Goal: Communication & Community: Answer question/provide support

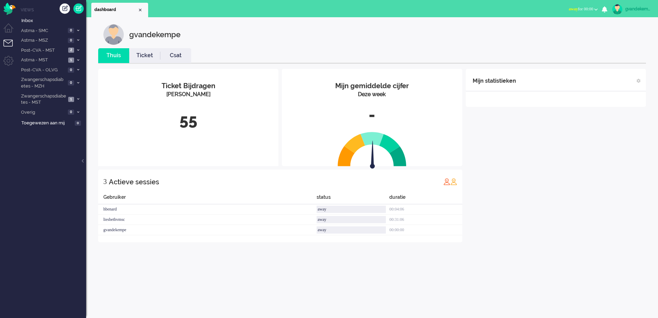
click at [594, 9] on button "away for 00:00" at bounding box center [583, 9] width 37 height 10
click at [546, 31] on label "Online" at bounding box center [569, 31] width 54 height 6
click at [77, 49] on icon at bounding box center [78, 50] width 2 height 2
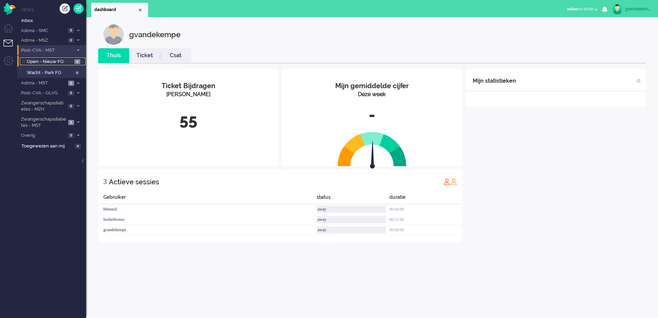
click at [65, 60] on span "Open - Nieuw FO" at bounding box center [50, 62] width 46 height 7
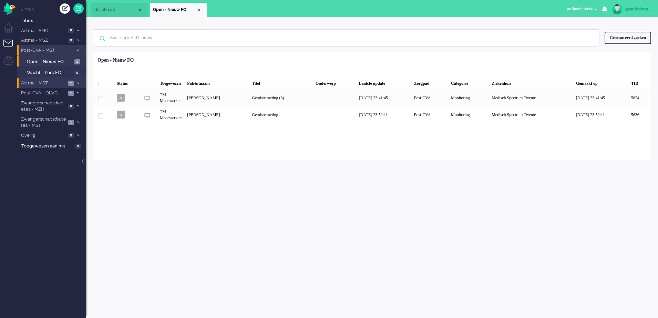
click at [79, 83] on icon at bounding box center [78, 83] width 2 height 2
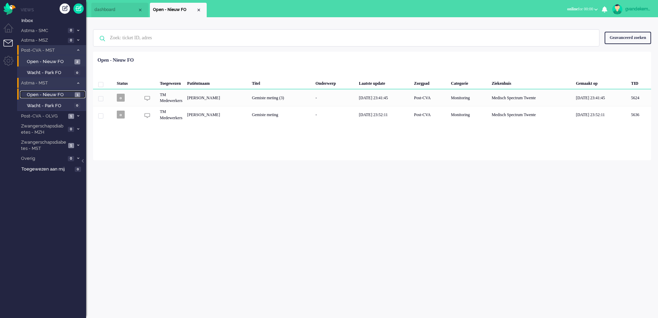
click at [65, 94] on span "Open - Nieuw FO" at bounding box center [50, 95] width 46 height 7
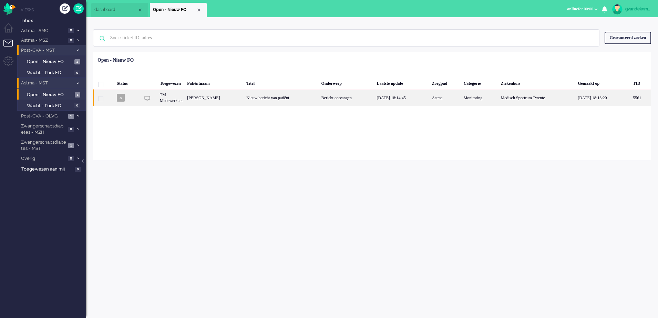
click at [309, 98] on div "Nieuw bericht van patiënt" at bounding box center [281, 97] width 75 height 17
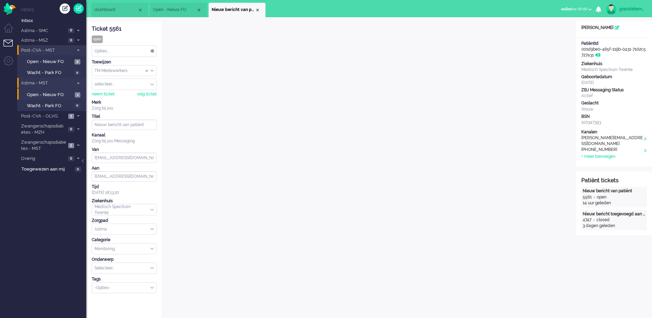
scroll to position [12, 0]
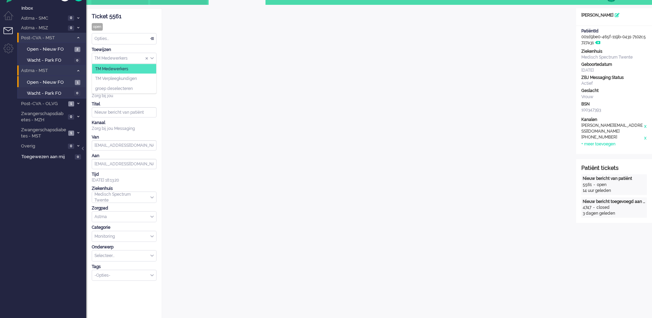
click at [151, 58] on div "TM Medewerkers" at bounding box center [124, 58] width 64 height 11
click at [134, 79] on span "TM Verpleegkundigen" at bounding box center [116, 79] width 42 height 6
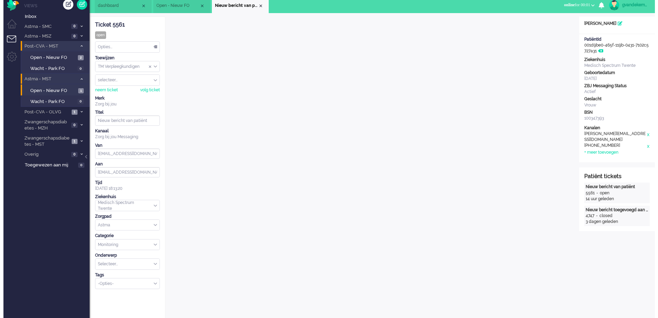
scroll to position [0, 0]
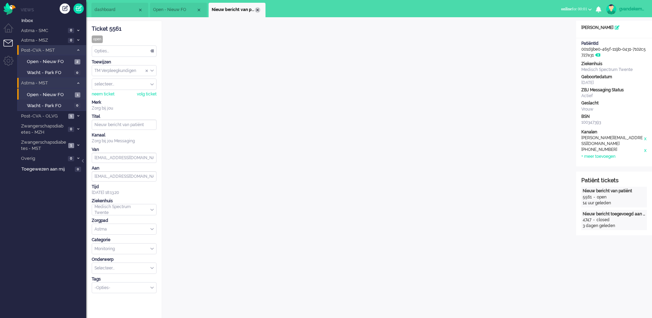
click at [258, 9] on div "Close tab" at bounding box center [258, 10] width 6 height 6
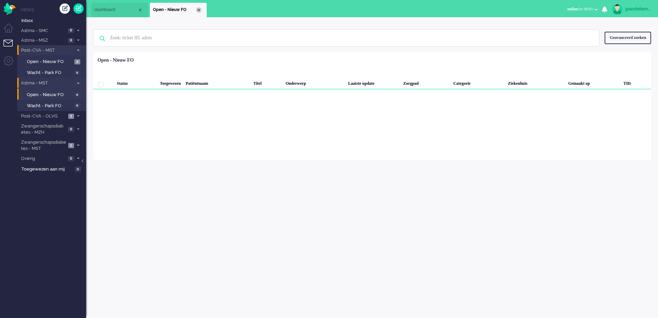
click at [200, 12] on div "Close tab" at bounding box center [199, 10] width 6 height 6
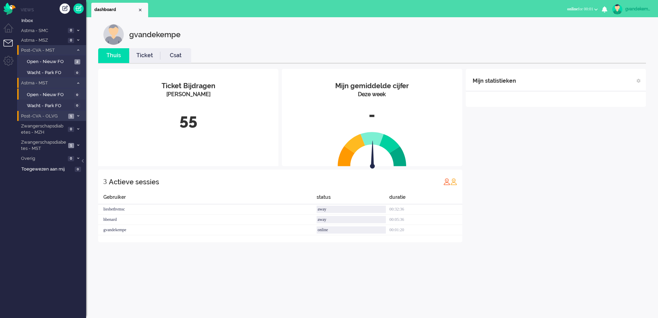
click at [76, 116] on span at bounding box center [77, 116] width 5 height 4
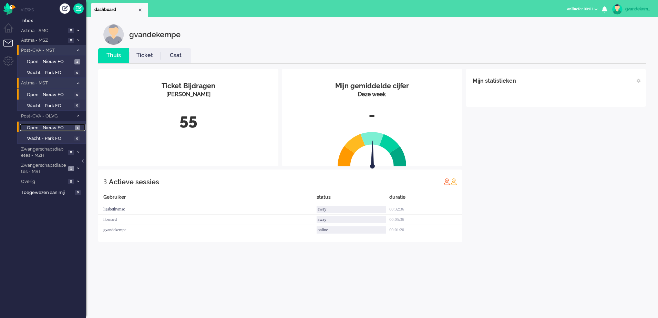
click at [66, 126] on span "Open - Nieuw FO" at bounding box center [50, 128] width 46 height 7
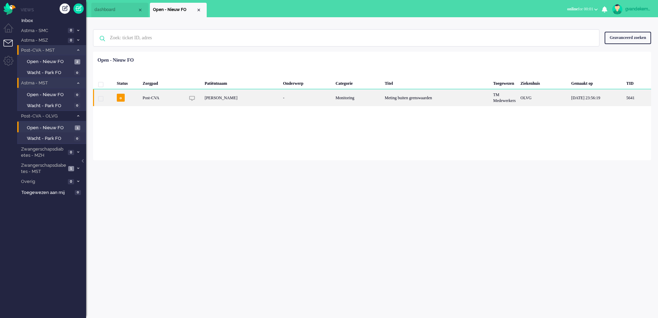
click at [229, 98] on div "[PERSON_NAME]" at bounding box center [241, 97] width 78 height 17
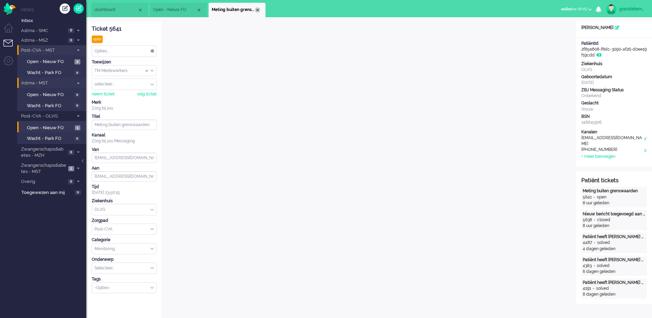
click at [258, 10] on div "Close tab" at bounding box center [258, 10] width 6 height 6
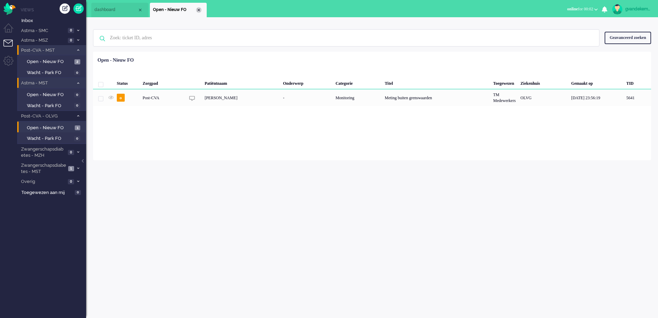
click at [197, 10] on div "Close tab" at bounding box center [199, 10] width 6 height 6
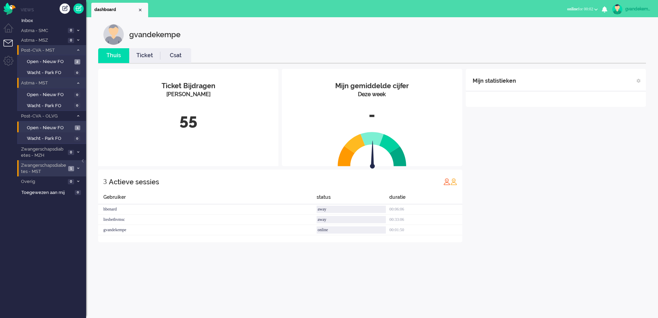
click at [75, 168] on span at bounding box center [77, 169] width 5 height 4
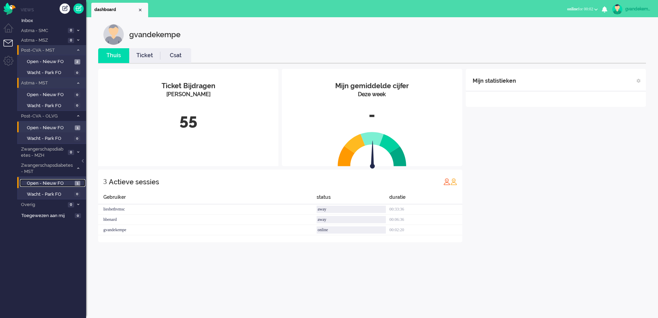
click at [76, 185] on span "1" at bounding box center [78, 183] width 6 height 5
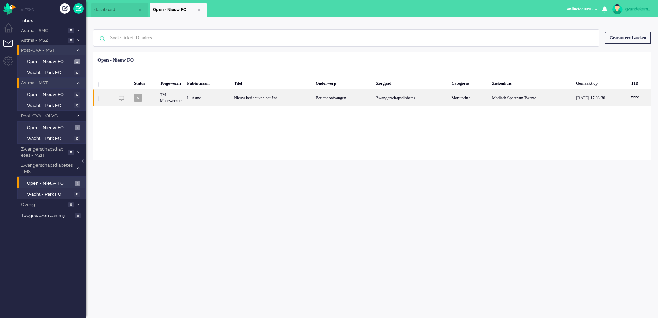
click at [449, 101] on div "Zwangerschapsdiabetes" at bounding box center [411, 97] width 75 height 17
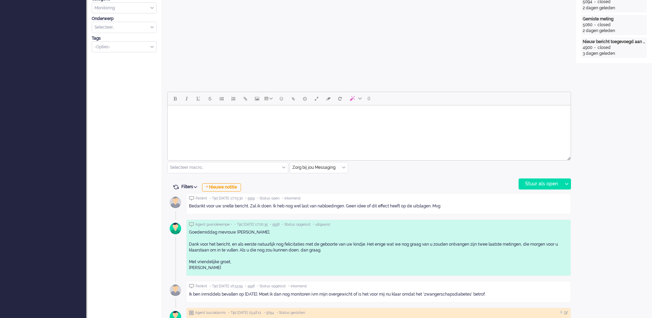
scroll to position [279, 0]
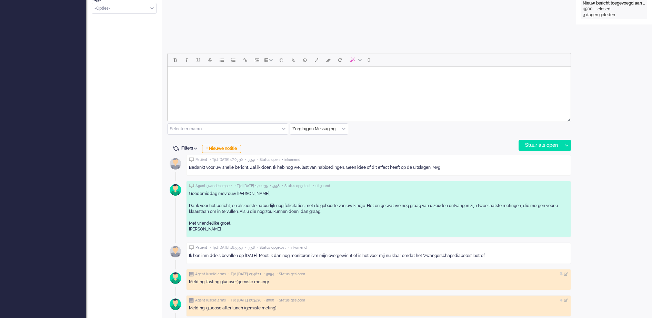
click at [300, 76] on body "Rich Text Area. Press ALT-0 for help." at bounding box center [368, 76] width 397 height 12
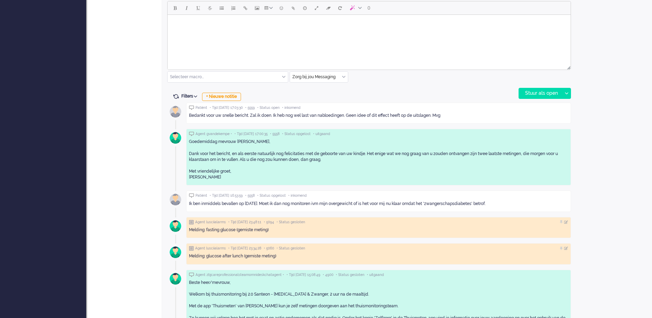
scroll to position [302, 0]
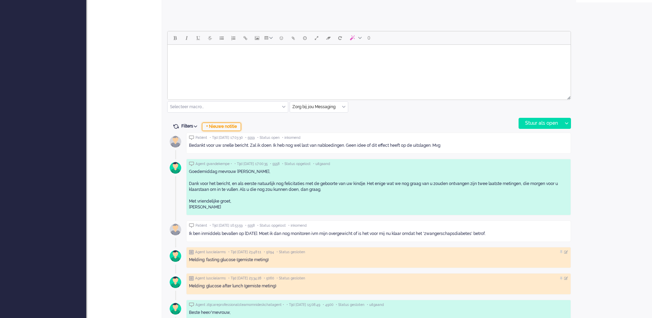
click at [217, 125] on div "+ Nieuwe notitie" at bounding box center [221, 127] width 39 height 8
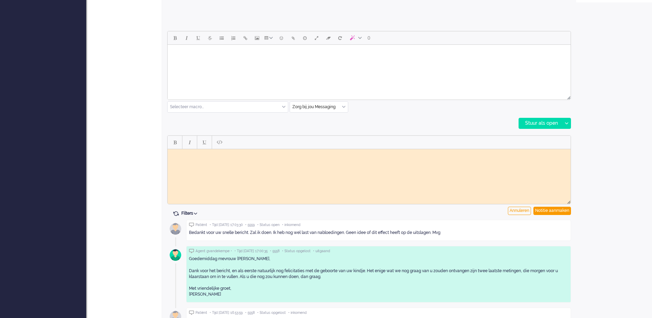
scroll to position [0, 0]
click at [550, 212] on div "Notitie aanmaken" at bounding box center [552, 211] width 38 height 8
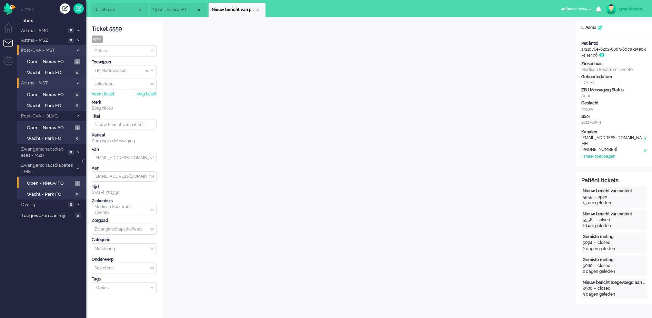
click at [150, 71] on div "TM Medewerkers" at bounding box center [124, 70] width 64 height 11
click at [140, 91] on li "TM Verpleegkundigen" at bounding box center [124, 91] width 64 height 10
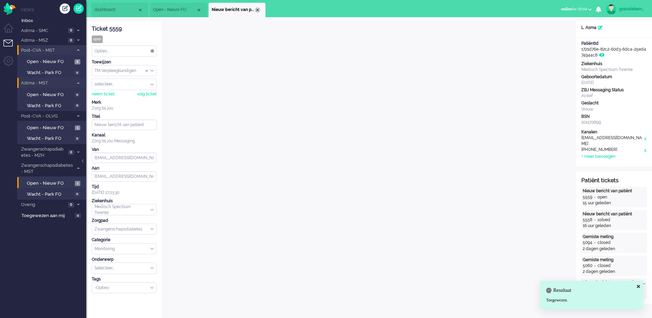
click at [259, 11] on div "Close tab" at bounding box center [258, 10] width 6 height 6
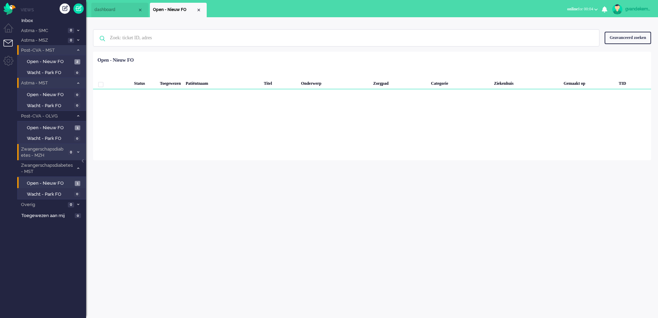
click at [80, 152] on span at bounding box center [77, 153] width 5 height 4
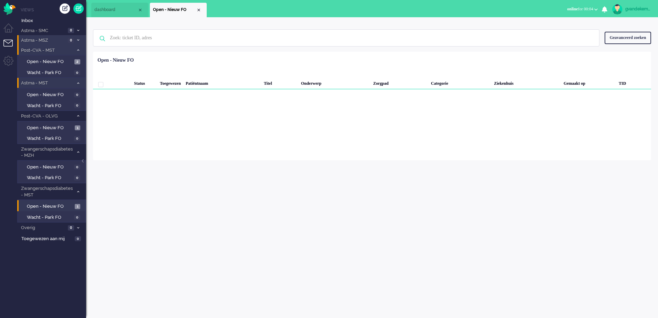
click at [76, 40] on span at bounding box center [77, 41] width 5 height 4
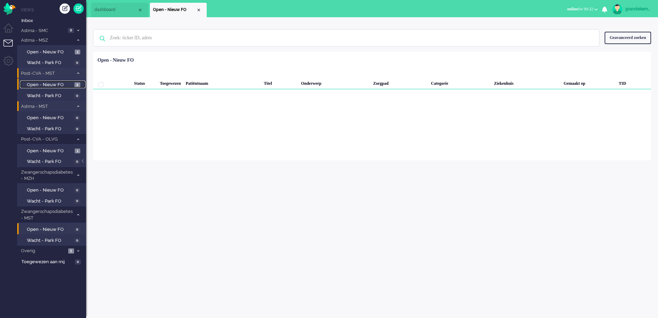
click at [63, 85] on span "Open - Nieuw FO" at bounding box center [50, 85] width 46 height 7
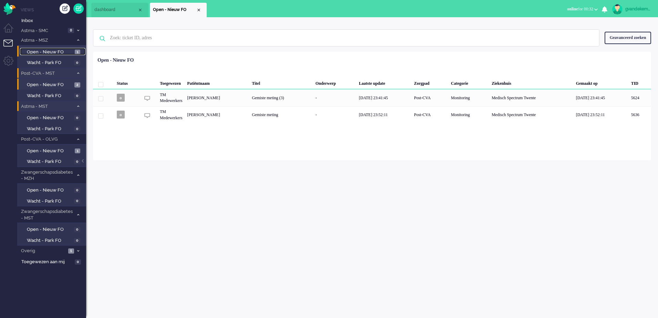
click at [62, 53] on span "Open - Nieuw FO" at bounding box center [50, 52] width 46 height 7
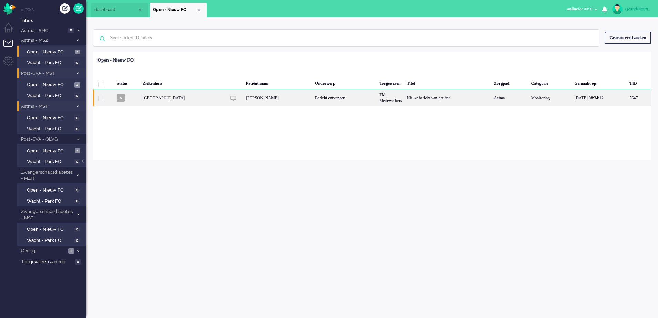
click at [407, 99] on div "Nieuw bericht van patiënt" at bounding box center [448, 97] width 87 height 17
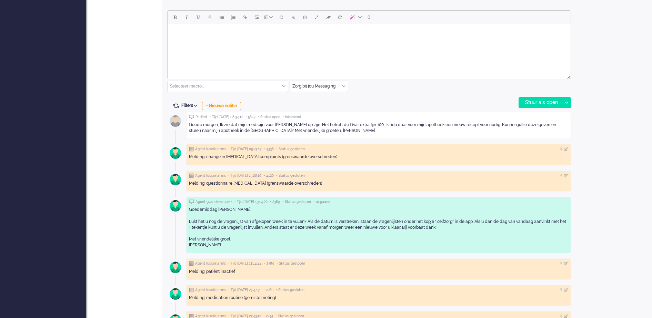
scroll to position [323, 0]
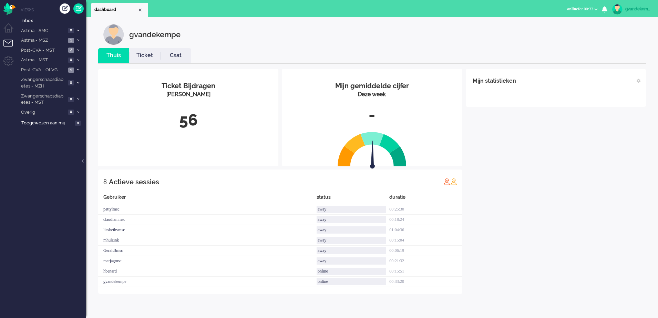
click at [637, 10] on div "gvandekempe" at bounding box center [638, 9] width 26 height 7
click at [619, 46] on link "Instellingen" at bounding box center [628, 46] width 51 height 7
select select "nl"
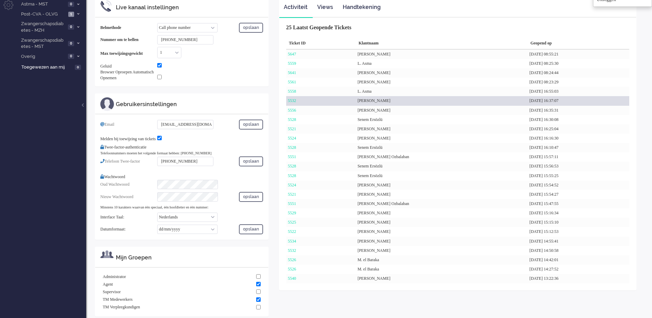
scroll to position [62, 0]
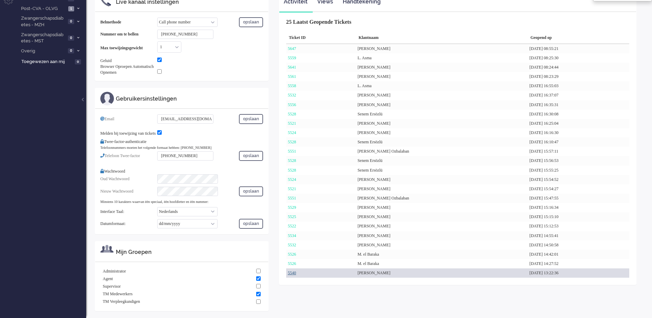
click at [296, 275] on div "5540" at bounding box center [321, 272] width 70 height 9
click at [296, 272] on link "5540" at bounding box center [292, 272] width 8 height 5
click at [288, 271] on link "5540" at bounding box center [292, 272] width 8 height 5
click at [294, 270] on link "5540" at bounding box center [292, 272] width 8 height 5
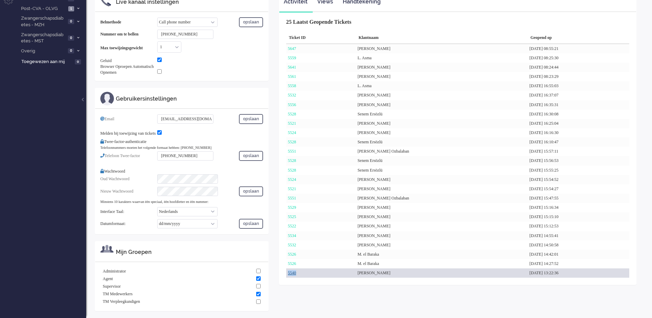
click at [294, 270] on link "5540" at bounding box center [292, 272] width 8 height 5
click at [366, 274] on div "Wilhelmus Antonetta Jongmans" at bounding box center [442, 272] width 172 height 9
click at [290, 273] on link "5540" at bounding box center [292, 272] width 8 height 5
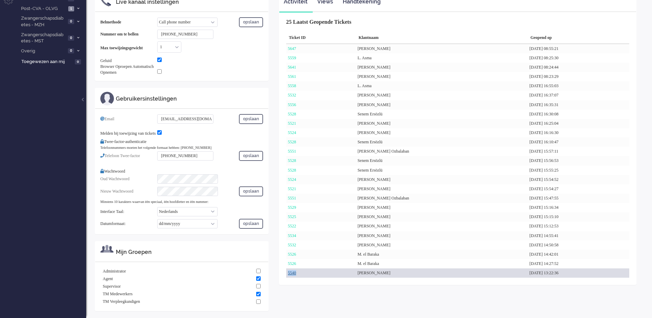
click at [290, 273] on link "5540" at bounding box center [292, 272] width 8 height 5
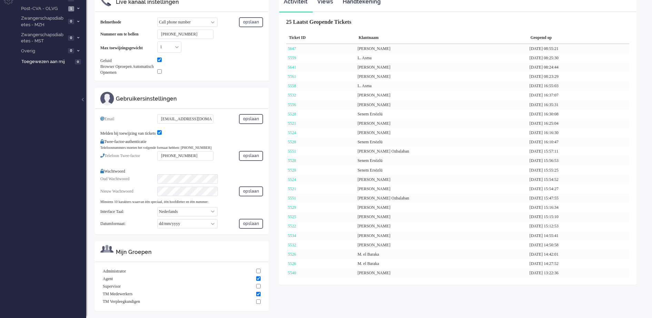
click at [335, 289] on div "Activiteit Views Handtekening 25 Laatst Geopende Tickets Ticket ID Klantnaam Ge…" at bounding box center [458, 141] width 368 height 301
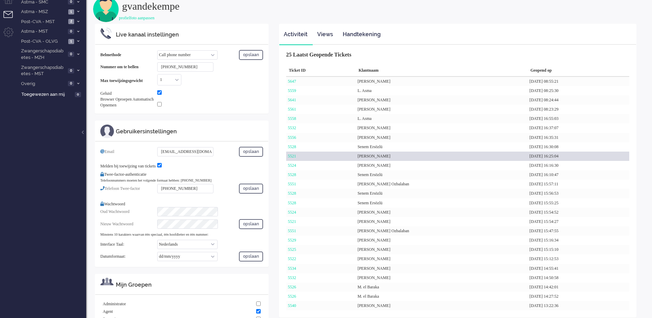
scroll to position [62, 0]
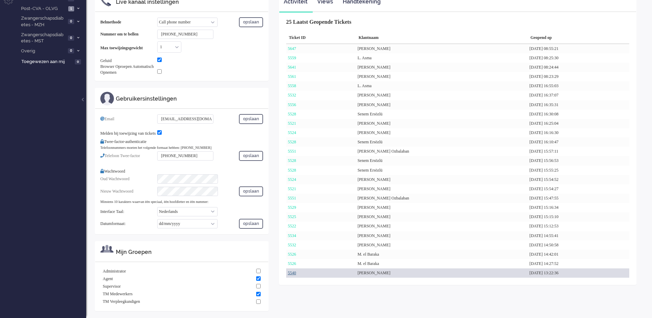
click at [293, 270] on link "5540" at bounding box center [292, 272] width 8 height 5
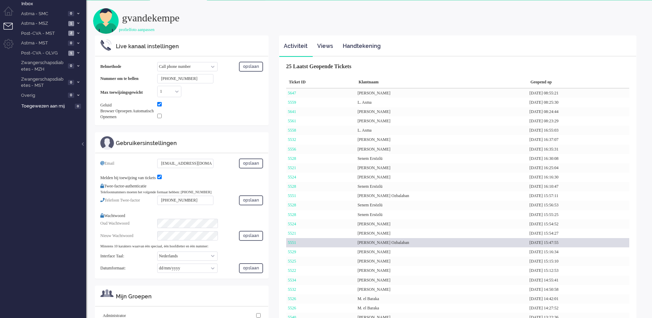
scroll to position [0, 0]
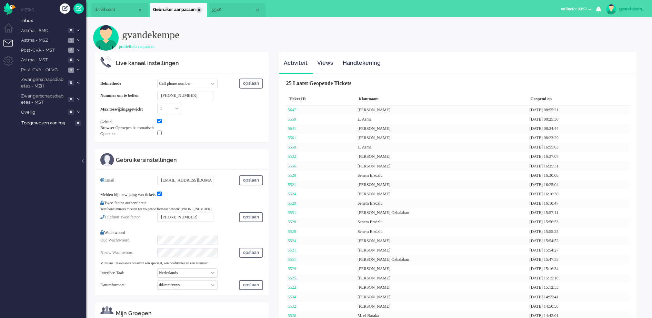
click at [198, 9] on div "Close tab" at bounding box center [199, 10] width 6 height 6
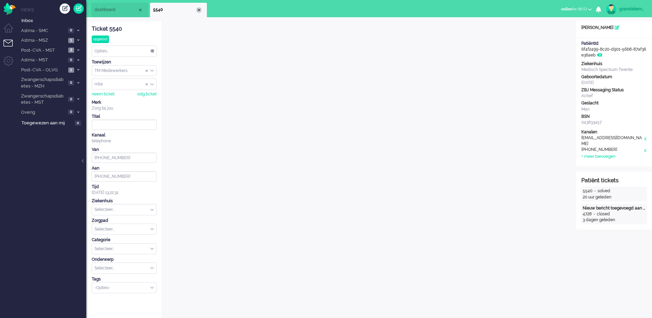
click at [200, 11] on div "Close tab" at bounding box center [199, 10] width 6 height 6
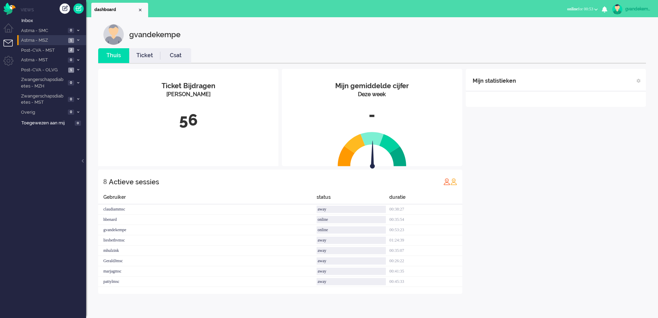
click at [42, 39] on span "Astma - MSZ" at bounding box center [43, 40] width 46 height 7
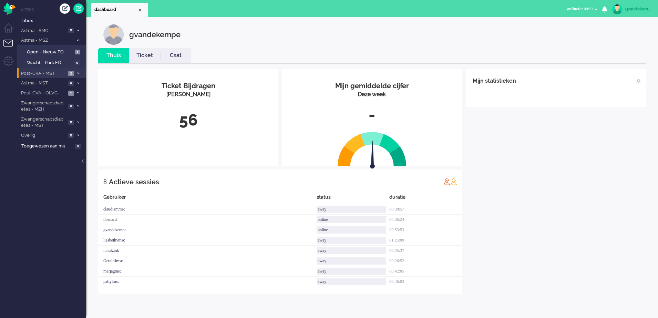
click at [63, 72] on span "Post-CVA - MST" at bounding box center [43, 73] width 46 height 7
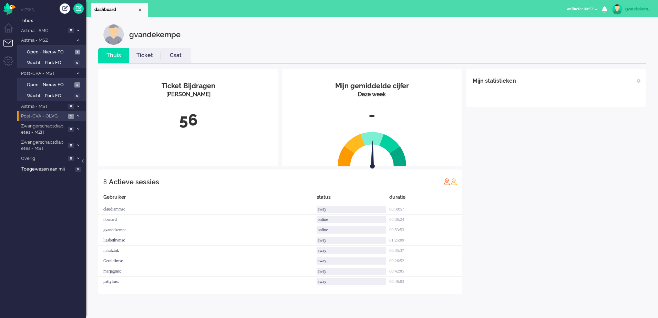
click at [79, 115] on span at bounding box center [77, 116] width 5 height 4
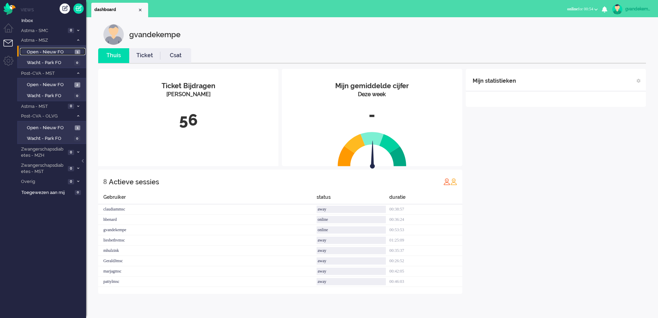
click at [54, 50] on span "Open - Nieuw FO" at bounding box center [50, 52] width 46 height 7
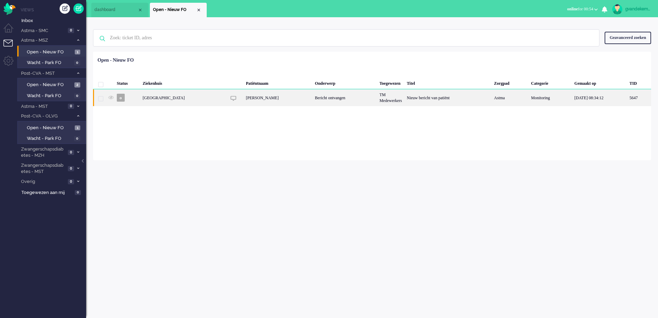
click at [377, 101] on div "TM Medewerkers" at bounding box center [390, 97] width 27 height 17
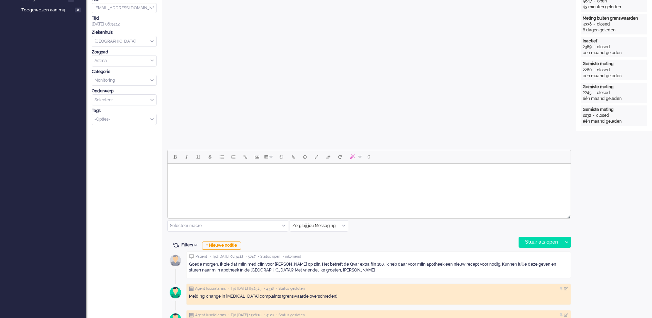
scroll to position [21, 0]
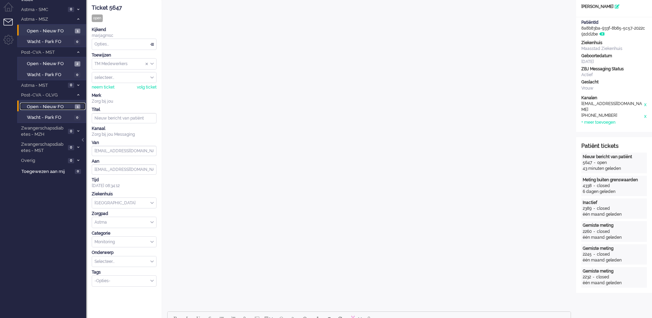
click at [61, 108] on span "Open - Nieuw FO" at bounding box center [50, 107] width 46 height 7
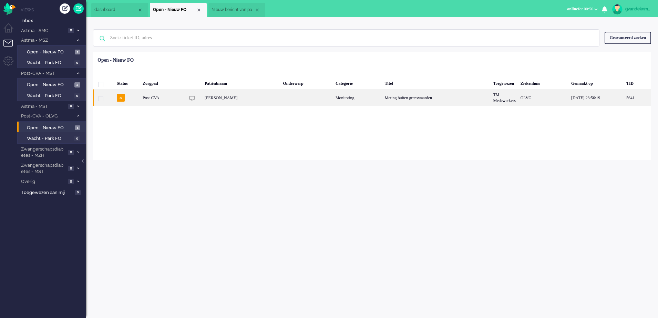
click at [333, 98] on div "Monitoring" at bounding box center [357, 97] width 49 height 17
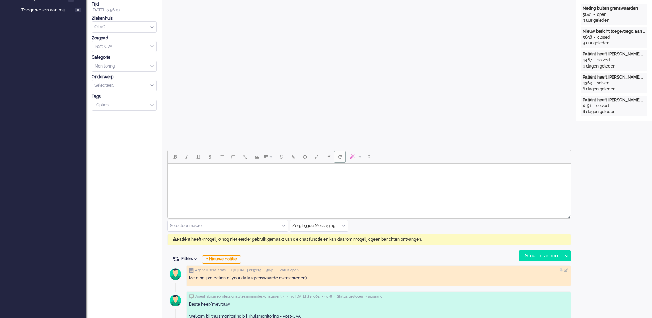
scroll to position [21, 0]
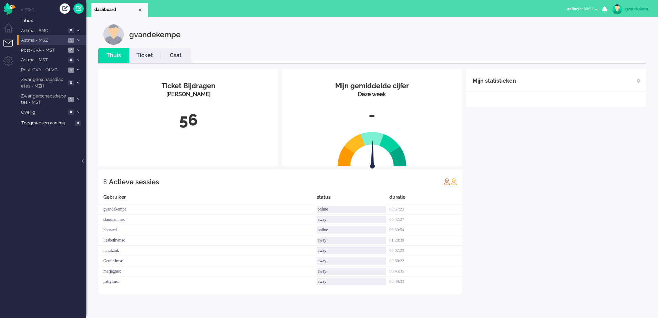
click at [69, 38] on span "1" at bounding box center [71, 40] width 6 height 5
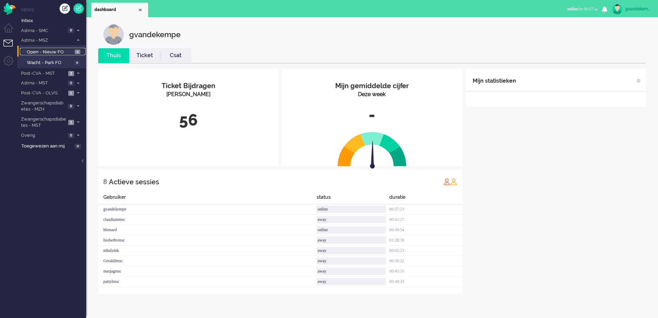
click at [63, 52] on span "Open - Nieuw FO" at bounding box center [50, 52] width 46 height 7
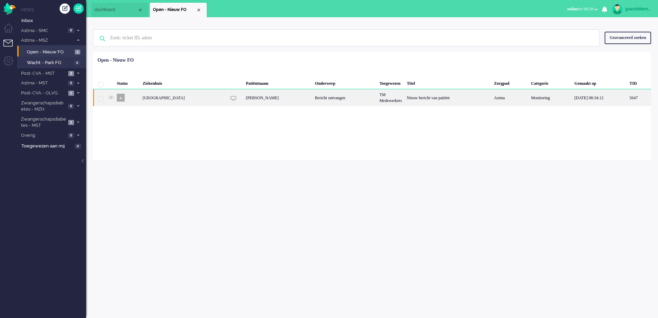
click at [377, 98] on div "[GEOGRAPHIC_DATA]" at bounding box center [390, 97] width 27 height 17
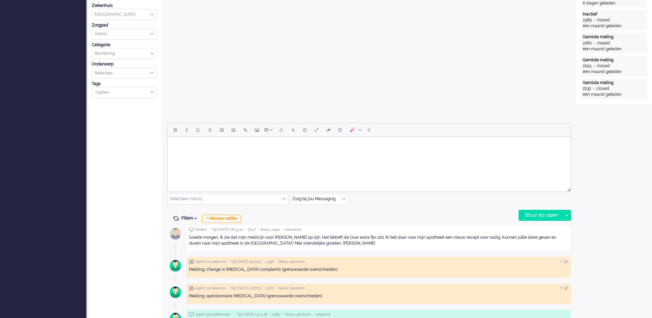
scroll to position [215, 0]
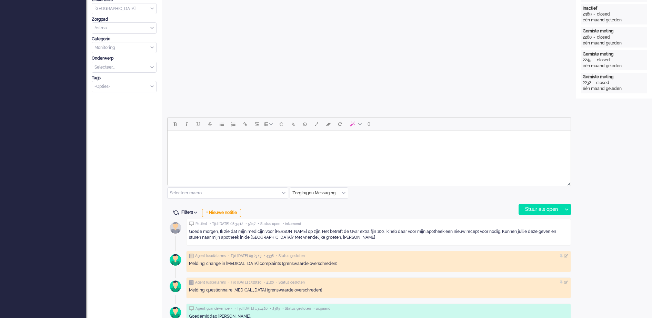
click at [236, 141] on body "Rich Text Area. Press ALT-0 for help." at bounding box center [368, 140] width 397 height 12
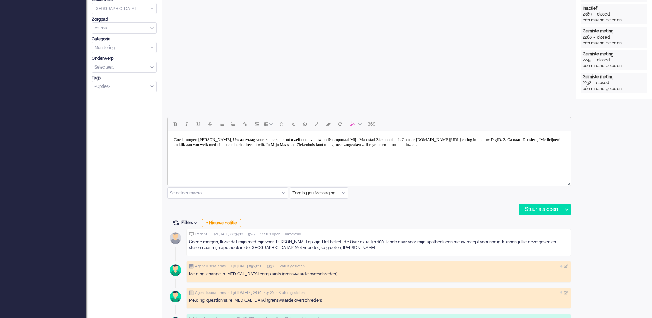
click at [242, 137] on body "Goedemorgen mevrouw Jonker, Uw aanvraag voor een recept kunt u zelf doen via uw…" at bounding box center [368, 142] width 397 height 17
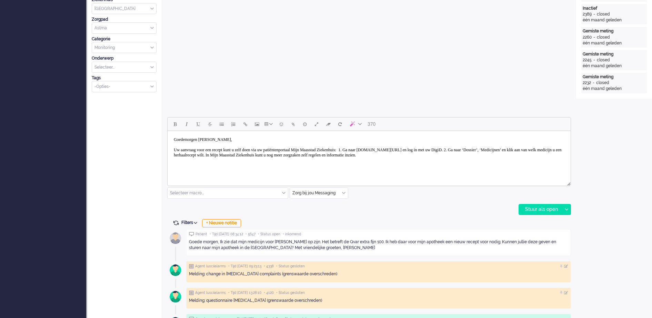
click at [380, 149] on body "Goedemorgen mevrouw Jonker, Uw aanvraag voor een recept kunt u zelf doen via uw…" at bounding box center [368, 148] width 397 height 28
click at [318, 155] on body "Goedemorgen mevrouw Jonker, Uw aanvraag voor een recept kunt u zelf doen via uw…" at bounding box center [368, 150] width 397 height 33
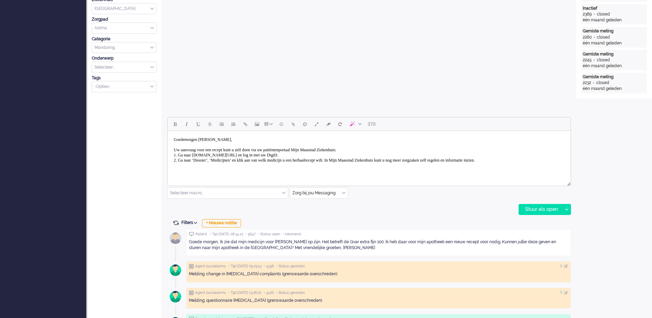
click at [360, 161] on body "Goedemorgen mevrouw Jonker, Uw aanvraag voor een recept kunt u zelf doen via uw…" at bounding box center [368, 150] width 397 height 33
click at [363, 171] on body "Goedemorgen mevrouw Jonker, Uw aanvraag voor een recept kunt u zelf doen via uw…" at bounding box center [368, 155] width 397 height 43
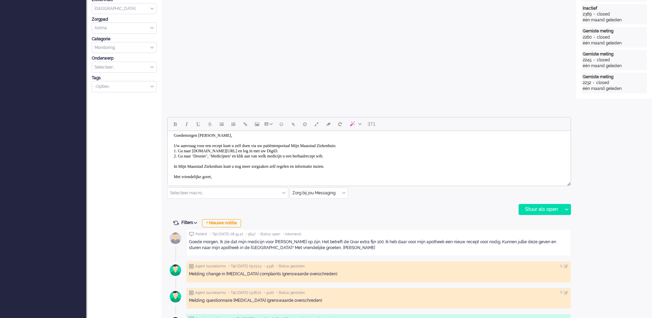
scroll to position [9, 0]
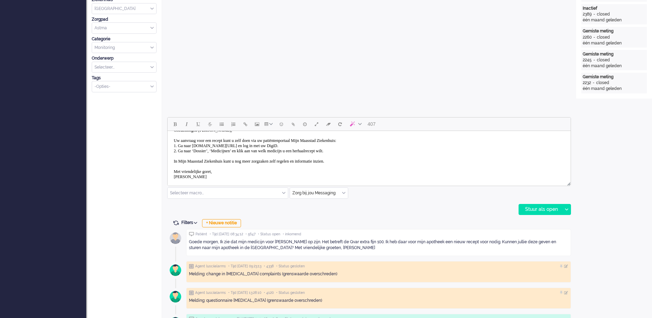
click at [370, 163] on body "Goedemorgen mevrouw Jonker, Uw aanvraag voor een recept kunt u zelf doen via uw…" at bounding box center [368, 153] width 397 height 59
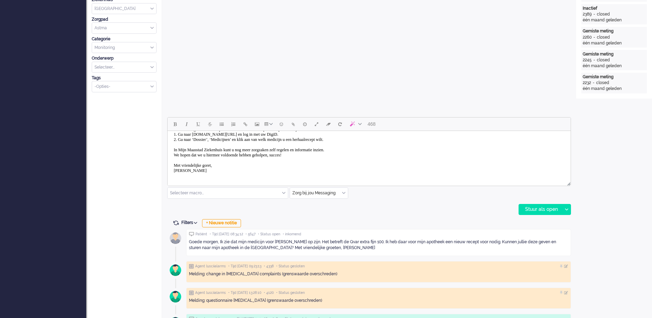
click at [212, 164] on body "Goedemorgen mevrouw Jonker, Uw aanvraag voor een recept kunt u zelf doen via uw…" at bounding box center [368, 145] width 397 height 64
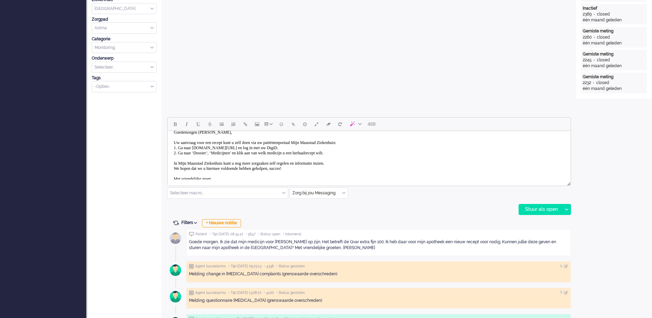
scroll to position [0, 0]
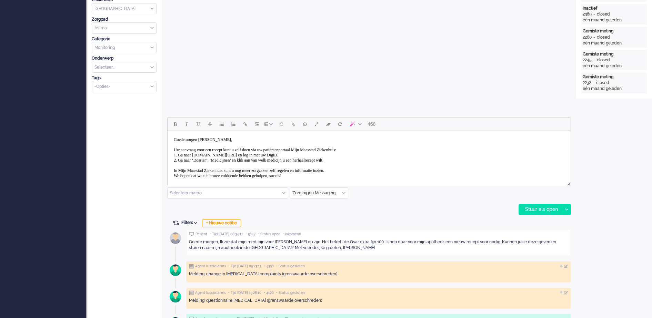
click at [316, 156] on body "Goedemorgen mevrouw Jonker, Uw aanvraag voor een recept kunt u zelf doen via uw…" at bounding box center [368, 166] width 397 height 64
click at [361, 161] on body "Goedemorgen mevrouw Jonker, Uw aanvraag voor een recept kunt u zelf doen via uw…" at bounding box center [368, 166] width 397 height 64
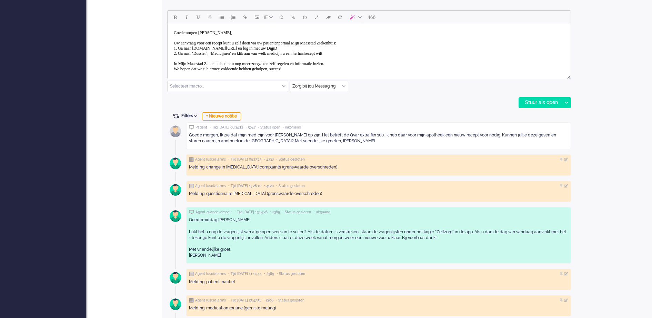
scroll to position [302, 0]
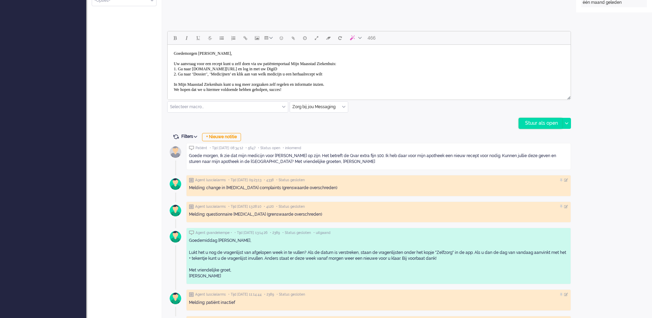
click at [547, 122] on div "Stuur als open" at bounding box center [540, 123] width 43 height 10
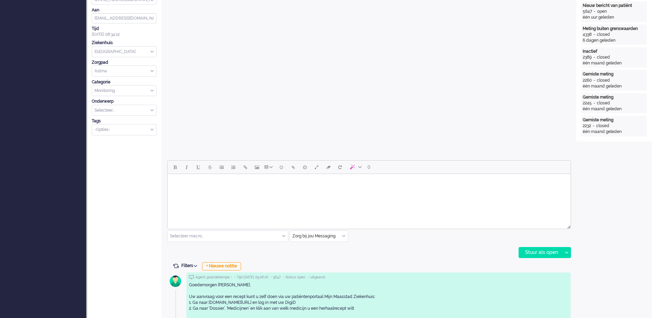
scroll to position [0, 0]
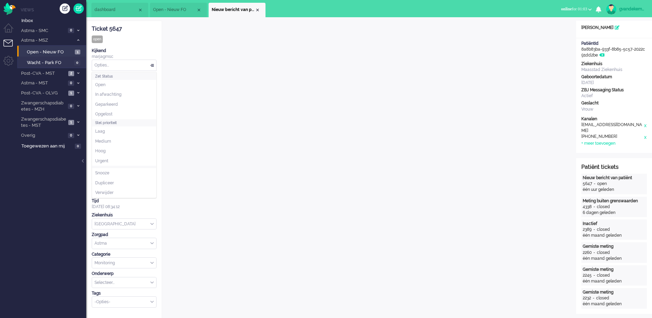
click at [154, 64] on div "Opties..." at bounding box center [124, 65] width 64 height 11
click at [111, 114] on span "Opgelost" at bounding box center [103, 114] width 17 height 6
click at [260, 10] on div "Close tab" at bounding box center [258, 10] width 6 height 6
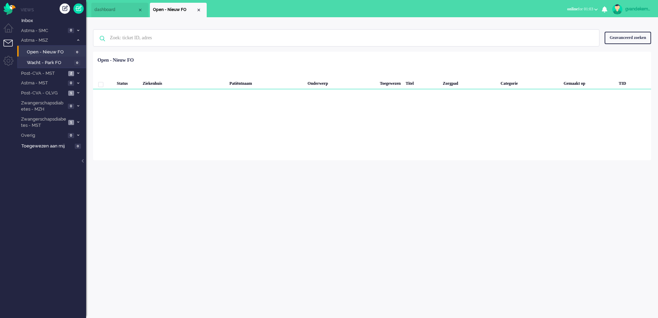
click at [200, 13] on li "Open - Nieuw FO" at bounding box center [178, 10] width 57 height 14
click at [77, 40] on icon at bounding box center [78, 40] width 2 height 2
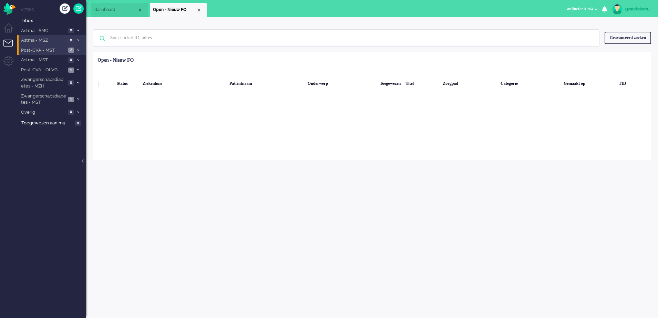
click at [79, 49] on icon at bounding box center [78, 50] width 2 height 2
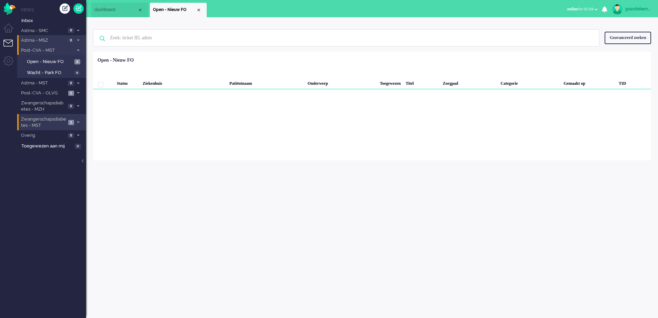
click at [77, 121] on icon at bounding box center [78, 122] width 2 height 2
click at [63, 136] on span "Open - Nieuw FO" at bounding box center [50, 137] width 46 height 7
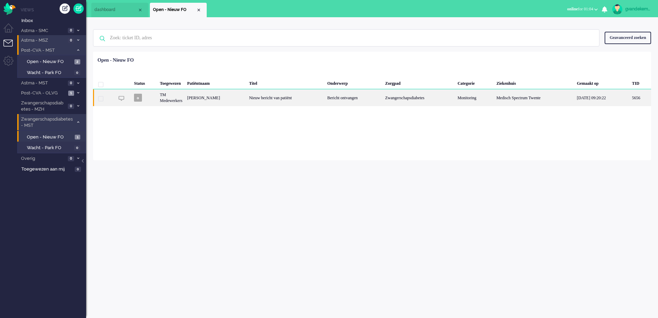
click at [344, 98] on div "Bericht ontvangen" at bounding box center [354, 97] width 58 height 17
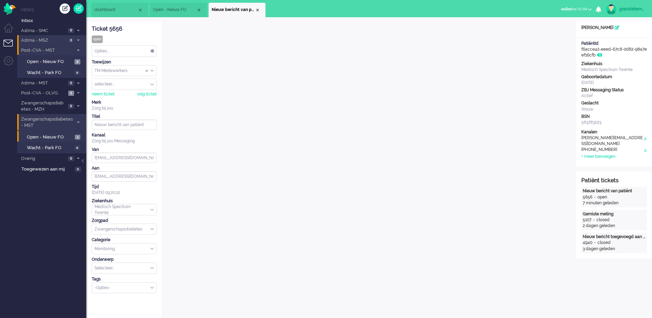
click at [151, 69] on div "TM Medewerkers" at bounding box center [124, 70] width 64 height 11
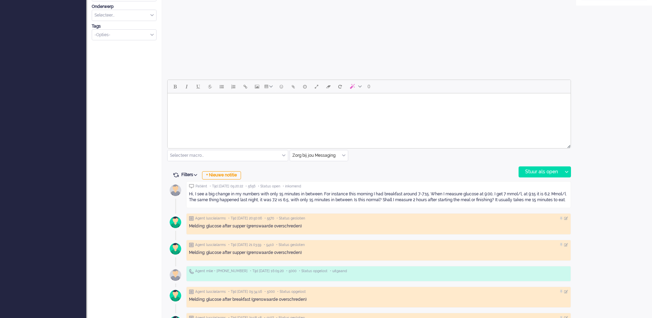
scroll to position [258, 0]
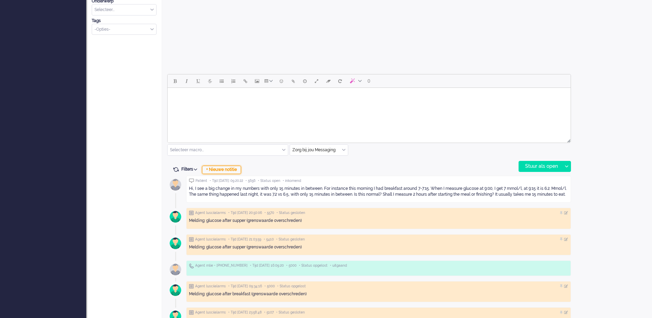
click at [222, 170] on div "+ Nieuwe notitie" at bounding box center [221, 170] width 39 height 8
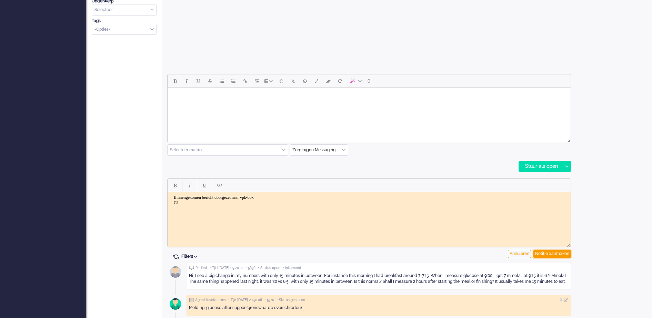
click at [564, 253] on div "Notitie aanmaken" at bounding box center [552, 254] width 38 height 8
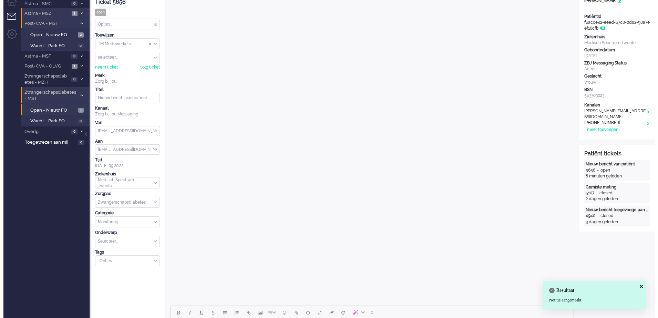
scroll to position [0, 0]
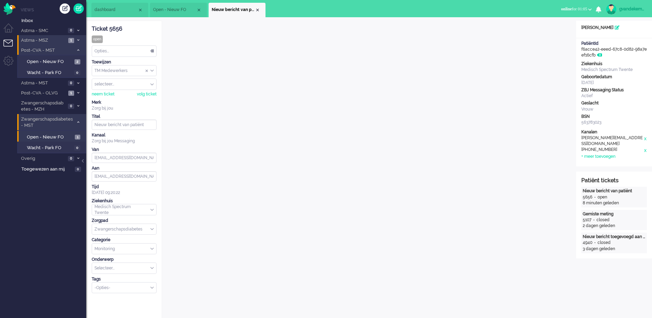
click at [152, 71] on div "TM Medewerkers" at bounding box center [124, 70] width 64 height 11
click at [134, 90] on span "TM Verpleegkundigen" at bounding box center [116, 91] width 42 height 6
click at [258, 9] on div "Close tab" at bounding box center [258, 10] width 6 height 6
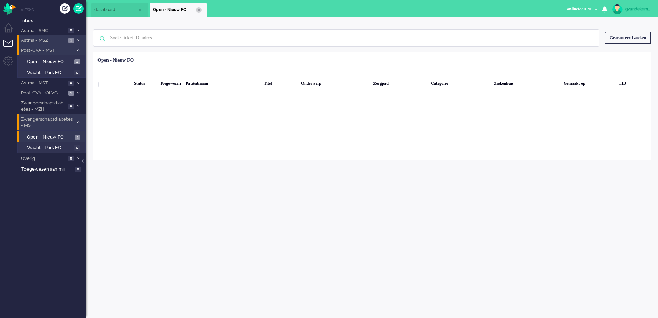
click at [200, 9] on div "Close tab" at bounding box center [199, 10] width 6 height 6
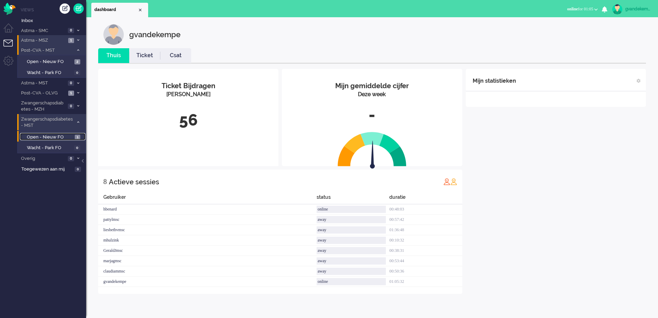
click at [64, 136] on span "Open - Nieuw FO" at bounding box center [50, 137] width 46 height 7
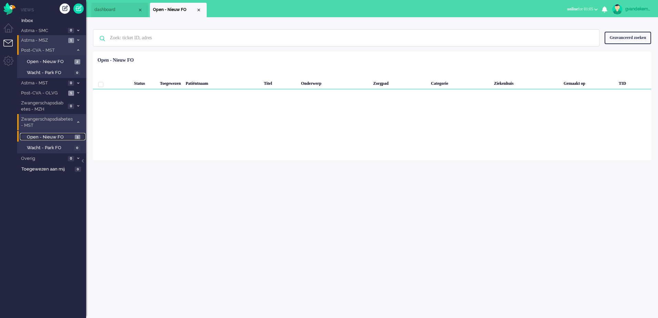
click at [64, 136] on span "Open - Nieuw FO" at bounding box center [50, 137] width 46 height 7
click at [79, 124] on span at bounding box center [77, 123] width 5 height 4
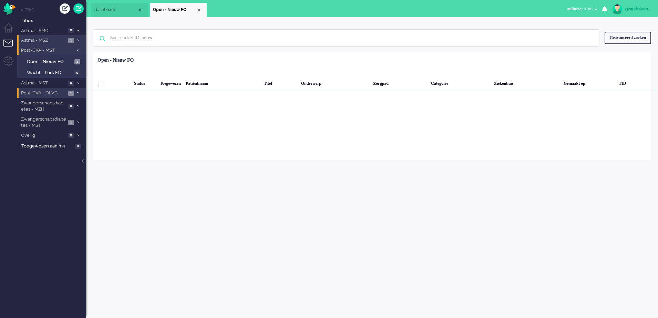
click at [76, 92] on span at bounding box center [77, 93] width 5 height 4
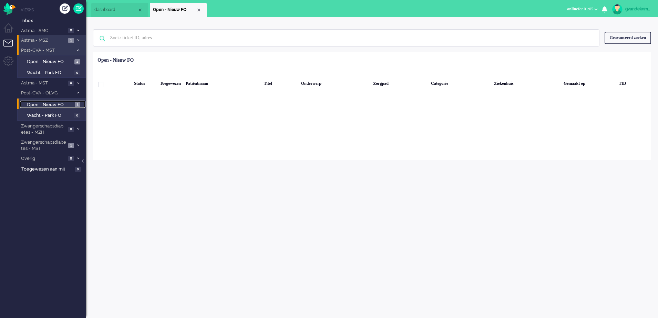
click at [59, 102] on span "Open - Nieuw FO" at bounding box center [50, 105] width 46 height 7
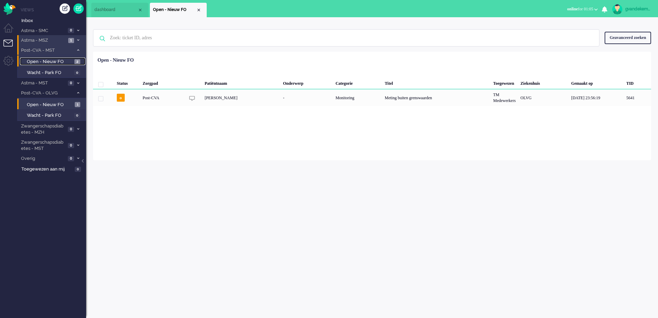
click at [59, 61] on span "Open - Nieuw FO" at bounding box center [50, 62] width 46 height 7
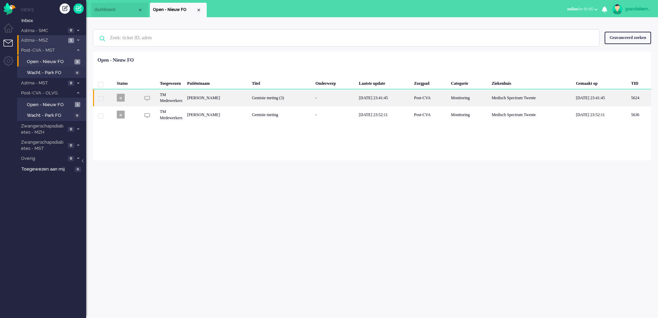
click at [357, 96] on div "-" at bounding box center [334, 97] width 43 height 17
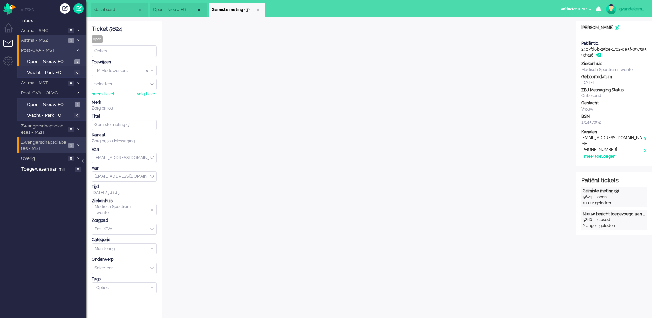
click at [78, 145] on icon at bounding box center [78, 145] width 2 height 2
click at [69, 162] on span "Open - Nieuw FO" at bounding box center [50, 160] width 46 height 7
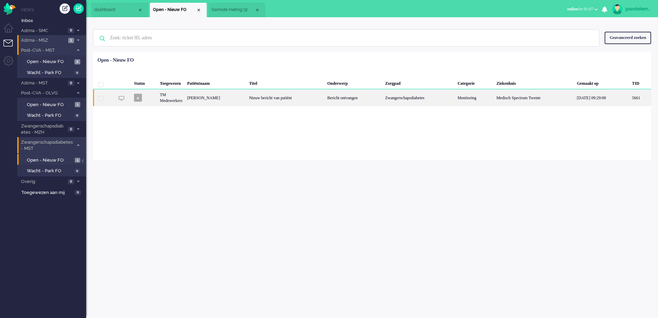
click at [237, 104] on div "Romy Luth" at bounding box center [216, 97] width 62 height 17
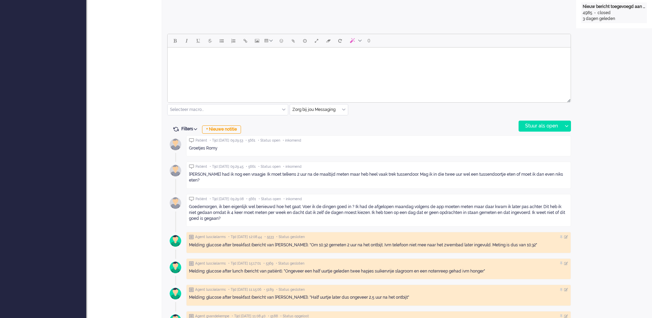
scroll to position [323, 0]
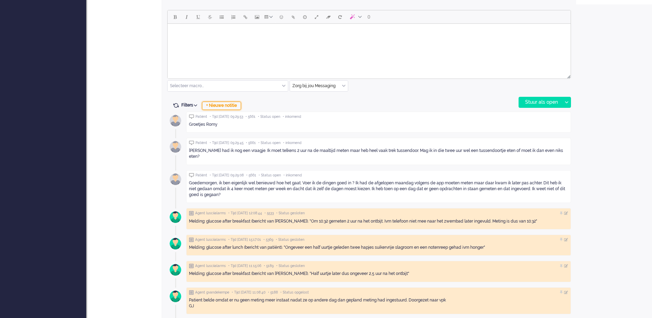
click at [217, 107] on div "+ Nieuwe notitie" at bounding box center [221, 106] width 39 height 8
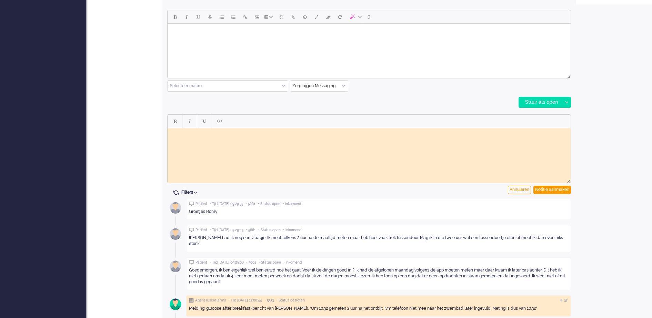
scroll to position [0, 0]
click at [198, 136] on html at bounding box center [368, 133] width 403 height 11
click at [551, 190] on div "Notitie aanmaken" at bounding box center [552, 190] width 38 height 8
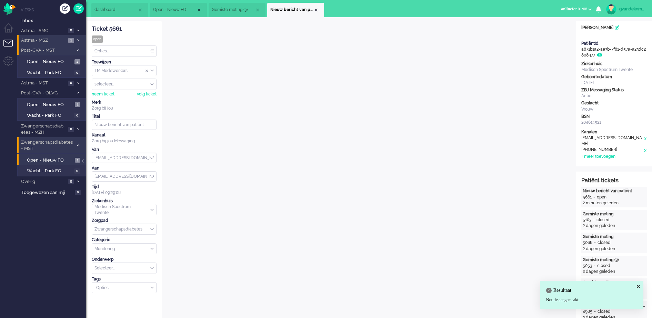
click at [150, 51] on div "Opties..." at bounding box center [124, 51] width 64 height 11
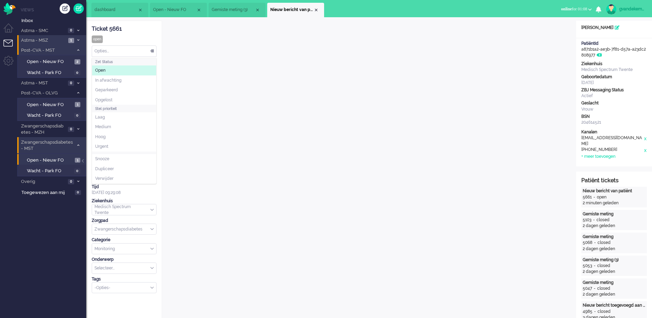
click at [139, 32] on div "Ticket 5661" at bounding box center [124, 29] width 65 height 8
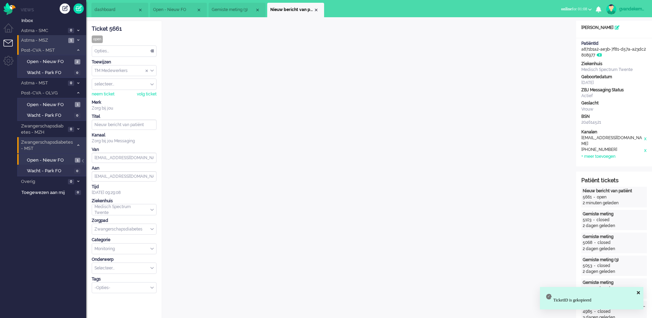
click at [152, 69] on div "TM Medewerkers" at bounding box center [124, 70] width 64 height 11
click at [152, 69] on span "Assign Group" at bounding box center [151, 70] width 3 height 5
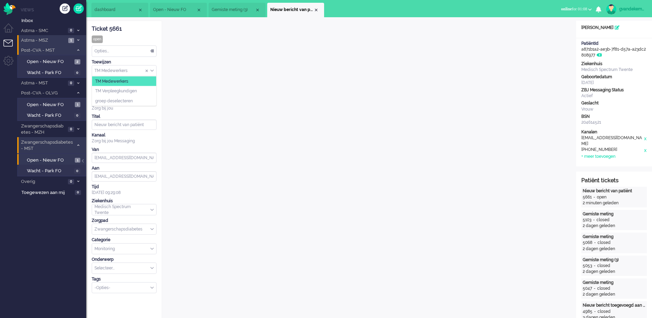
click at [152, 69] on div "TM Medewerkers" at bounding box center [124, 70] width 64 height 11
click at [129, 89] on span "TM Verpleegkundigen" at bounding box center [116, 91] width 42 height 6
click at [315, 10] on div "Close tab" at bounding box center [316, 10] width 6 height 6
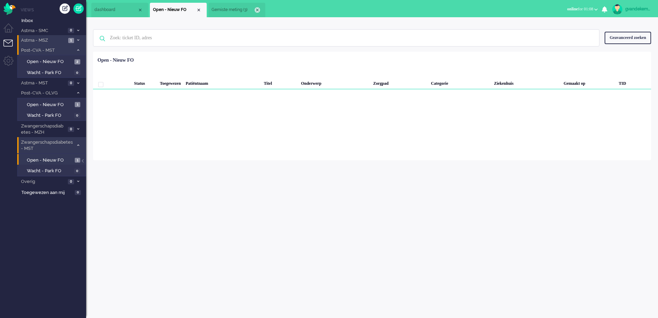
click at [257, 9] on div "Close tab" at bounding box center [258, 10] width 6 height 6
click at [197, 11] on div "Close tab" at bounding box center [199, 10] width 6 height 6
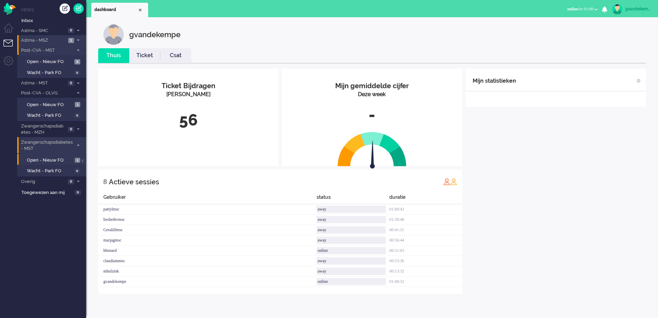
click at [72, 38] on span "1" at bounding box center [71, 40] width 6 height 5
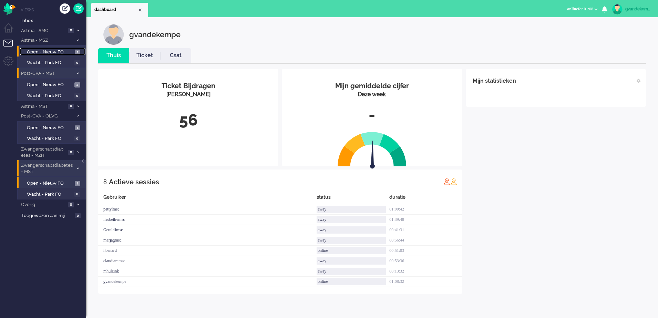
click at [52, 49] on span "Open - Nieuw FO" at bounding box center [50, 52] width 46 height 7
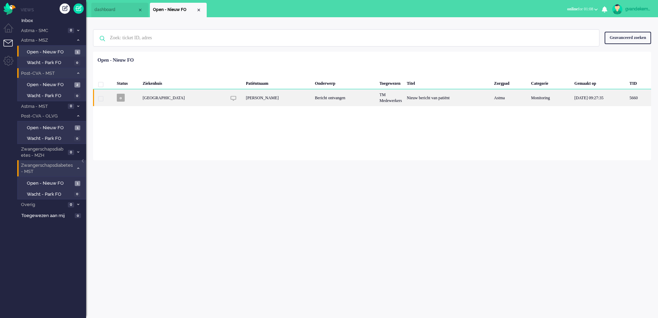
click at [377, 101] on div "TM Medewerkers" at bounding box center [390, 97] width 27 height 17
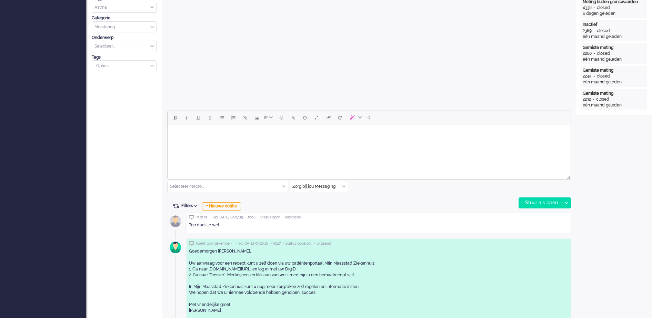
scroll to position [236, 0]
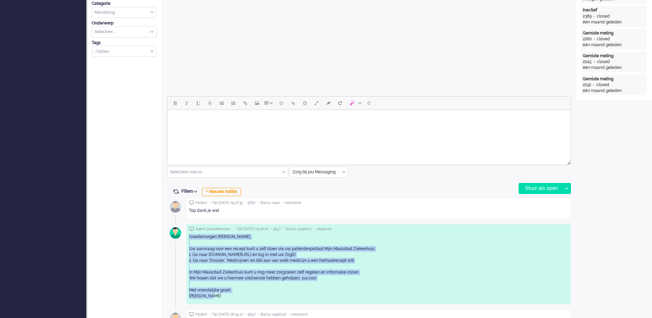
drag, startPoint x: 207, startPoint y: 296, endPoint x: 187, endPoint y: 235, distance: 63.7
click at [187, 235] on div "Agent gvandekempe • • Tijd 14/08/2025 09:26:16 • 5647 • Status opgelost • uitga…" at bounding box center [378, 264] width 385 height 80
copy div "Goedemorgen mevrouw Jonker, Uw aanvraag voor een recept kunt u zelf doen via uw…"
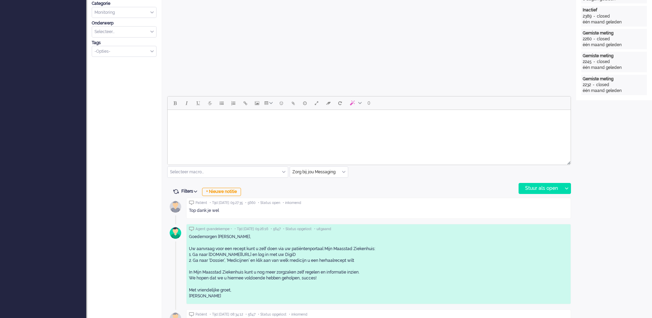
click at [383, 174] on div "0 Selecteer macro... Bericht: Astma geen actie Bericht: Beantwoording Bericht: …" at bounding box center [368, 145] width 403 height 98
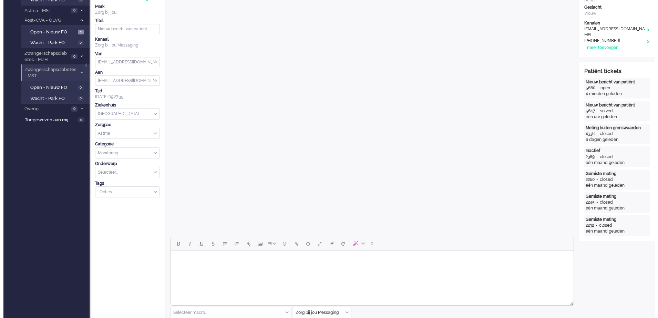
scroll to position [0, 0]
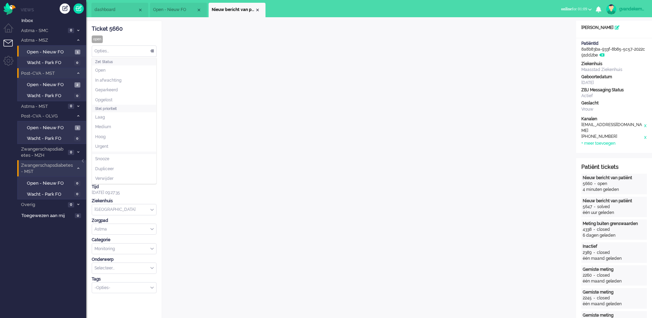
click at [152, 51] on div "Opties..." at bounding box center [124, 51] width 64 height 11
click at [104, 97] on span "Opgelost" at bounding box center [103, 100] width 17 height 6
click at [255, 9] on div "Close tab" at bounding box center [258, 10] width 6 height 6
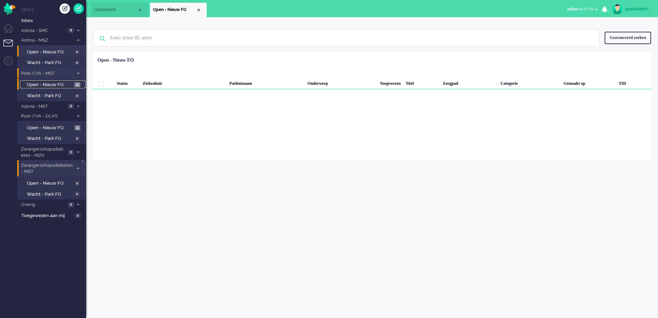
click at [64, 83] on span "Open - Nieuw FO" at bounding box center [50, 85] width 46 height 7
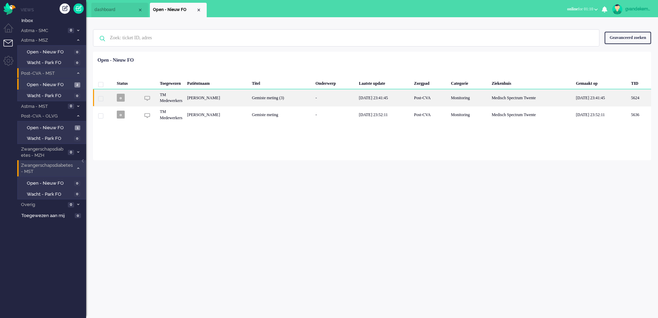
click at [313, 98] on div "Gemiste meting (3)" at bounding box center [280, 97] width 63 height 17
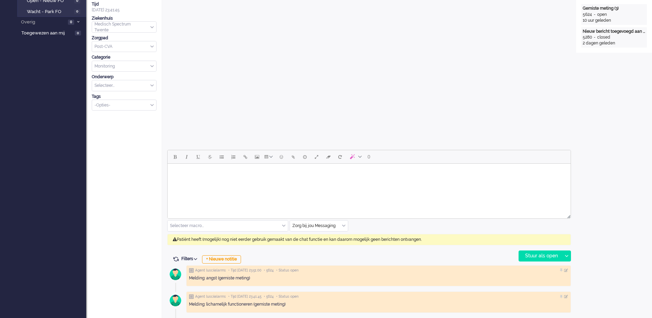
scroll to position [21, 0]
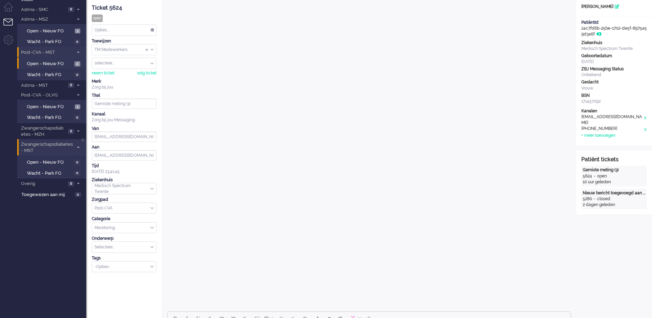
click at [613, 279] on div "Open custom software Patiëntnaam Reiniera Verhaar PatiëntId 24c7fd6b-25be-1702-…" at bounding box center [614, 309] width 76 height 619
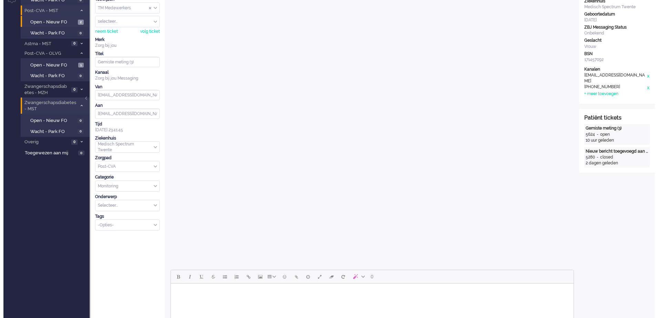
scroll to position [0, 0]
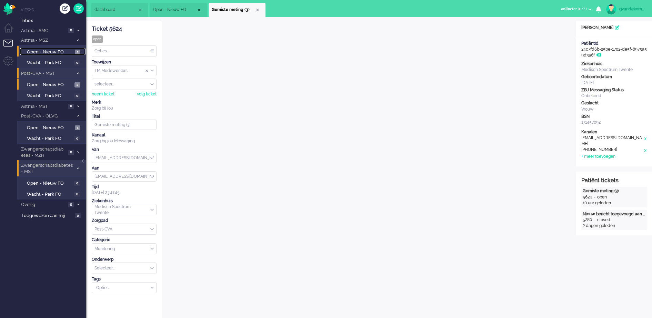
click at [57, 50] on span "Open - Nieuw FO" at bounding box center [50, 52] width 46 height 7
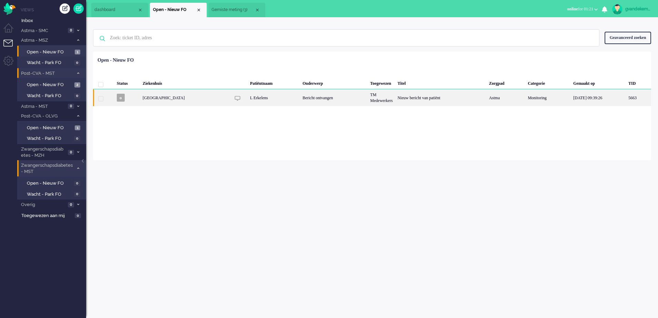
click at [470, 100] on div "Nieuw bericht van patiënt" at bounding box center [441, 97] width 92 height 17
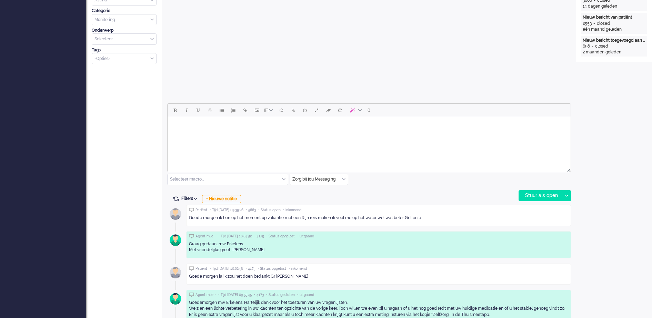
scroll to position [236, 0]
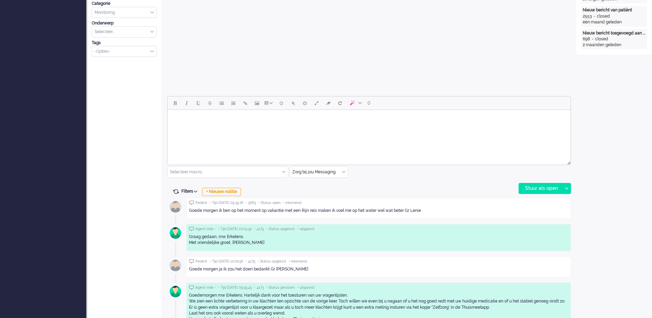
click at [376, 119] on body "Rich Text Area. Press ALT-0 for help." at bounding box center [368, 119] width 397 height 12
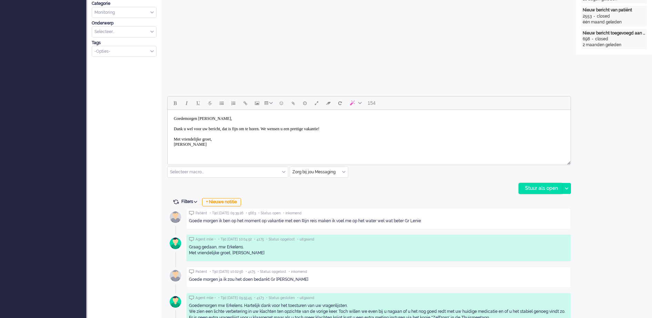
click at [544, 190] on div "Stuur als open" at bounding box center [540, 188] width 43 height 10
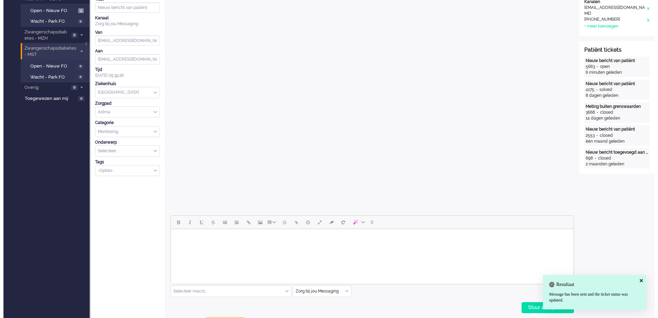
scroll to position [0, 0]
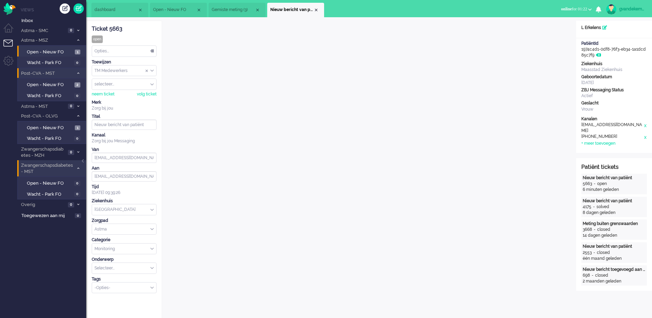
click at [150, 51] on div "Opties..." at bounding box center [124, 51] width 64 height 11
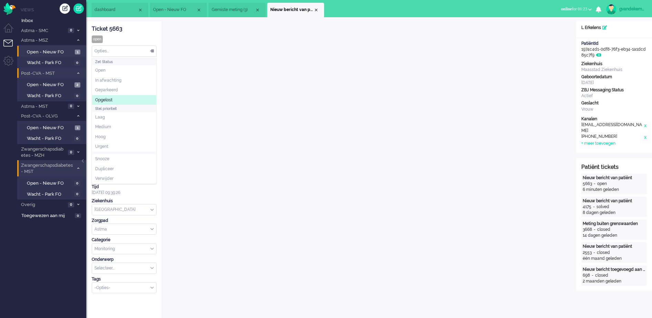
click at [111, 101] on span "Opgelost" at bounding box center [103, 100] width 17 height 6
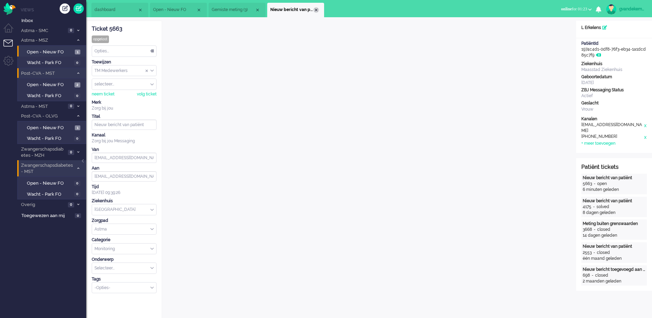
click at [314, 8] on div "Close tab" at bounding box center [316, 10] width 6 height 6
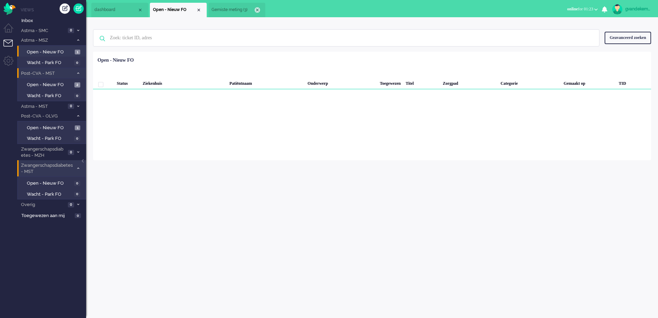
click at [258, 11] on div "Close tab" at bounding box center [258, 10] width 6 height 6
click at [201, 11] on div "Close tab" at bounding box center [199, 10] width 6 height 6
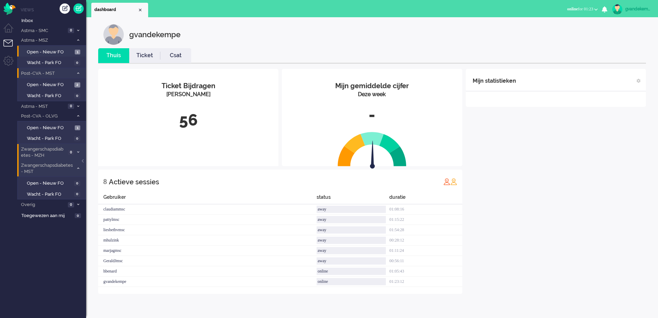
click at [77, 151] on icon at bounding box center [78, 152] width 2 height 2
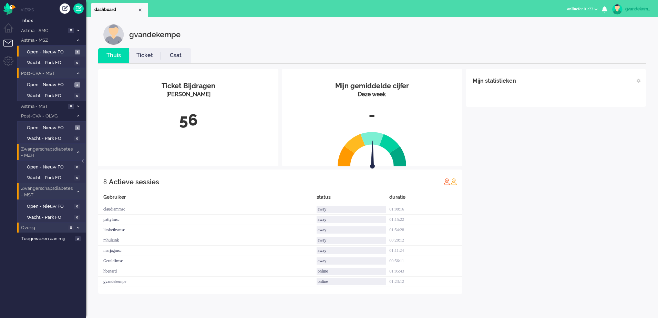
click at [79, 227] on icon at bounding box center [78, 228] width 2 height 2
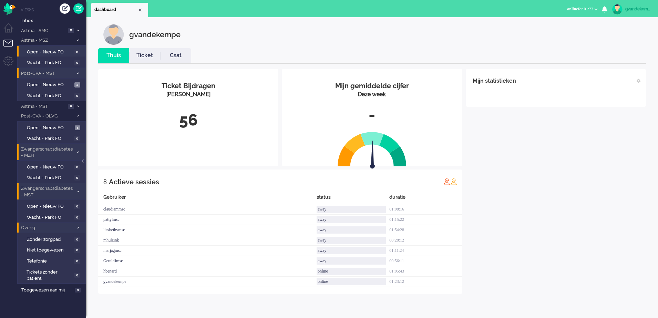
click at [79, 227] on icon at bounding box center [78, 228] width 2 height 2
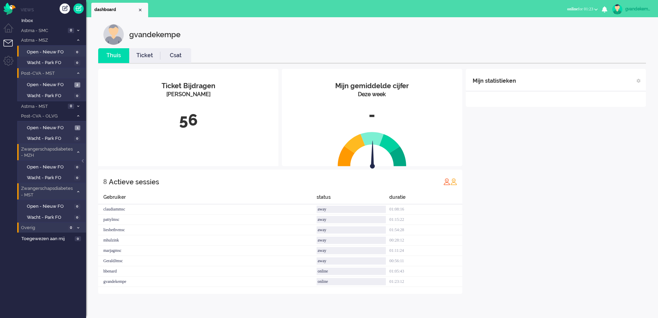
click at [79, 192] on icon at bounding box center [78, 192] width 2 height 2
click at [79, 152] on span at bounding box center [77, 153] width 5 height 4
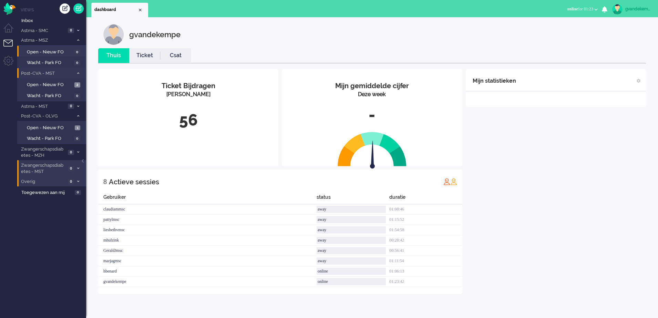
click at [78, 41] on icon at bounding box center [78, 40] width 2 height 2
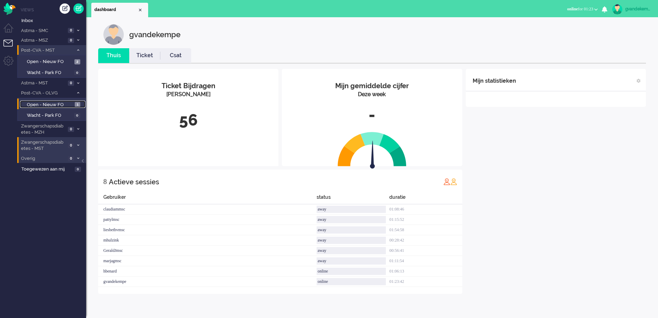
click at [69, 104] on span "Open - Nieuw FO" at bounding box center [50, 105] width 46 height 7
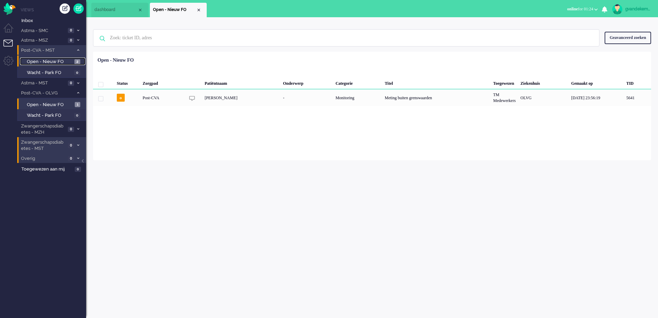
click at [61, 61] on span "Open - Nieuw FO" at bounding box center [50, 62] width 46 height 7
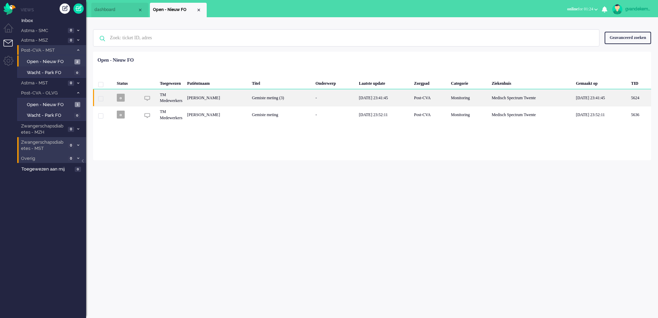
click at [304, 95] on div "Gemiste meting (3)" at bounding box center [280, 97] width 63 height 17
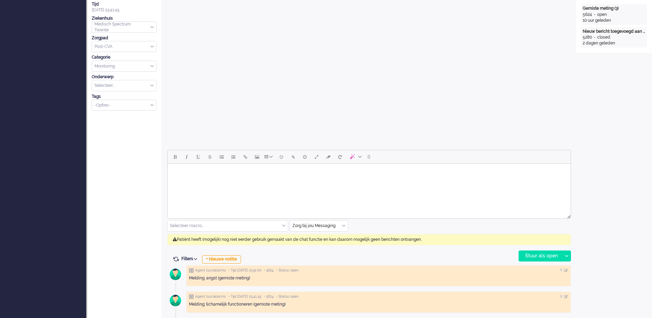
scroll to position [21, 0]
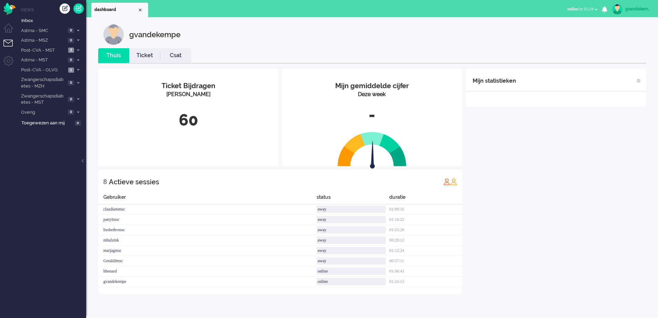
click at [541, 190] on div "Mijn statistieken + Statistieken toevoegen Bel tijd (gemiddelde dag) Wrapup tij…" at bounding box center [556, 181] width 180 height 225
click at [76, 50] on span at bounding box center [77, 51] width 5 height 4
click at [61, 61] on span "Open - Nieuw FO" at bounding box center [50, 62] width 46 height 7
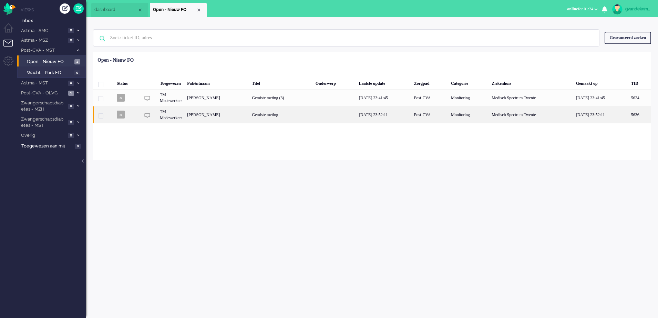
click at [629, 114] on div "[PERSON_NAME]" at bounding box center [640, 114] width 22 height 17
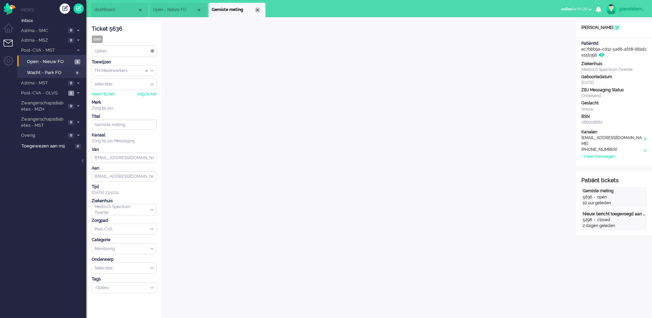
click at [255, 8] on div "Close tab" at bounding box center [258, 10] width 6 height 6
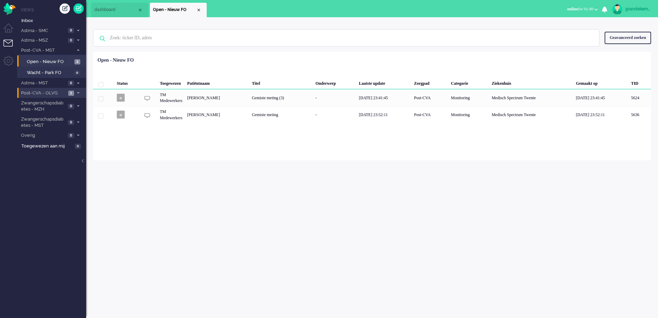
click at [58, 93] on span "Post-CVA - OLVG" at bounding box center [43, 93] width 46 height 7
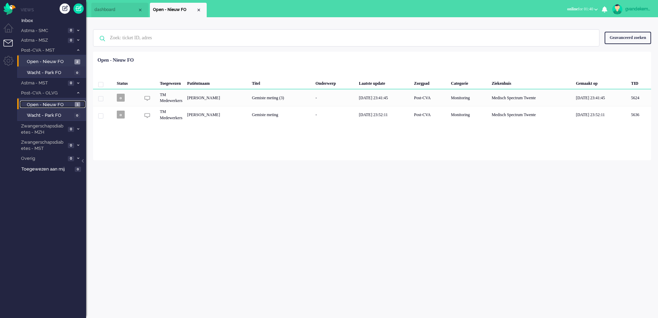
click at [44, 102] on span "Open - Nieuw FO" at bounding box center [50, 105] width 46 height 7
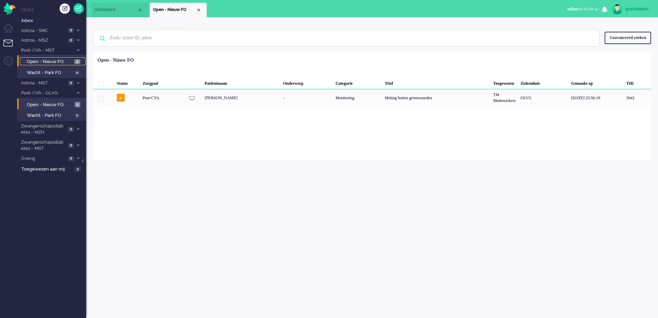
click at [55, 59] on span "Open - Nieuw FO" at bounding box center [50, 62] width 46 height 7
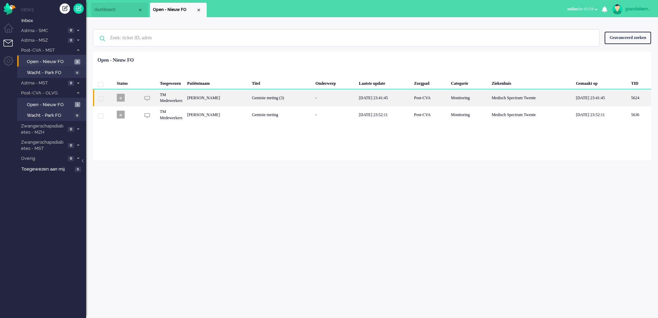
click at [386, 98] on div "[DATE] 23:41:45" at bounding box center [384, 97] width 55 height 17
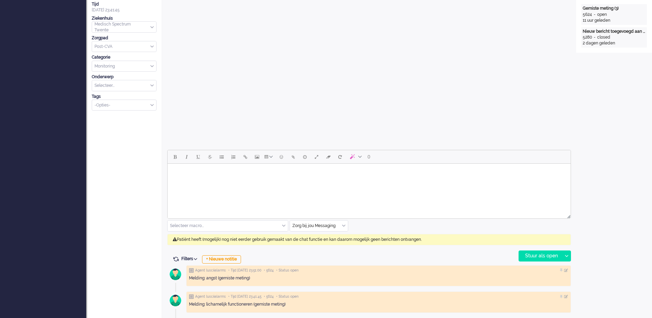
scroll to position [21, 0]
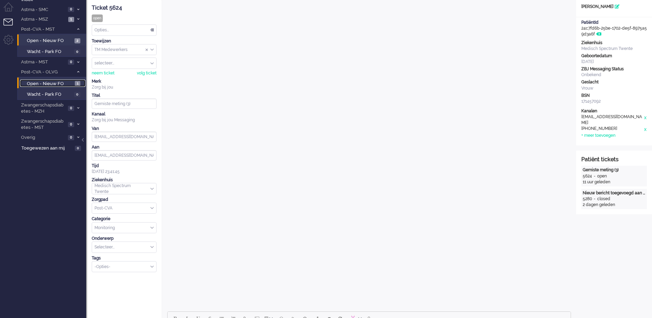
click at [41, 82] on span "Open - Nieuw FO" at bounding box center [50, 84] width 46 height 7
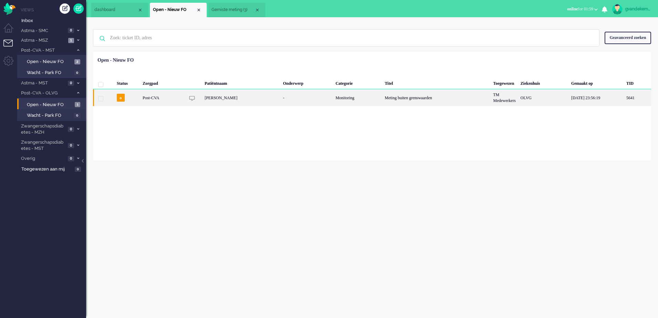
click at [280, 102] on div "-" at bounding box center [306, 97] width 53 height 17
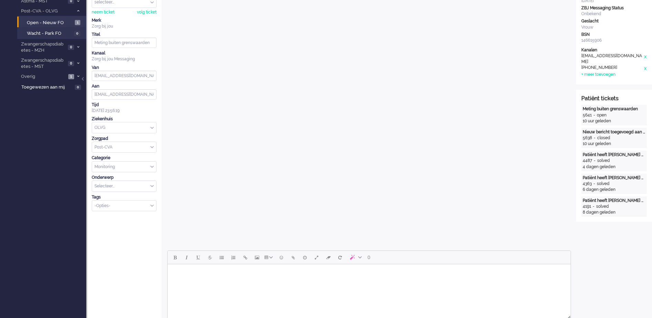
scroll to position [86, 0]
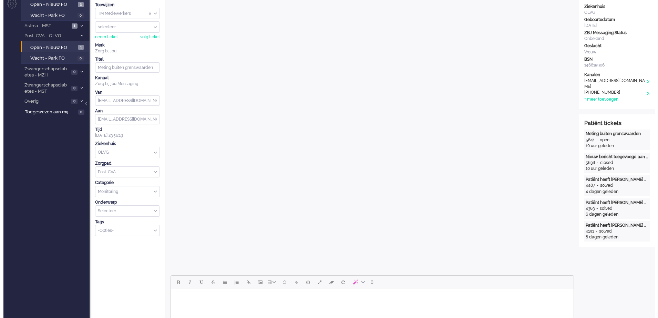
scroll to position [0, 0]
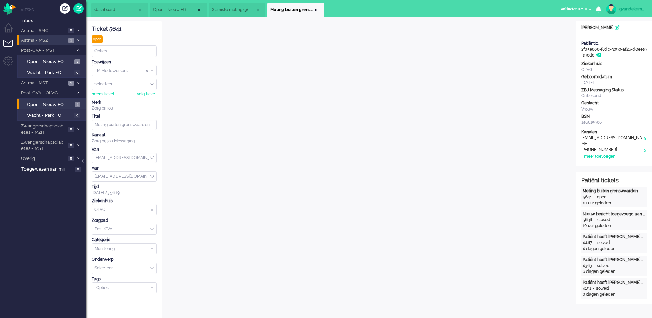
click at [79, 40] on icon at bounding box center [78, 40] width 2 height 2
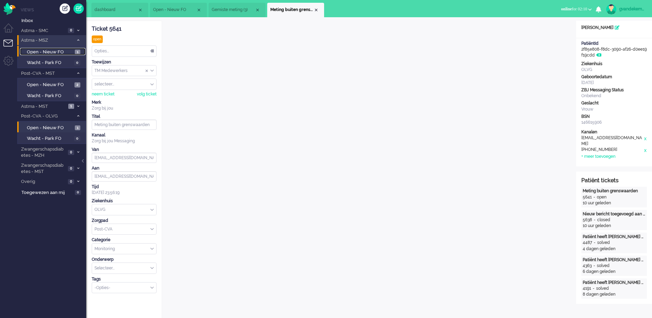
click at [57, 51] on span "Open - Nieuw FO" at bounding box center [50, 52] width 46 height 7
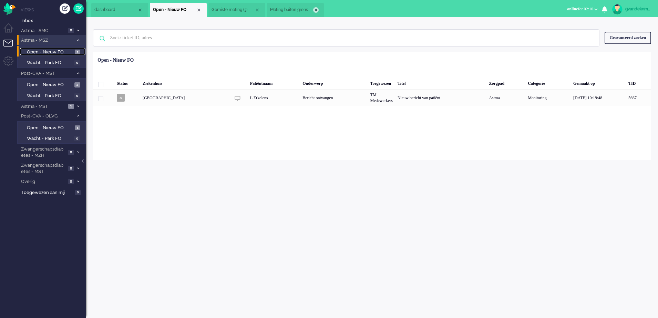
click at [317, 10] on div "Close tab" at bounding box center [316, 10] width 6 height 6
click at [258, 9] on div "Close tab" at bounding box center [258, 10] width 6 height 6
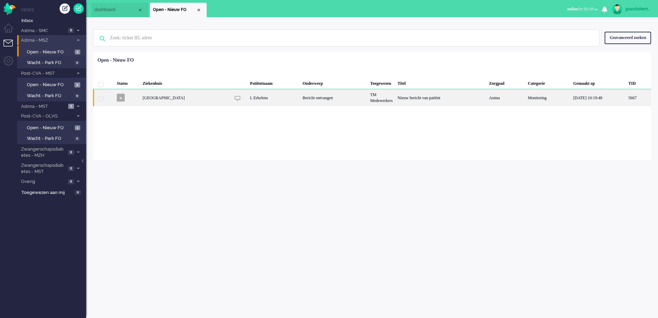
click at [255, 96] on div "L Erkelens" at bounding box center [274, 97] width 52 height 17
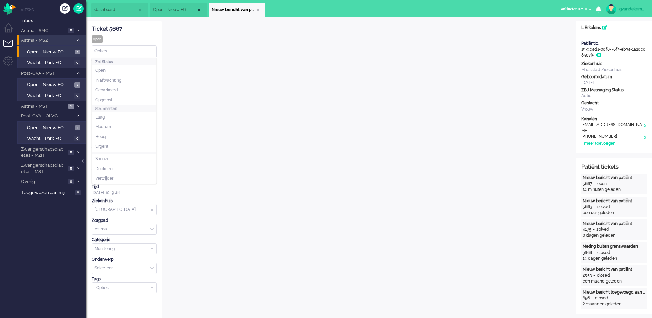
click at [153, 52] on div "Opties..." at bounding box center [124, 51] width 64 height 11
click at [106, 97] on span "Opgelost" at bounding box center [103, 100] width 17 height 6
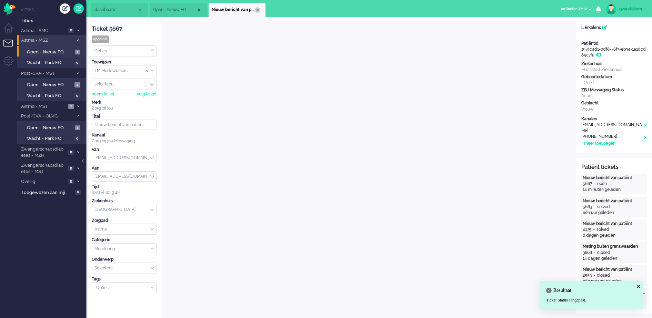
click at [258, 11] on div "Close tab" at bounding box center [258, 10] width 6 height 6
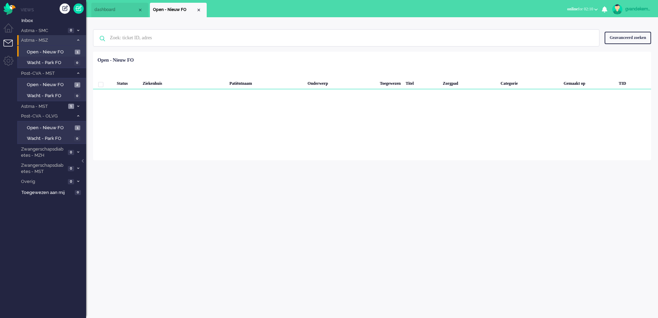
click at [196, 8] on div "Close tab" at bounding box center [199, 10] width 6 height 6
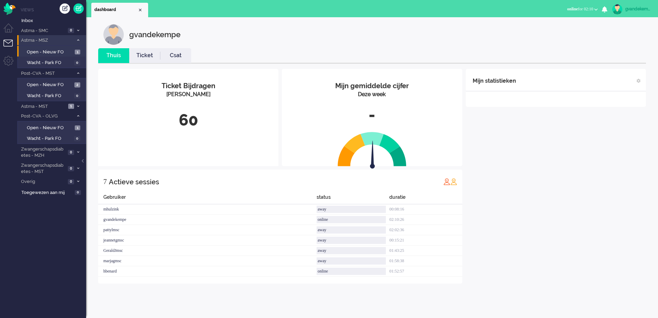
click at [77, 40] on icon at bounding box center [78, 40] width 2 height 2
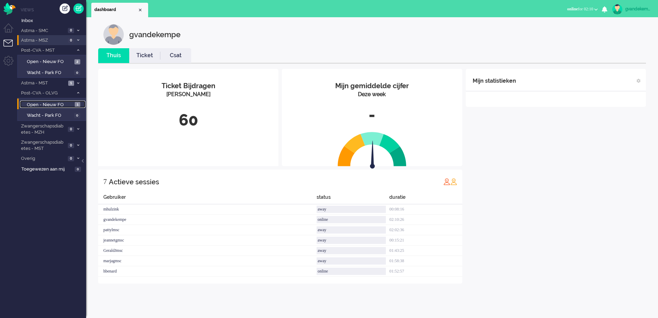
click at [57, 104] on span "Open - Nieuw FO" at bounding box center [50, 105] width 46 height 7
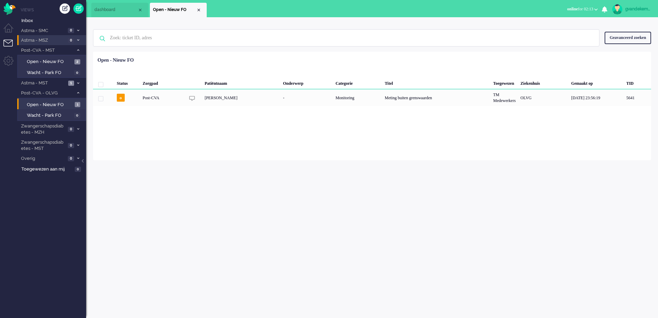
click at [512, 204] on div "gvandekempe Thuis Ticket Csat Mijn gemiddelde cijfer Deze week - Ticket Bijdrag…" at bounding box center [372, 167] width 572 height 301
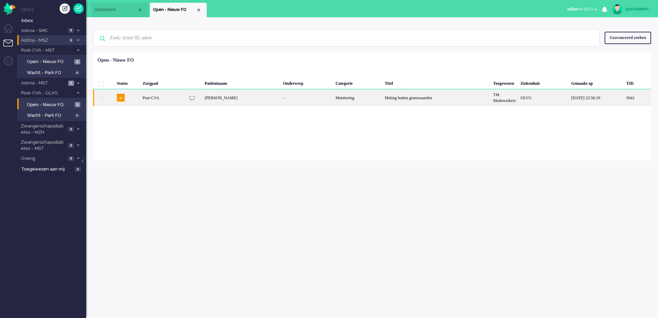
click at [339, 96] on div "Monitoring" at bounding box center [357, 97] width 49 height 17
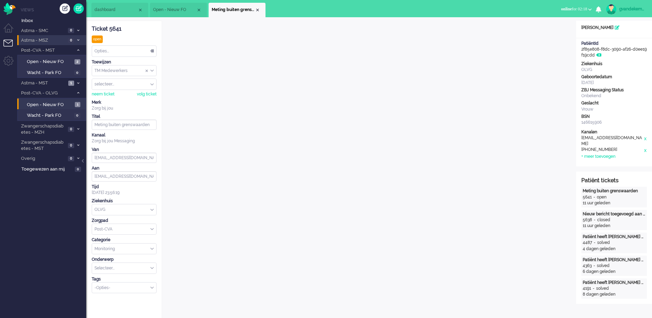
scroll to position [69, 0]
click at [151, 231] on div "Post-CVA" at bounding box center [124, 229] width 64 height 11
click at [153, 230] on span at bounding box center [151, 229] width 3 height 5
click at [153, 252] on input "text" at bounding box center [124, 249] width 64 height 11
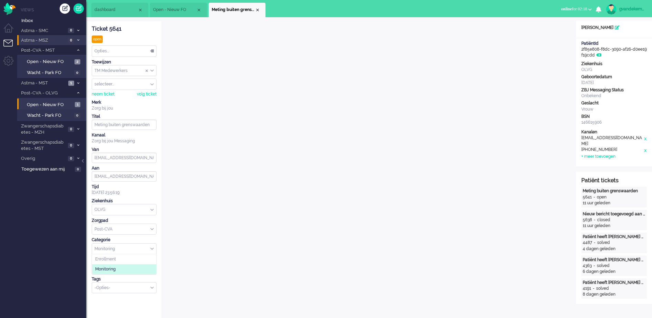
click at [153, 290] on div "-Opties-" at bounding box center [124, 288] width 64 height 11
click at [153, 290] on span "Select Tags" at bounding box center [151, 287] width 3 height 5
click at [149, 265] on input "text" at bounding box center [124, 268] width 64 height 11
click at [153, 265] on input "text" at bounding box center [124, 268] width 64 height 11
click at [151, 267] on span at bounding box center [151, 268] width 3 height 5
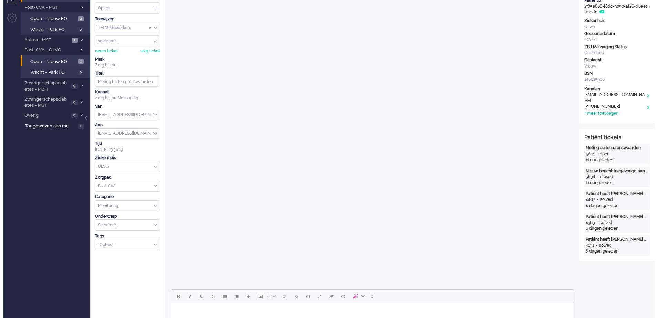
scroll to position [0, 0]
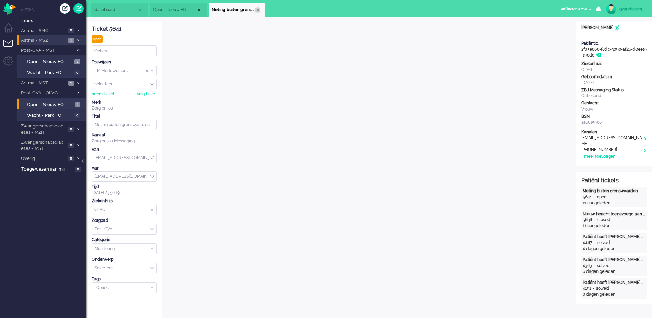
click at [259, 9] on div "Close tab" at bounding box center [258, 10] width 6 height 6
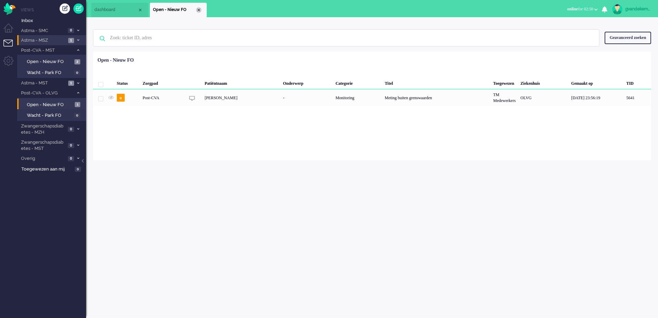
click at [197, 8] on div "Close tab" at bounding box center [199, 10] width 6 height 6
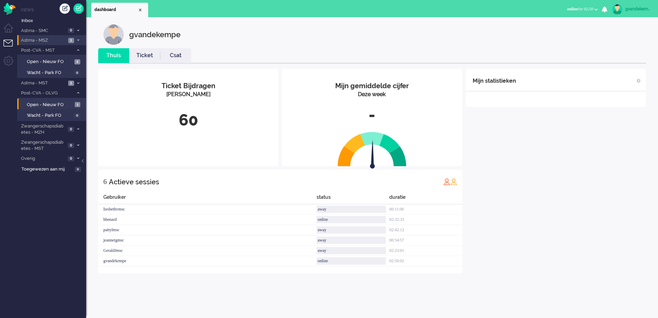
click at [54, 38] on span "Astma - MSZ" at bounding box center [43, 40] width 46 height 7
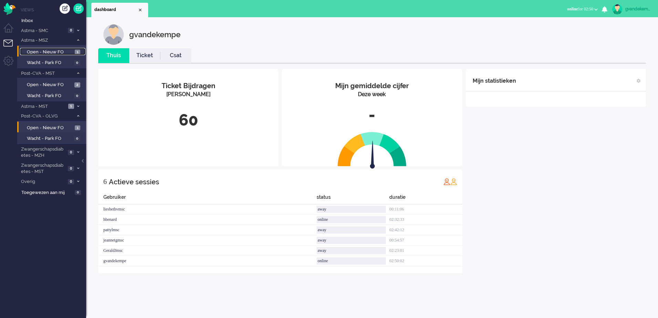
click at [59, 51] on span "Open - Nieuw FO" at bounding box center [50, 52] width 46 height 7
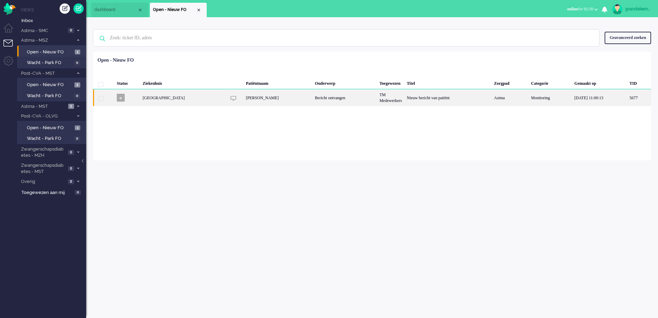
click at [367, 102] on div "Bericht ontvangen" at bounding box center [345, 97] width 64 height 17
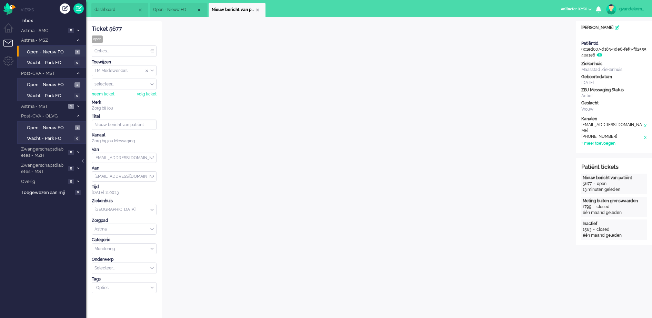
click at [150, 51] on div "Opties..." at bounding box center [124, 51] width 64 height 11
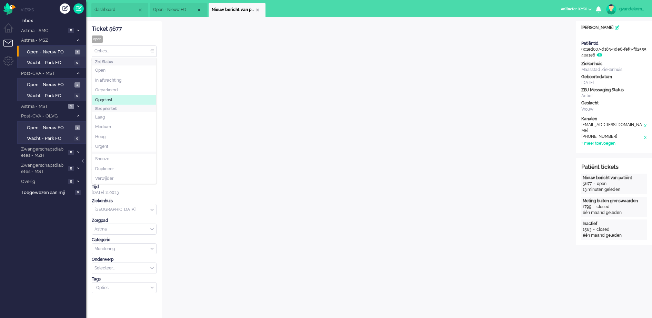
click at [110, 98] on span "Opgelost" at bounding box center [103, 100] width 17 height 6
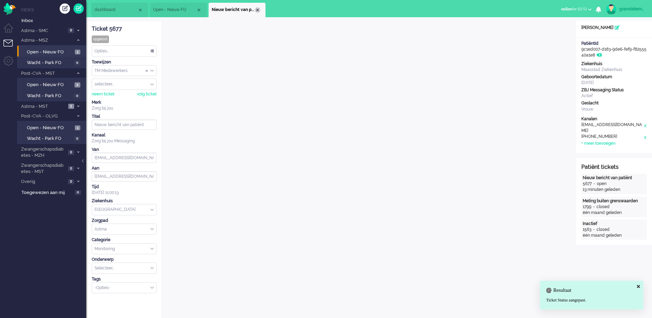
click at [256, 8] on div "Close tab" at bounding box center [258, 10] width 6 height 6
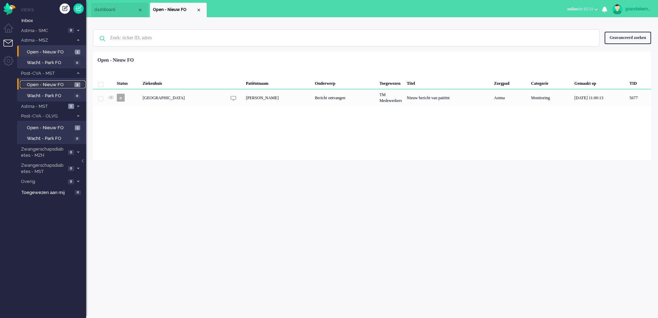
click at [54, 84] on span "Open - Nieuw FO" at bounding box center [50, 85] width 46 height 7
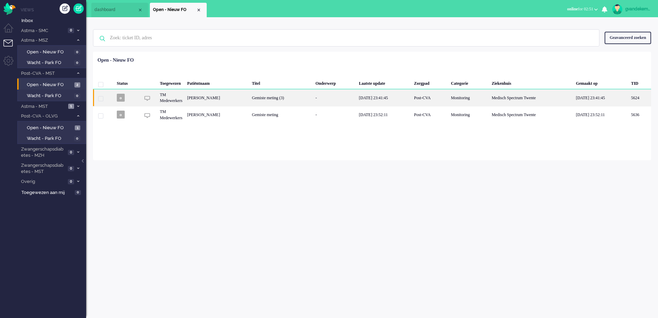
click at [294, 96] on div "Gemiste meting (3)" at bounding box center [280, 97] width 63 height 17
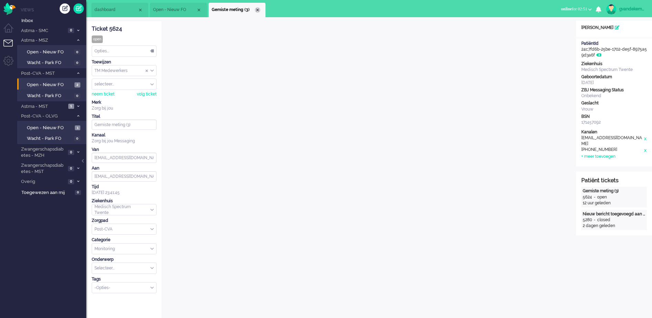
click at [258, 10] on div "Close tab" at bounding box center [258, 10] width 6 height 6
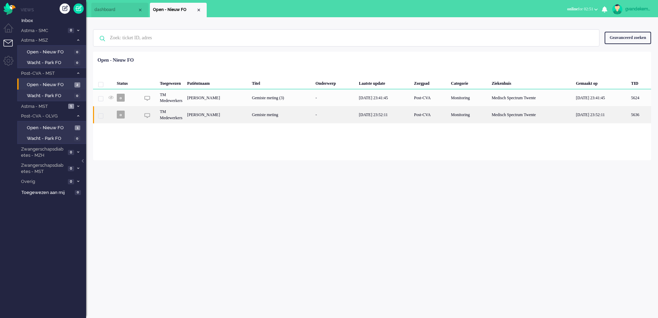
click at [629, 115] on div "Elisabeth Catharina Lammerts" at bounding box center [640, 114] width 22 height 17
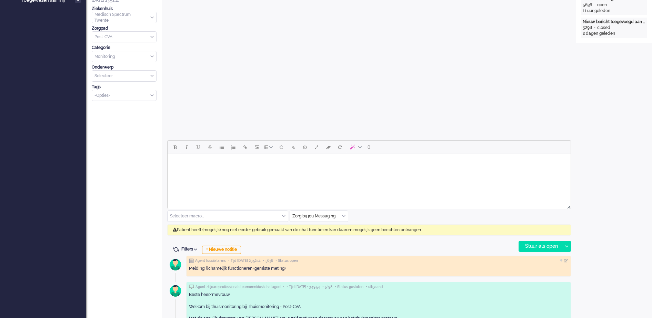
scroll to position [258, 0]
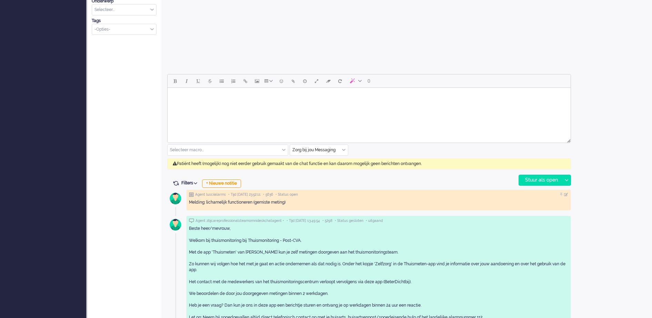
click at [239, 98] on body "Rich Text Area. Press ALT-0 for help." at bounding box center [368, 97] width 397 height 12
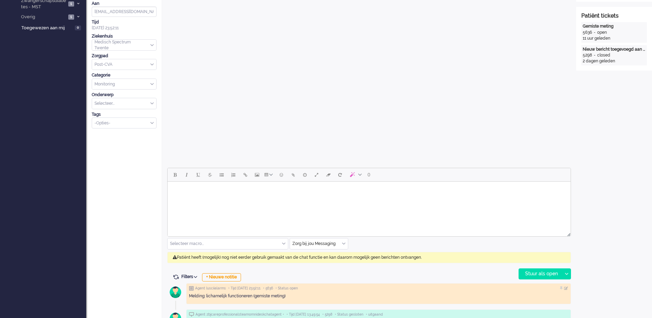
scroll to position [215, 0]
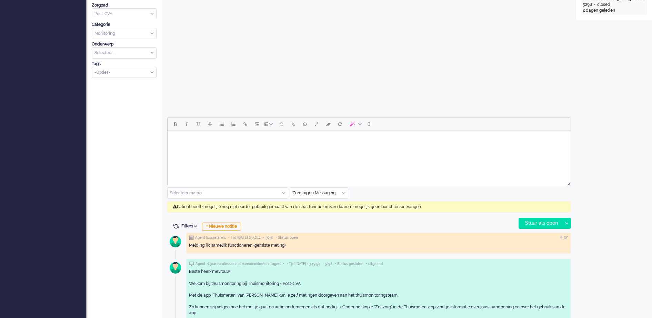
click at [313, 141] on body "Rich Text Area. Press ALT-0 for help." at bounding box center [368, 140] width 397 height 12
paste body "Rich Text Area. Press ALT-0 for help."
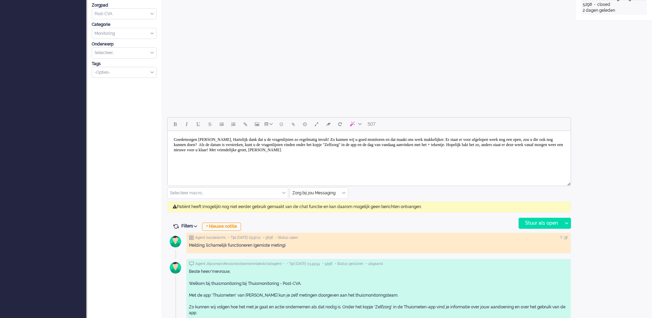
click at [238, 141] on body "Goedemorgen mevrouw Raijmann, Hartelijk dank dat u de vragenlijsten zo regelmat…" at bounding box center [368, 145] width 397 height 22
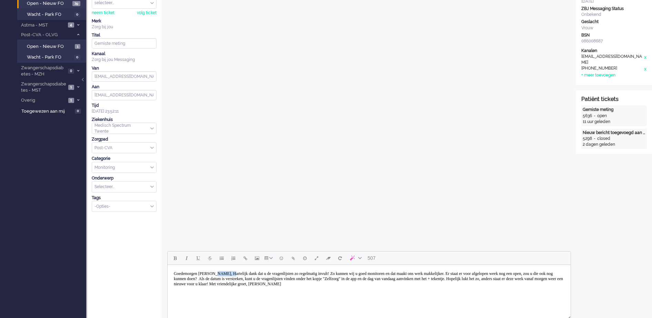
scroll to position [172, 0]
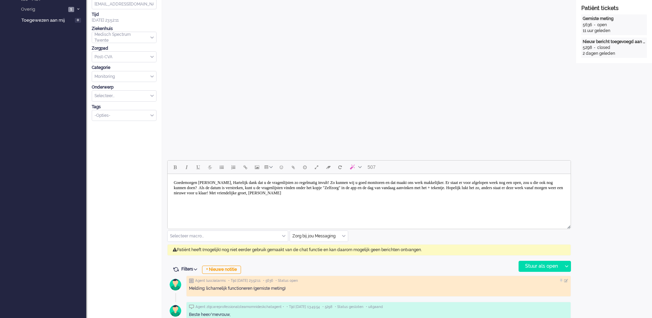
click at [249, 183] on body "Goedemorgen mevrouw Lammerts, Hartelijk dank dat u de vragenlijsten zo regelmat…" at bounding box center [368, 188] width 397 height 22
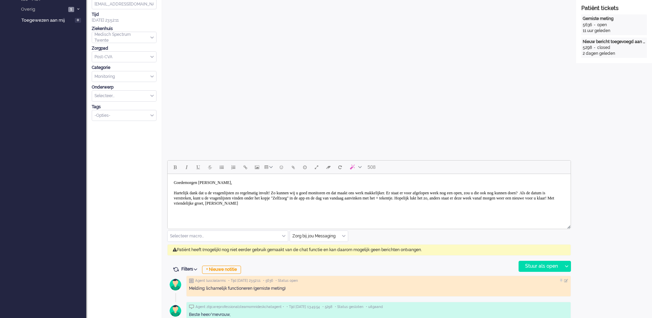
click at [226, 197] on body "Goedemorgen mevrouw Lammerts, Hartelijk dank dat u de vragenlijsten zo regelmat…" at bounding box center [368, 193] width 397 height 33
click at [224, 198] on body "Goedemorgen mevrouw Lammerts, Hartelijk dank dat u de vragenlijsten zo regelmat…" at bounding box center [368, 193] width 397 height 33
drag, startPoint x: 538, startPoint y: 197, endPoint x: 349, endPoint y: 205, distance: 189.0
click at [349, 205] on body "Goedemorgen mevrouw Lammerts, Hartelijk dank dat u de vragenlijsten zo regelmat…" at bounding box center [368, 193] width 397 height 33
click at [542, 200] on body "Goedemorgen mevrouw Lammerts, Hartelijk dank dat u de vragenlijsten zo regelmat…" at bounding box center [368, 196] width 397 height 38
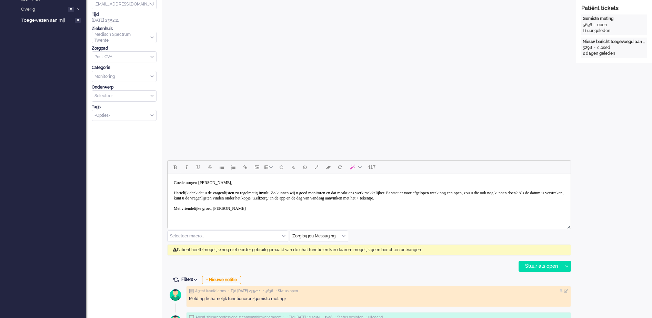
click at [328, 198] on body "Goedemorgen mevrouw Lammerts, Hartelijk dank dat u de vragenlijsten zo regelmat…" at bounding box center [368, 196] width 397 height 38
click at [530, 198] on body "Goedemorgen mevrouw Lammerts, Hartelijk dank dat u de vragenlijsten zo regelmat…" at bounding box center [368, 196] width 397 height 38
click at [221, 214] on body "Goedemorgen mevrouw Lammerts, Hartelijk dank dat u de vragenlijsten zo regelmat…" at bounding box center [368, 196] width 397 height 38
click at [222, 214] on body "Goedemorgen mevrouw Lammerts, Hartelijk dank dat u de vragenlijsten zo regelmat…" at bounding box center [368, 196] width 397 height 38
click at [544, 199] on body "Goedemorgen mevrouw Lammerts, Hartelijk dank dat u de vragenlijsten zo regelmat…" at bounding box center [368, 198] width 397 height 43
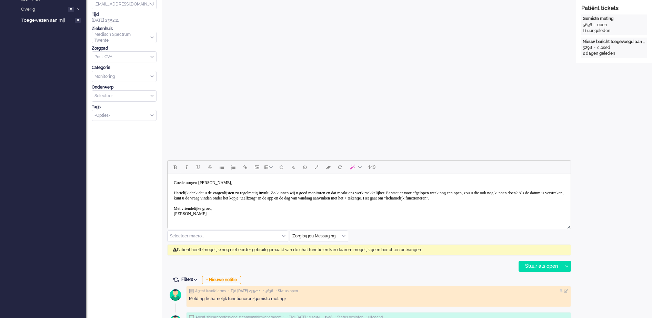
click at [241, 205] on body "Goedemorgen mevrouw Lammerts, Hartelijk dank dat u de vragenlijsten zo regelmat…" at bounding box center [368, 198] width 397 height 43
drag, startPoint x: 531, startPoint y: 196, endPoint x: 231, endPoint y: 200, distance: 300.8
click at [231, 200] on body "Goedemorgen mevrouw Lammerts, Hartelijk dank dat u de vragenlijsten zo regelmat…" at bounding box center [368, 198] width 397 height 43
click at [231, 194] on body "Goedemorgen mevrouw Lammerts, Hartelijk dank dat u de vragenlijsten zo regelmat…" at bounding box center [368, 198] width 397 height 43
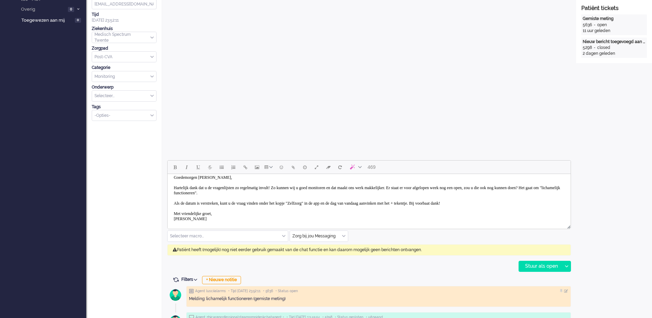
click at [479, 187] on body "Goedemorgen mevrouw Lammerts, Hartelijk dank dat u de vragenlijsten zo regelmat…" at bounding box center [368, 198] width 397 height 53
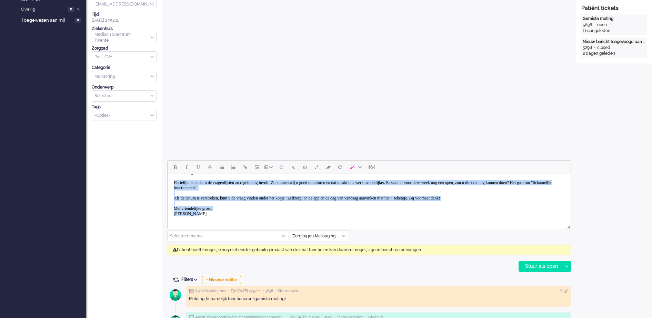
scroll to position [0, 0]
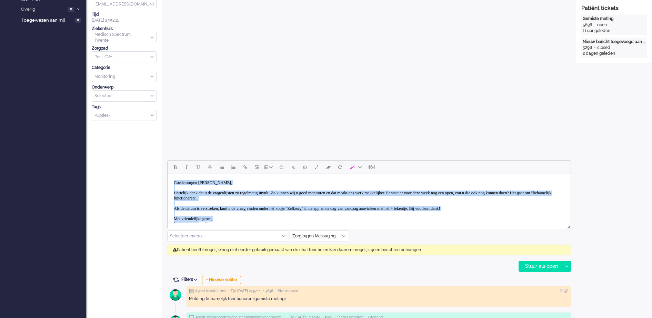
drag, startPoint x: 194, startPoint y: 220, endPoint x: 153, endPoint y: 172, distance: 63.5
click at [167, 174] on html "Goedemorgen mevrouw Lammerts, Hartelijk dank dat u de vragenlijsten zo regelmat…" at bounding box center [368, 203] width 403 height 59
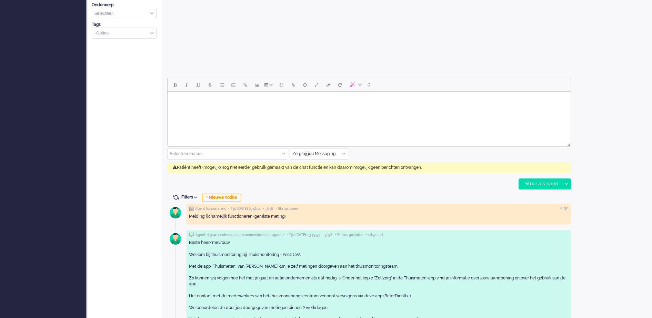
scroll to position [258, 0]
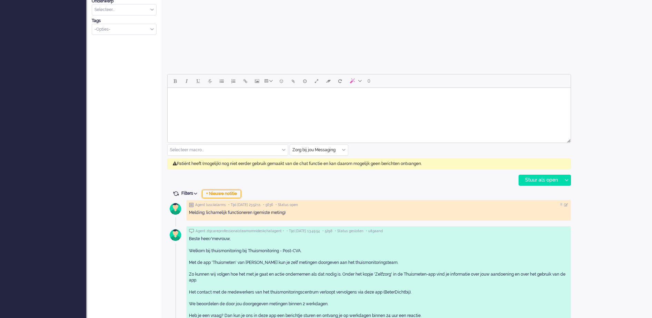
click at [237, 193] on div "+ Nieuwe notitie" at bounding box center [221, 194] width 39 height 8
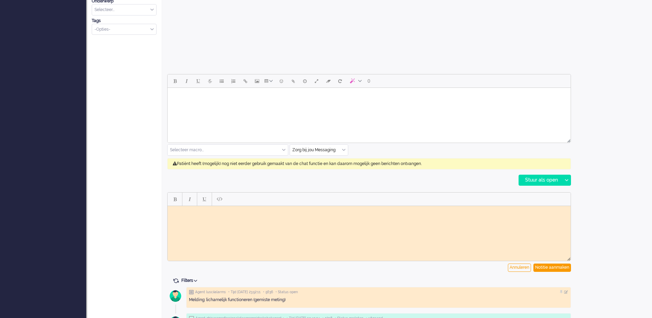
scroll to position [0, 0]
click at [552, 268] on div "Notitie aanmaken" at bounding box center [552, 268] width 38 height 8
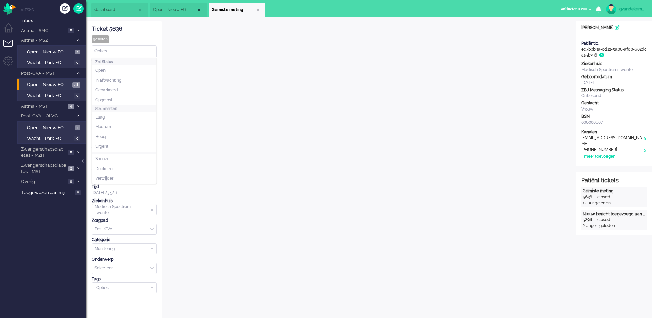
click at [152, 51] on div "Opties..." at bounding box center [124, 51] width 64 height 11
click at [114, 99] on li "Opgelost" at bounding box center [124, 100] width 64 height 10
click at [257, 8] on div "Close tab" at bounding box center [258, 10] width 6 height 6
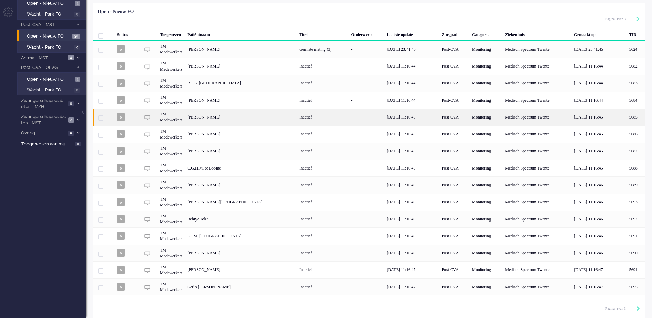
scroll to position [50, 0]
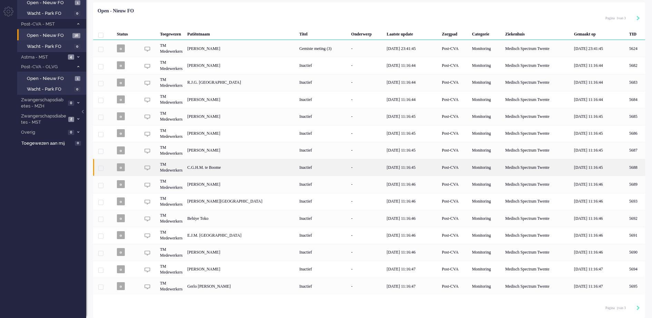
click at [484, 168] on div "Monitoring" at bounding box center [485, 167] width 33 height 17
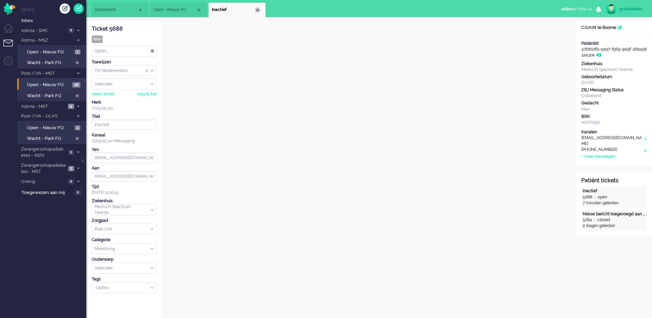
click at [258, 10] on div "Close tab" at bounding box center [258, 10] width 6 height 6
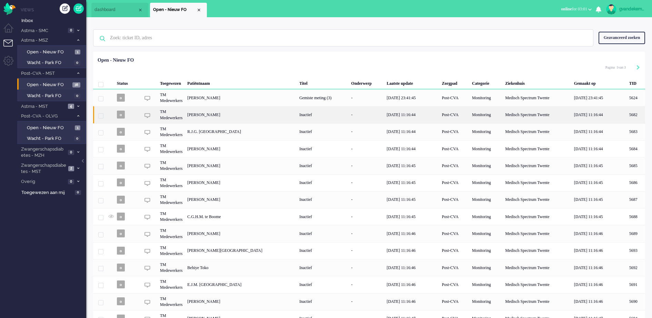
click at [626, 116] on div "[PERSON_NAME]" at bounding box center [635, 114] width 18 height 17
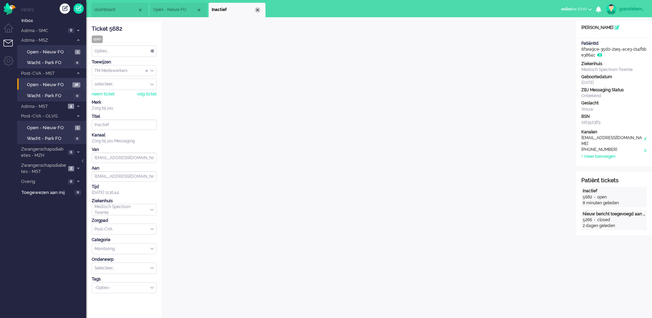
click at [258, 8] on div "Close tab" at bounding box center [258, 10] width 6 height 6
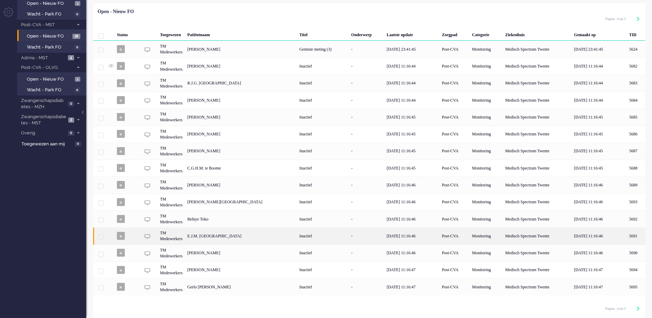
scroll to position [50, 0]
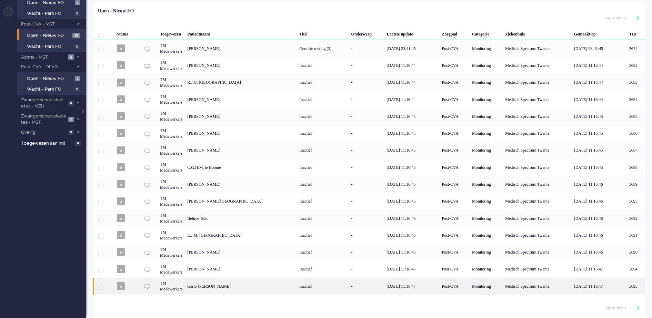
click at [626, 288] on div "Gerlo [PERSON_NAME]" at bounding box center [635, 286] width 18 height 17
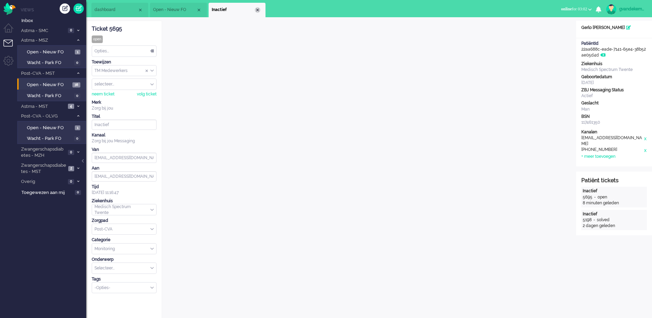
click at [258, 12] on div "Close tab" at bounding box center [258, 10] width 6 height 6
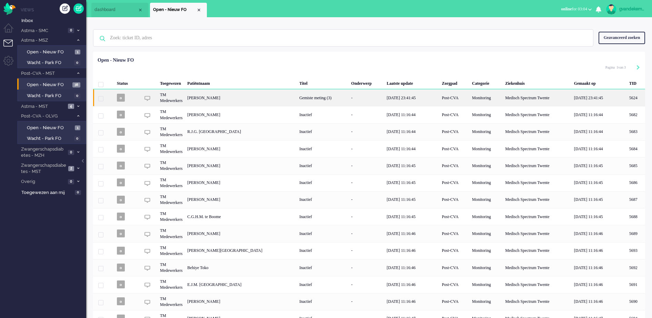
click at [626, 102] on div "Reiniera Verhaar" at bounding box center [635, 97] width 18 height 17
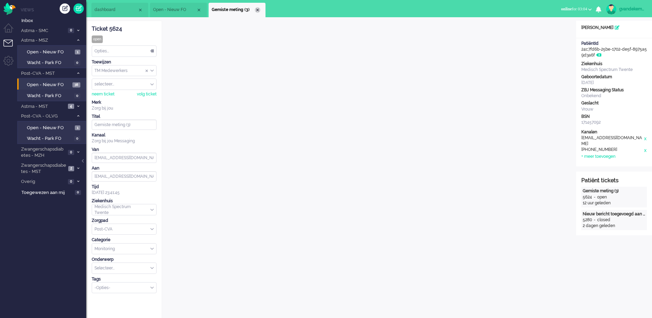
click at [258, 11] on div "Close tab" at bounding box center [258, 10] width 6 height 6
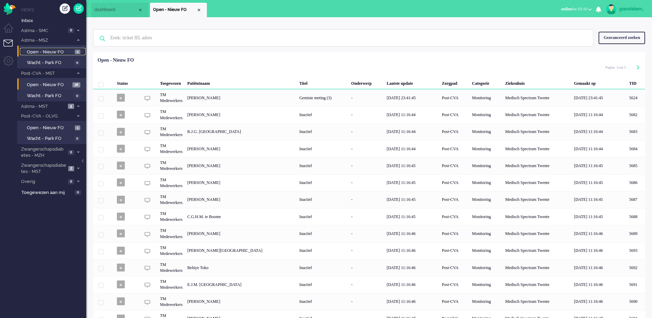
click at [63, 54] on span "Open - Nieuw FO" at bounding box center [50, 52] width 46 height 7
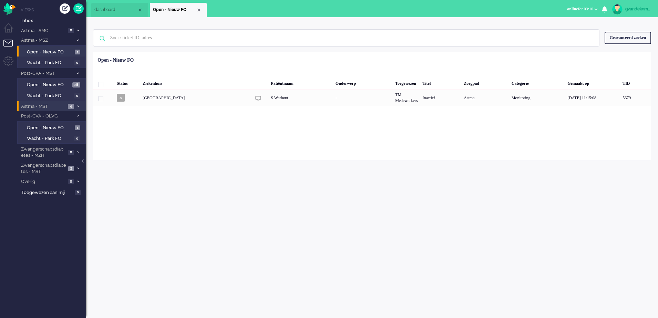
click at [79, 105] on span at bounding box center [77, 106] width 5 height 4
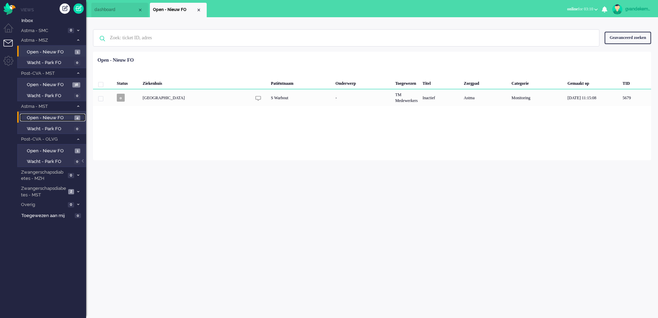
click at [62, 117] on span "Open - Nieuw FO" at bounding box center [50, 118] width 46 height 7
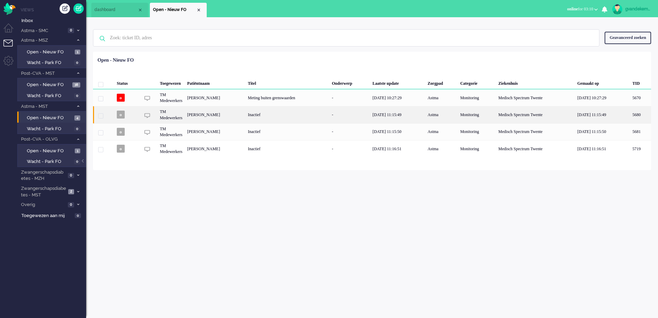
click at [630, 122] on div "[PERSON_NAME]" at bounding box center [640, 114] width 21 height 17
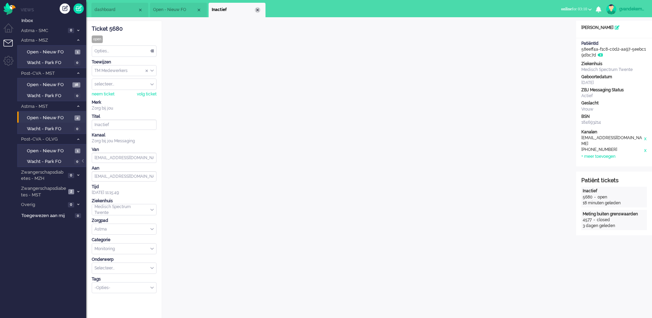
click at [256, 10] on div "Close tab" at bounding box center [258, 10] width 6 height 6
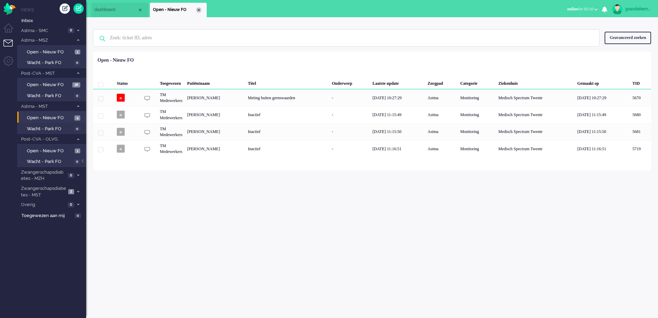
click at [198, 12] on div "Close tab" at bounding box center [199, 10] width 6 height 6
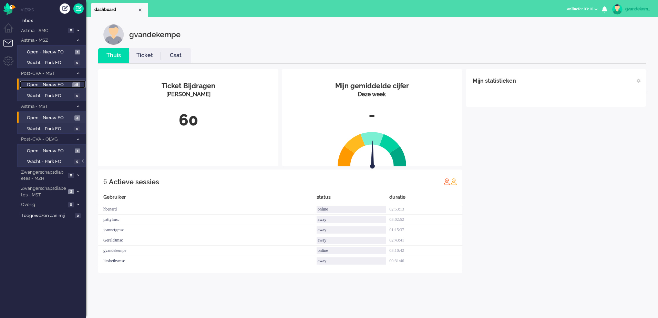
click at [61, 83] on span "Open - Nieuw FO" at bounding box center [49, 85] width 44 height 7
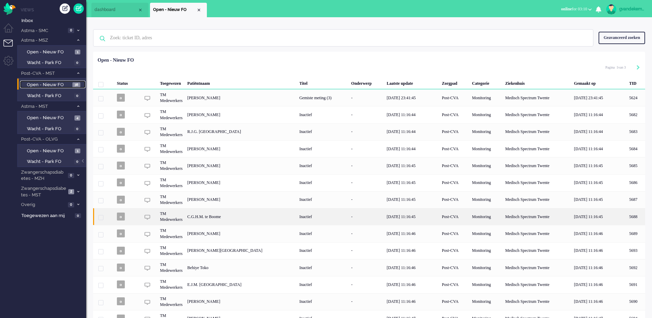
scroll to position [50, 0]
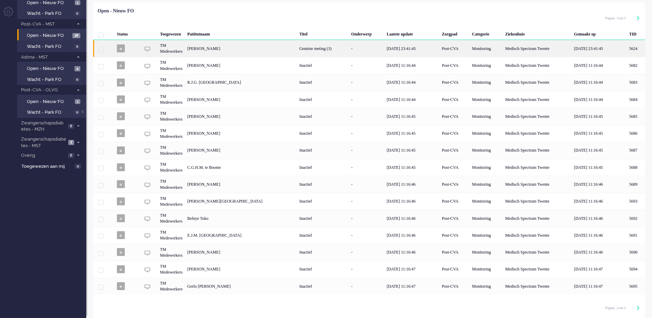
click at [299, 52] on div "Gemiste meting (3)" at bounding box center [323, 48] width 52 height 17
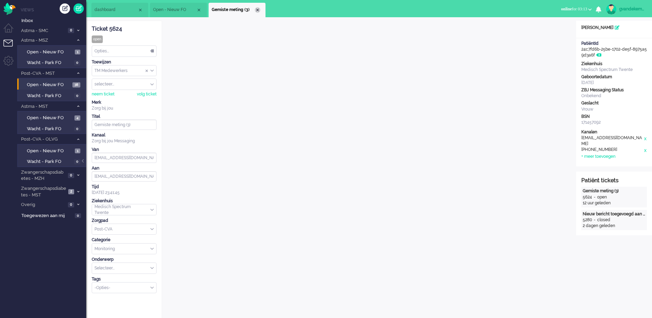
click at [257, 10] on div "Close tab" at bounding box center [258, 10] width 6 height 6
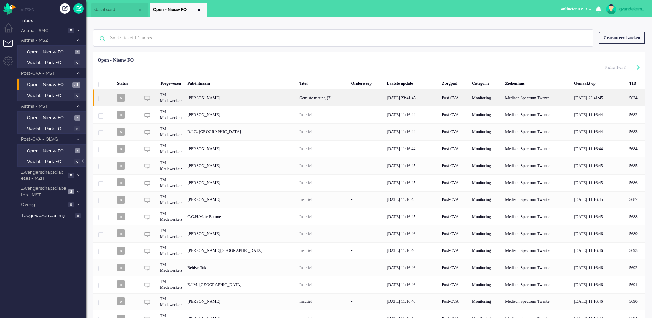
click at [626, 100] on div "Reiniera Verhaar" at bounding box center [635, 97] width 18 height 17
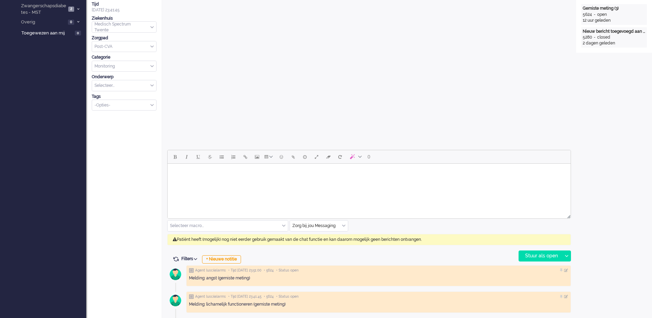
scroll to position [21, 0]
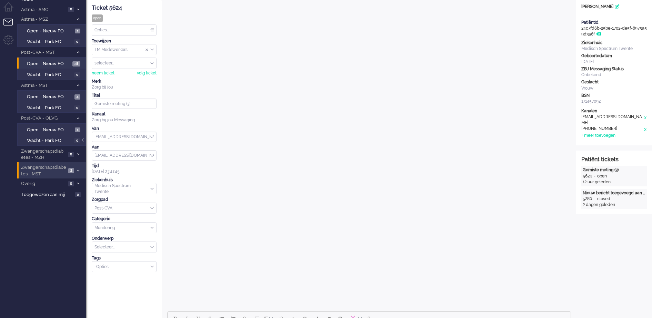
click at [79, 171] on icon at bounding box center [78, 171] width 2 height 2
click at [67, 185] on span "Open - Nieuw FO" at bounding box center [50, 185] width 46 height 7
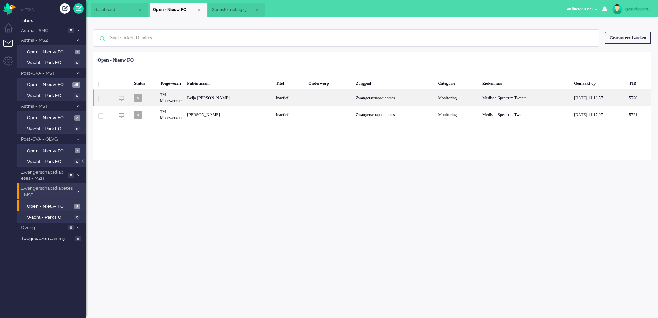
click at [387, 94] on div "Zwangerschapsdiabetes" at bounding box center [394, 97] width 82 height 17
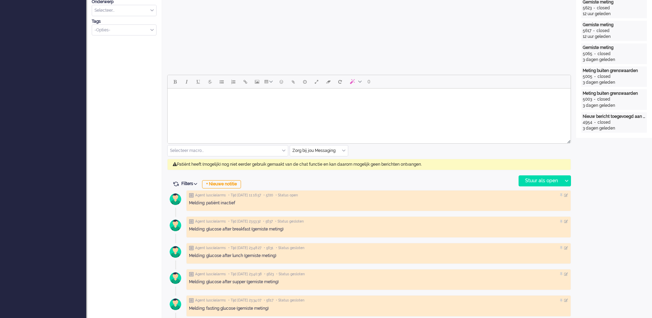
scroll to position [302, 0]
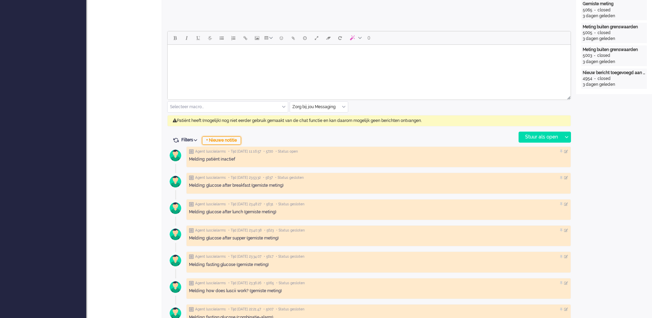
click at [237, 141] on div "+ Nieuwe notitie" at bounding box center [221, 140] width 39 height 8
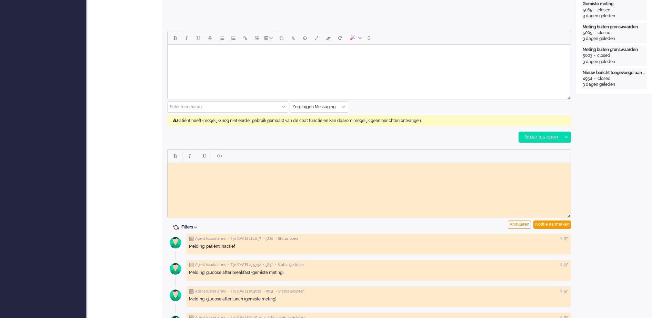
scroll to position [0, 0]
click at [181, 166] on body "Rich Text Area. Press ALT-0 for help." at bounding box center [368, 167] width 397 height 5
click at [561, 225] on div "Notitie aanmaken" at bounding box center [552, 225] width 38 height 8
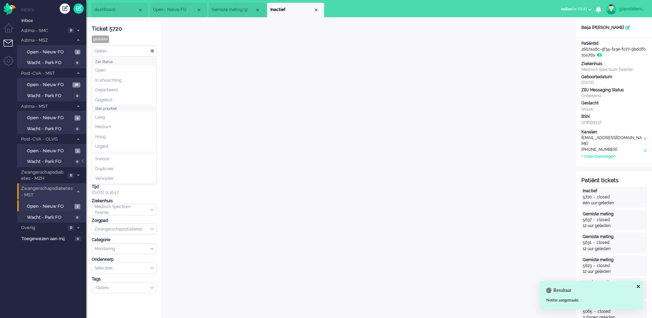
click at [152, 52] on div "Opties..." at bounding box center [124, 51] width 64 height 11
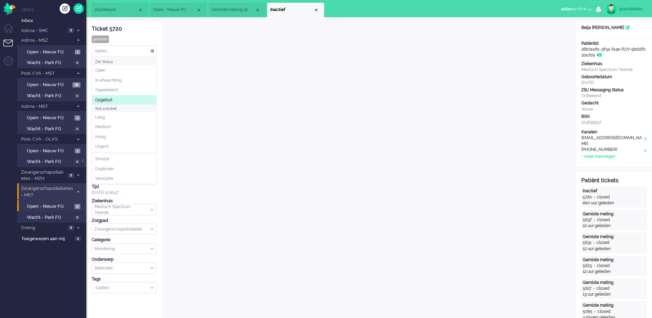
click at [105, 98] on span "Opgelost" at bounding box center [103, 100] width 17 height 6
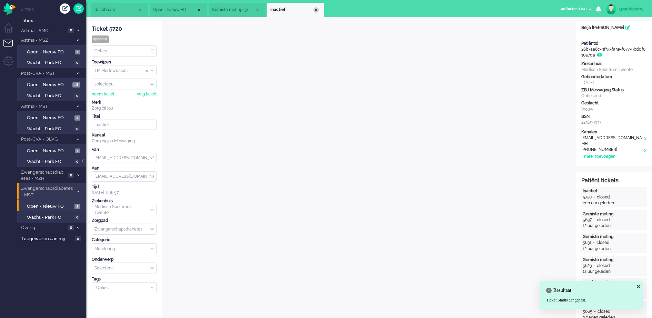
click at [315, 9] on div "Close tab" at bounding box center [316, 10] width 6 height 6
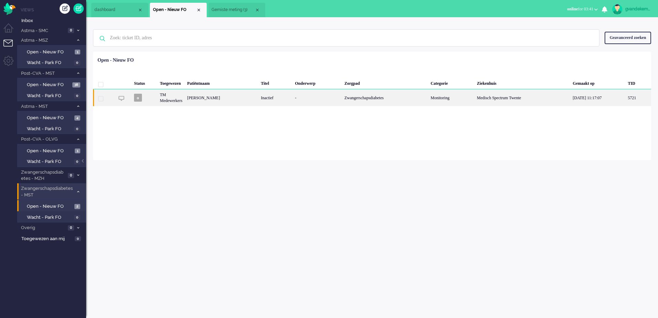
click at [268, 96] on div "Inactief" at bounding box center [275, 97] width 34 height 17
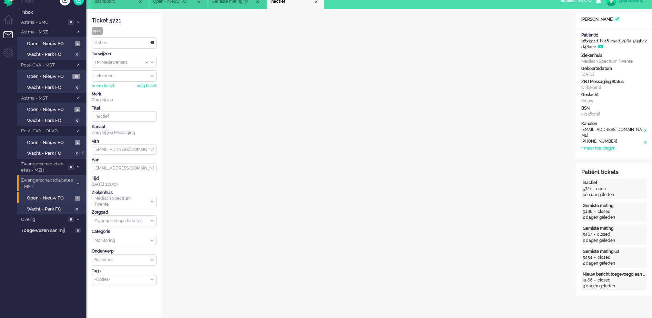
scroll to position [12, 0]
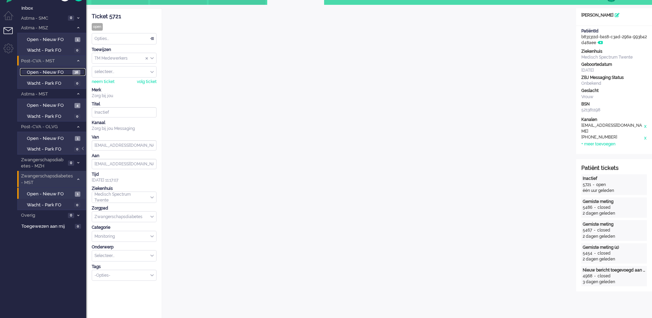
click at [52, 70] on span "Open - Nieuw FO" at bounding box center [49, 72] width 44 height 7
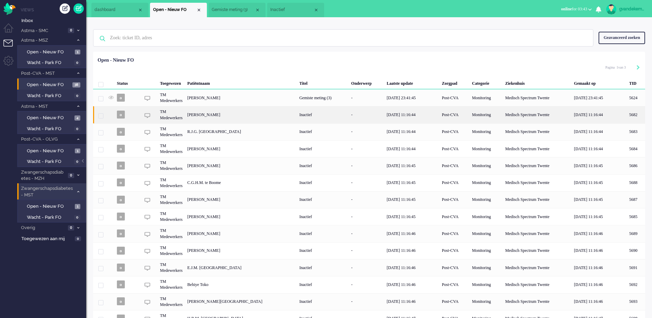
click at [303, 119] on div "Inactief" at bounding box center [323, 114] width 52 height 17
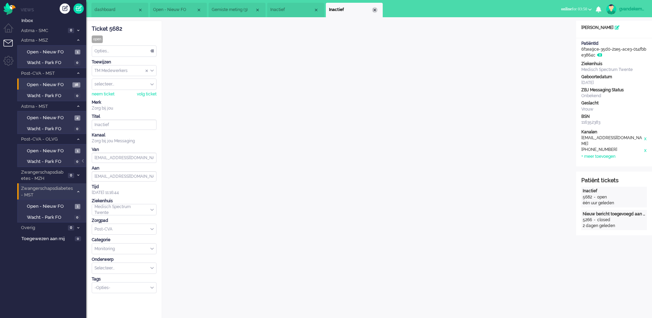
click at [374, 9] on div "Close tab" at bounding box center [375, 10] width 6 height 6
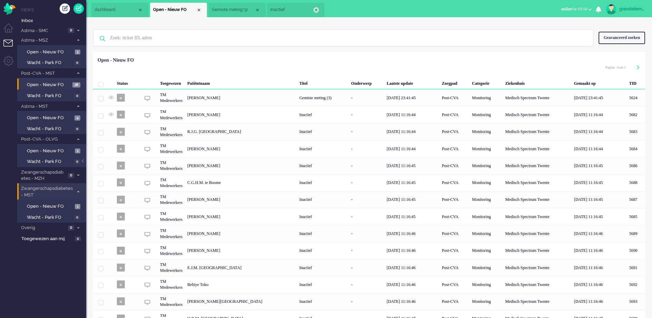
click at [316, 11] on div "Close tab" at bounding box center [316, 10] width 6 height 6
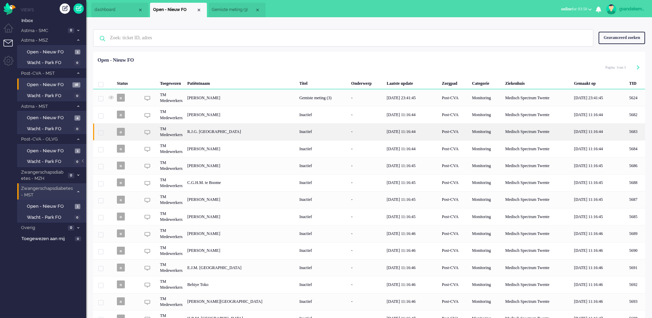
click at [626, 133] on div "R.J.G. Oude alink" at bounding box center [635, 131] width 18 height 17
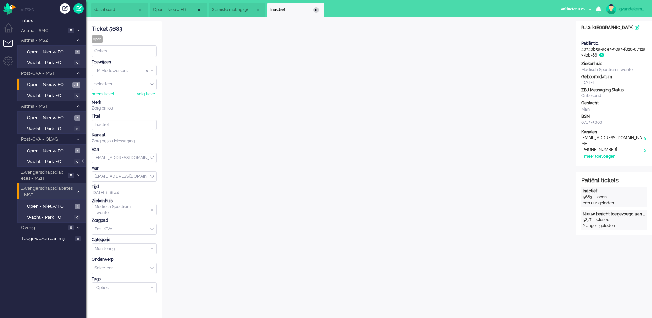
click at [317, 10] on div "Close tab" at bounding box center [316, 10] width 6 height 6
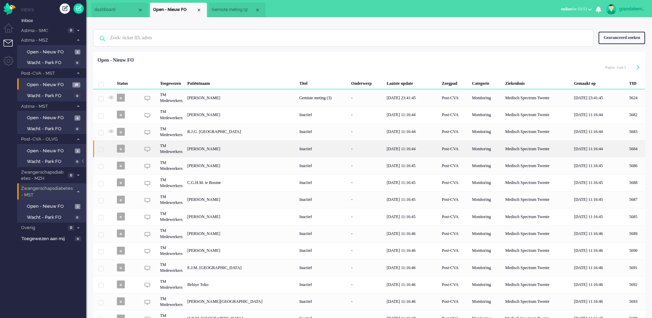
click at [626, 150] on div "Gesina Johanna Borgerink" at bounding box center [635, 148] width 18 height 17
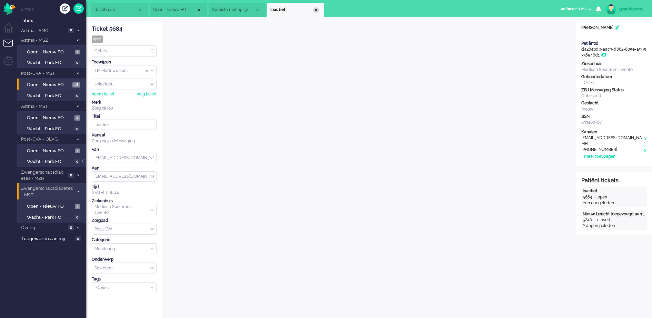
click at [316, 7] on div "Close tab" at bounding box center [316, 10] width 6 height 6
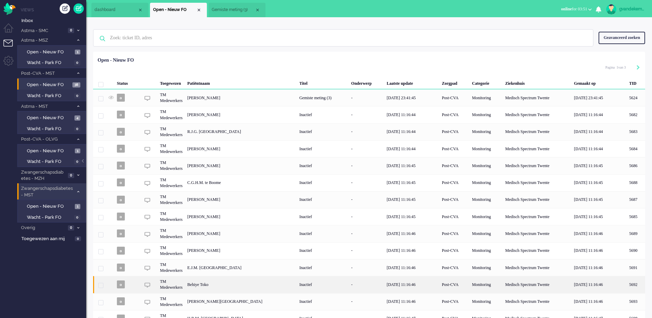
click at [469, 285] on div "TM Medewerkers" at bounding box center [485, 284] width 33 height 17
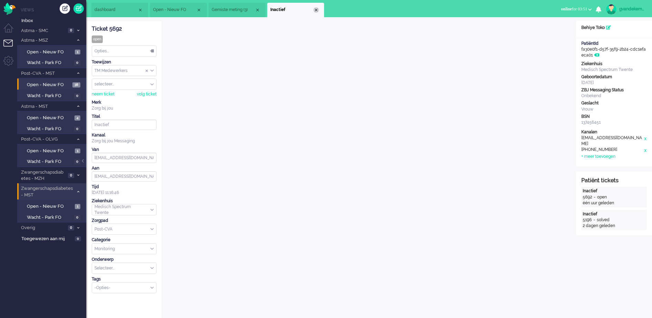
click at [316, 8] on div "Close tab" at bounding box center [316, 10] width 6 height 6
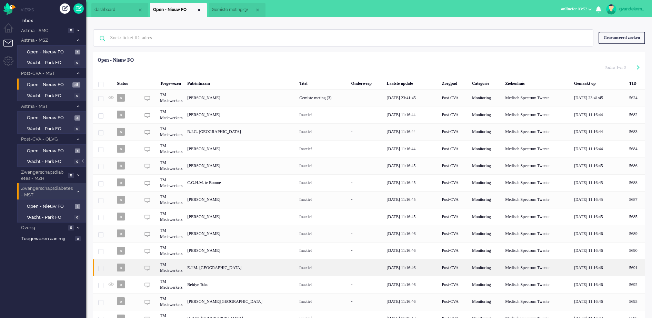
click at [626, 265] on div "E.J.M. Wagelaar" at bounding box center [635, 267] width 18 height 17
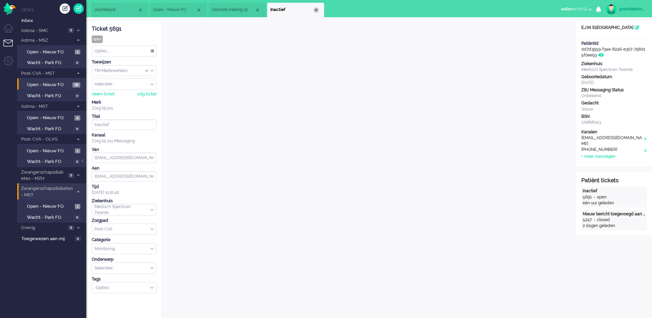
click at [313, 9] on div "Close tab" at bounding box center [316, 10] width 6 height 6
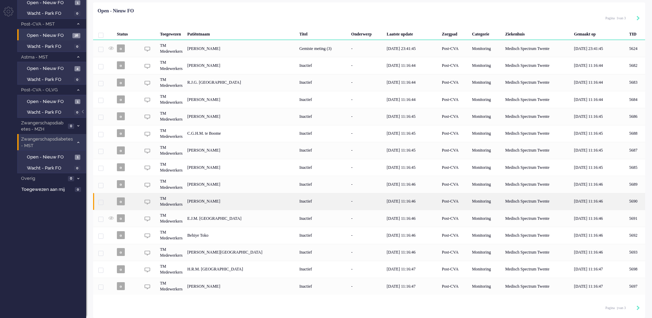
scroll to position [50, 0]
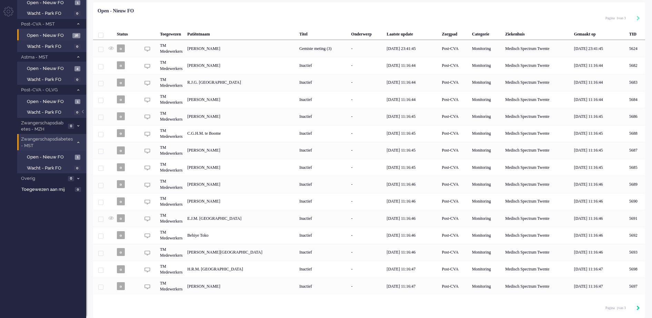
click at [638, 309] on icon "Next" at bounding box center [637, 308] width 3 height 5
type input "2"
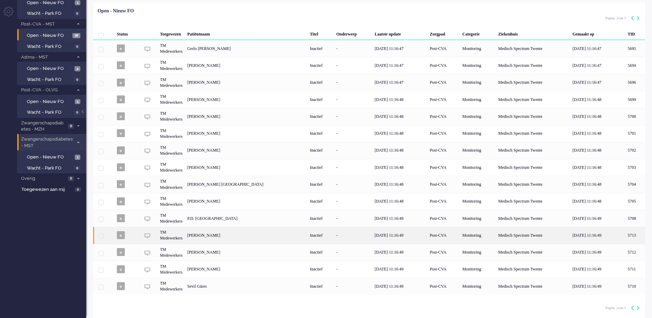
click at [625, 234] on div "[PERSON_NAME]" at bounding box center [635, 235] width 20 height 17
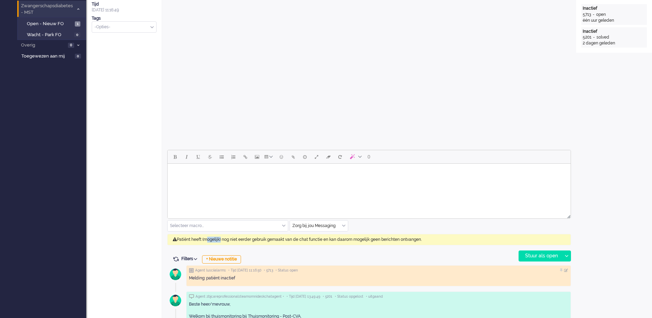
click at [217, 234] on div "Patiënt heeft (mogelijk) nog niet eerder gebruik gemaakt van de chat functie en…" at bounding box center [368, 239] width 403 height 11
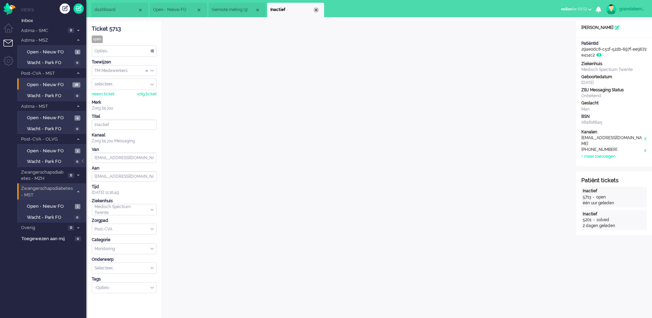
click at [318, 8] on div "Close tab" at bounding box center [316, 10] width 6 height 6
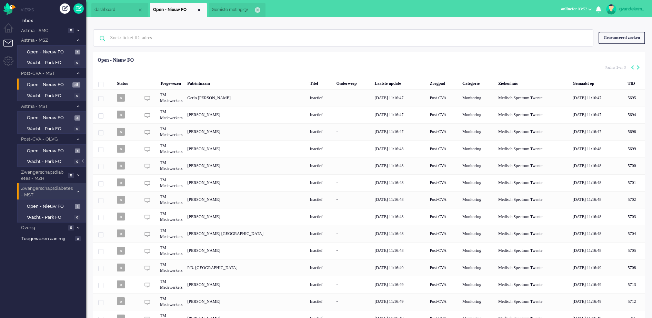
click at [258, 10] on div "Close tab" at bounding box center [258, 10] width 6 height 6
click at [201, 10] on div "Close tab" at bounding box center [199, 10] width 6 height 6
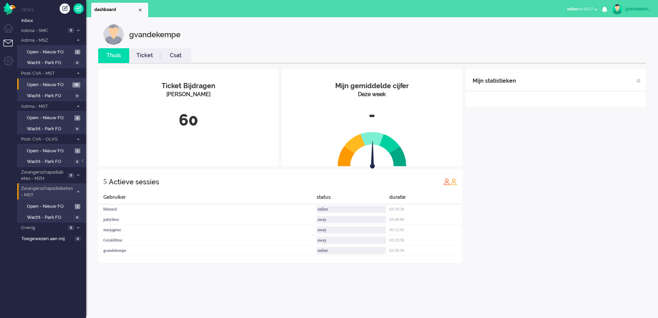
click at [585, 205] on div "Mijn statistieken + Statistieken toevoegen Bel tijd (gemiddelde dag) Wrapup tij…" at bounding box center [556, 166] width 180 height 194
click at [35, 207] on span "Open - Nieuw FO" at bounding box center [50, 206] width 46 height 7
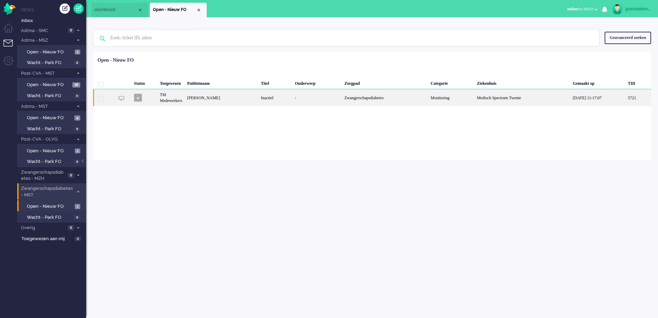
click at [215, 96] on div "Sonia Amiri" at bounding box center [222, 97] width 74 height 17
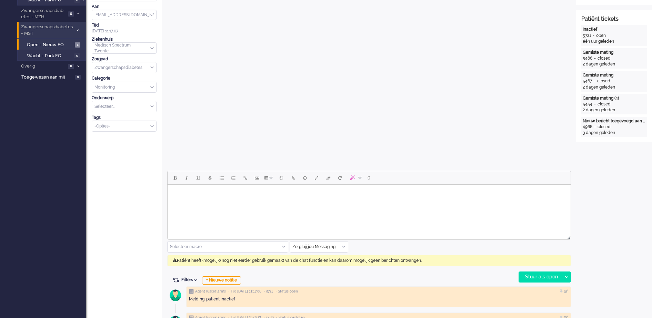
scroll to position [302, 0]
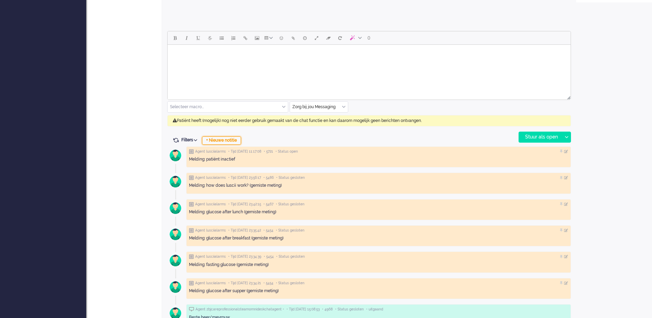
click at [232, 140] on div "+ Nieuwe notitie" at bounding box center [221, 140] width 39 height 8
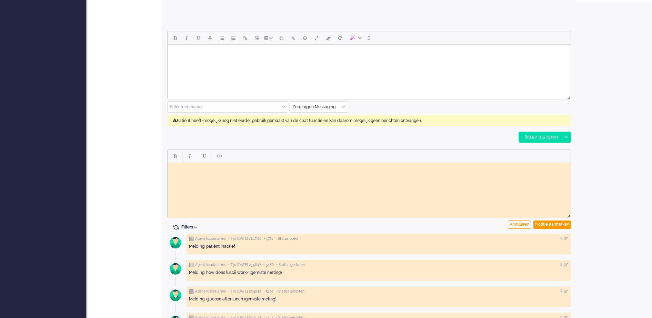
scroll to position [0, 0]
click at [212, 171] on html at bounding box center [368, 168] width 403 height 11
paste body "Rich Text Area. Press ALT-0 for help."
click at [561, 223] on div "Notitie aanmaken" at bounding box center [552, 225] width 38 height 8
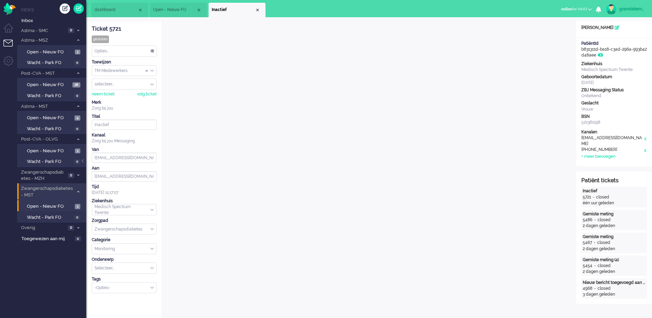
click at [153, 53] on div "Opties..." at bounding box center [124, 51] width 64 height 11
click at [106, 97] on span "Opgelost" at bounding box center [103, 100] width 17 height 6
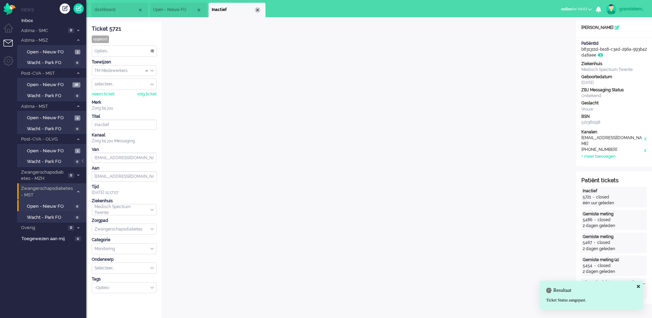
click at [256, 9] on div "Close tab" at bounding box center [258, 10] width 6 height 6
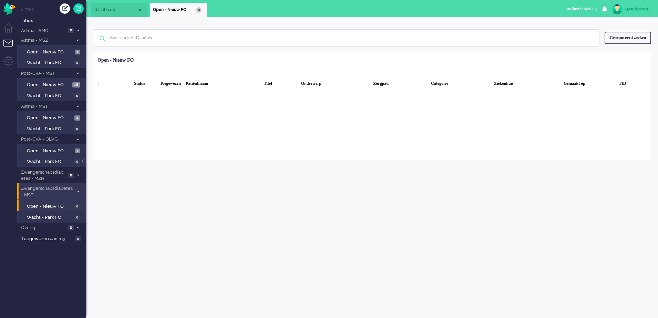
click at [200, 11] on div "Close tab" at bounding box center [199, 10] width 6 height 6
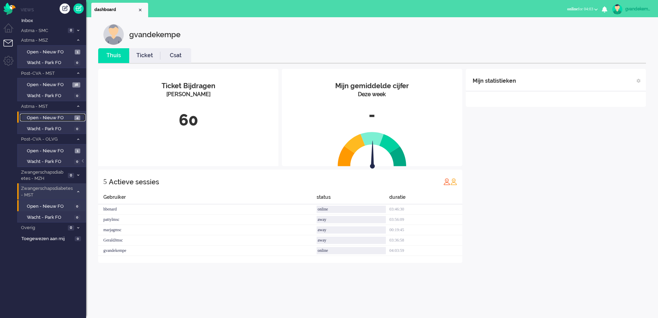
click at [63, 117] on span "Open - Nieuw FO" at bounding box center [50, 118] width 46 height 7
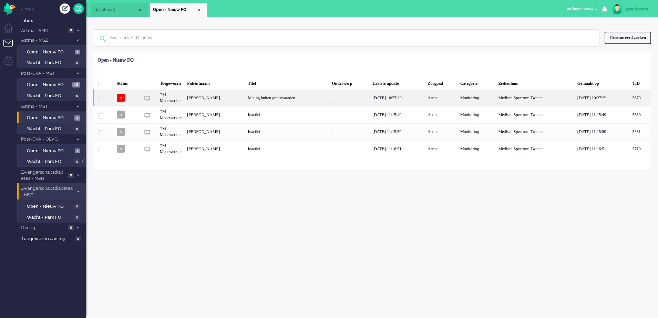
click at [272, 96] on div "Meting buiten grenswaarden" at bounding box center [287, 97] width 84 height 17
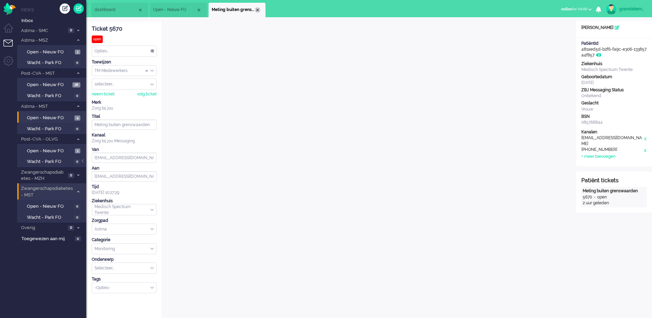
click at [258, 10] on div "Close tab" at bounding box center [258, 10] width 6 height 6
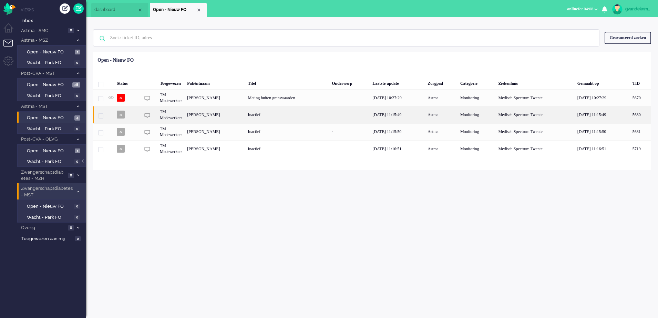
click at [270, 122] on div "Inactief" at bounding box center [287, 114] width 84 height 17
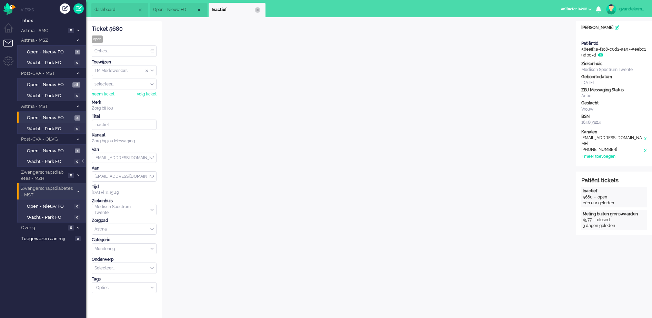
click at [256, 8] on div "Close tab" at bounding box center [258, 10] width 6 height 6
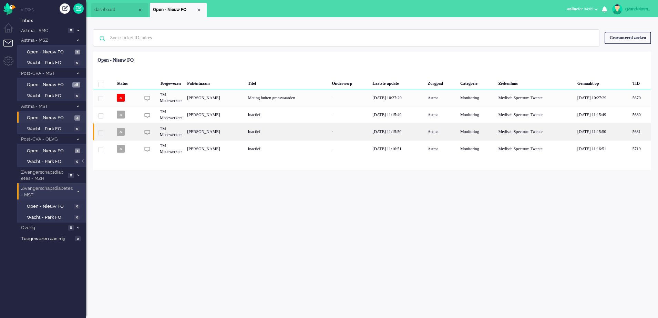
click at [630, 134] on div "[PERSON_NAME]" at bounding box center [640, 131] width 21 height 17
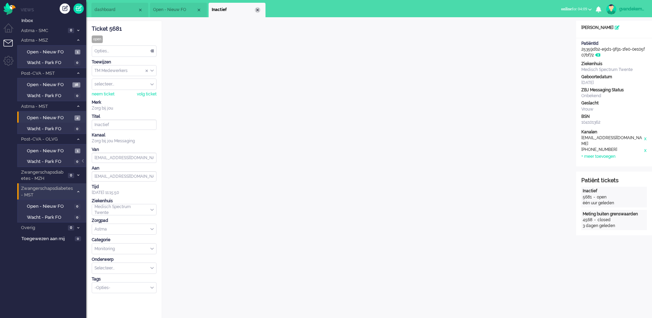
click at [255, 12] on li "Inactief" at bounding box center [236, 10] width 57 height 14
click at [258, 10] on div "Close tab" at bounding box center [258, 10] width 6 height 6
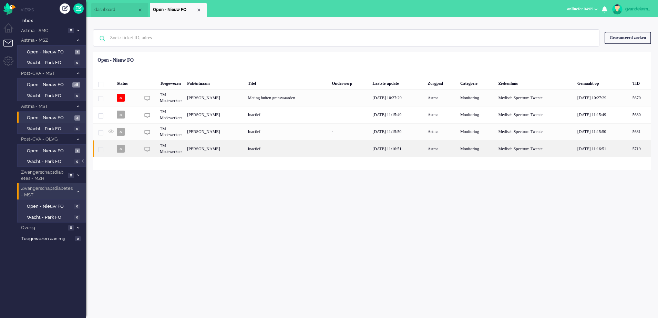
click at [630, 146] on div "[PERSON_NAME]" at bounding box center [640, 148] width 21 height 17
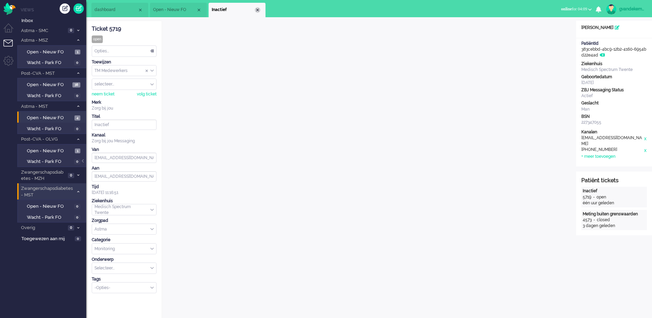
click at [258, 10] on div "Close tab" at bounding box center [258, 10] width 6 height 6
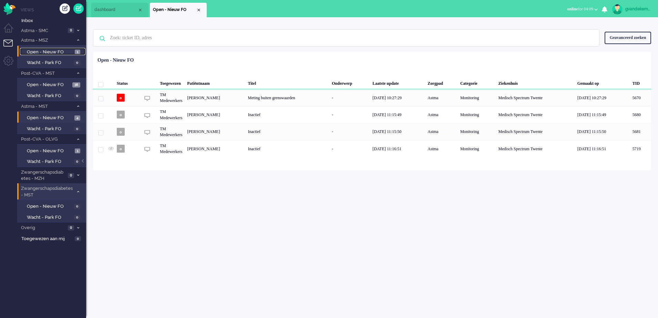
click at [70, 52] on span "Open - Nieuw FO" at bounding box center [50, 52] width 46 height 7
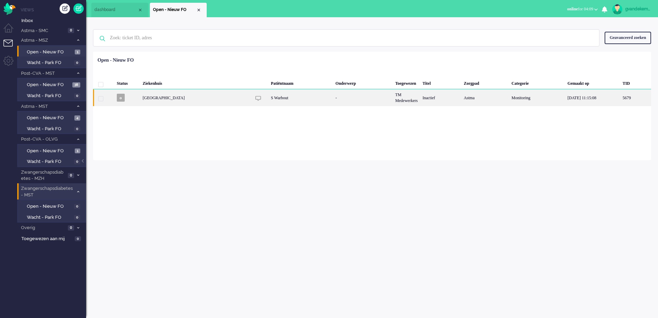
click at [420, 104] on div "Inactief" at bounding box center [440, 97] width 41 height 17
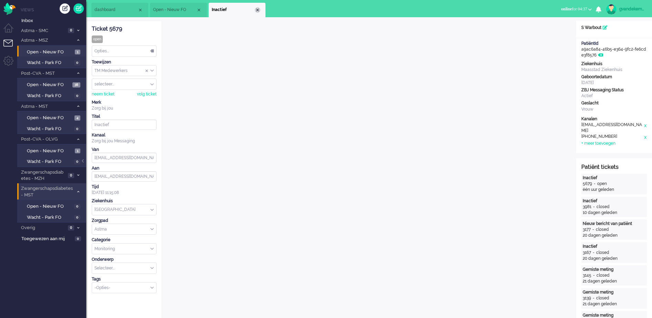
click at [257, 8] on div "Close tab" at bounding box center [258, 10] width 6 height 6
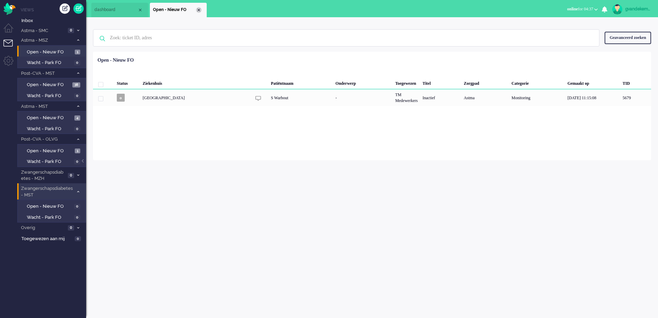
click at [198, 9] on div "Close tab" at bounding box center [199, 10] width 6 height 6
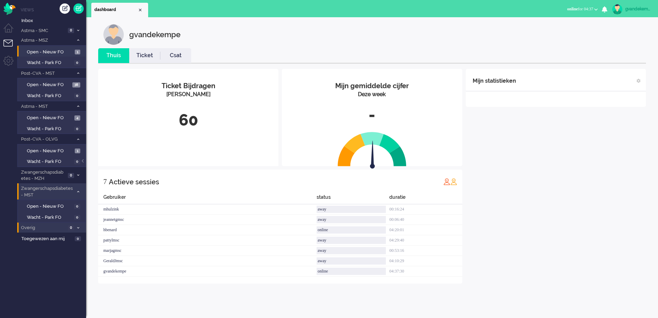
click at [77, 227] on icon at bounding box center [78, 228] width 2 height 2
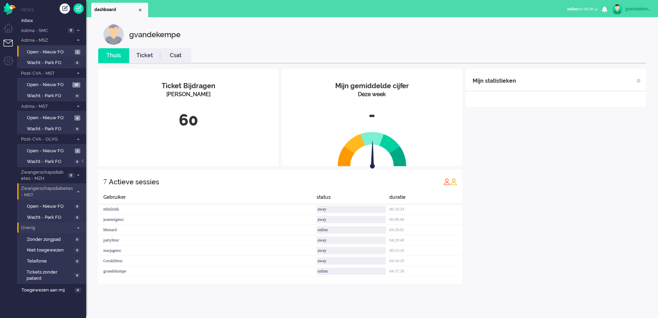
click at [78, 227] on icon at bounding box center [78, 228] width 2 height 2
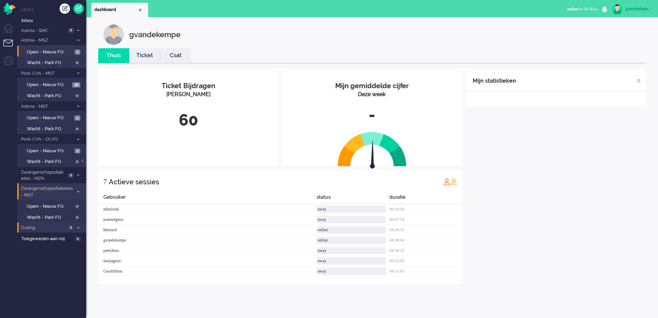
click at [78, 191] on icon at bounding box center [78, 192] width 2 height 2
click at [62, 150] on span "Open - Nieuw FO" at bounding box center [50, 151] width 46 height 7
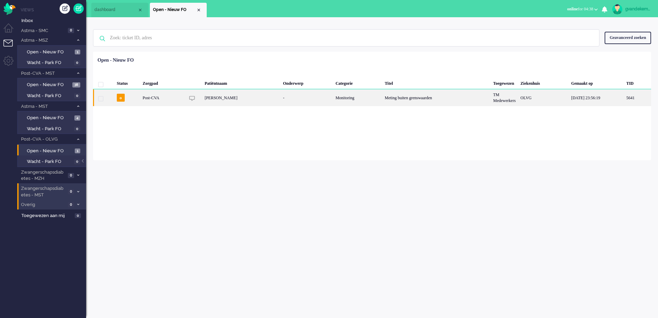
click at [398, 98] on div "Meting buiten grenswaarden" at bounding box center [436, 97] width 109 height 17
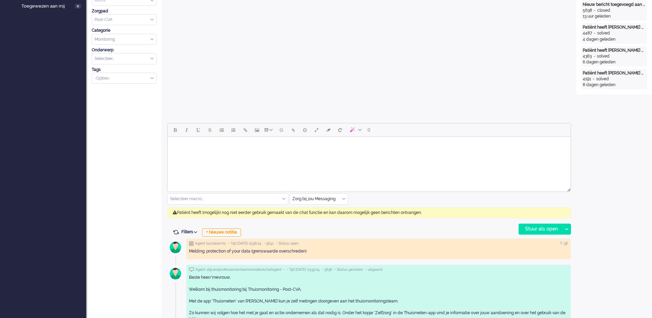
scroll to position [208, 0]
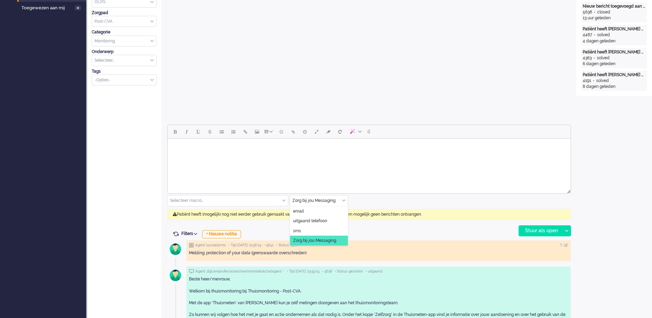
click at [344, 200] on div "Zorg bij jou Messaging" at bounding box center [319, 200] width 58 height 11
click at [304, 219] on span "uitgaand telefoon" at bounding box center [310, 221] width 34 height 6
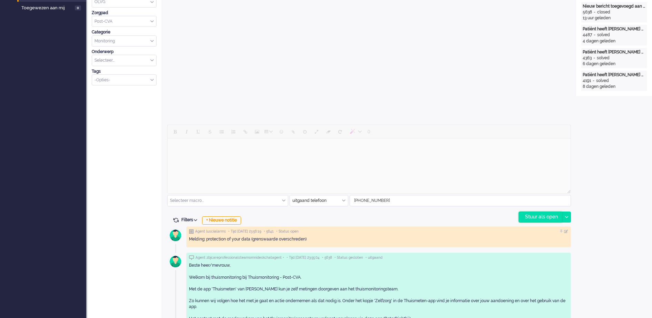
click at [552, 216] on div "Stuur als open" at bounding box center [540, 217] width 43 height 10
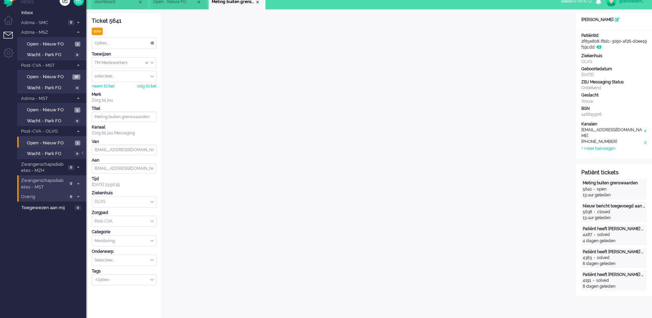
scroll to position [0, 0]
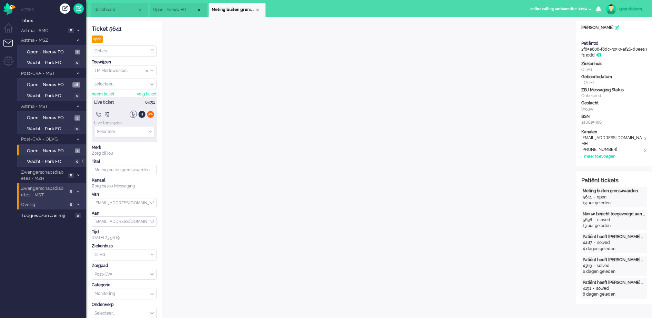
click at [152, 114] on div at bounding box center [150, 114] width 7 height 7
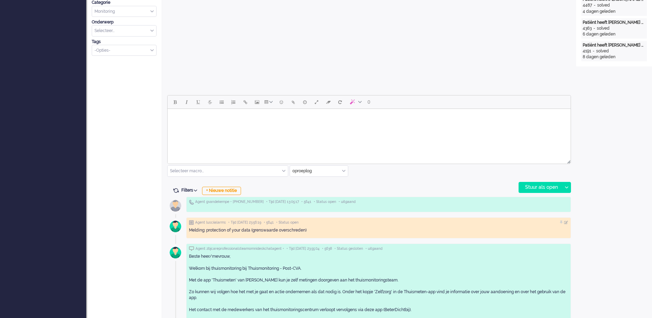
scroll to position [258, 0]
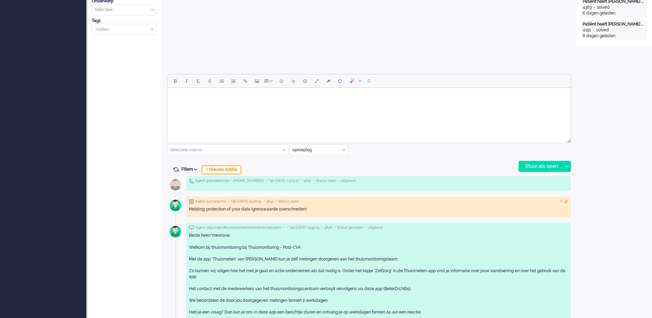
click at [240, 171] on div "+ Nieuwe notitie" at bounding box center [221, 170] width 39 height 8
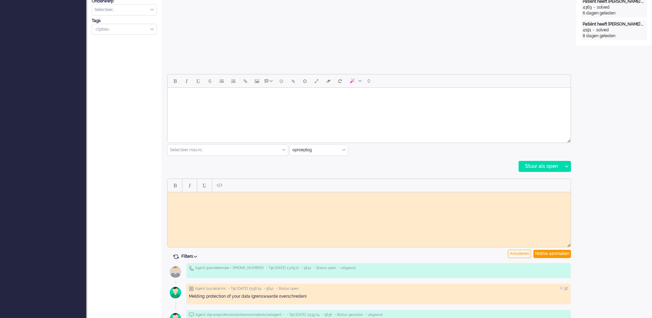
scroll to position [0, 0]
click at [254, 203] on html at bounding box center [368, 197] width 403 height 11
click at [334, 197] on body "Gebeld maar er wordt niet opgenomen, geen mogelijkheid voicemail in te sprken GJ" at bounding box center [368, 200] width 397 height 10
drag, startPoint x: 187, startPoint y: 201, endPoint x: 165, endPoint y: 195, distance: 22.2
click at [167, 195] on html "Gebeld maar er wordt niet opgenomen, geen mogelijkheid voicemail in te spreken …" at bounding box center [368, 200] width 403 height 16
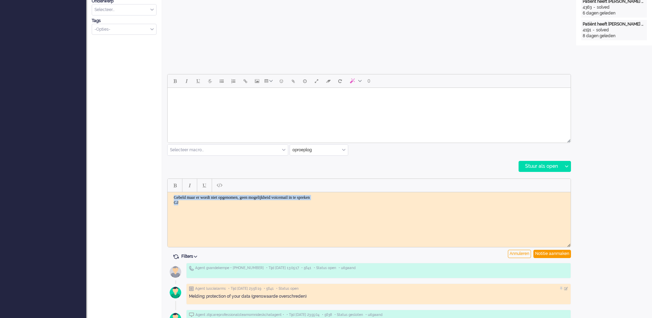
copy body "Gebeld maar er wordt niet opgenomen, geen mogelijkheid voicemail in te spreken …"
click at [473, 208] on html "Gebeld maar er wordt niet opgenomen, geen mogelijkheid voicemail in te spreken …" at bounding box center [368, 200] width 403 height 16
click at [554, 252] on div "Notitie aanmaken" at bounding box center [552, 254] width 38 height 8
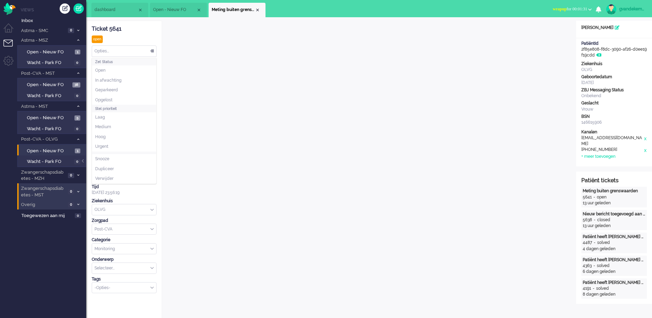
click at [153, 50] on div "Opties..." at bounding box center [124, 51] width 64 height 11
click at [123, 100] on li "Opgelost" at bounding box center [124, 100] width 64 height 10
click at [123, 100] on div "Merk" at bounding box center [124, 103] width 65 height 6
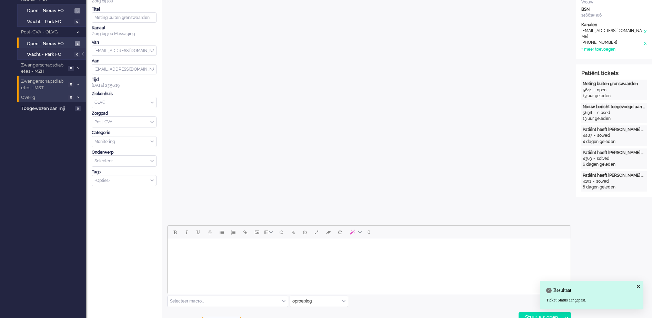
scroll to position [129, 0]
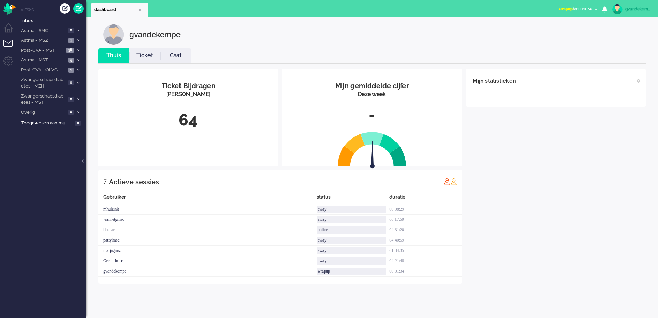
click at [594, 8] on b "button" at bounding box center [595, 9] width 3 height 2
click at [552, 32] on label "Online" at bounding box center [569, 31] width 54 height 6
click at [508, 161] on div "Mijn statistieken + Statistieken toevoegen Bel tijd (gemiddelde dag) Wrapup tij…" at bounding box center [556, 176] width 180 height 215
click at [578, 200] on div "Mijn statistieken + Statistieken toevoegen Bel tijd (gemiddelde dag) Wrapup tij…" at bounding box center [556, 176] width 180 height 215
click at [70, 38] on span "1" at bounding box center [71, 40] width 6 height 5
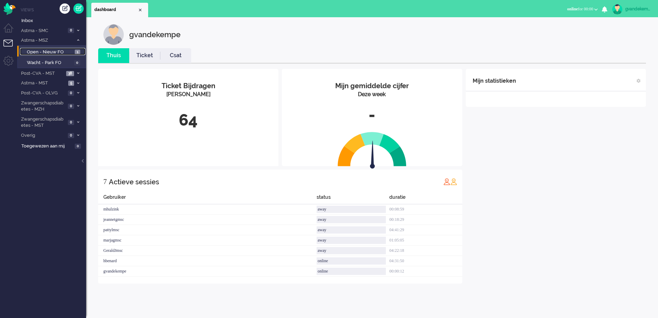
click at [55, 53] on span "Open - Nieuw FO" at bounding box center [50, 52] width 46 height 7
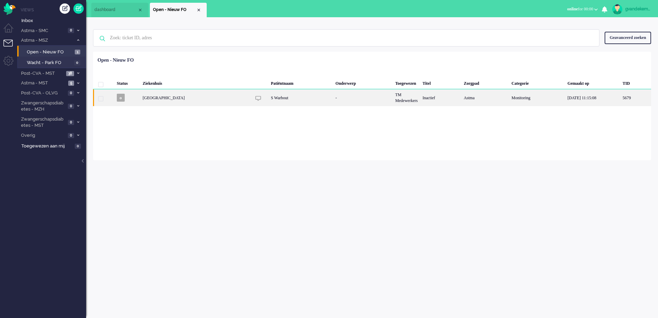
click at [382, 93] on div "-" at bounding box center [363, 97] width 60 height 17
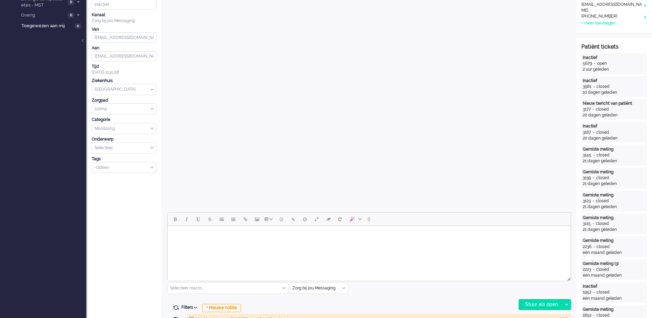
scroll to position [215, 0]
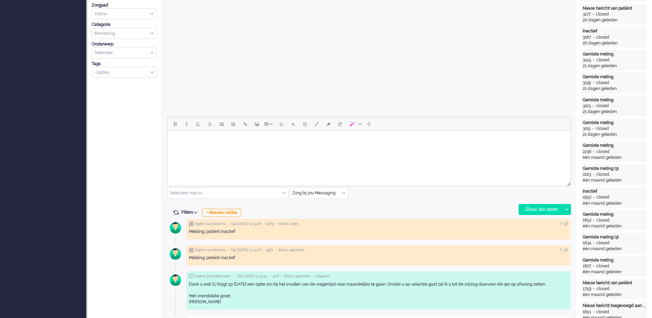
click at [313, 144] on body "Rich Text Area. Press ALT-0 for help." at bounding box center [368, 140] width 397 height 12
click at [245, 140] on body "Goedemiddag mevrouw Warbout," at bounding box center [368, 140] width 397 height 12
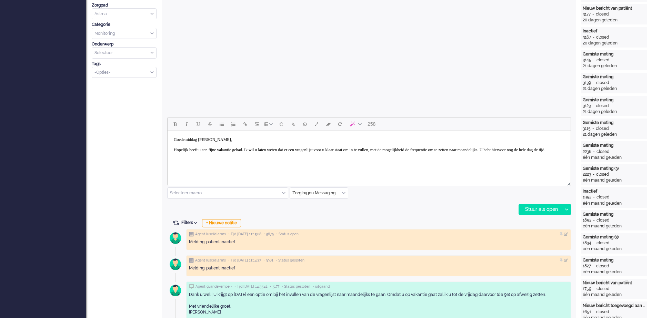
click at [362, 304] on div "Dank u wel! |U krijgt op 12 augustus een optie om bij het invullen van de vrage…" at bounding box center [378, 304] width 379 height 24
click at [271, 156] on body "Goedemiddag mevrouw Warbout, Hopelijk heeft u een fijne vakantie gehad. Ik wil …" at bounding box center [368, 145] width 397 height 22
click at [183, 161] on body "Goedemiddag mevrouw Warbout, Hopelijk heeft u een fijne vakantie gehad. Ik wil …" at bounding box center [368, 150] width 397 height 33
click at [181, 164] on body "Goedemiddag mevrouw Warbout, Hopelijk heeft u een fijne vakantie gehad. Ik wil …" at bounding box center [368, 150] width 397 height 33
click at [240, 166] on body "Goedemiddag mevrouw Warbout, Hopelijk heeft u een fijne vakantie gehad. Ik wil …" at bounding box center [368, 150] width 397 height 33
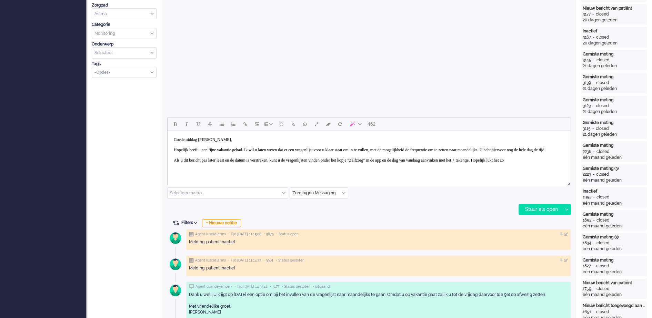
click at [214, 166] on body "Goedemiddag mevrouw Warbout, Hopelijk heeft u een fijne vakantie gehad. Ik wil …" at bounding box center [368, 150] width 397 height 33
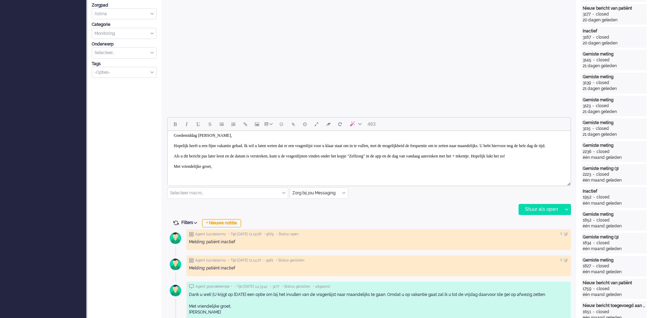
scroll to position [9, 0]
click at [513, 156] on body "Goedemiddag mevrouw Warbout, Hopelijk heeft u een fijne vakantie gehad. Ik wil …" at bounding box center [368, 153] width 397 height 48
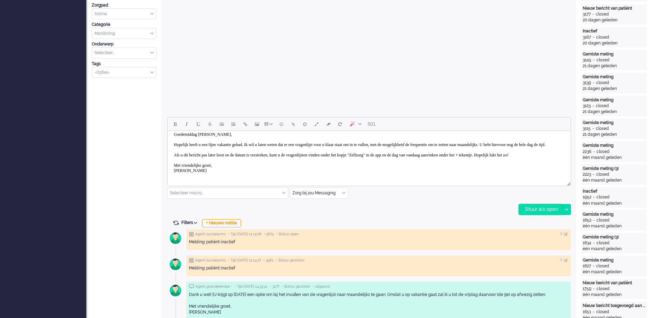
click at [535, 207] on div "Stuur als open" at bounding box center [540, 209] width 43 height 10
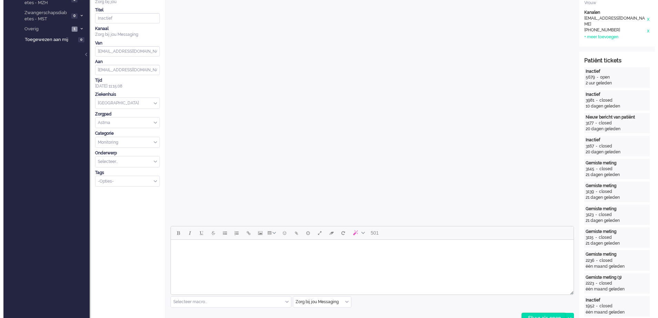
scroll to position [0, 0]
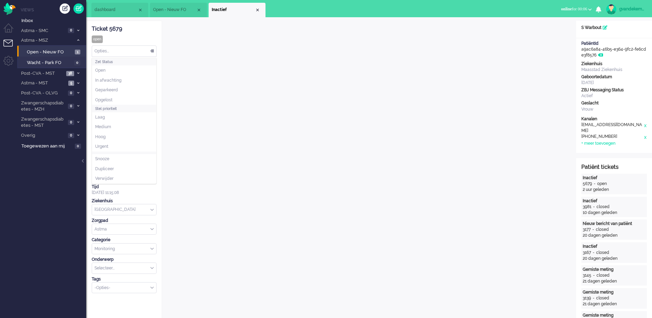
click at [154, 52] on div "Opties..." at bounding box center [124, 51] width 64 height 11
click at [110, 100] on span "Opgelost" at bounding box center [103, 100] width 17 height 6
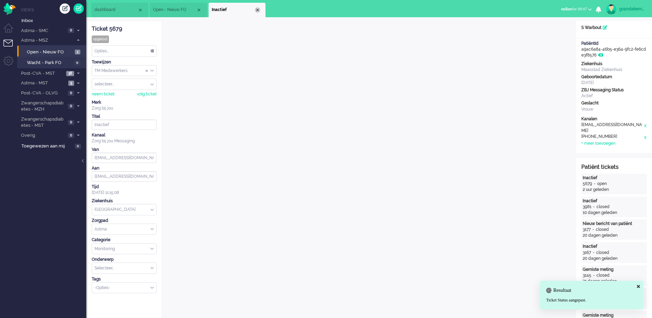
click at [258, 11] on div "Close tab" at bounding box center [258, 10] width 6 height 6
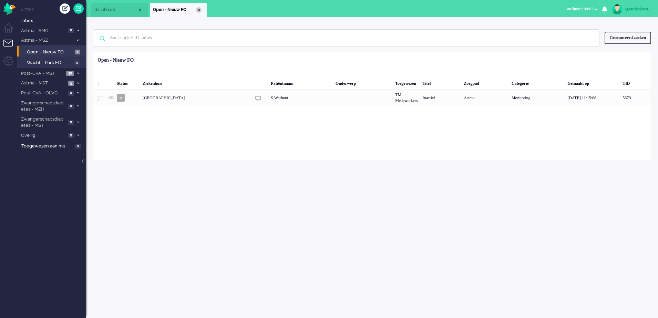
click at [201, 7] on li "Open - Nieuw FO" at bounding box center [178, 10] width 57 height 14
click at [77, 36] on li "Astma - MSZ 1" at bounding box center [51, 40] width 69 height 10
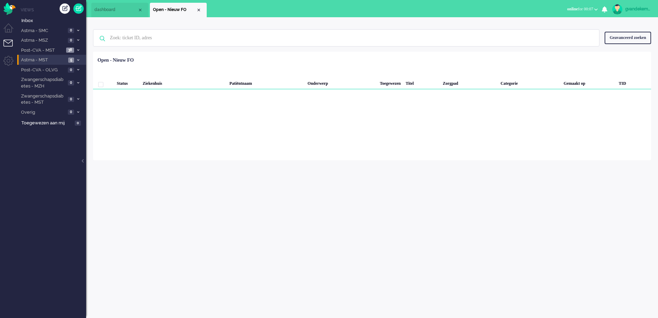
click at [77, 61] on span at bounding box center [77, 60] width 5 height 4
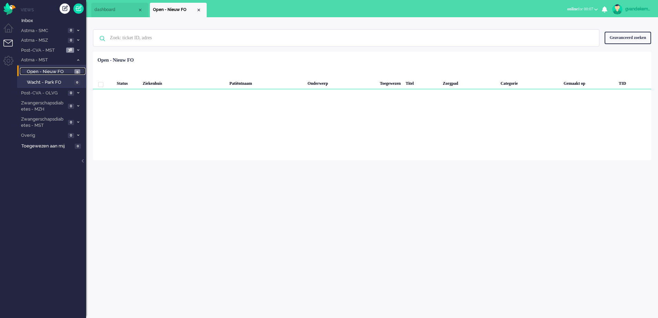
click at [55, 69] on span "Open - Nieuw FO" at bounding box center [50, 72] width 46 height 7
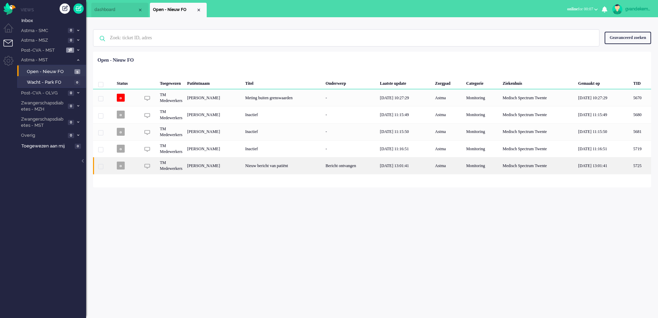
click at [400, 163] on div "14/08/2025 13:01:41" at bounding box center [405, 165] width 55 height 17
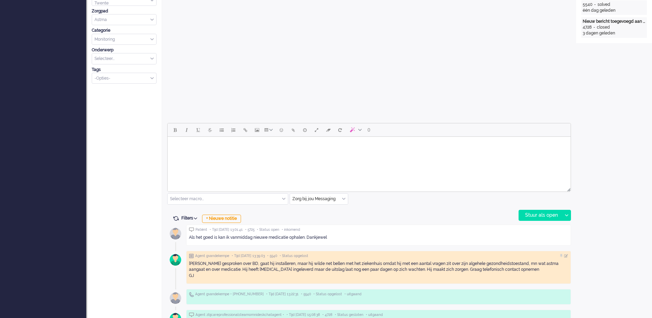
scroll to position [211, 0]
click at [342, 149] on body "Rich Text Area. Press ALT-0 for help." at bounding box center [368, 145] width 397 height 12
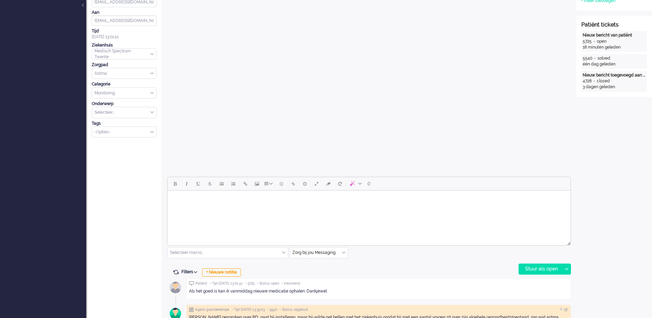
scroll to position [258, 0]
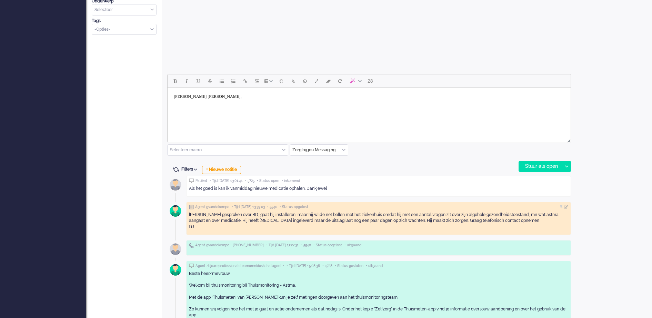
click at [226, 98] on body "Goedemiddag meneer JOngmans," at bounding box center [368, 102] width 397 height 22
click at [221, 110] on body "Goedemiddag meneer Jongmans," at bounding box center [368, 102] width 397 height 22
click at [259, 106] on body "Goedemiddag meneer Jongmans, Dank voor uw bericht, we hopen dat het lukt! Met v…" at bounding box center [368, 110] width 397 height 38
click at [553, 163] on div "Stuur als open" at bounding box center [540, 166] width 43 height 10
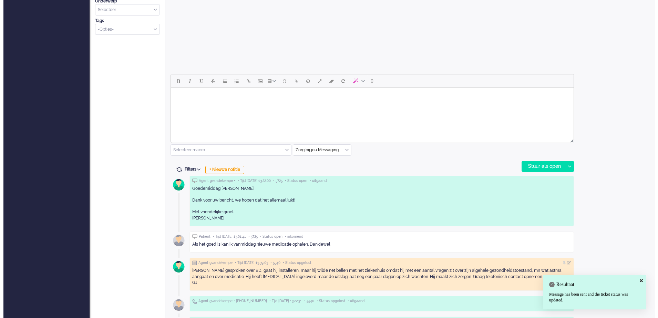
scroll to position [0, 0]
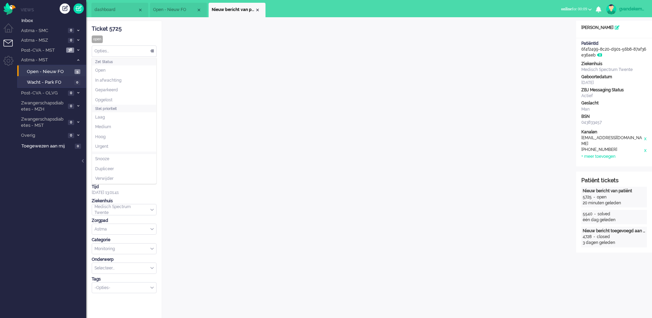
click at [151, 51] on div "Opties..." at bounding box center [124, 51] width 64 height 11
click at [108, 98] on span "Opgelost" at bounding box center [103, 100] width 17 height 6
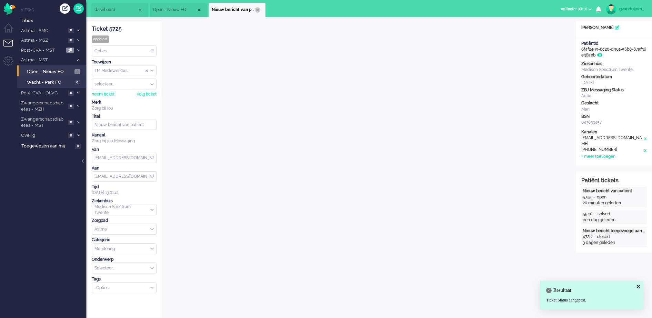
click at [257, 9] on div "Close tab" at bounding box center [258, 10] width 6 height 6
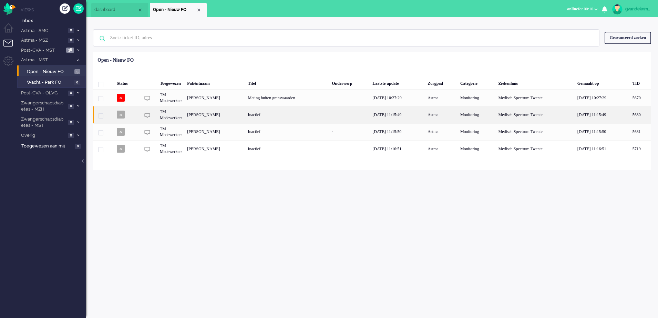
click at [630, 119] on div "[PERSON_NAME]" at bounding box center [640, 114] width 21 height 17
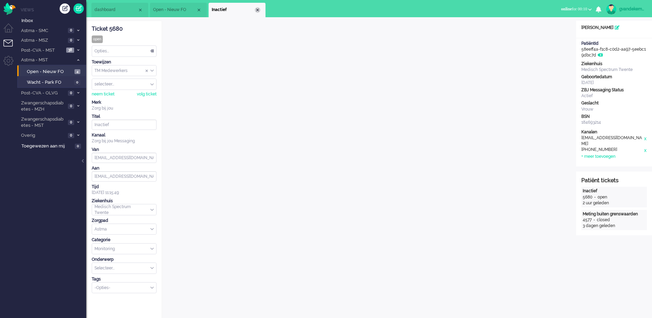
click at [258, 9] on div "Close tab" at bounding box center [258, 10] width 6 height 6
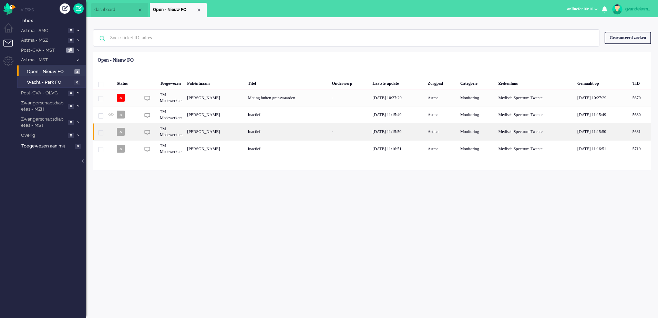
click at [630, 136] on div "[PERSON_NAME]" at bounding box center [640, 131] width 21 height 17
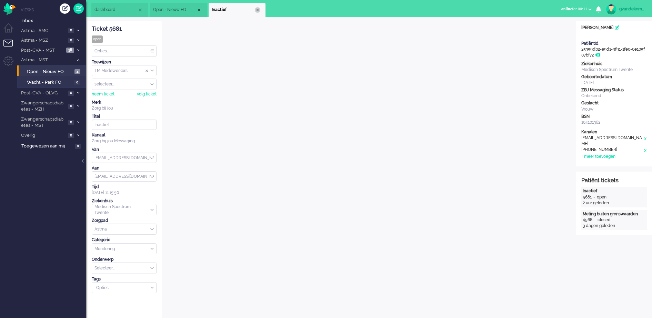
click at [259, 10] on div "Close tab" at bounding box center [258, 10] width 6 height 6
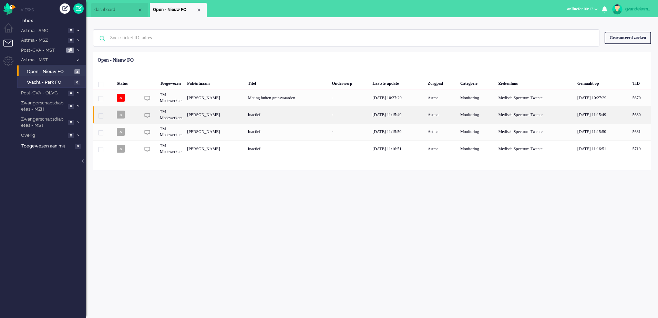
click at [630, 110] on div "[PERSON_NAME]" at bounding box center [640, 114] width 21 height 17
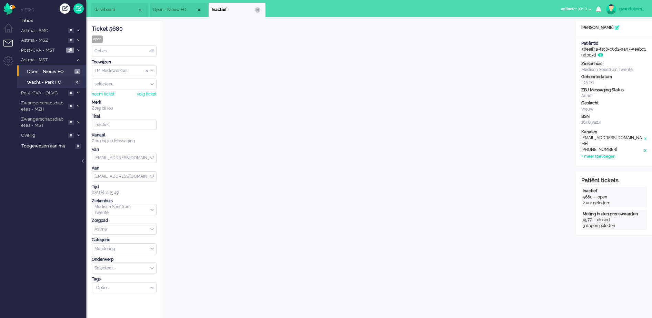
click at [258, 11] on div "Close tab" at bounding box center [258, 10] width 6 height 6
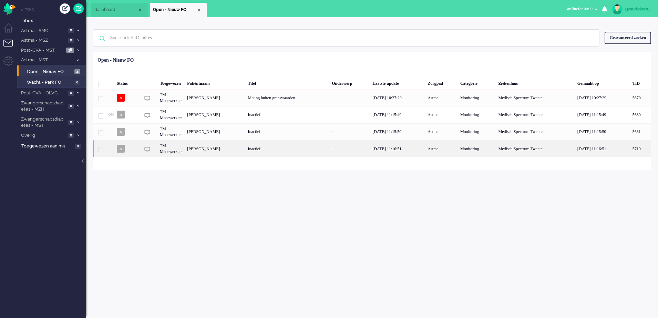
click at [630, 153] on div "[PERSON_NAME]" at bounding box center [640, 148] width 21 height 17
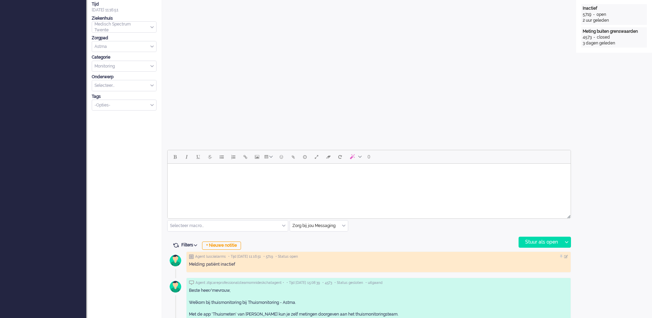
scroll to position [21, 0]
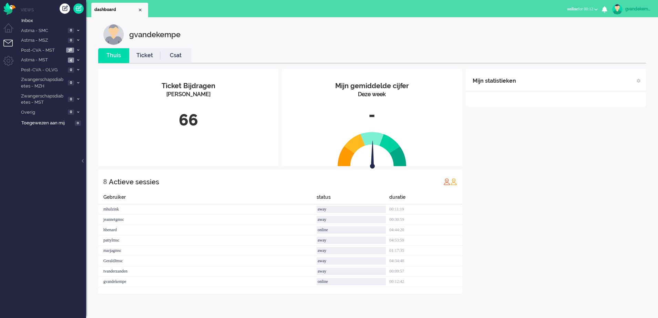
click at [598, 8] on button "online for 00:12" at bounding box center [582, 9] width 39 height 10
click at [559, 211] on div "Mijn statistieken + Statistieken toevoegen Bel tijd (gemiddelde dag) Wrapup tij…" at bounding box center [556, 181] width 180 height 225
click at [60, 58] on span "Astma - MST" at bounding box center [43, 60] width 46 height 7
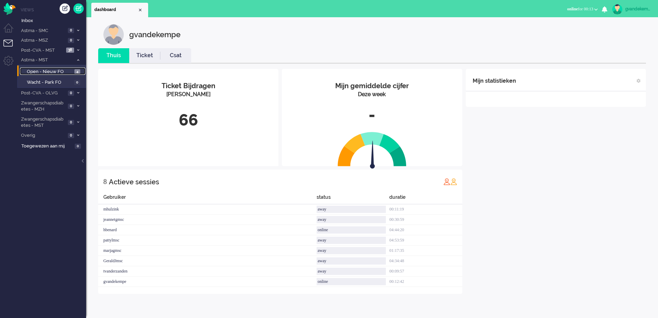
click at [77, 72] on span "4" at bounding box center [77, 71] width 6 height 5
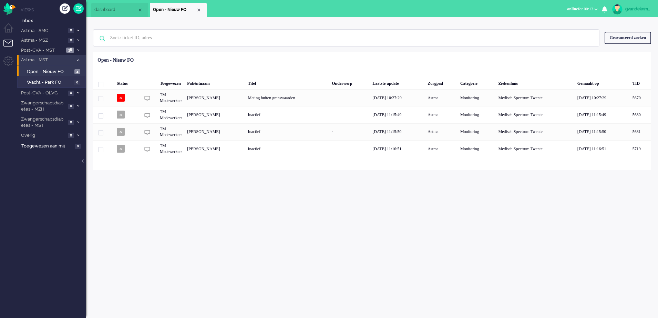
click at [78, 61] on icon at bounding box center [78, 60] width 2 height 2
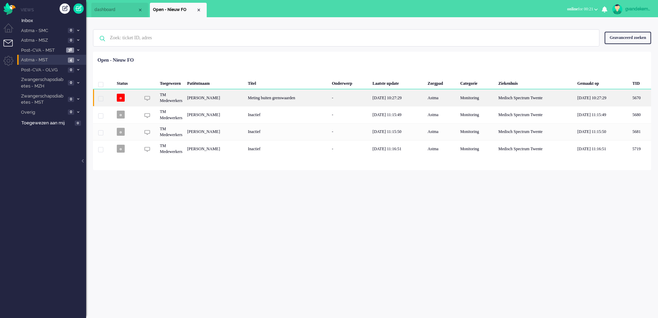
click at [284, 100] on div "Meting buiten grenswaarden" at bounding box center [287, 97] width 84 height 17
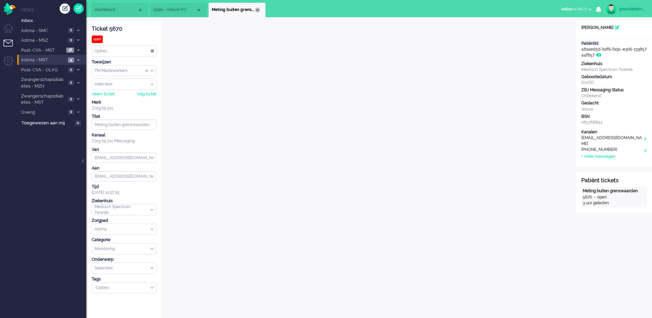
click at [256, 8] on div "Close tab" at bounding box center [258, 10] width 6 height 6
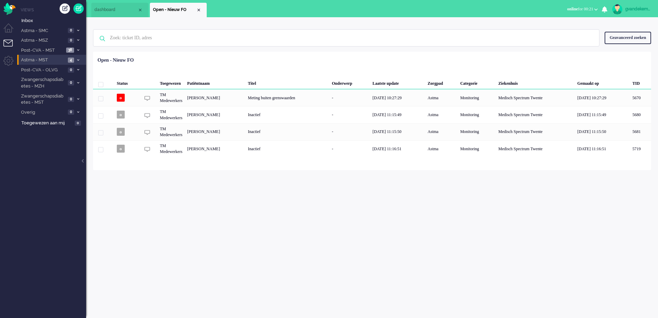
click at [76, 59] on span at bounding box center [77, 60] width 5 height 4
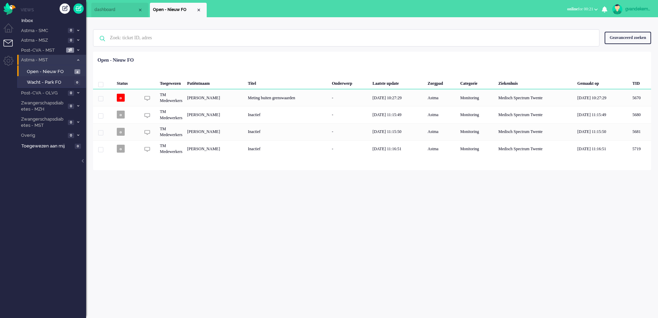
click at [76, 59] on span at bounding box center [77, 60] width 5 height 4
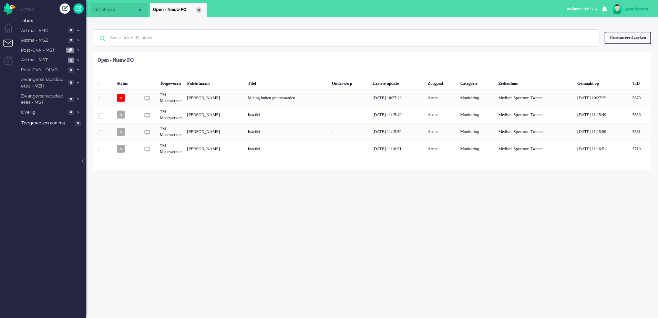
click at [198, 10] on div "Close tab" at bounding box center [199, 10] width 6 height 6
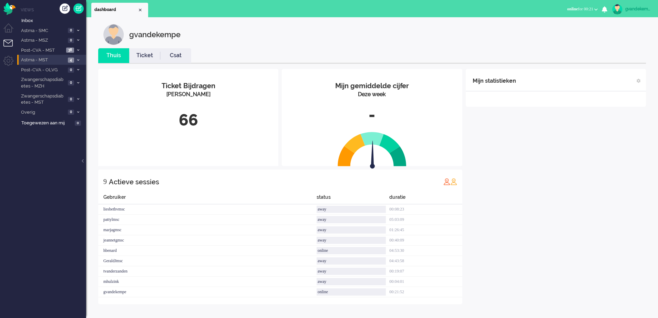
click at [77, 58] on span at bounding box center [77, 60] width 5 height 4
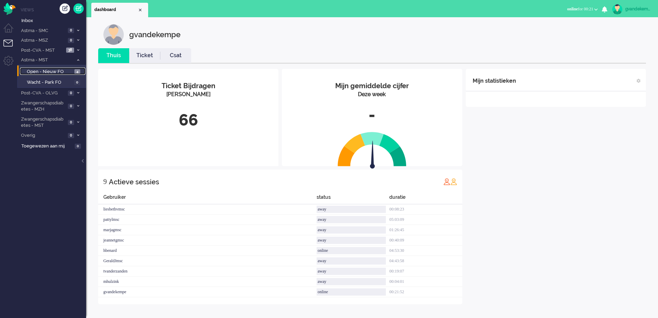
click at [63, 70] on span "Open - Nieuw FO" at bounding box center [50, 72] width 46 height 7
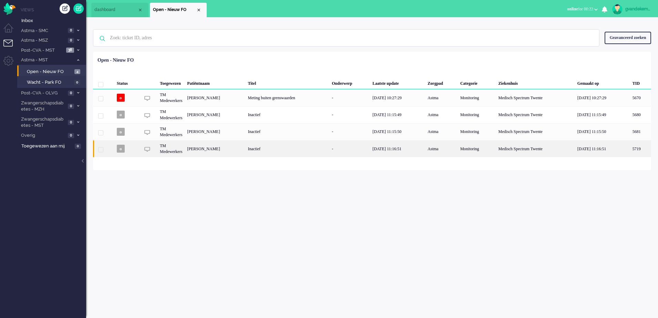
click at [273, 144] on div "Inactief" at bounding box center [287, 148] width 84 height 17
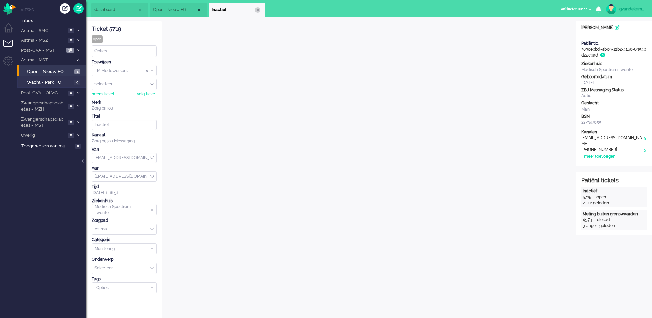
click at [257, 9] on div "Close tab" at bounding box center [258, 10] width 6 height 6
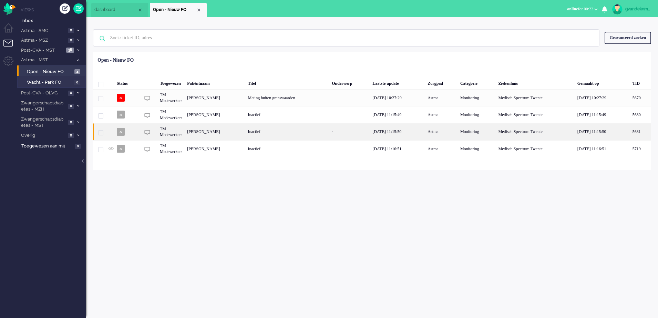
click at [630, 135] on div "[PERSON_NAME]" at bounding box center [640, 131] width 21 height 17
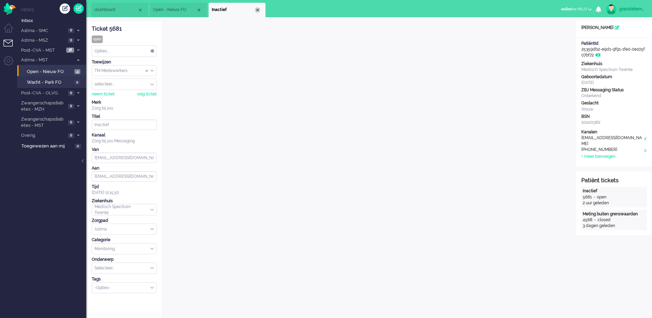
click at [258, 9] on div "Close tab" at bounding box center [258, 10] width 6 height 6
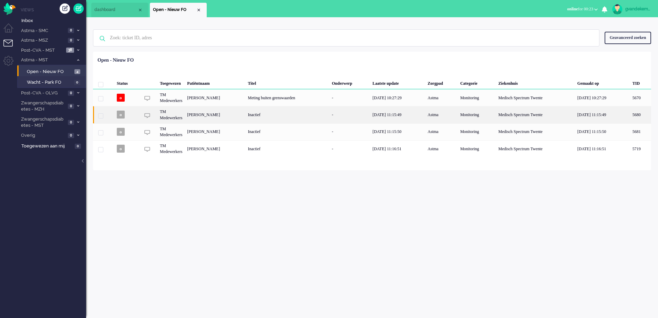
click at [630, 112] on div "[PERSON_NAME]" at bounding box center [640, 114] width 21 height 17
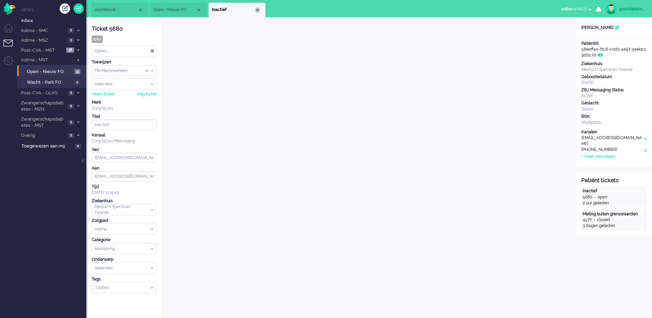
click at [259, 7] on li "Inactief" at bounding box center [236, 10] width 57 height 14
click at [255, 9] on div "Close tab" at bounding box center [258, 10] width 6 height 6
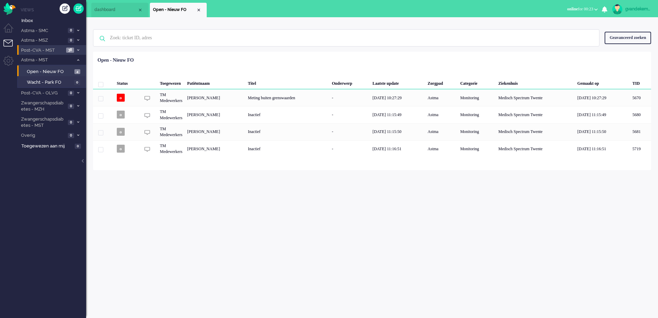
click at [79, 51] on icon at bounding box center [78, 50] width 2 height 2
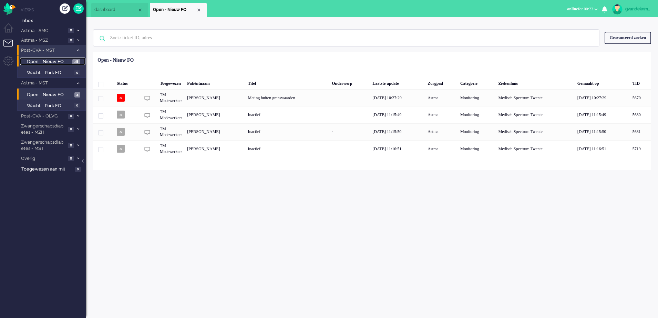
click at [70, 60] on span "Open - Nieuw FO" at bounding box center [49, 62] width 44 height 7
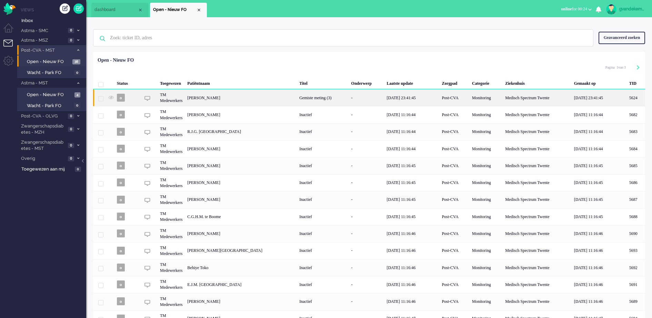
click at [297, 97] on div "Gemiste meting (3)" at bounding box center [323, 97] width 52 height 17
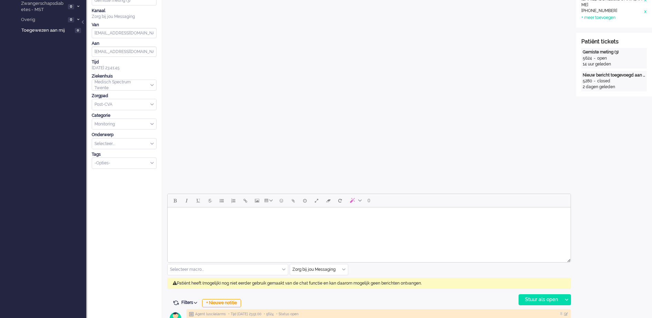
scroll to position [172, 0]
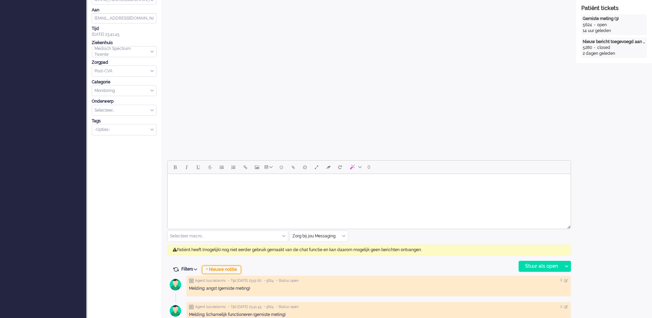
click at [232, 268] on div "+ Nieuwe notitie" at bounding box center [221, 270] width 39 height 8
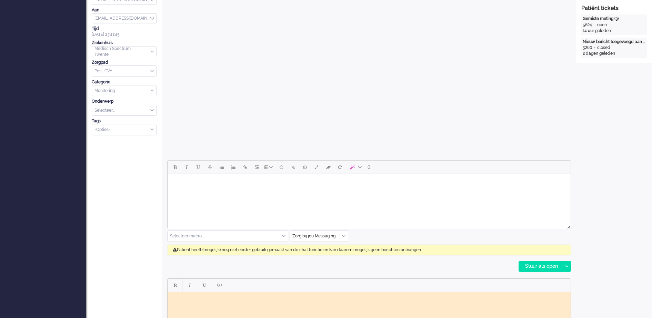
scroll to position [0, 0]
click at [198, 297] on body "Rich Text Area. Press ALT-0 for help." at bounding box center [368, 297] width 397 height 5
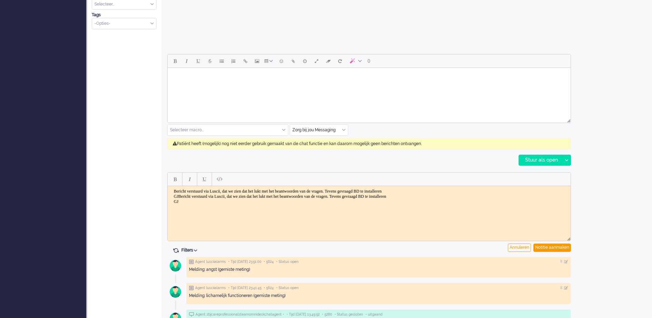
scroll to position [302, 0]
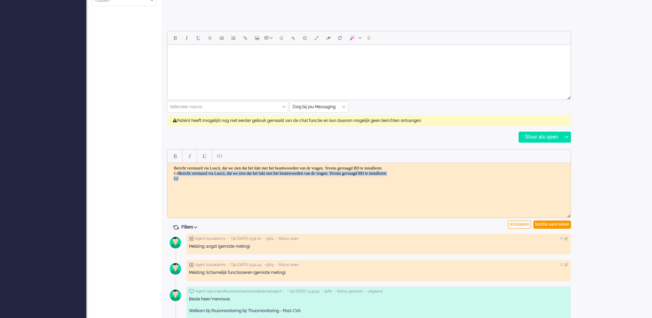
drag, startPoint x: 186, startPoint y: 178, endPoint x: 178, endPoint y: 173, distance: 9.1
click at [178, 173] on body "Bericht verstuurd via Luscii, dat we zien dat het lukt met het beantwoorden van…" at bounding box center [368, 173] width 397 height 16
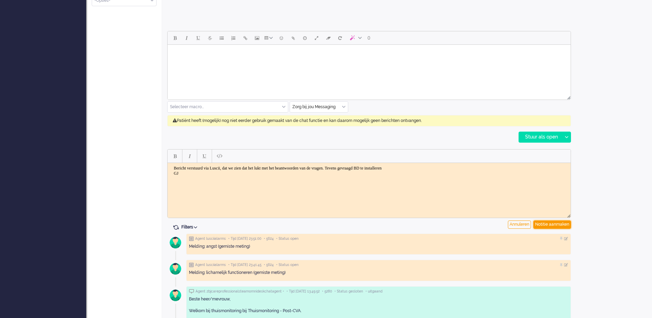
click at [558, 222] on div "Notitie aanmaken" at bounding box center [552, 225] width 38 height 8
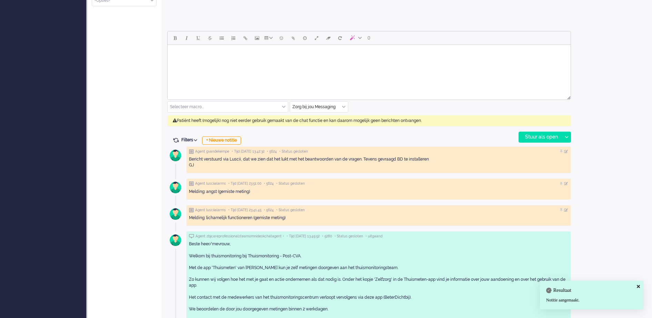
scroll to position [0, 0]
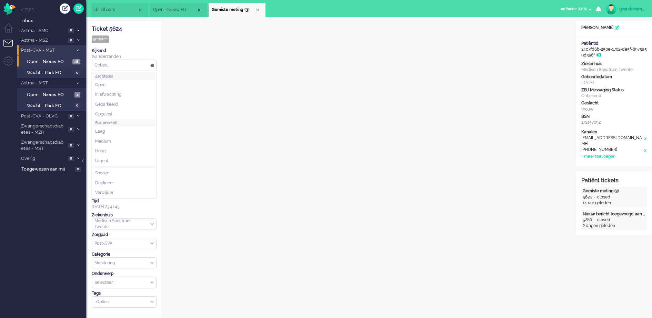
click at [154, 65] on div "Opties..." at bounding box center [124, 65] width 64 height 11
click at [108, 110] on li "Opgelost" at bounding box center [124, 114] width 64 height 10
click at [259, 9] on div "Close tab" at bounding box center [258, 10] width 6 height 6
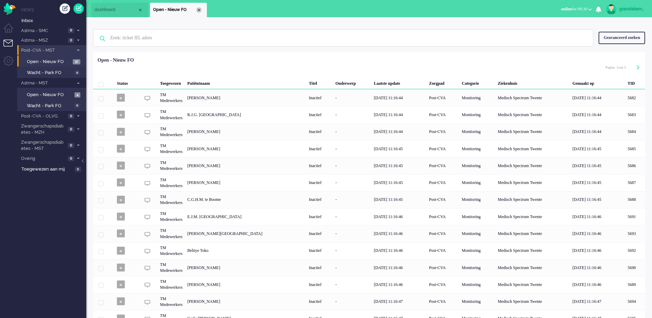
click at [200, 8] on div "Close tab" at bounding box center [199, 10] width 6 height 6
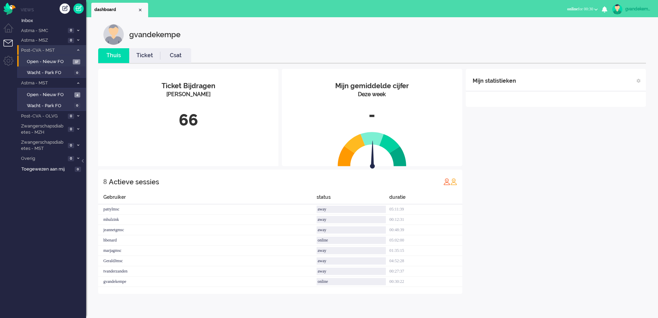
click at [76, 50] on span at bounding box center [77, 51] width 5 height 4
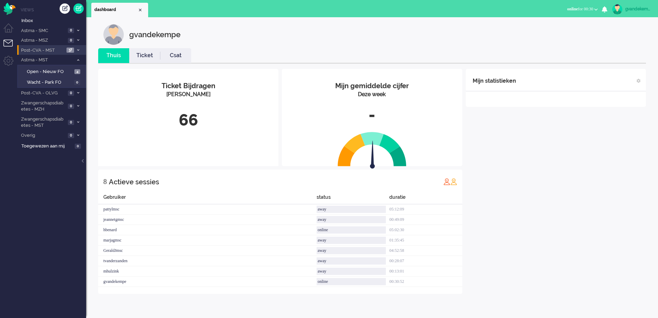
click at [78, 50] on icon at bounding box center [78, 50] width 2 height 2
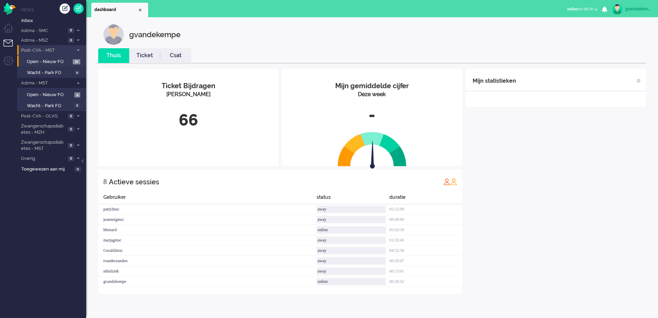
click at [78, 52] on li "Post-CVA - MST 37" at bounding box center [51, 50] width 69 height 10
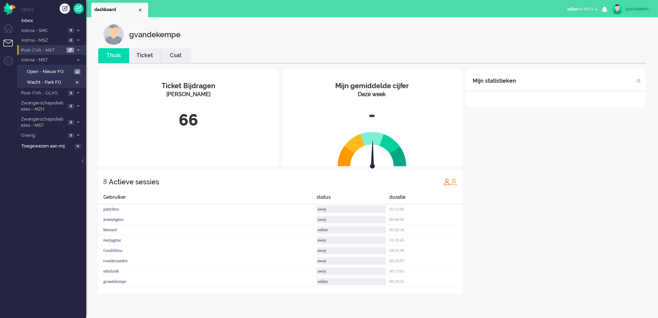
click at [75, 49] on li "Post-CVA - MST 37" at bounding box center [51, 50] width 69 height 10
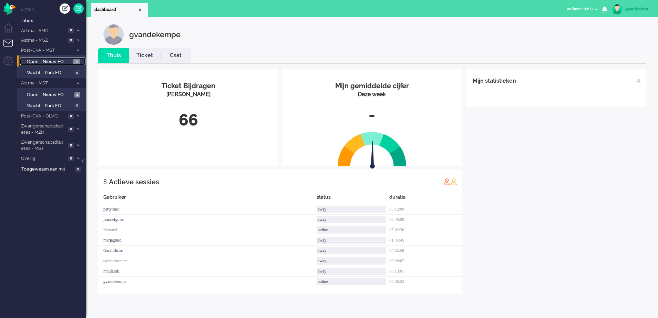
click at [55, 61] on span "Open - Nieuw FO" at bounding box center [49, 62] width 44 height 7
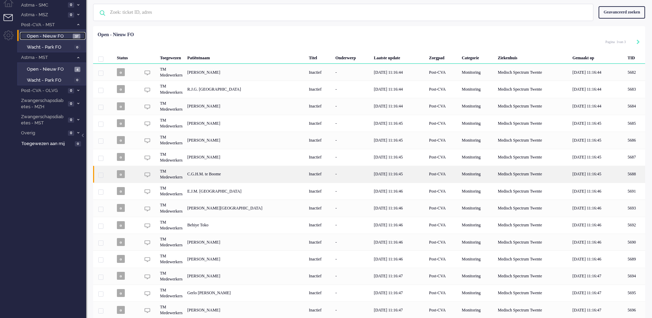
scroll to position [50, 0]
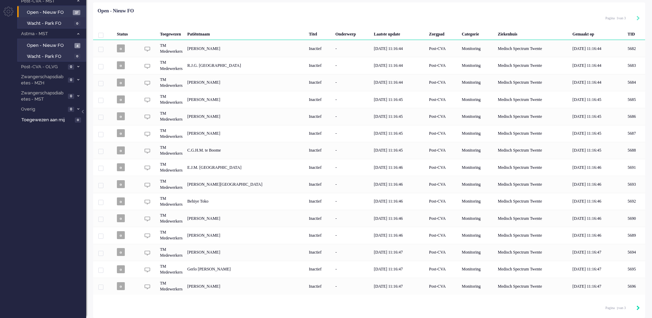
click at [639, 307] on icon "Next" at bounding box center [637, 308] width 3 height 5
type input "2"
click at [638, 307] on icon "Next" at bounding box center [637, 308] width 3 height 5
type input "3"
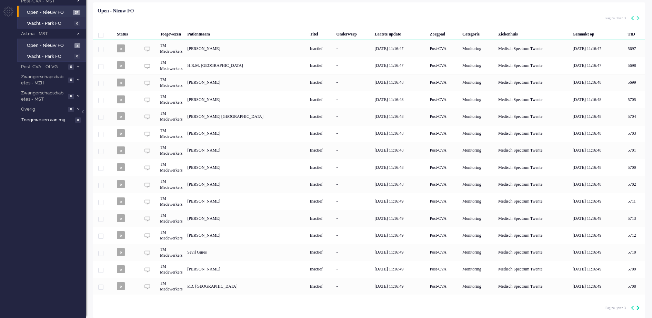
type input "3"
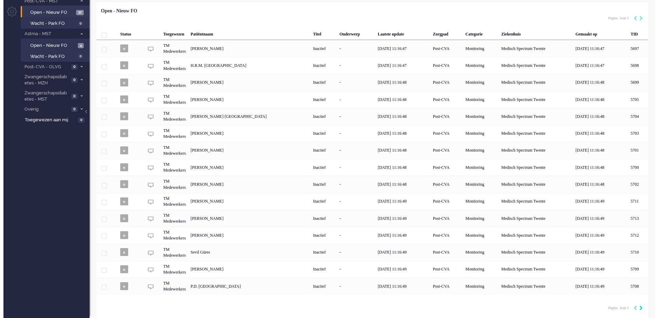
scroll to position [0, 0]
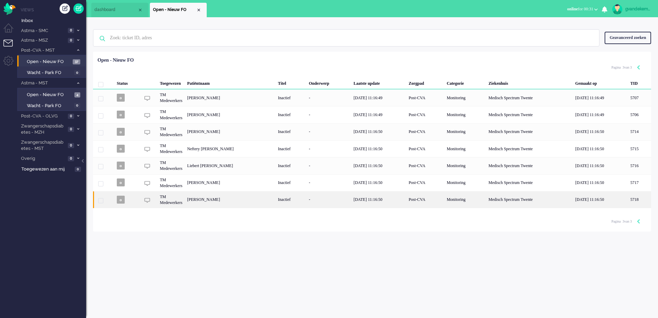
click at [351, 195] on div "-" at bounding box center [328, 199] width 45 height 17
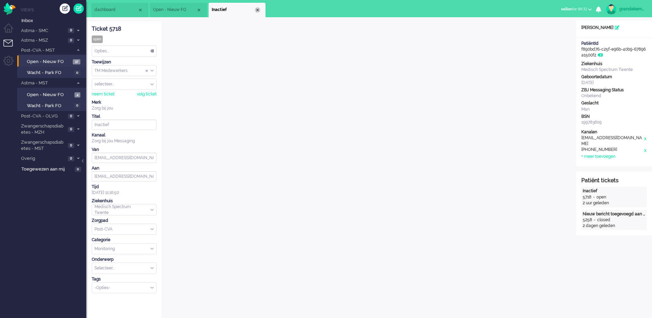
click at [257, 10] on div "Close tab" at bounding box center [258, 10] width 6 height 6
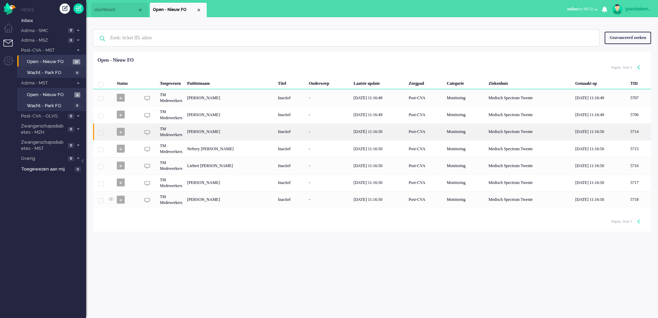
click at [628, 127] on div "[PERSON_NAME]" at bounding box center [639, 131] width 23 height 17
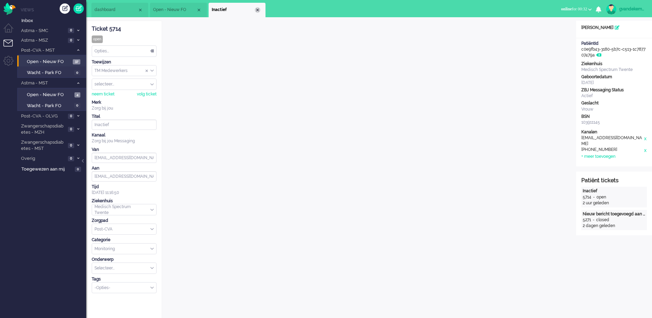
click at [259, 10] on div "Close tab" at bounding box center [258, 10] width 6 height 6
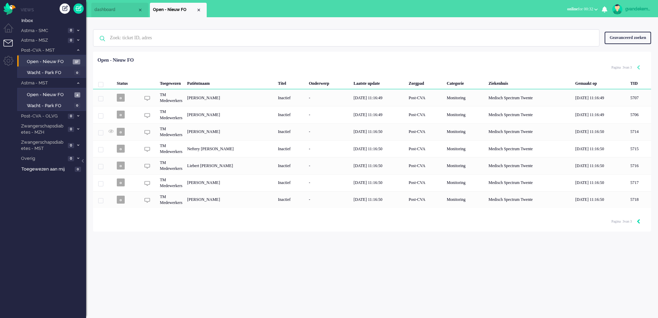
click at [638, 221] on icon "Previous" at bounding box center [638, 221] width 3 height 5
type input "2"
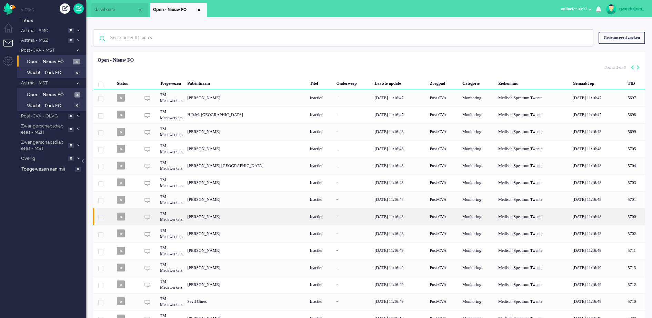
click at [523, 214] on div "Medisch Spectrum Twente" at bounding box center [532, 216] width 74 height 17
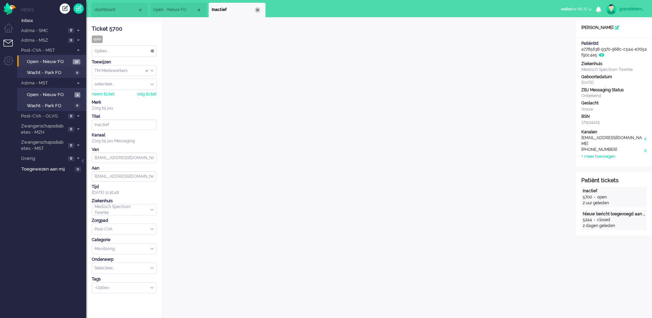
click at [257, 10] on div "Close tab" at bounding box center [258, 10] width 6 height 6
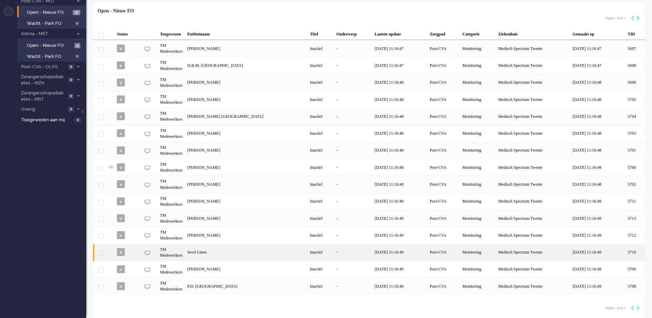
scroll to position [50, 0]
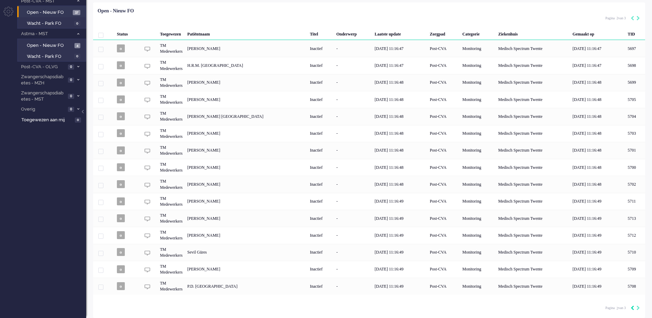
click at [631, 309] on icon "Previous" at bounding box center [631, 308] width 3 height 5
type input "1"
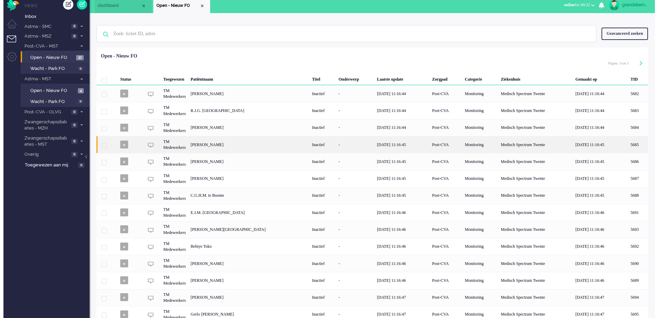
scroll to position [0, 0]
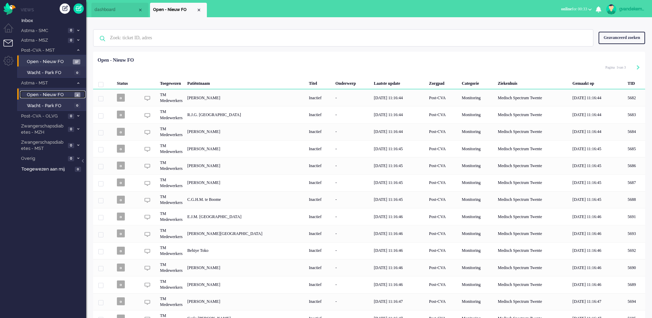
click at [59, 92] on span "Open - Nieuw FO" at bounding box center [50, 95] width 46 height 7
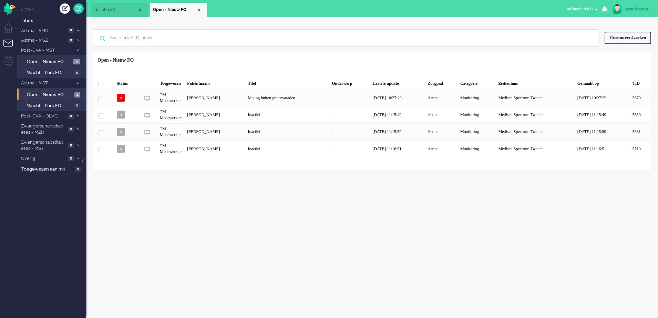
click at [437, 214] on div "gvandekempe Thuis Ticket Csat Mijn gemiddelde cijfer Deze week - Ticket Bijdrag…" at bounding box center [372, 167] width 572 height 301
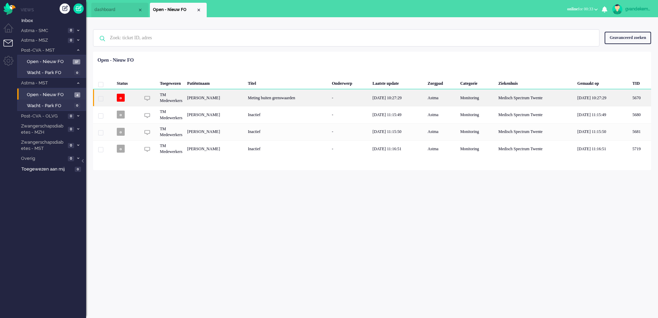
click at [315, 98] on div "Meting buiten grenswaarden" at bounding box center [287, 97] width 84 height 17
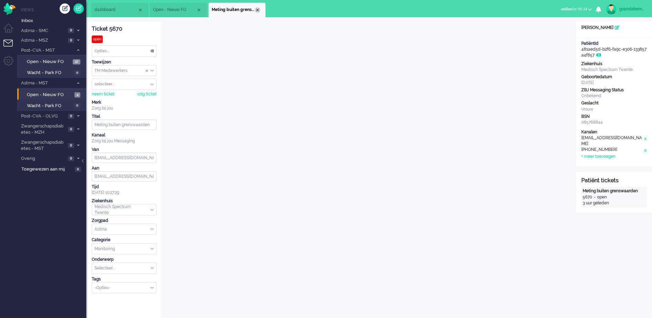
click at [257, 10] on div "Close tab" at bounding box center [258, 10] width 6 height 6
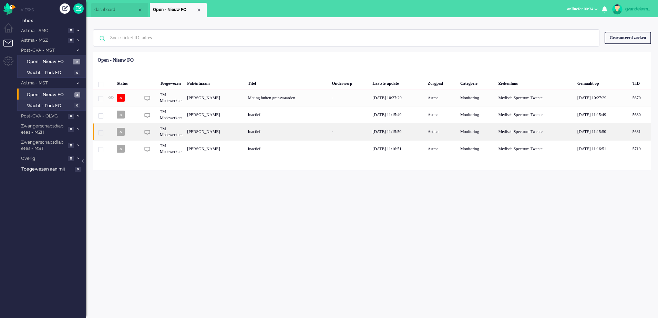
click at [630, 133] on div "[PERSON_NAME]" at bounding box center [640, 131] width 21 height 17
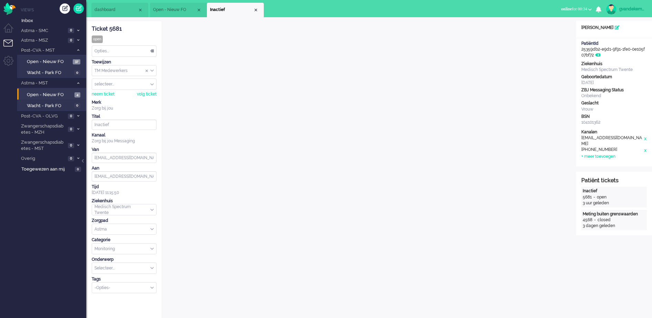
click at [257, 11] on div "Close tab" at bounding box center [256, 10] width 6 height 6
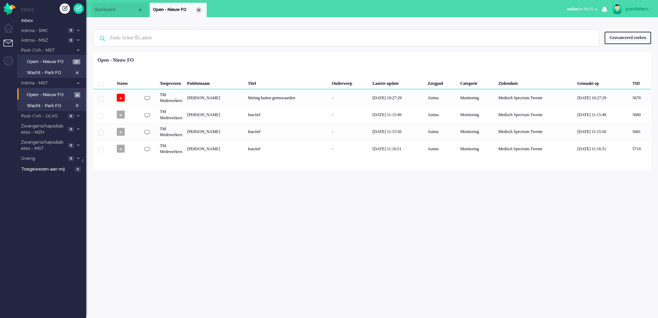
click at [197, 9] on div "Close tab" at bounding box center [199, 10] width 6 height 6
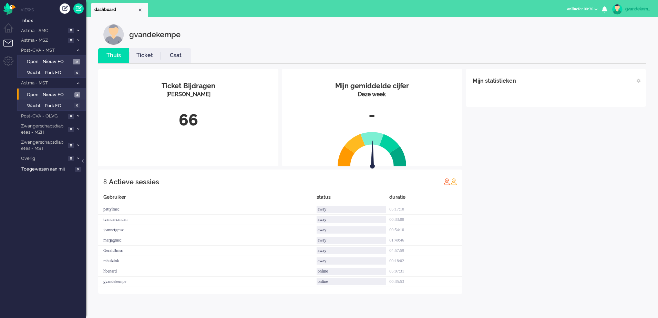
click at [614, 184] on div "Mijn statistieken + Statistieken toevoegen Bel tijd (gemiddelde dag) Wrapup tij…" at bounding box center [556, 181] width 180 height 225
click at [55, 94] on span "Open - Nieuw FO" at bounding box center [50, 95] width 46 height 7
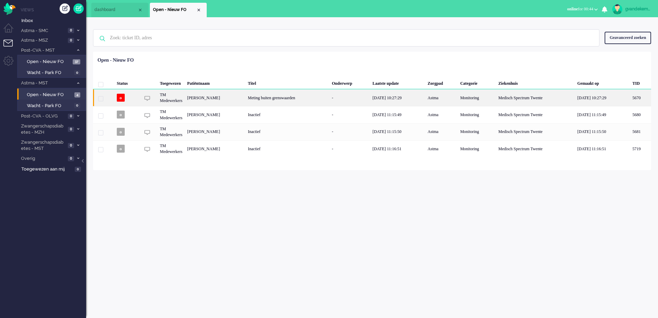
click at [419, 97] on div "[DATE] 10:27:29" at bounding box center [397, 97] width 55 height 17
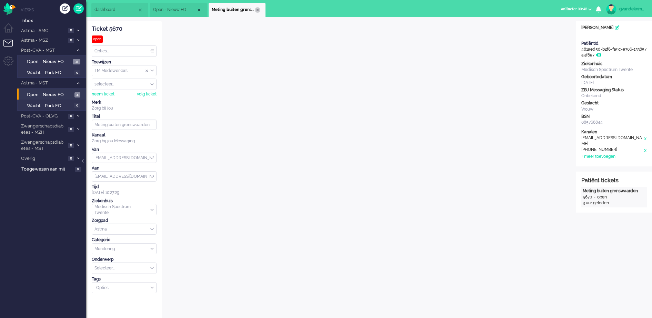
click at [257, 11] on div "Close tab" at bounding box center [258, 10] width 6 height 6
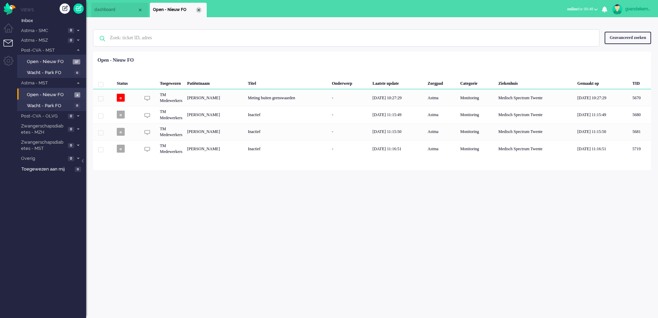
click at [200, 9] on div "Close tab" at bounding box center [199, 10] width 6 height 6
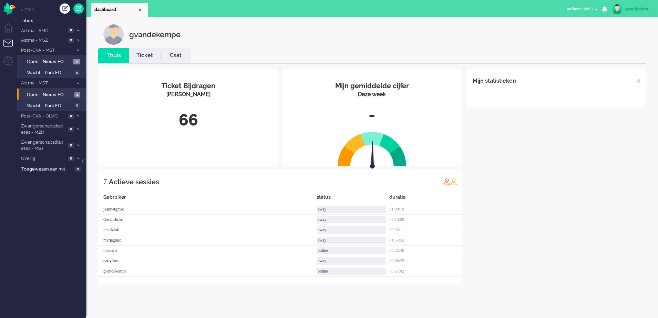
click at [590, 173] on div "Mijn statistieken + Statistieken toevoegen Bel tijd (gemiddelde dag) Wrapup tij…" at bounding box center [556, 176] width 180 height 215
click at [78, 144] on icon at bounding box center [78, 145] width 2 height 2
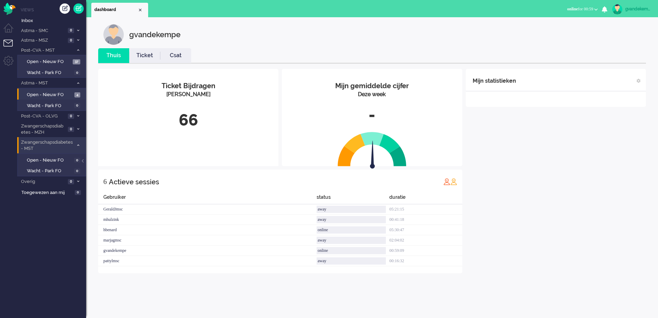
click at [78, 144] on icon at bounding box center [78, 145] width 2 height 2
click at [582, 184] on div "Mijn statistieken + Statistieken toevoegen Bel tijd (gemiddelde dag) Wrapup tij…" at bounding box center [556, 171] width 180 height 204
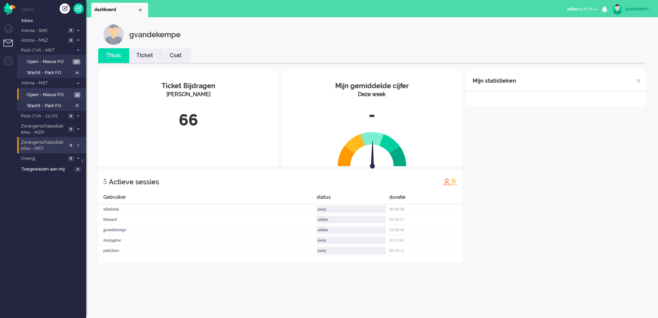
click at [589, 151] on div "Mijn statistieken + Statistieken toevoegen Bel tijd (gemiddelde dag) Wrapup tij…" at bounding box center [556, 166] width 180 height 194
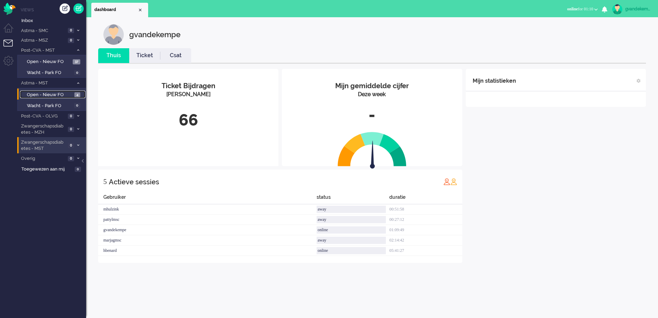
click at [67, 95] on span "Open - Nieuw FO" at bounding box center [50, 95] width 46 height 7
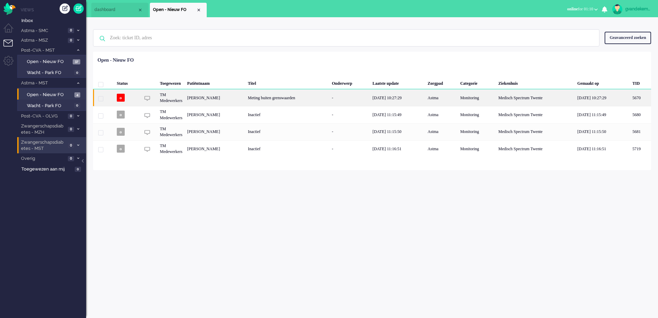
click at [411, 101] on div "14/08/2025 10:27:29" at bounding box center [397, 97] width 55 height 17
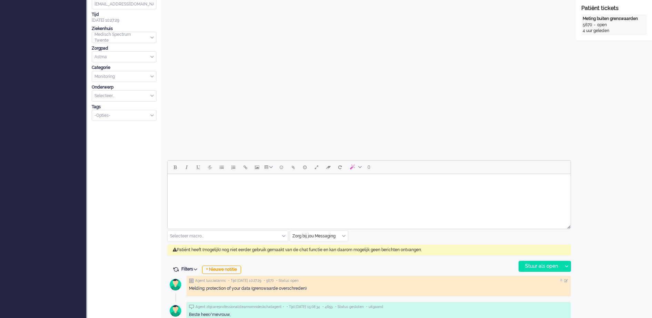
scroll to position [258, 0]
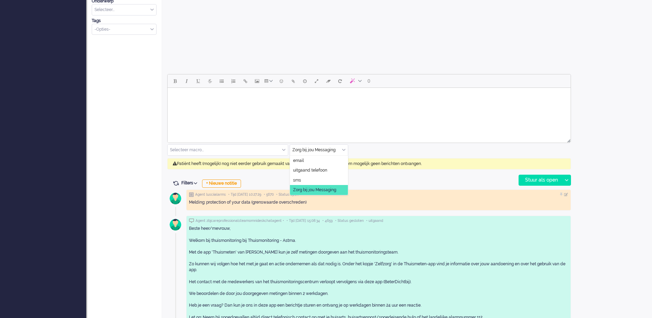
click at [343, 152] on input "text" at bounding box center [319, 150] width 58 height 11
click at [313, 167] on li "uitgaand telefoon" at bounding box center [319, 170] width 58 height 10
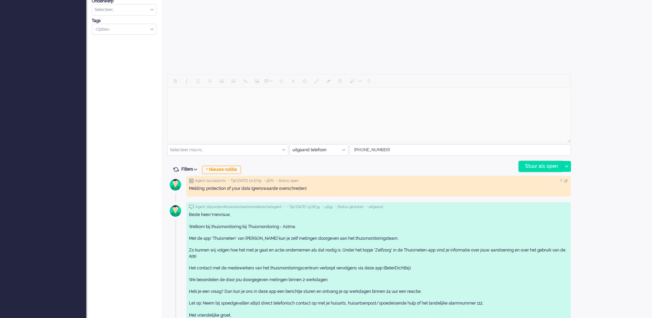
click at [531, 163] on div "Stuur als open" at bounding box center [540, 166] width 43 height 10
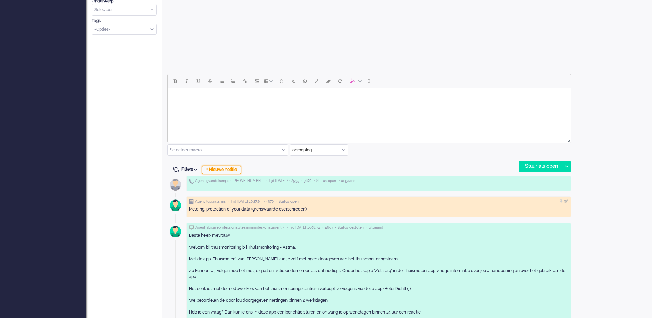
click at [234, 170] on div "+ Nieuwe notitie" at bounding box center [221, 170] width 39 height 8
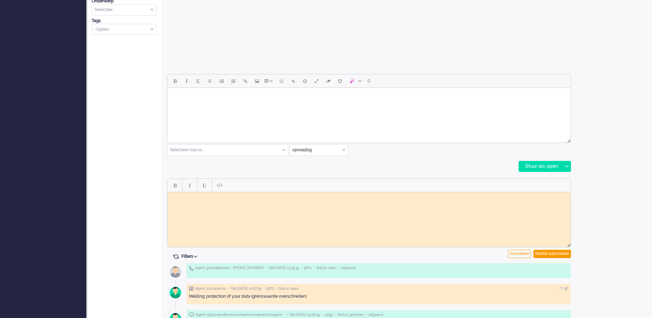
scroll to position [0, 0]
click at [218, 198] on body "Rich Text Area. Press ALT-0 for help." at bounding box center [368, 197] width 397 height 5
click at [268, 195] on body "Gebeld maar neemt niet op, geen voicemail iingesproken want leeg protocol en da…" at bounding box center [368, 200] width 397 height 10
click at [551, 254] on div "Notitie aanmaken" at bounding box center [552, 254] width 38 height 8
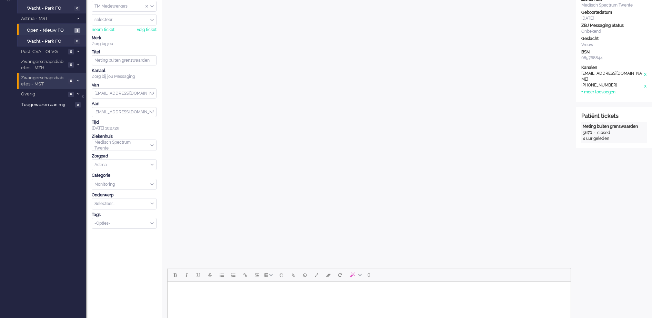
scroll to position [43, 0]
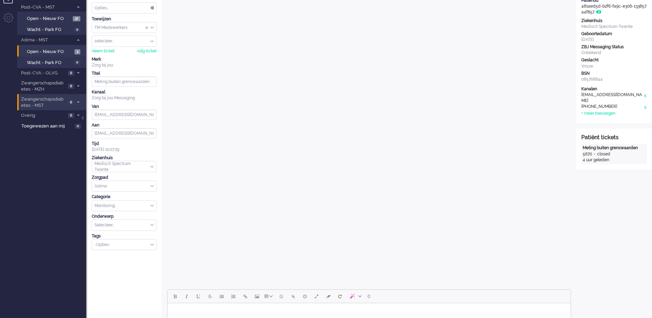
click at [152, 7] on div "Opties..." at bounding box center [124, 8] width 64 height 11
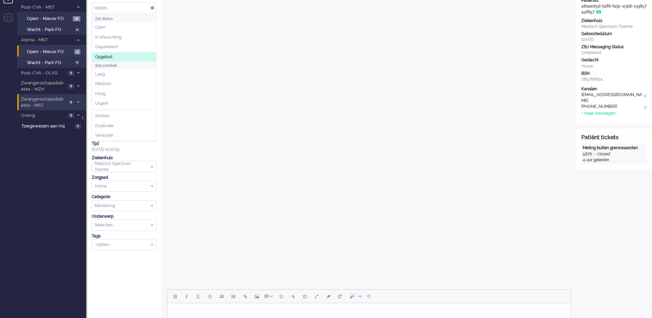
click at [101, 54] on span "Opgelost" at bounding box center [103, 57] width 17 height 6
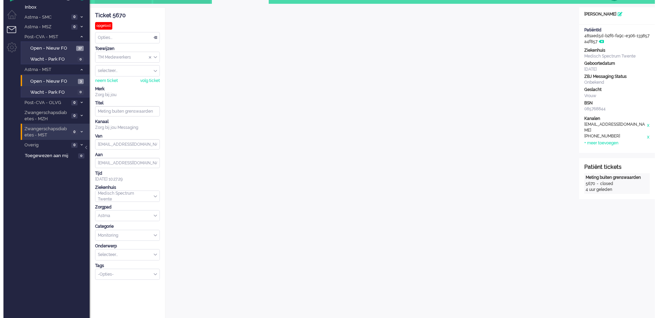
scroll to position [0, 0]
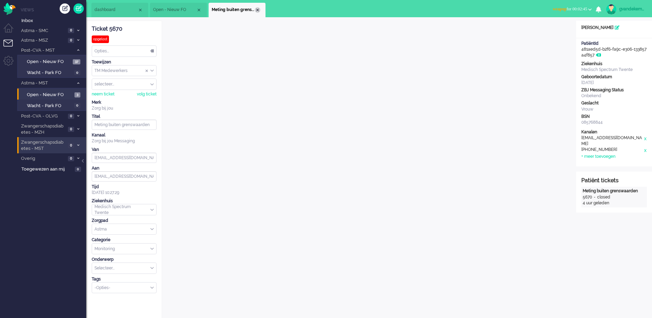
click at [256, 10] on div "Close tab" at bounding box center [258, 10] width 6 height 6
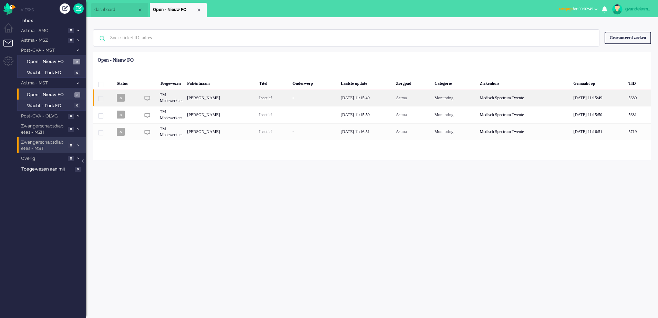
click at [626, 96] on div "[PERSON_NAME]" at bounding box center [638, 97] width 25 height 17
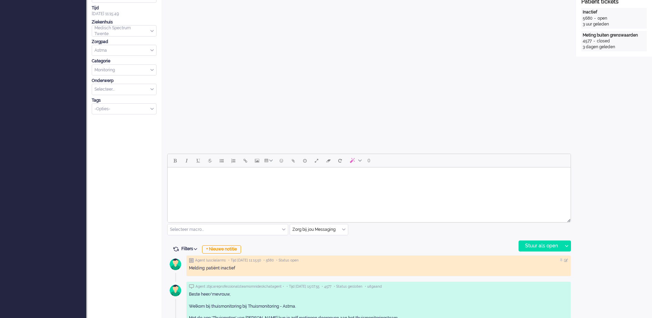
scroll to position [258, 0]
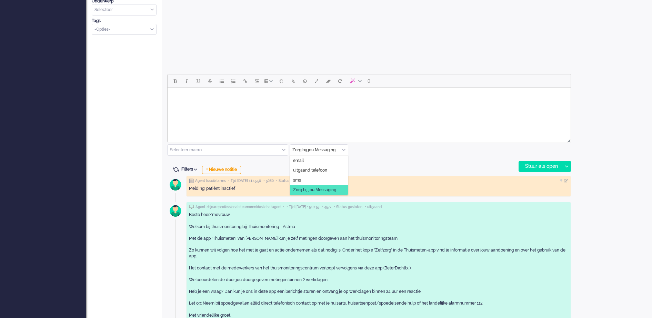
click at [344, 149] on div "Zorg bij jou Messaging" at bounding box center [319, 150] width 58 height 11
click at [325, 171] on span "uitgaand telefoon" at bounding box center [310, 170] width 34 height 6
click at [528, 168] on div "Stuur als open" at bounding box center [540, 166] width 43 height 10
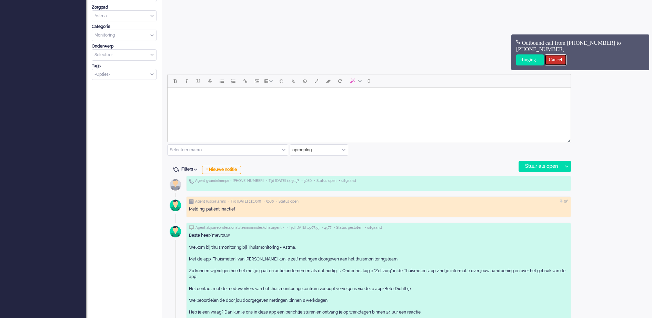
drag, startPoint x: 528, startPoint y: 168, endPoint x: 566, endPoint y: 62, distance: 112.8
click at [566, 62] on input "Cancel" at bounding box center [555, 59] width 22 height 11
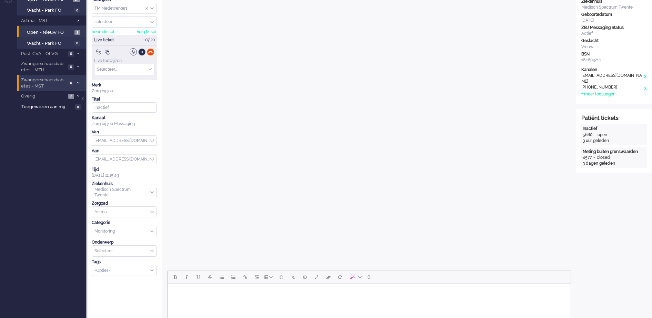
scroll to position [43, 0]
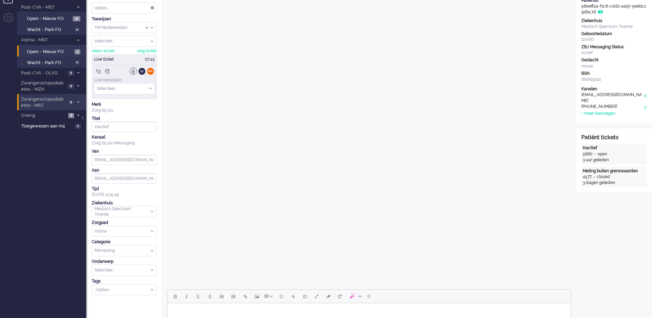
click at [152, 73] on div at bounding box center [150, 71] width 7 height 7
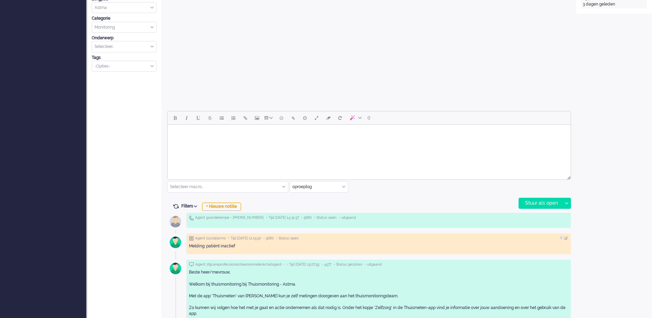
scroll to position [258, 0]
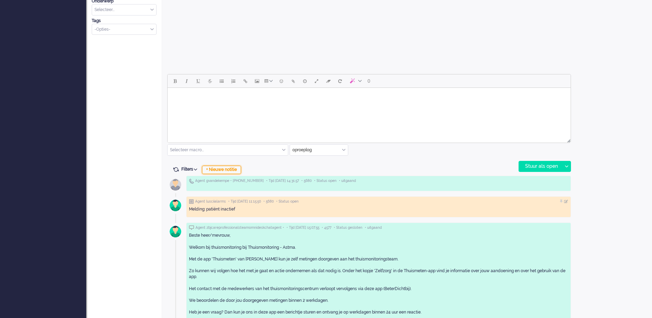
click at [226, 171] on div "+ Nieuwe notitie" at bounding box center [221, 170] width 39 height 8
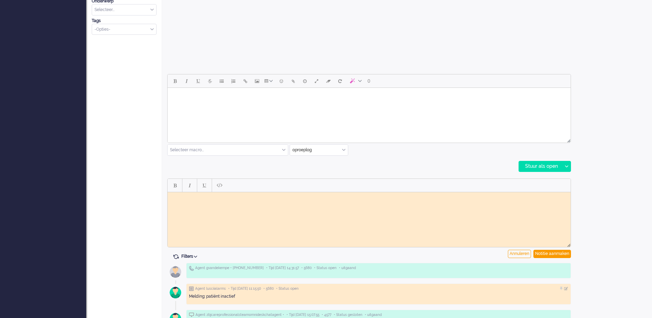
scroll to position [0, 0]
click at [228, 200] on body "Rich Text Area. Press ALT-0 for help." at bounding box center [368, 197] width 397 height 5
click at [268, 198] on body "Gebeld maar neemt niet op, geen voicemail iingesproken want leeg protocol en da…" at bounding box center [368, 200] width 397 height 10
click at [549, 253] on div "Notitie aanmaken" at bounding box center [552, 254] width 38 height 8
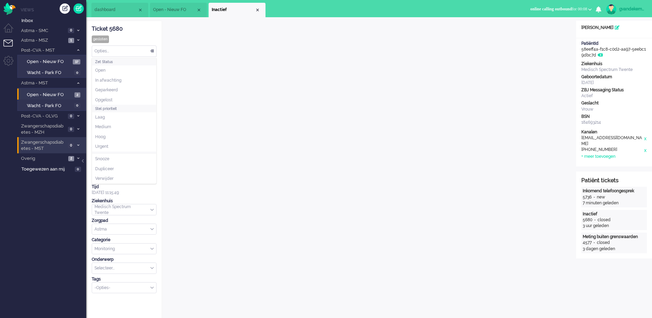
click at [153, 52] on div "Opties..." at bounding box center [124, 51] width 64 height 11
click at [111, 100] on span "Opgelost" at bounding box center [103, 100] width 17 height 6
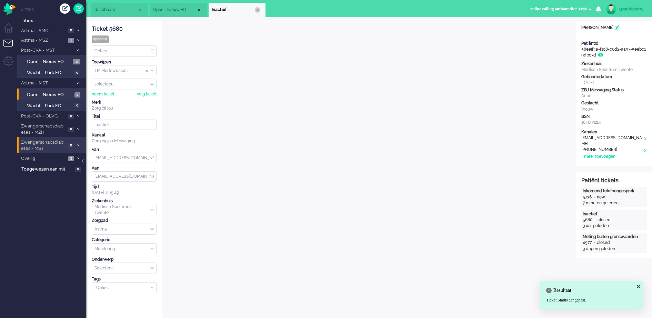
click at [257, 9] on div "Close tab" at bounding box center [258, 10] width 6 height 6
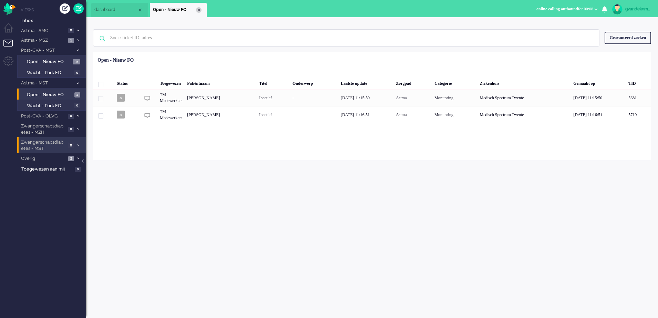
click at [200, 9] on div "Close tab" at bounding box center [199, 10] width 6 height 6
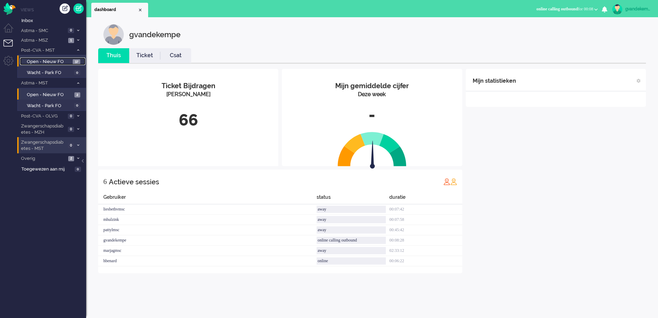
click at [63, 62] on span "Open - Nieuw FO" at bounding box center [49, 62] width 44 height 7
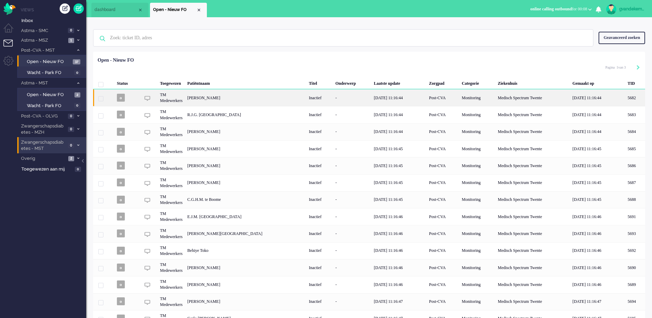
click at [318, 99] on div "Inactief" at bounding box center [319, 97] width 27 height 17
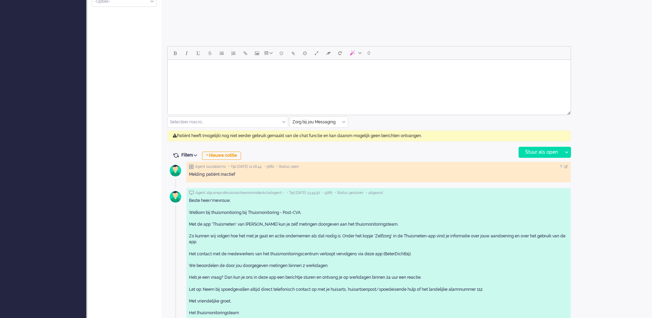
scroll to position [295, 0]
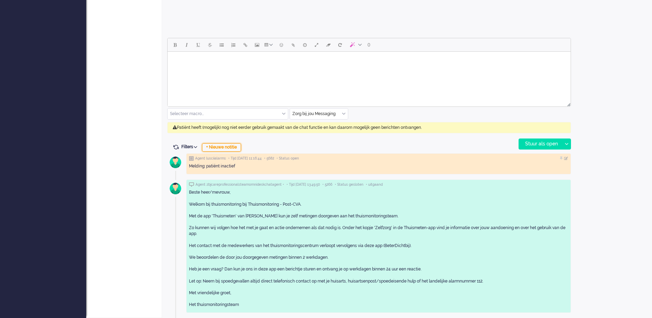
click at [228, 147] on div "+ Nieuwe notitie" at bounding box center [221, 147] width 39 height 8
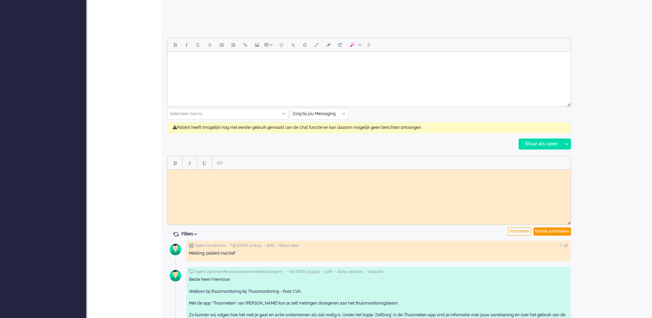
scroll to position [0, 0]
click at [213, 177] on body "Rich Text Area. Press ALT-0 for help." at bounding box center [368, 174] width 397 height 5
click at [555, 233] on div "Notitie aanmaken" at bounding box center [552, 231] width 38 height 8
type input "Inactief (2)"
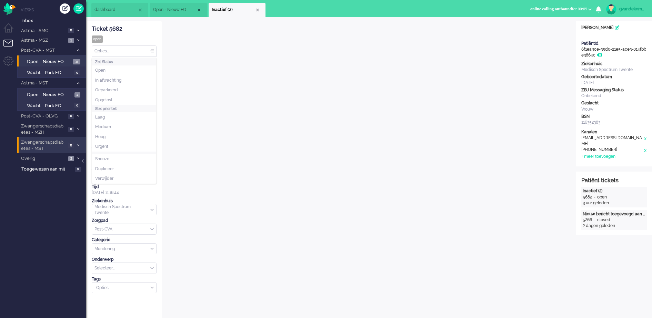
click at [151, 50] on div "Opties..." at bounding box center [124, 51] width 64 height 11
click at [109, 99] on span "Opgelost" at bounding box center [103, 100] width 17 height 6
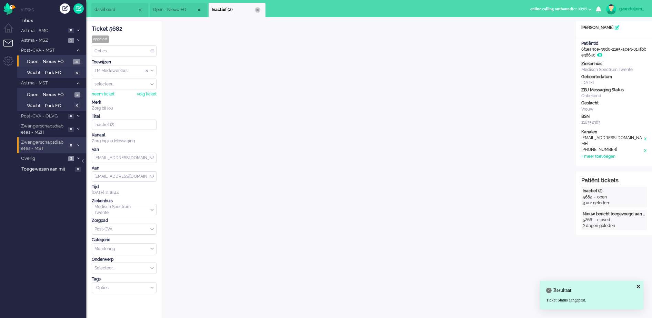
click at [259, 10] on div "Close tab" at bounding box center [258, 10] width 6 height 6
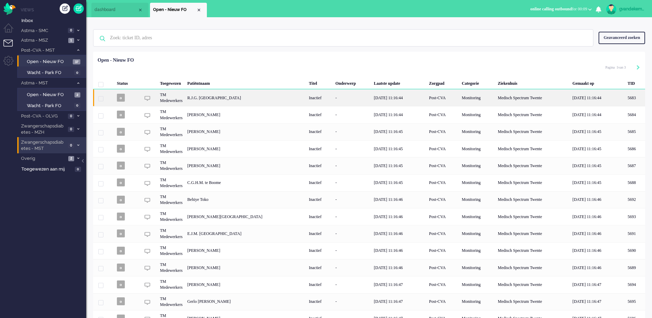
click at [625, 100] on div "R.J.G. Oude alink" at bounding box center [635, 97] width 20 height 17
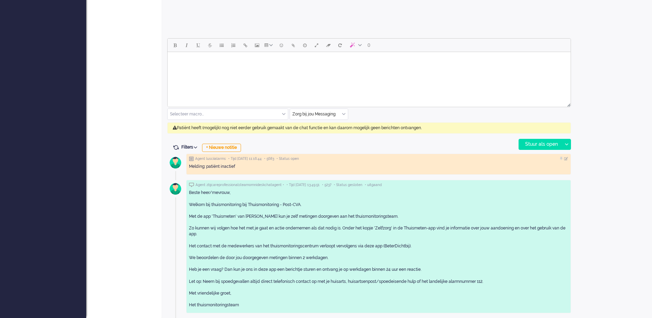
scroll to position [295, 0]
click at [227, 147] on div "+ Nieuwe notitie" at bounding box center [221, 147] width 39 height 8
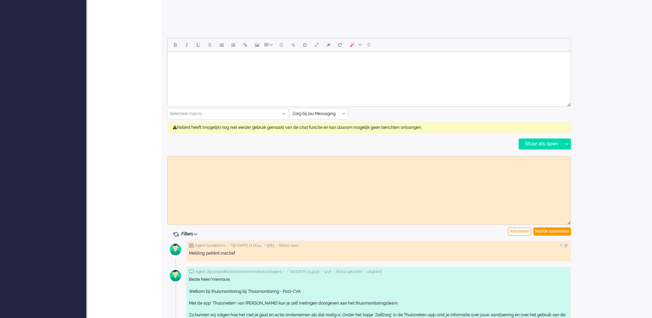
scroll to position [0, 0]
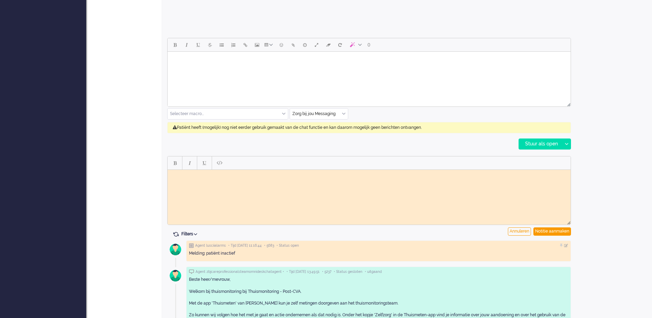
click at [208, 176] on body "Rich Text Area. Press ALT-0 for help." at bounding box center [368, 174] width 397 height 5
click at [561, 231] on div "Notitie aanmaken" at bounding box center [552, 231] width 38 height 8
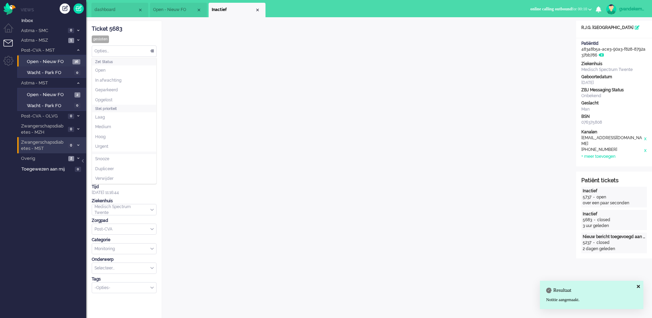
click at [151, 51] on div "Opties..." at bounding box center [124, 51] width 64 height 11
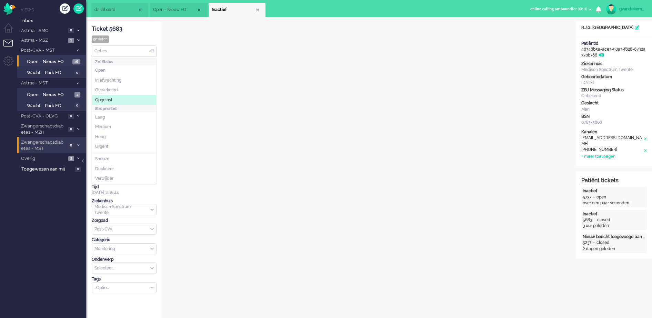
click at [108, 96] on li "Opgelost" at bounding box center [124, 100] width 64 height 10
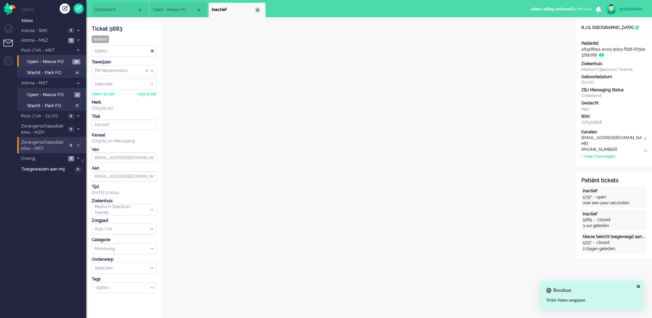
click at [259, 9] on div "Close tab" at bounding box center [258, 10] width 6 height 6
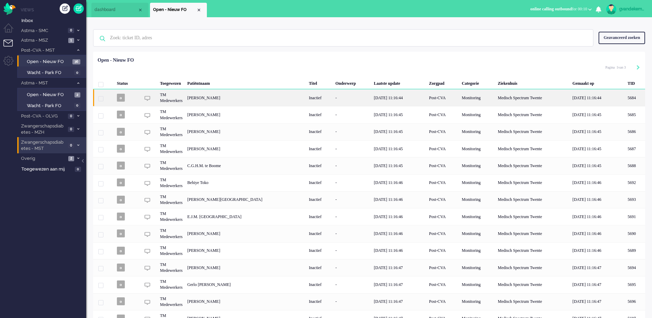
click at [373, 99] on div "14/08/2025 11:16:44" at bounding box center [398, 97] width 55 height 17
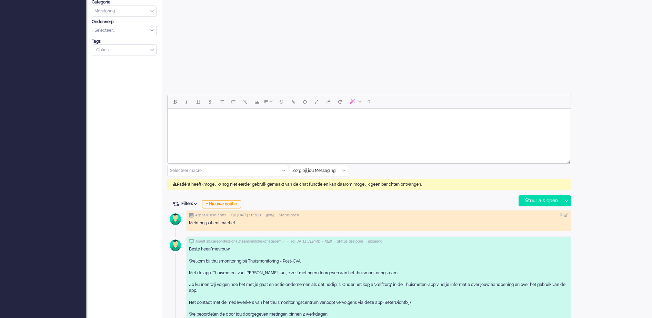
scroll to position [295, 0]
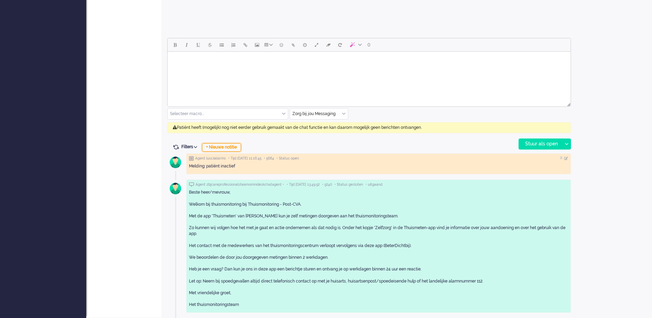
click at [231, 148] on div "+ Nieuwe notitie" at bounding box center [221, 147] width 39 height 8
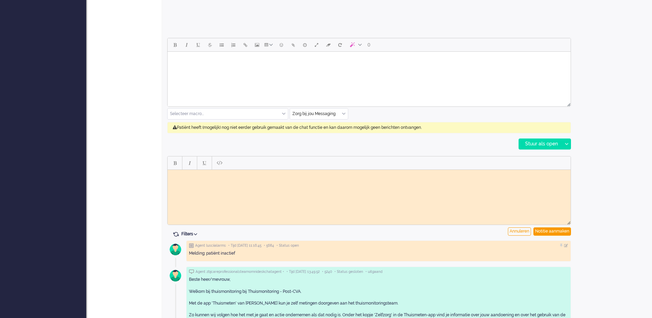
scroll to position [0, 0]
click at [215, 176] on body "Rich Text Area. Press ALT-0 for help." at bounding box center [368, 174] width 397 height 5
click at [545, 230] on div "Notitie aanmaken" at bounding box center [552, 231] width 38 height 8
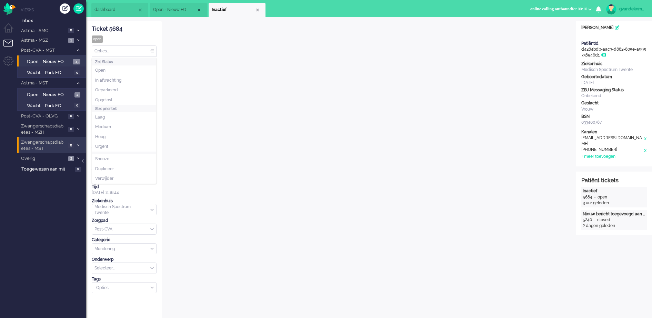
click at [151, 51] on div "Opties..." at bounding box center [124, 51] width 64 height 11
click at [111, 98] on span "Opgelost" at bounding box center [103, 100] width 17 height 6
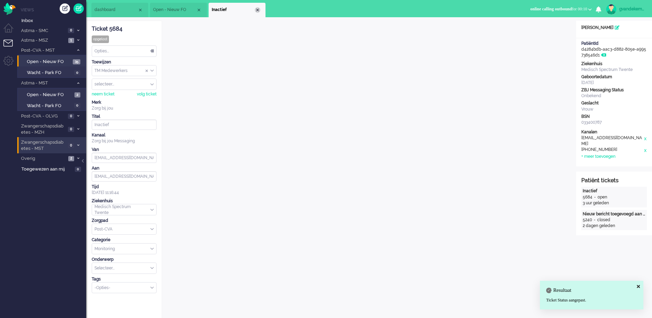
click at [255, 11] on div "Close tab" at bounding box center [258, 10] width 6 height 6
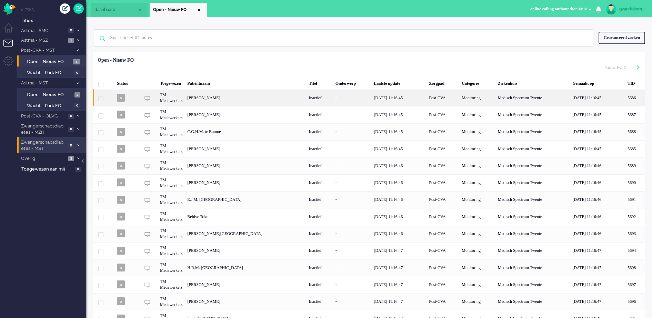
click at [418, 96] on div "14/08/2025 11:16:45" at bounding box center [398, 97] width 55 height 17
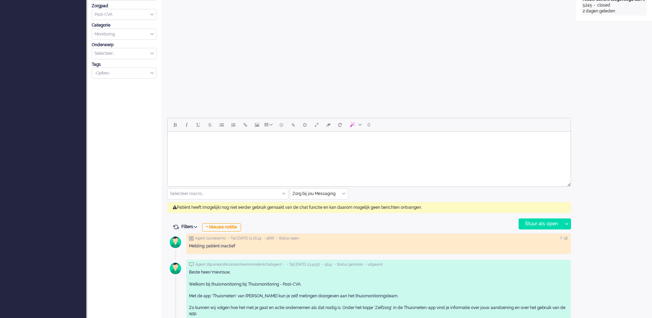
scroll to position [215, 0]
click at [232, 228] on div "+ Nieuwe notitie" at bounding box center [221, 227] width 39 height 8
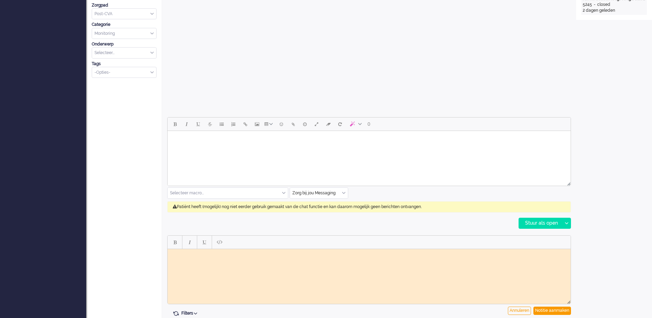
scroll to position [0, 0]
click at [229, 253] on body "Rich Text Area. Press ALT-0 for help." at bounding box center [368, 254] width 397 height 5
click at [566, 311] on div "Notitie aanmaken" at bounding box center [552, 311] width 38 height 8
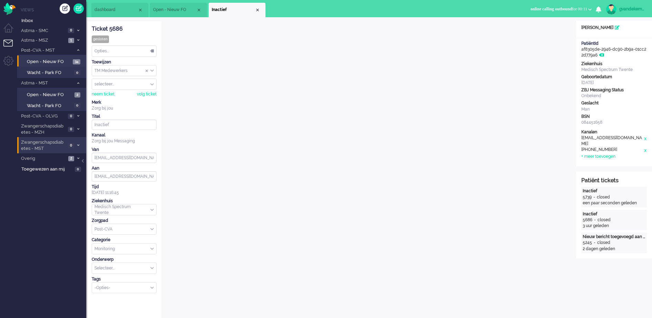
click at [151, 51] on div "Opties..." at bounding box center [124, 51] width 64 height 11
click at [112, 98] on span "Opgelost" at bounding box center [103, 100] width 17 height 6
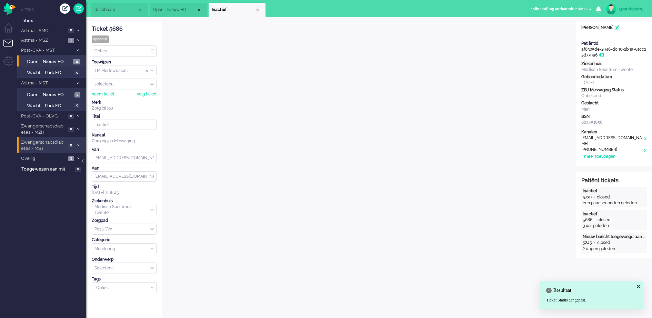
click at [254, 7] on span "Inactief" at bounding box center [233, 10] width 43 height 6
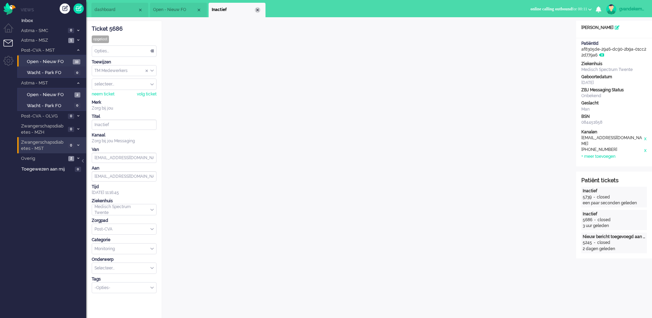
click at [257, 10] on div "Close tab" at bounding box center [258, 10] width 6 height 6
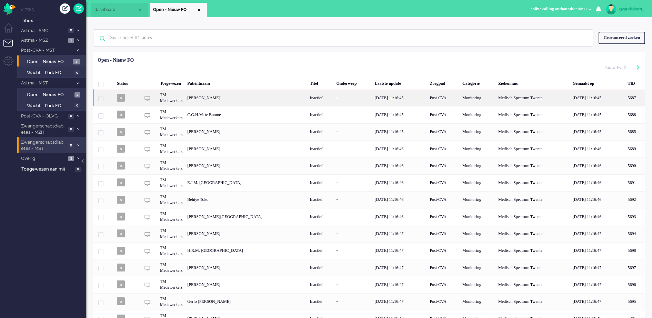
click at [625, 96] on div "Steven Bakker" at bounding box center [635, 97] width 20 height 17
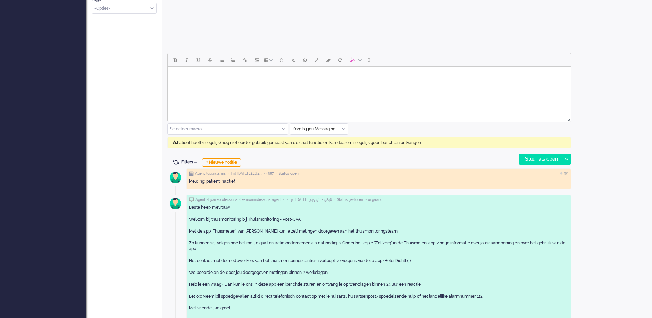
scroll to position [295, 0]
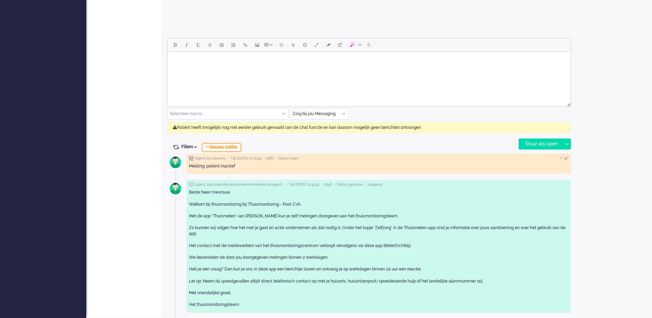
click at [237, 147] on div "+ Nieuwe notitie" at bounding box center [221, 147] width 39 height 8
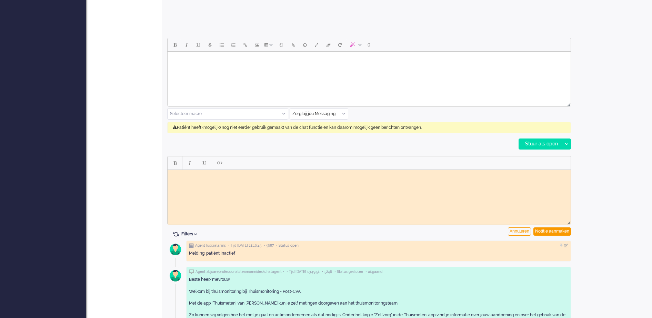
scroll to position [0, 0]
click at [216, 177] on body "Rich Text Area. Press ALT-0 for help." at bounding box center [368, 174] width 397 height 5
click at [558, 230] on div "Notitie aanmaken" at bounding box center [552, 231] width 38 height 8
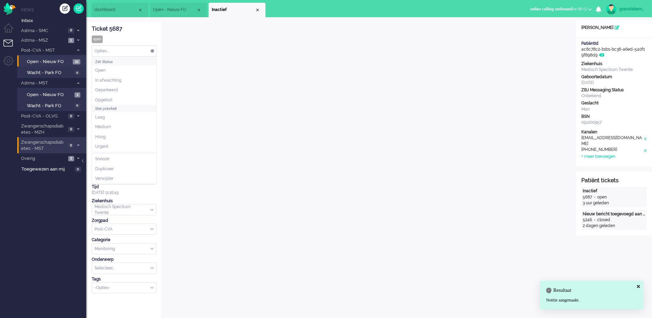
click at [151, 51] on div "Opties..." at bounding box center [124, 51] width 64 height 11
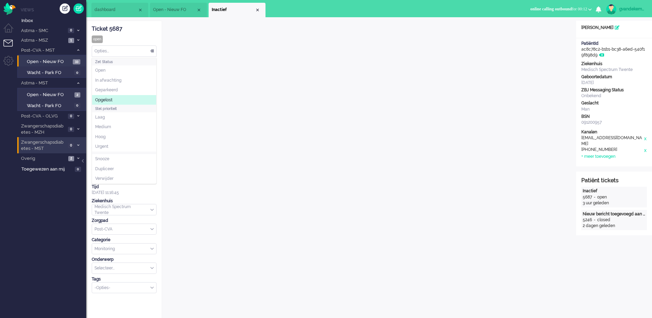
click at [112, 97] on span "Opgelost" at bounding box center [103, 100] width 17 height 6
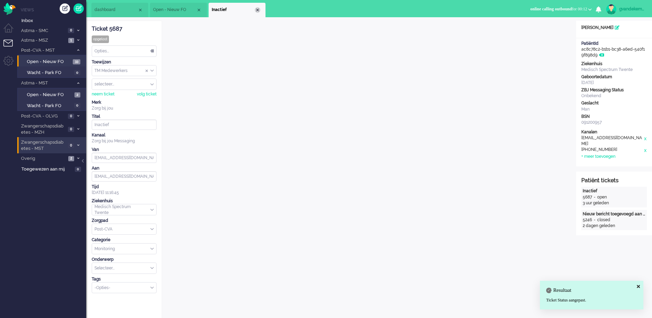
click at [255, 10] on div "Close tab" at bounding box center [258, 10] width 6 height 6
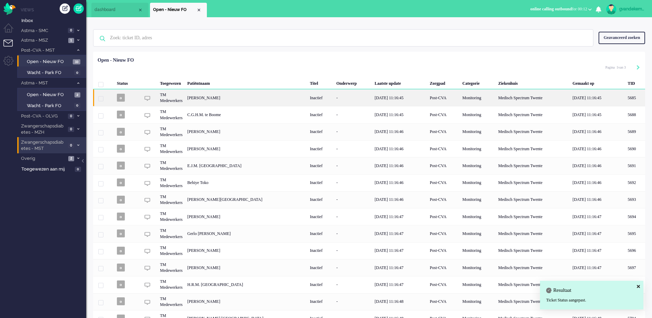
click at [341, 95] on div "-" at bounding box center [353, 97] width 38 height 17
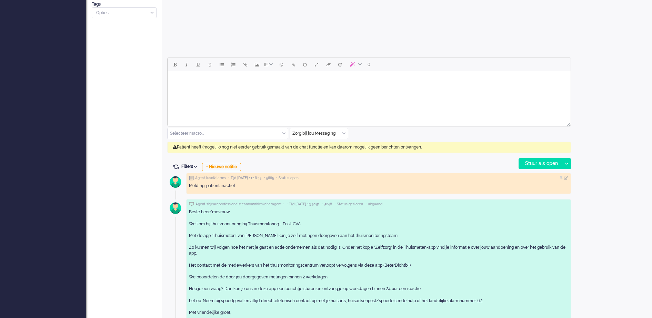
scroll to position [295, 0]
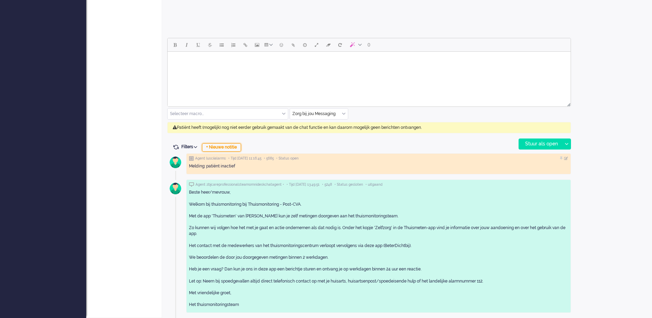
click at [225, 146] on div "+ Nieuwe notitie" at bounding box center [221, 147] width 39 height 8
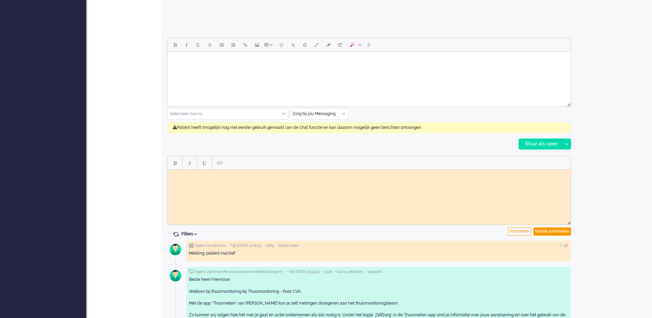
scroll to position [0, 0]
click at [207, 177] on body "Rich Text Area. Press ALT-0 for help." at bounding box center [368, 174] width 397 height 5
click at [545, 232] on div "Notitie aanmaken" at bounding box center [552, 231] width 38 height 8
type input "Inactief (2)"
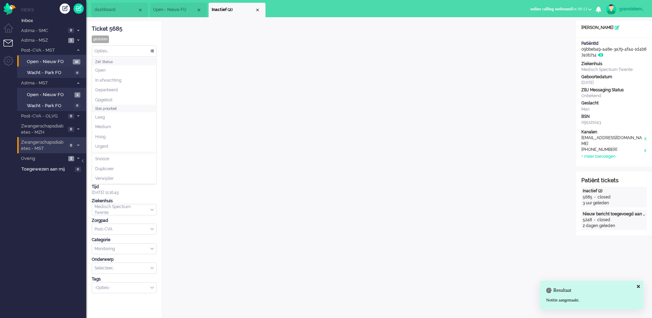
click at [154, 51] on div "Opties..." at bounding box center [124, 51] width 64 height 11
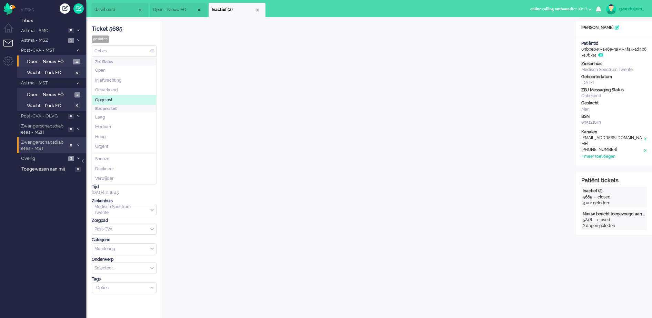
click at [112, 99] on span "Opgelost" at bounding box center [103, 100] width 17 height 6
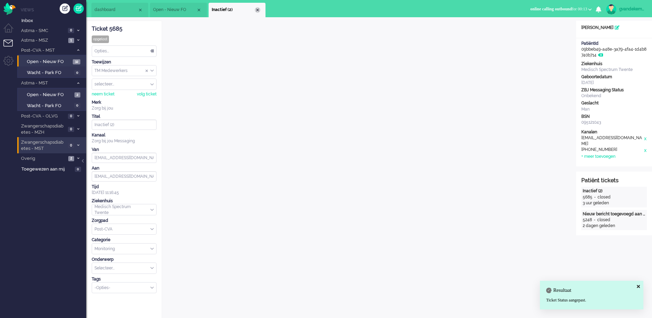
click at [255, 8] on li "Inactief (2)" at bounding box center [236, 10] width 57 height 14
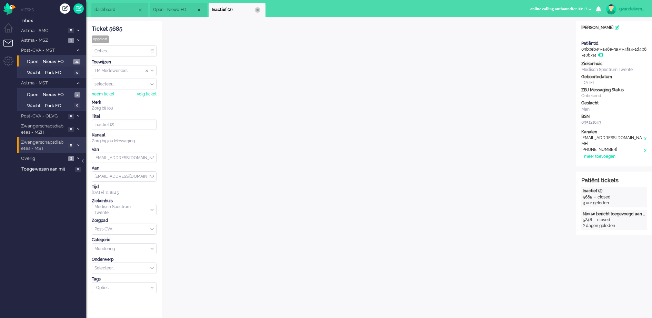
click at [259, 11] on div "Close tab" at bounding box center [258, 10] width 6 height 6
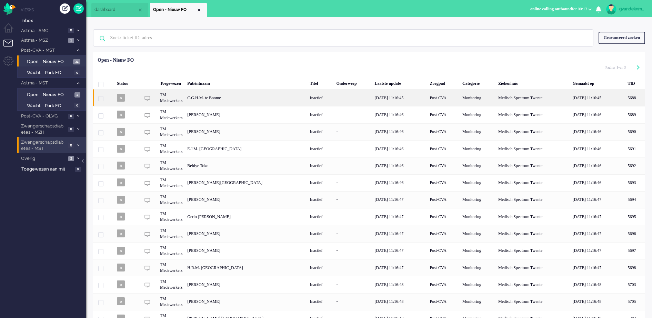
click at [384, 99] on div "14/08/2025 11:16:45" at bounding box center [399, 97] width 55 height 17
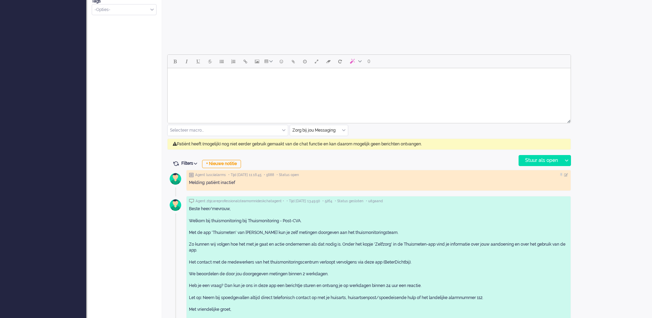
scroll to position [279, 0]
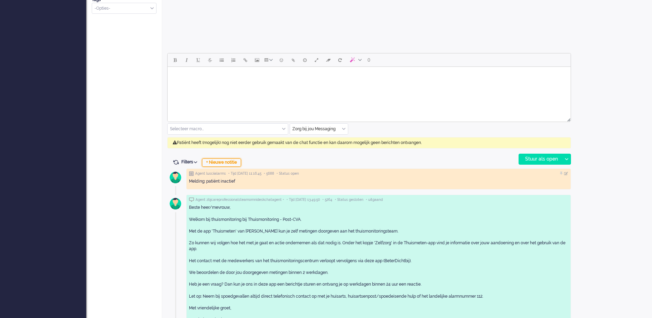
click at [229, 164] on div "+ Nieuwe notitie" at bounding box center [221, 163] width 39 height 8
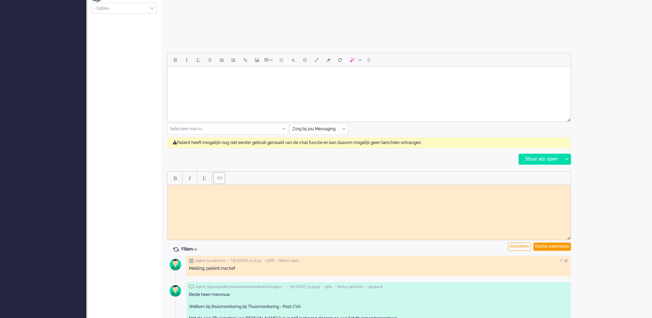
scroll to position [0, 0]
click at [202, 185] on html at bounding box center [368, 190] width 403 height 11
click at [202, 191] on body "Rich Text Area. Press ALT-0 for help." at bounding box center [368, 189] width 397 height 5
paste body "Rich Text Area. Press ALT-0 for help."
click at [559, 246] on div "Notitie aanmaken" at bounding box center [552, 247] width 38 height 8
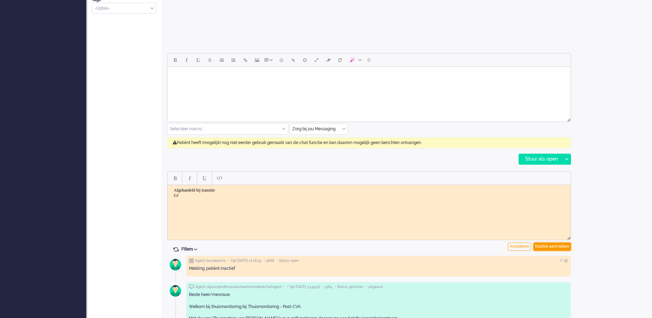
type input "Inactief (2)"
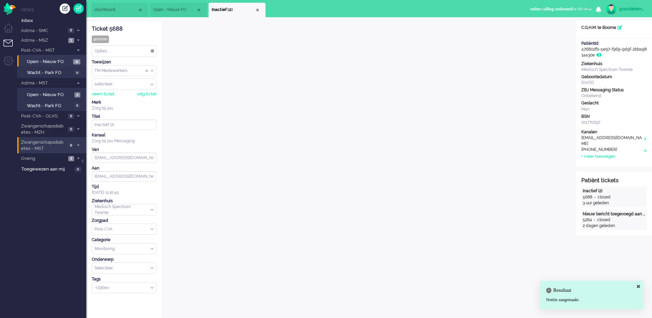
click at [153, 52] on div "Opties..." at bounding box center [124, 51] width 64 height 11
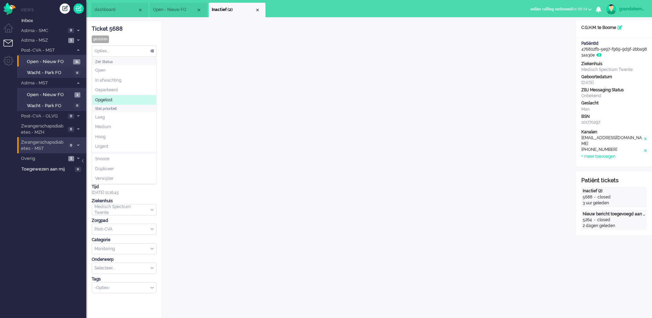
click at [107, 95] on li "Opgelost" at bounding box center [124, 100] width 64 height 10
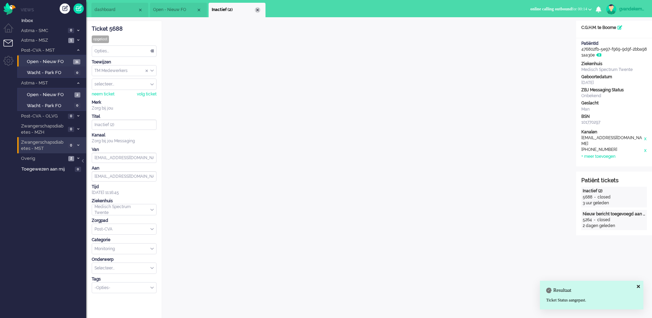
click at [257, 9] on div "Close tab" at bounding box center [258, 10] width 6 height 6
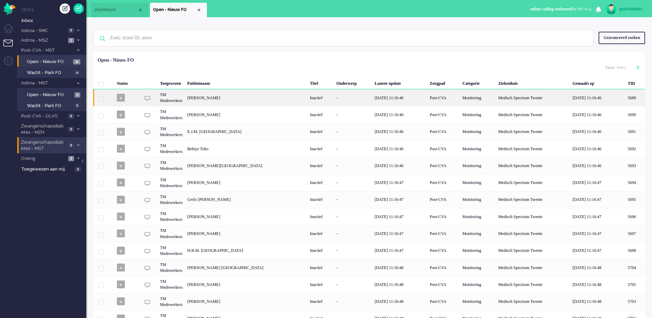
click at [307, 101] on div "Inactief" at bounding box center [320, 97] width 27 height 17
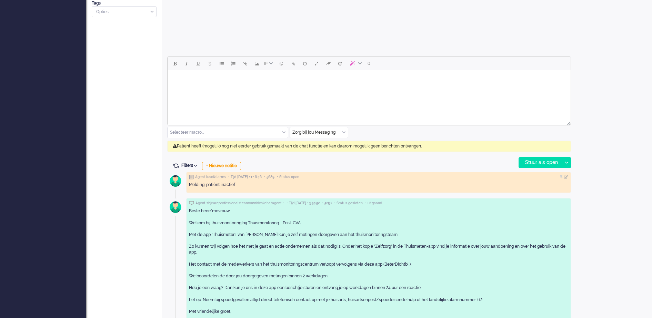
scroll to position [295, 0]
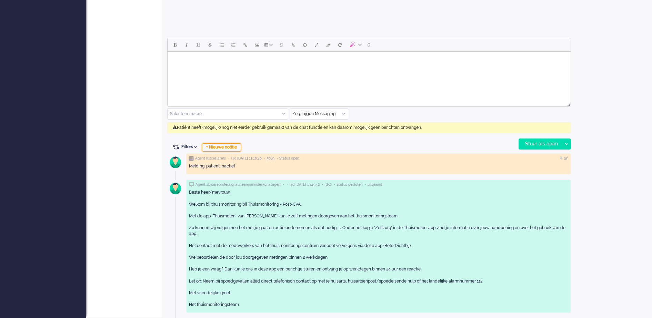
click at [222, 145] on div "+ Nieuwe notitie" at bounding box center [221, 147] width 39 height 8
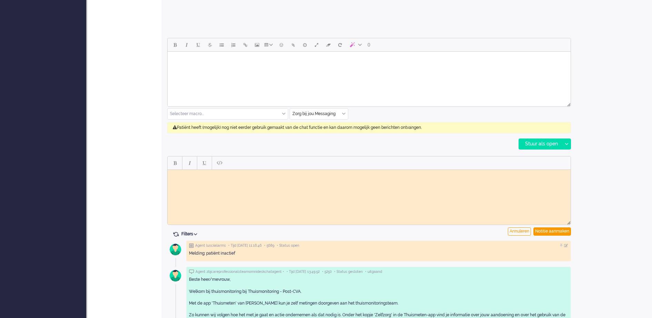
scroll to position [0, 0]
click at [207, 172] on body "Rich Text Area. Press ALT-0 for help." at bounding box center [368, 174] width 397 height 5
click at [205, 178] on html at bounding box center [368, 175] width 403 height 11
paste body "Rich Text Area. Press ALT-0 for help."
click at [544, 228] on div "Notitie aanmaken" at bounding box center [552, 231] width 38 height 8
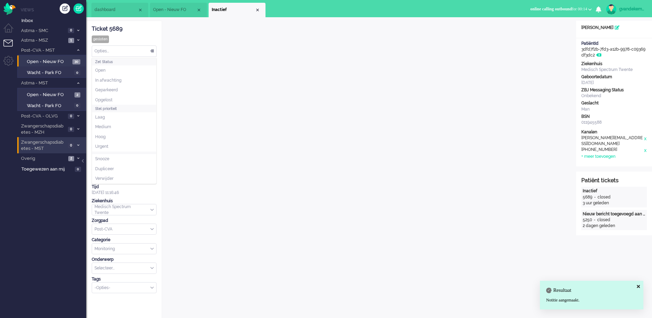
click at [150, 50] on div "Opties..." at bounding box center [124, 51] width 64 height 11
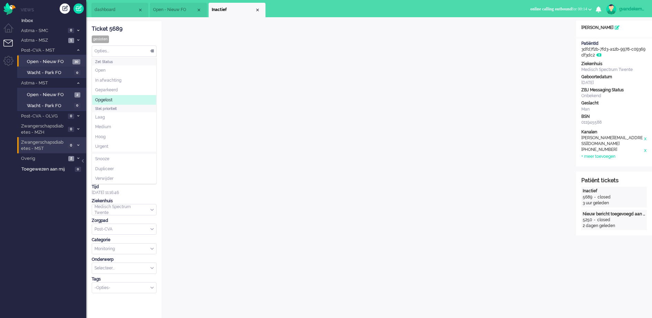
click at [111, 99] on span "Opgelost" at bounding box center [103, 100] width 17 height 6
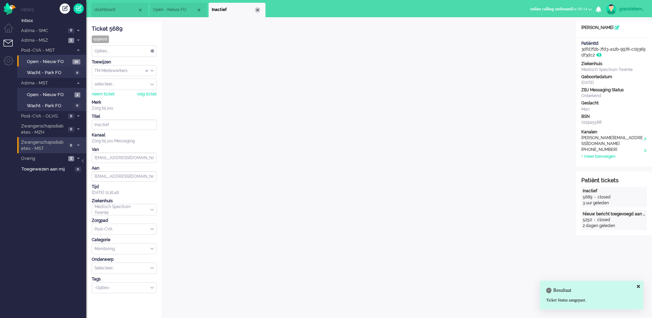
click at [258, 12] on div "Close tab" at bounding box center [258, 10] width 6 height 6
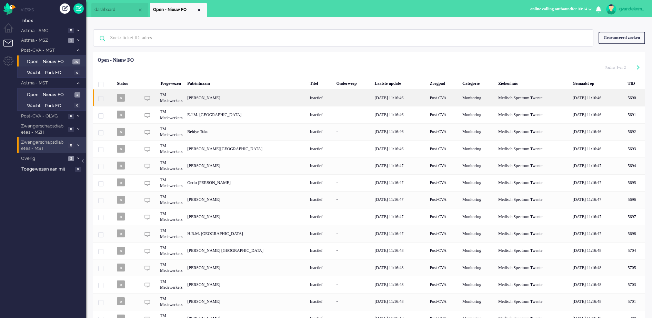
click at [625, 98] on div "Emile Henri Marie Mühlradt" at bounding box center [635, 97] width 20 height 17
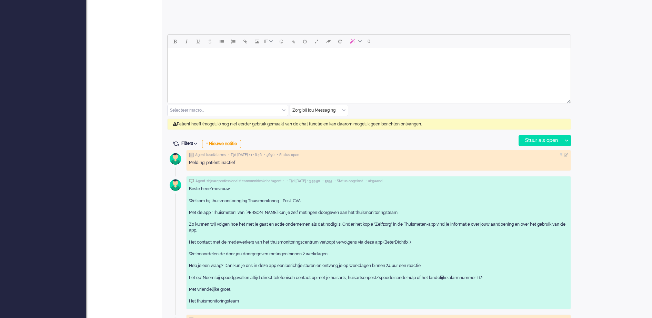
scroll to position [314, 0]
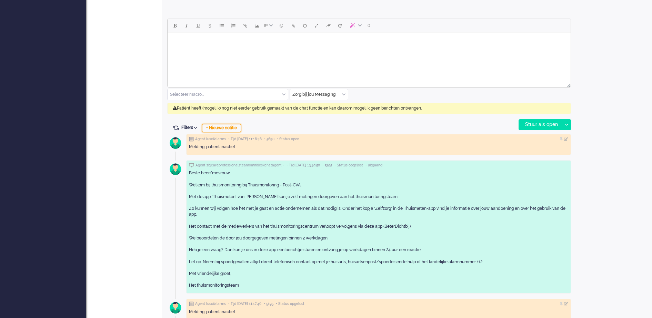
click at [236, 127] on div "+ Nieuwe notitie" at bounding box center [221, 128] width 39 height 8
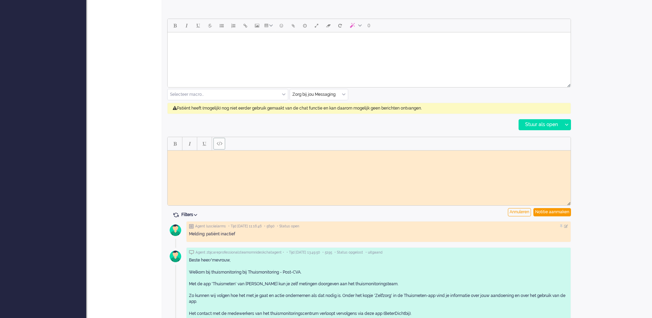
scroll to position [0, 0]
click at [227, 161] on html at bounding box center [368, 155] width 403 height 11
paste body "Rich Text Area. Press ALT-0 for help."
click at [558, 213] on div "Notitie aanmaken" at bounding box center [552, 212] width 38 height 8
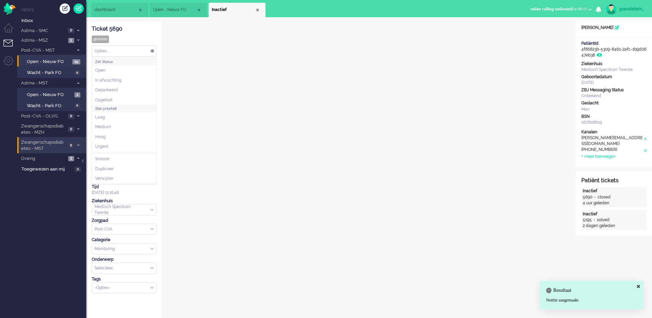
click at [153, 52] on div "Opties..." at bounding box center [124, 51] width 64 height 11
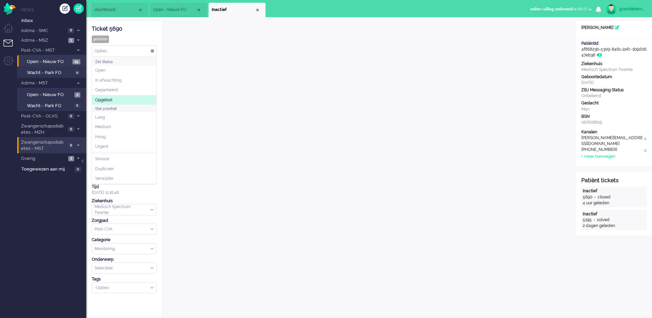
click at [110, 96] on li "Opgelost" at bounding box center [124, 100] width 64 height 10
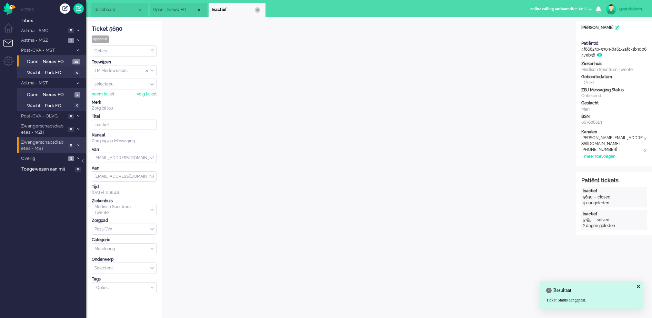
click at [255, 9] on div "Close tab" at bounding box center [258, 10] width 6 height 6
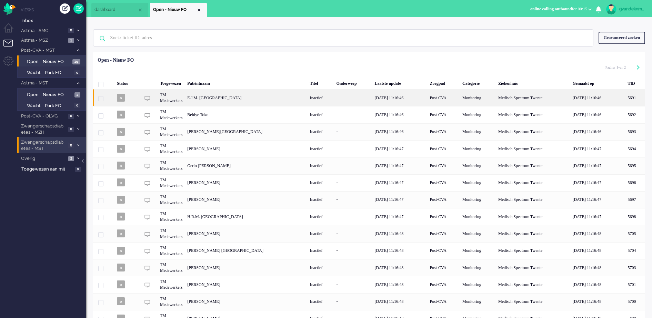
click at [334, 102] on div "-" at bounding box center [353, 97] width 38 height 17
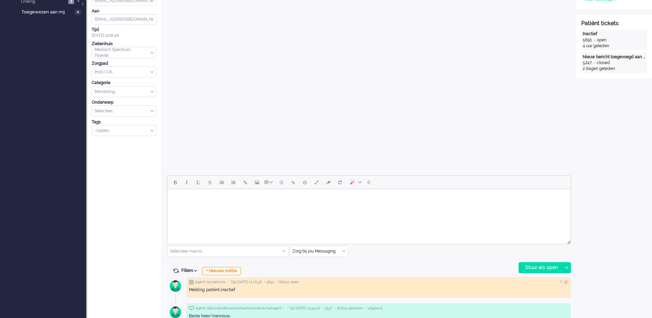
scroll to position [215, 0]
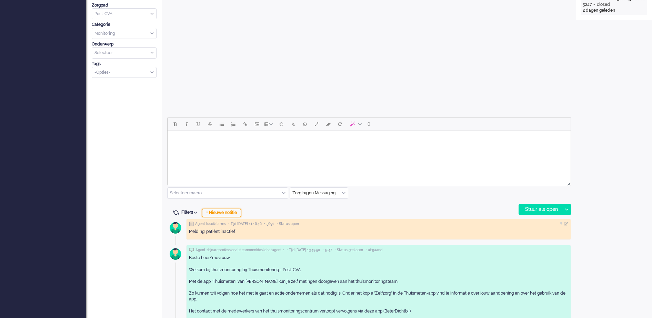
click at [228, 211] on div "+ Nieuwe notitie" at bounding box center [221, 213] width 39 height 8
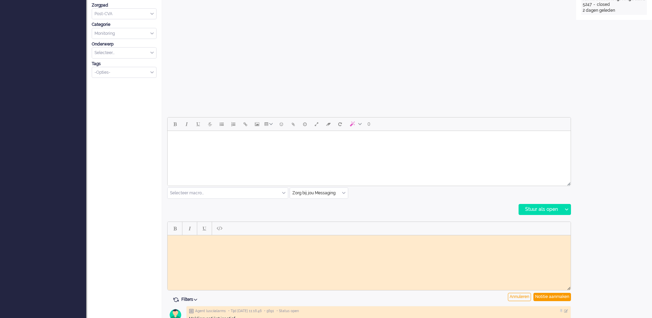
scroll to position [0, 0]
click at [212, 240] on body "Rich Text Area. Press ALT-0 for help." at bounding box center [368, 240] width 397 height 5
click at [561, 297] on div "Notitie aanmaken" at bounding box center [552, 297] width 38 height 8
type input "Inactief (2)"
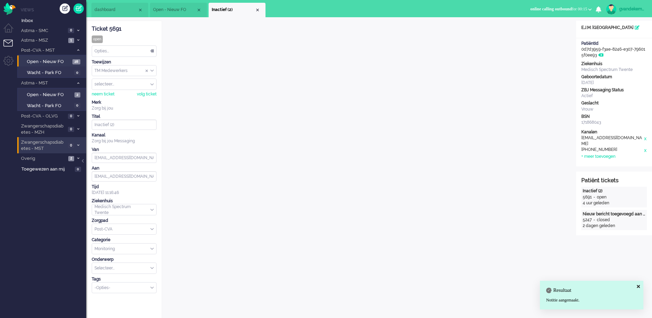
click at [152, 49] on div "Opties..." at bounding box center [124, 51] width 64 height 11
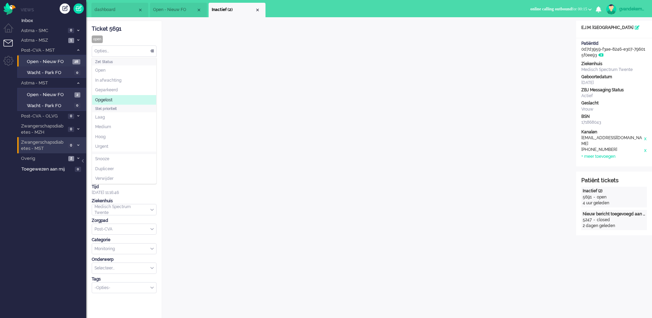
click at [110, 96] on li "Opgelost" at bounding box center [124, 100] width 64 height 10
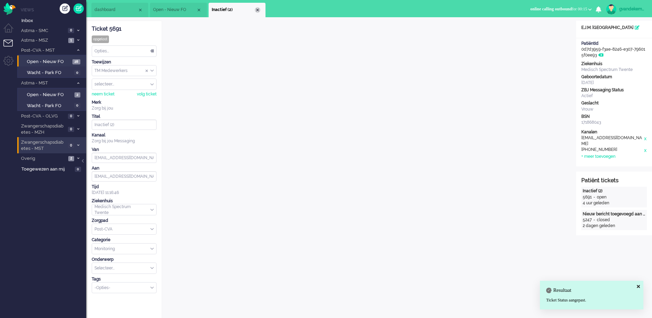
click at [257, 9] on div "Close tab" at bounding box center [258, 10] width 6 height 6
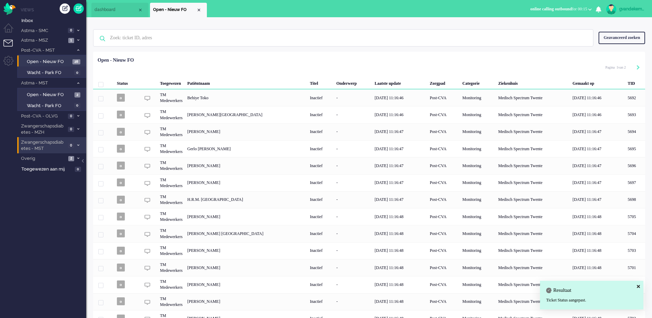
click at [625, 94] on div "Behiye Toko" at bounding box center [635, 97] width 20 height 17
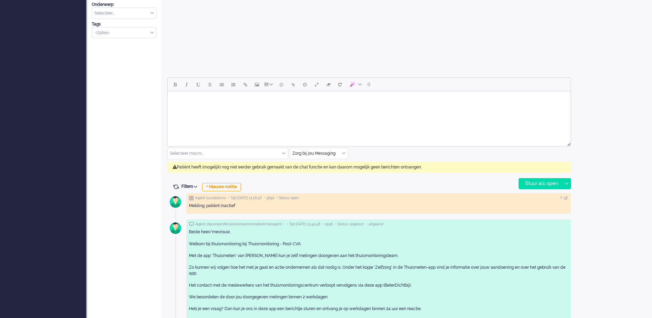
scroll to position [302, 0]
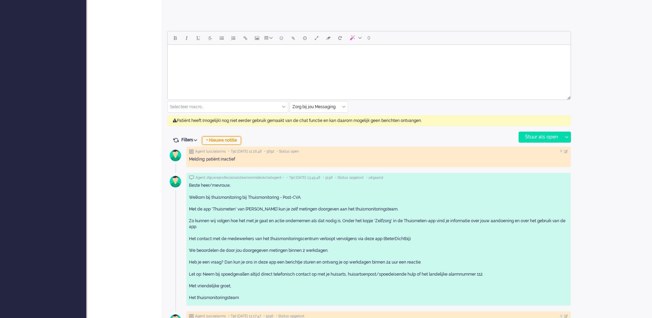
click at [234, 140] on div "+ Nieuwe notitie" at bounding box center [221, 140] width 39 height 8
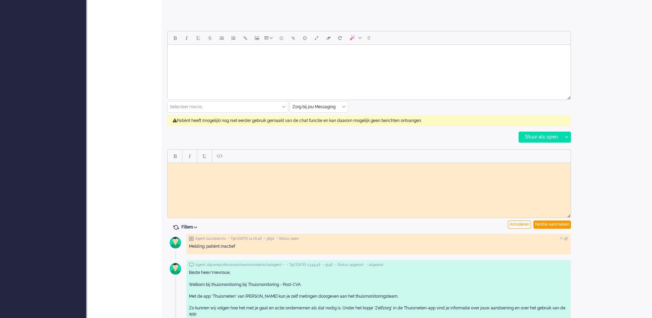
scroll to position [0, 0]
click at [213, 168] on body "Rich Text Area. Press ALT-0 for help." at bounding box center [368, 167] width 397 height 5
click at [558, 224] on div "Notitie aanmaken" at bounding box center [552, 225] width 38 height 8
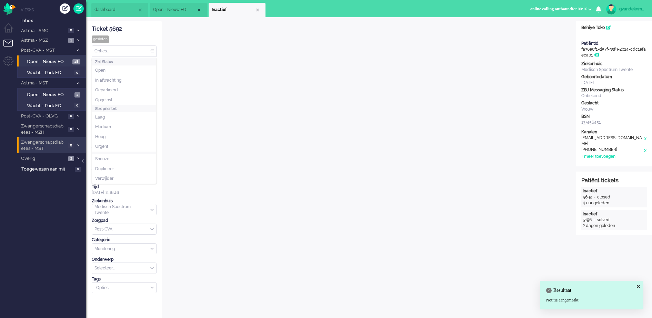
click at [151, 51] on div "Opties..." at bounding box center [124, 51] width 64 height 11
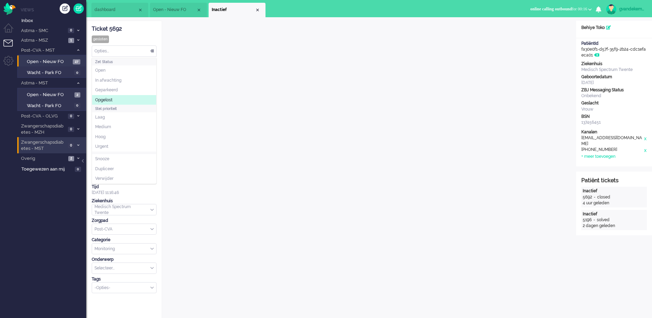
click at [121, 96] on li "Opgelost" at bounding box center [124, 100] width 64 height 10
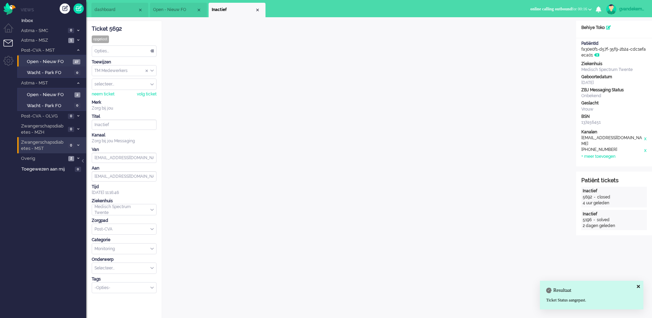
click at [256, 7] on li "Inactief" at bounding box center [236, 10] width 57 height 14
click at [257, 8] on div "Close tab" at bounding box center [258, 10] width 6 height 6
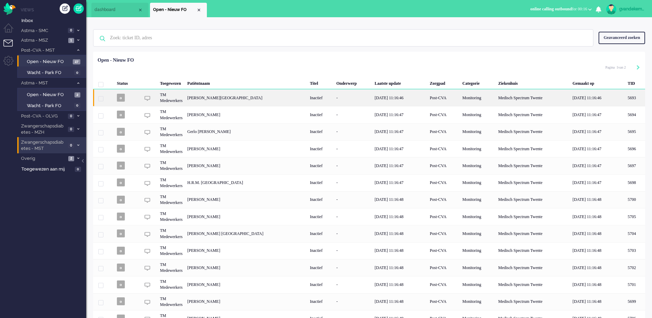
click at [432, 99] on div "Post-CVA" at bounding box center [443, 97] width 33 height 17
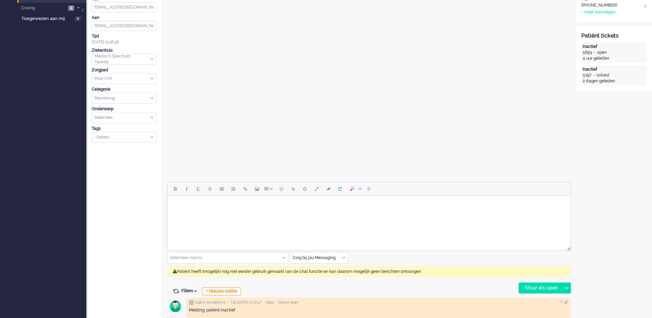
scroll to position [279, 0]
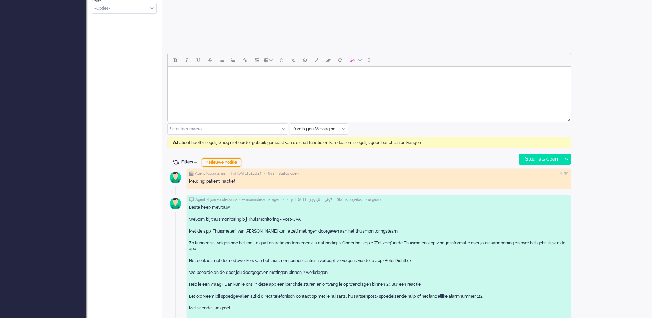
click at [236, 160] on div "+ Nieuwe notitie" at bounding box center [221, 163] width 39 height 8
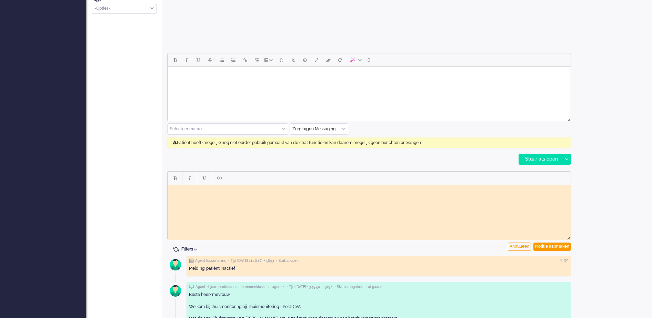
scroll to position [0, 0]
click at [214, 192] on body "Rich Text Area. Press ALT-0 for help." at bounding box center [368, 189] width 397 height 5
click at [555, 247] on div "Notitie aanmaken" at bounding box center [552, 247] width 38 height 8
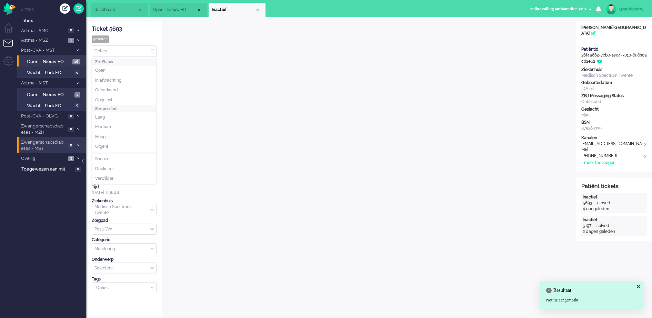
click at [153, 51] on div "Opties..." at bounding box center [124, 51] width 64 height 11
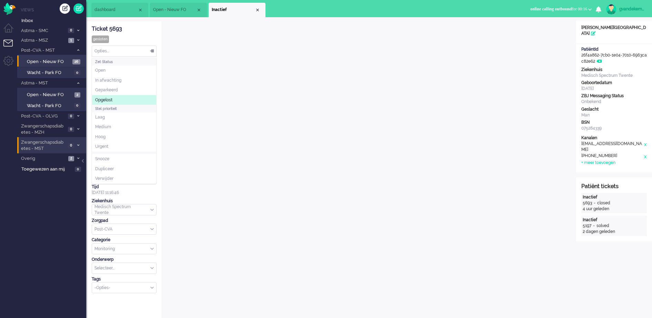
click at [110, 96] on li "Opgelost" at bounding box center [124, 100] width 64 height 10
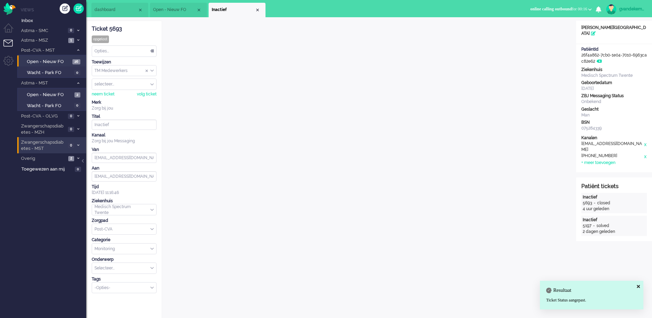
click at [257, 6] on li "Inactief" at bounding box center [236, 10] width 57 height 14
click at [258, 11] on div "Close tab" at bounding box center [258, 10] width 6 height 6
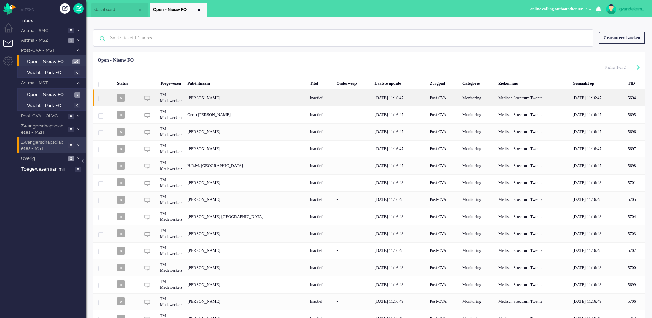
click at [625, 95] on div "Theodorus Gerhardus Maria Lohuis" at bounding box center [635, 97] width 20 height 17
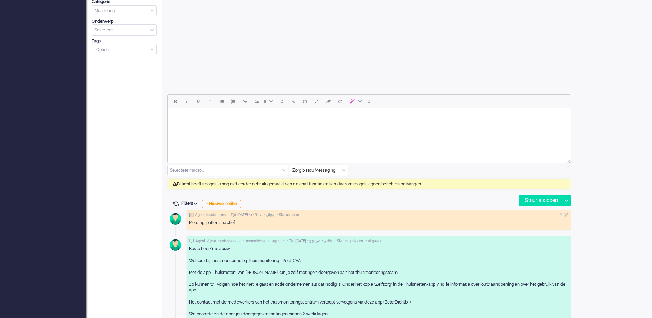
scroll to position [258, 0]
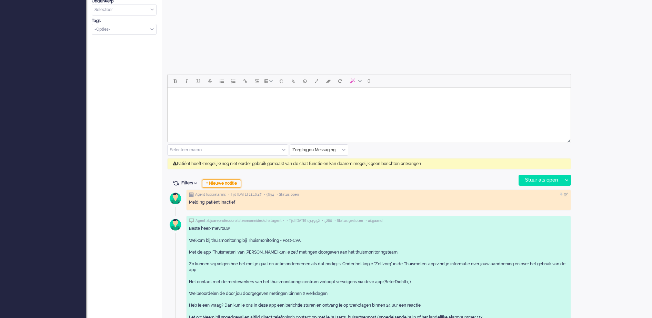
click at [232, 183] on div "+ Nieuwe notitie" at bounding box center [221, 184] width 39 height 8
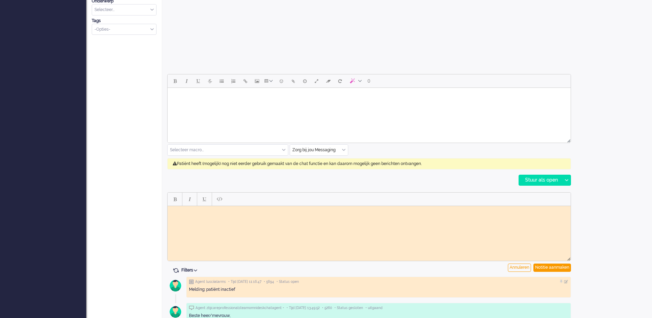
scroll to position [0, 0]
click at [201, 212] on body "Rich Text Area. Press ALT-0 for help." at bounding box center [368, 210] width 397 height 5
click at [555, 267] on div "Notitie aanmaken" at bounding box center [552, 268] width 38 height 8
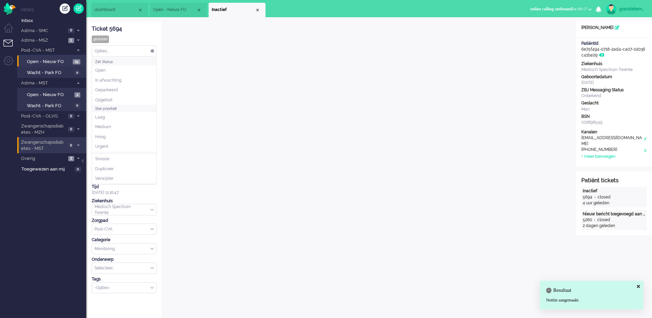
click at [153, 51] on div "Opties..." at bounding box center [124, 51] width 64 height 11
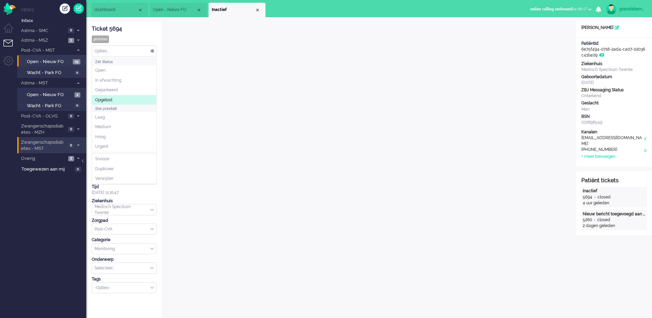
click at [116, 96] on li "Opgelost" at bounding box center [124, 100] width 64 height 10
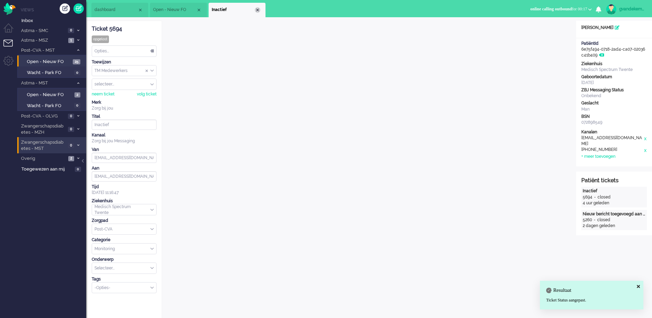
click at [256, 9] on div "Close tab" at bounding box center [258, 10] width 6 height 6
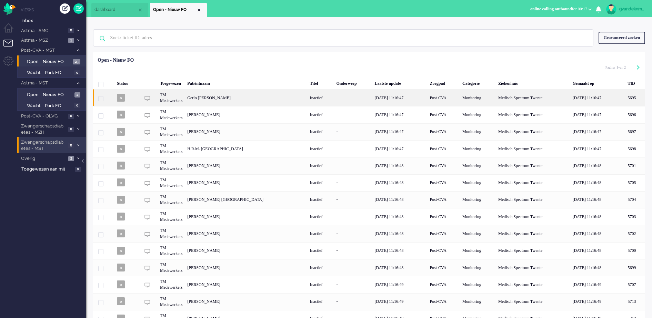
click at [351, 102] on div "-" at bounding box center [353, 97] width 38 height 17
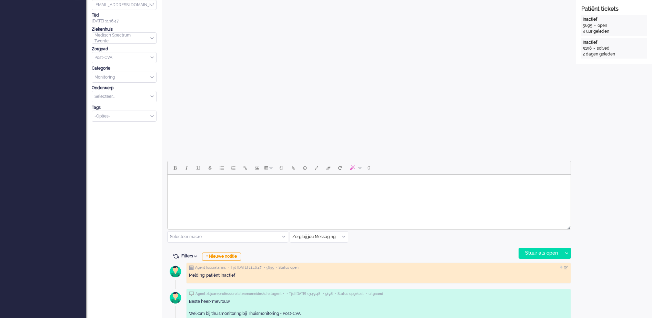
scroll to position [307, 0]
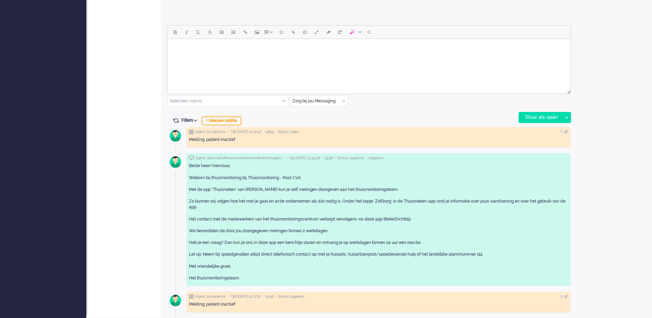
click at [231, 123] on div "+ Nieuwe notitie" at bounding box center [221, 121] width 39 height 8
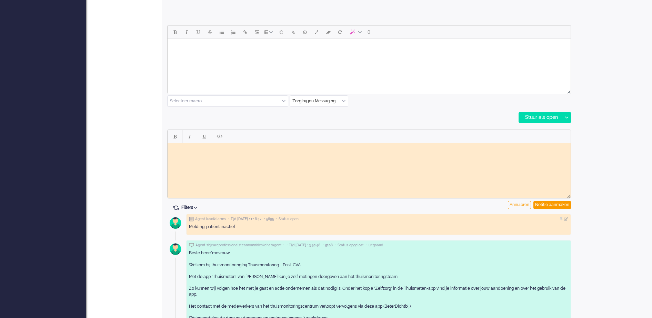
scroll to position [0, 0]
click at [360, 154] on html at bounding box center [368, 148] width 403 height 11
paste body "Rich Text Area. Press ALT-0 for help."
click at [553, 202] on div "Notitie aanmaken" at bounding box center [552, 205] width 38 height 8
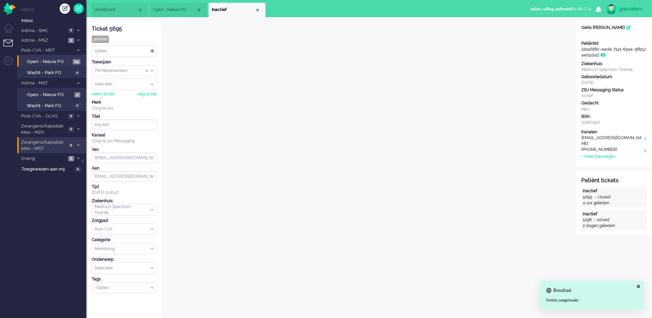
click at [152, 51] on div "Opties..." at bounding box center [124, 51] width 64 height 11
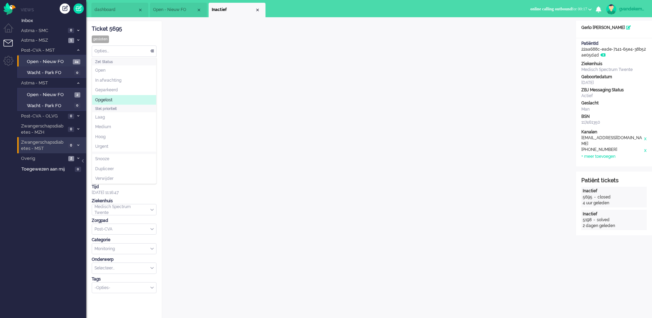
click at [107, 95] on li "Opgelost" at bounding box center [124, 100] width 64 height 10
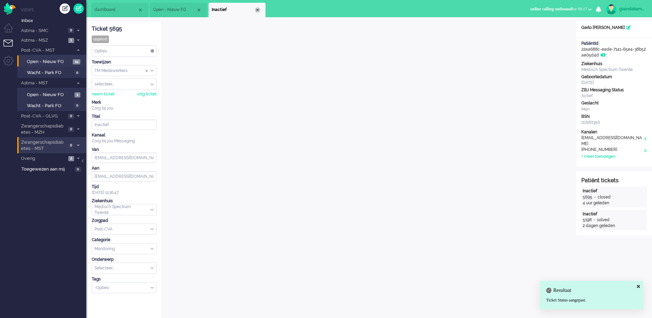
click at [256, 10] on div "Close tab" at bounding box center [258, 10] width 6 height 6
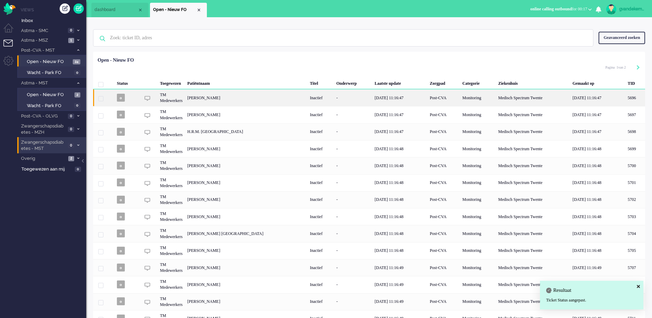
click at [337, 100] on div "-" at bounding box center [353, 97] width 38 height 17
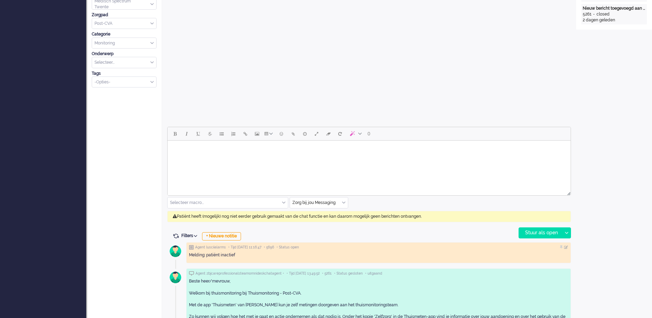
scroll to position [258, 0]
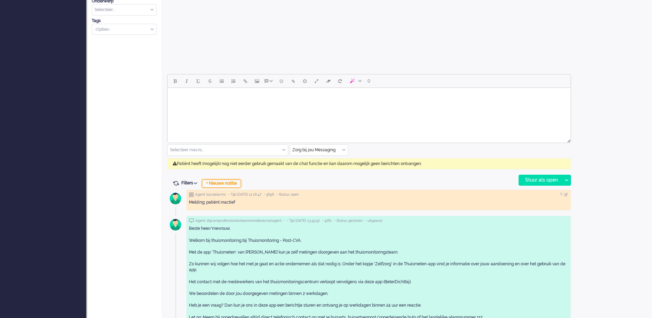
click at [236, 180] on div "+ Nieuwe notitie" at bounding box center [221, 184] width 39 height 8
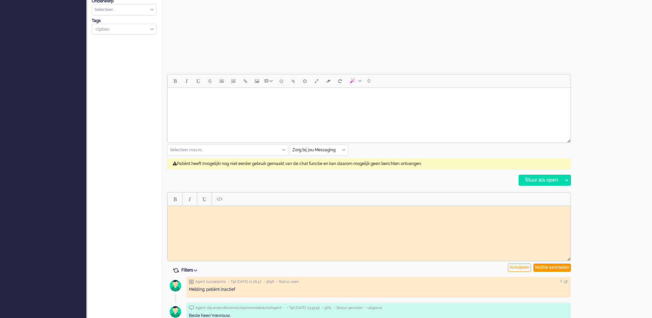
scroll to position [0, 0]
click at [213, 210] on body "Rich Text Area. Press ALT-0 for help." at bounding box center [368, 210] width 397 height 5
click at [566, 266] on div "Notitie aanmaken" at bounding box center [552, 268] width 38 height 8
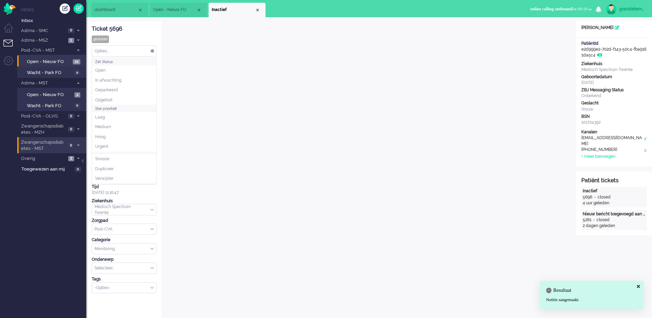
click at [151, 50] on div "Opties..." at bounding box center [124, 51] width 64 height 11
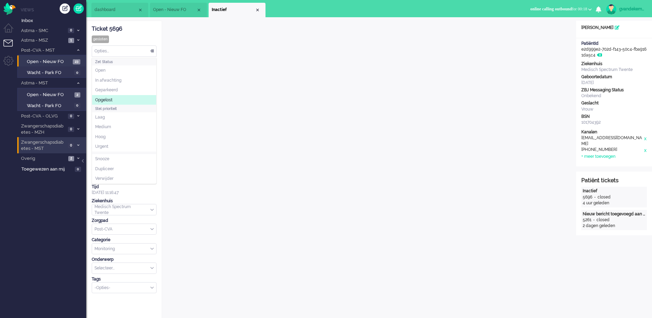
click at [110, 99] on span "Opgelost" at bounding box center [103, 100] width 17 height 6
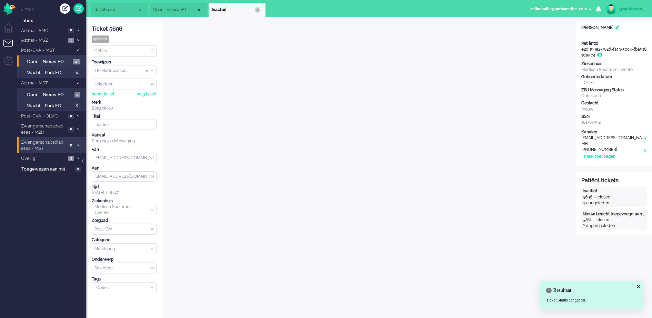
click at [256, 10] on div "Close tab" at bounding box center [258, 10] width 6 height 6
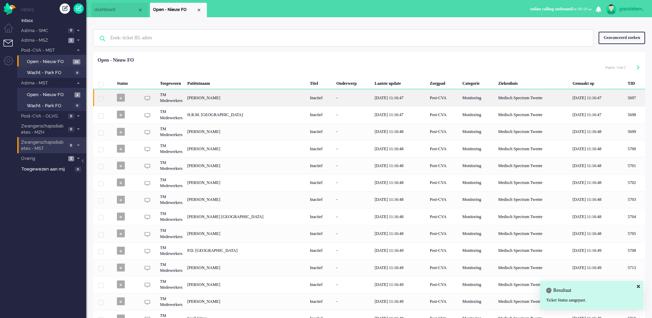
click at [319, 95] on div "Inactief" at bounding box center [320, 97] width 27 height 17
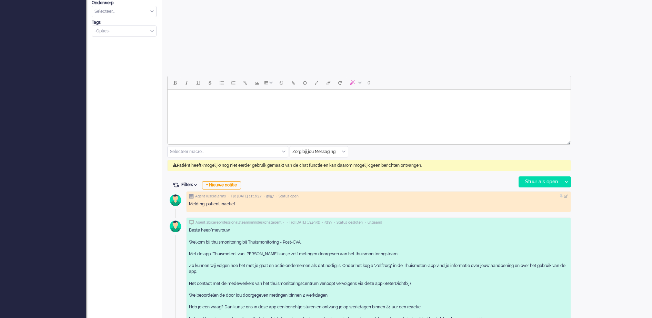
scroll to position [258, 0]
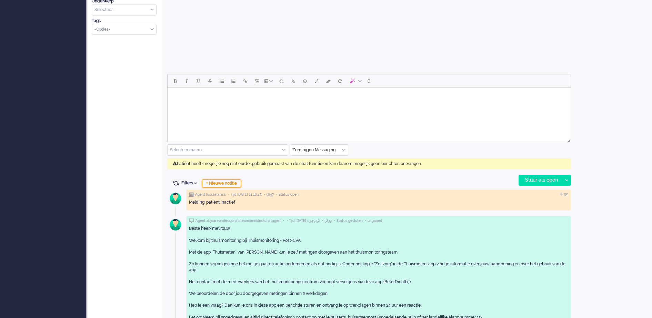
click at [224, 184] on div "+ Nieuwe notitie" at bounding box center [221, 184] width 39 height 8
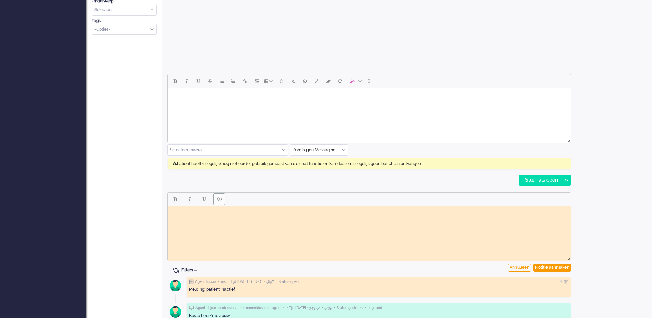
scroll to position [0, 0]
click at [206, 207] on html at bounding box center [368, 211] width 403 height 11
paste body "Rich Text Area. Press ALT-0 for help."
click at [557, 267] on div "Notitie aanmaken" at bounding box center [552, 268] width 38 height 8
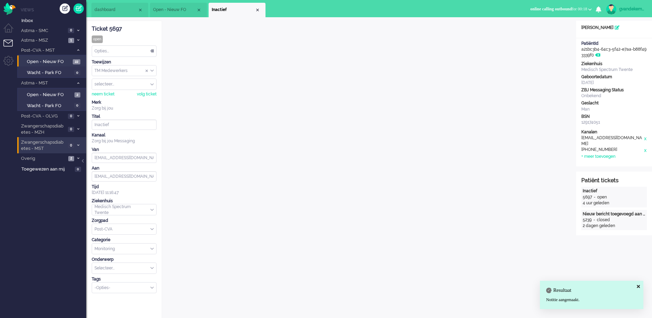
click at [151, 51] on div "Opties..." at bounding box center [124, 51] width 64 height 11
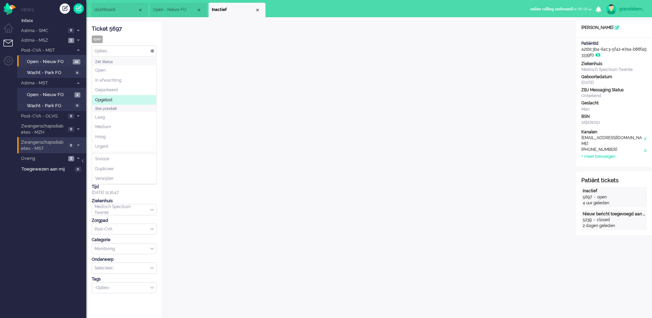
click at [114, 97] on li "Opgelost" at bounding box center [124, 100] width 64 height 10
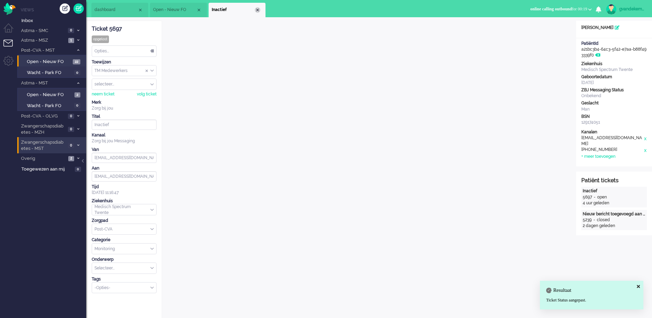
click at [257, 9] on div "Close tab" at bounding box center [258, 10] width 6 height 6
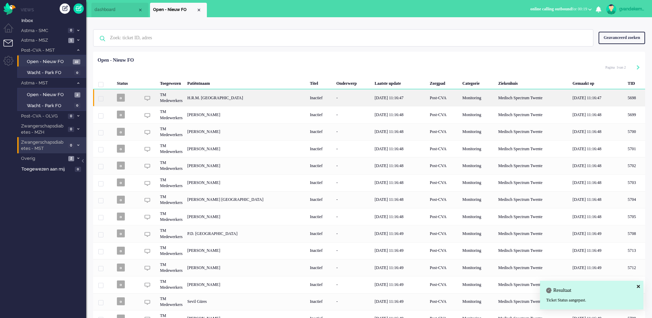
click at [394, 100] on div "14/08/2025 11:16:47" at bounding box center [399, 97] width 55 height 17
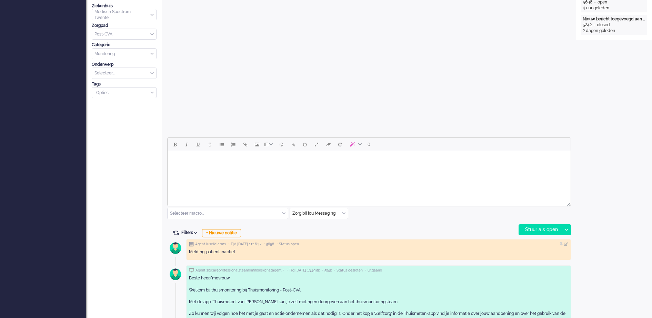
scroll to position [228, 0]
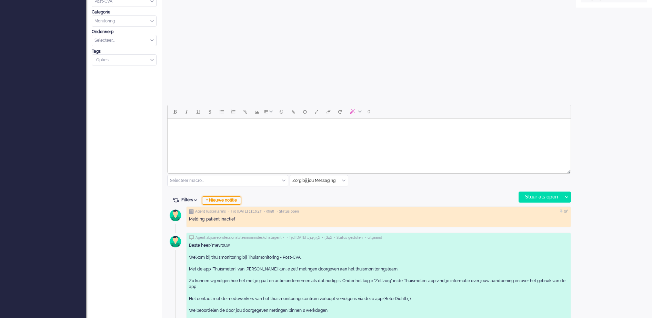
click at [239, 200] on div "+ Nieuwe notitie" at bounding box center [221, 200] width 39 height 8
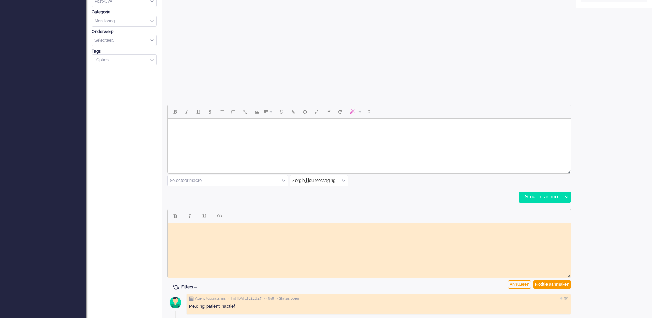
scroll to position [0, 0]
click at [246, 230] on body "Rich Text Area. Press ALT-0 for help." at bounding box center [368, 227] width 397 height 5
click at [544, 285] on div "Notitie aanmaken" at bounding box center [552, 284] width 38 height 8
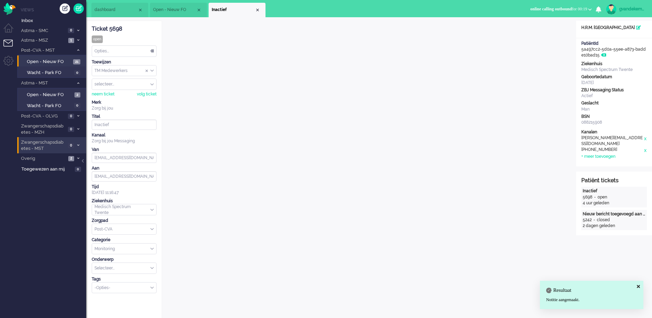
click at [152, 51] on div "Opties..." at bounding box center [124, 51] width 64 height 11
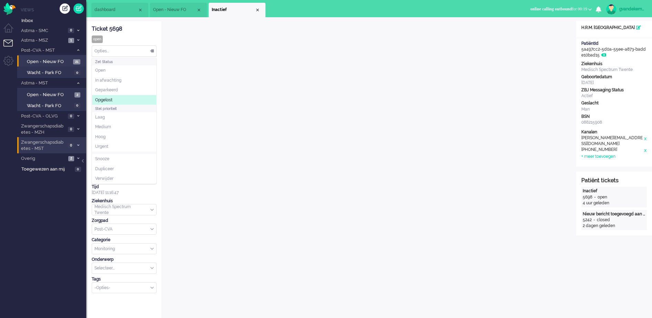
click at [131, 96] on li "Opgelost" at bounding box center [124, 100] width 64 height 10
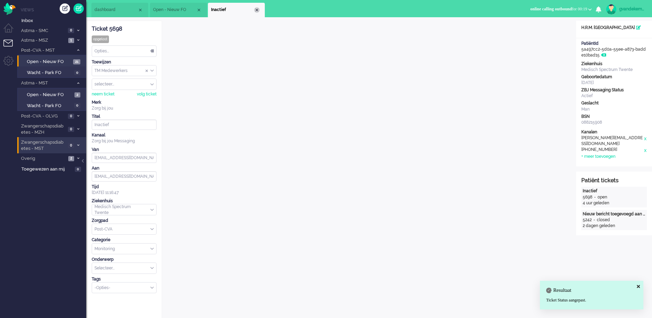
click at [256, 10] on div "Close tab" at bounding box center [257, 10] width 6 height 6
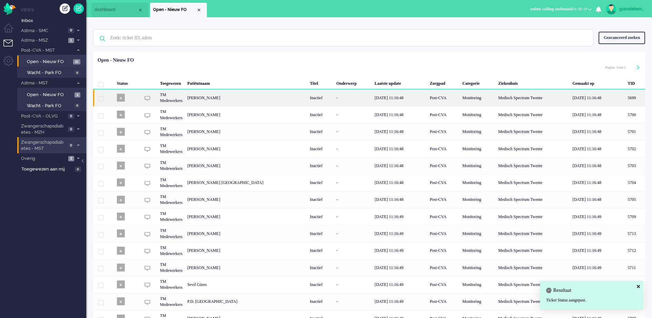
click at [314, 98] on div "Inactief" at bounding box center [320, 97] width 27 height 17
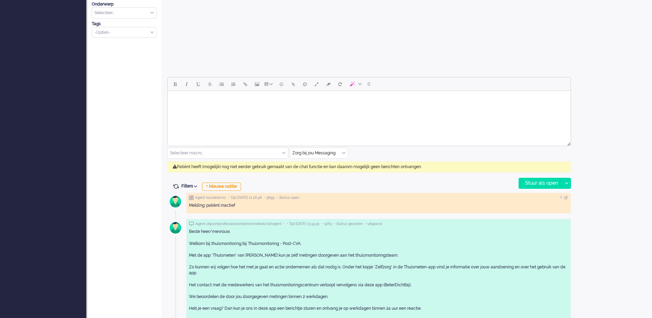
scroll to position [258, 0]
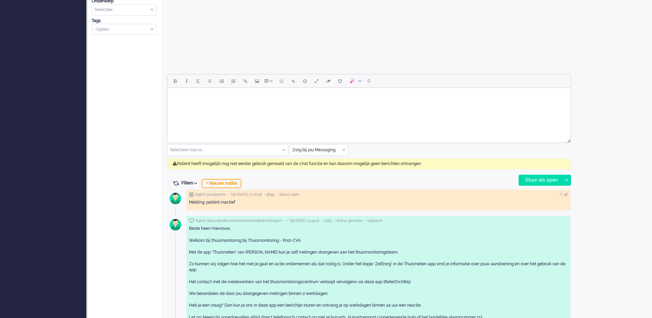
click at [239, 181] on div "+ Nieuwe notitie" at bounding box center [221, 184] width 39 height 8
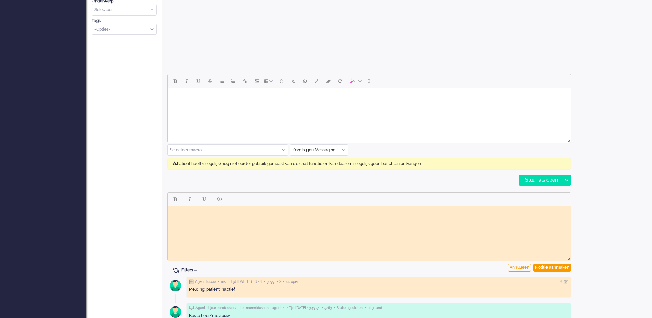
scroll to position [0, 0]
click at [205, 214] on html at bounding box center [368, 211] width 403 height 11
paste body "Rich Text Area. Press ALT-0 for help."
click at [557, 269] on div "Notitie aanmaken" at bounding box center [552, 268] width 38 height 8
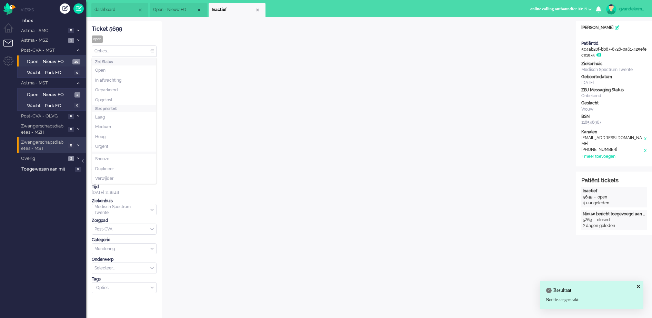
click at [153, 52] on div "Opties..." at bounding box center [124, 51] width 64 height 11
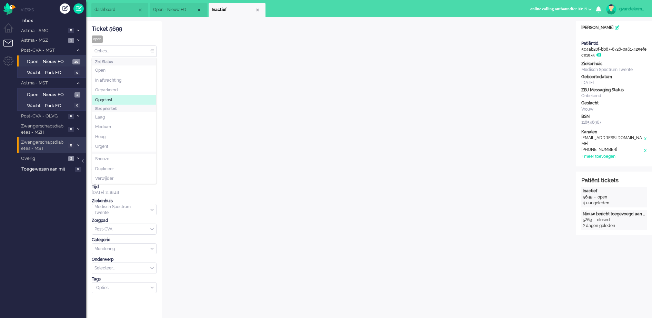
click at [119, 96] on li "Opgelost" at bounding box center [124, 100] width 64 height 10
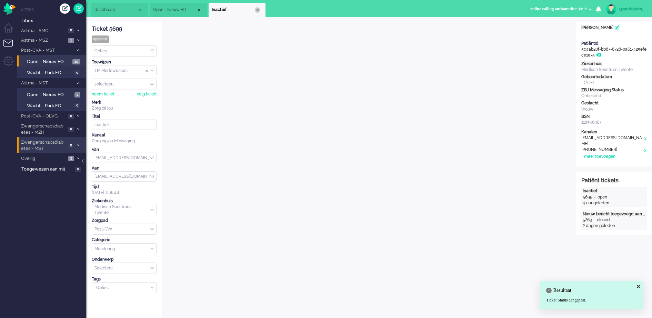
click at [258, 8] on div "Close tab" at bounding box center [258, 10] width 6 height 6
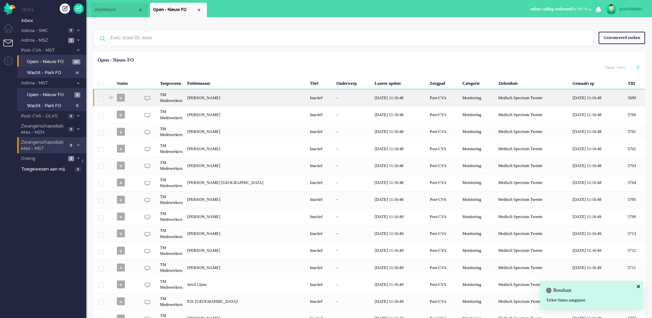
click at [625, 97] on div "Yvonne Gesina Antonia Terhorst" at bounding box center [635, 97] width 20 height 17
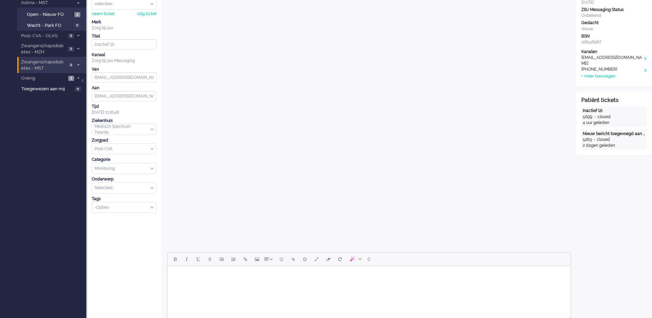
scroll to position [215, 0]
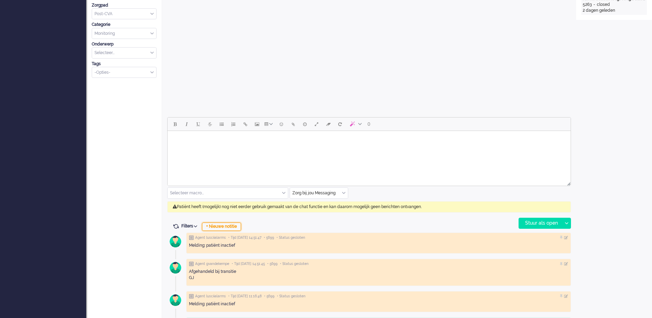
click at [236, 227] on div "+ Nieuwe notitie" at bounding box center [221, 227] width 39 height 8
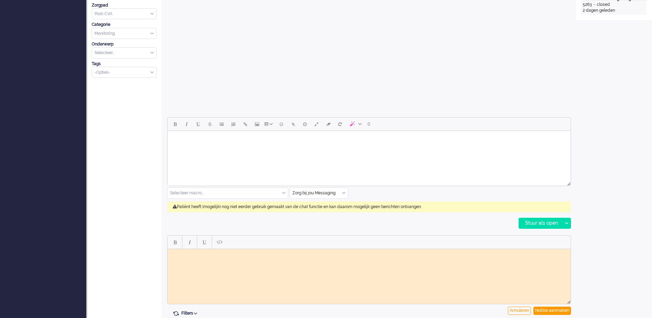
scroll to position [0, 0]
click at [612, 251] on div "Open custom software Patiëntnaam Yvonne Gesina Antonia Terhorst PatiëntId 5c4ab…" at bounding box center [614, 174] width 76 height 738
click at [520, 309] on div "Annuleren" at bounding box center [519, 311] width 23 height 8
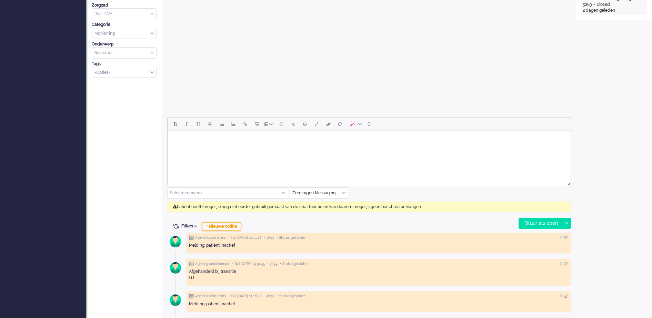
click at [216, 224] on div "+ Nieuwe notitie" at bounding box center [221, 227] width 39 height 8
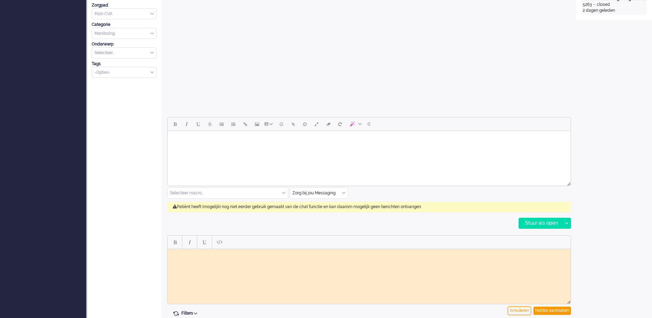
click at [520, 309] on div "Annuleren" at bounding box center [519, 311] width 23 height 8
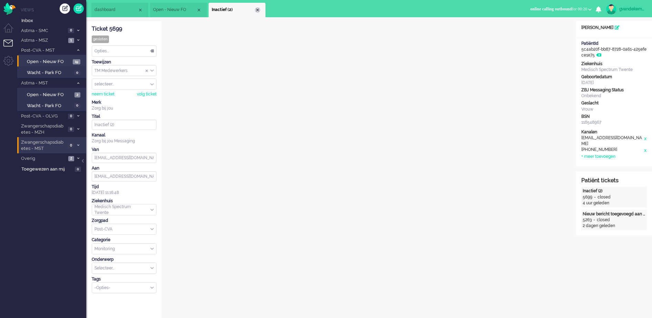
click at [256, 9] on div "Close tab" at bounding box center [258, 10] width 6 height 6
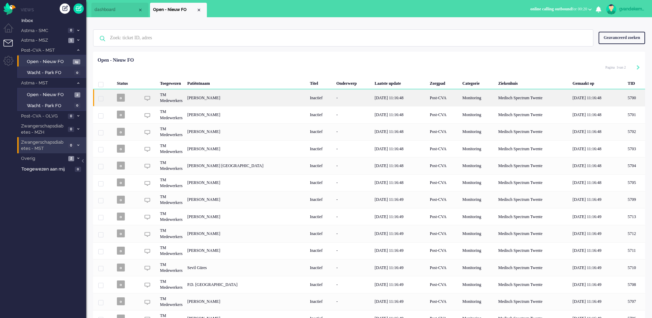
click at [625, 103] on div "Ietje Kleine" at bounding box center [635, 97] width 20 height 17
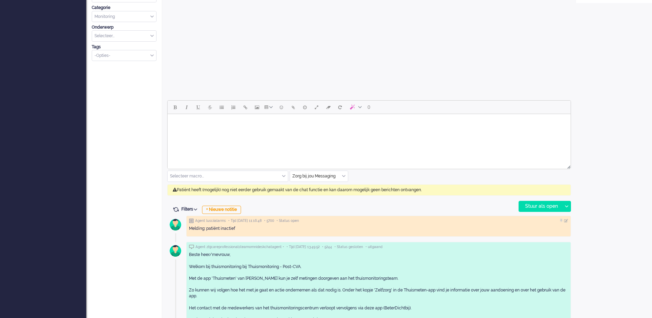
scroll to position [295, 0]
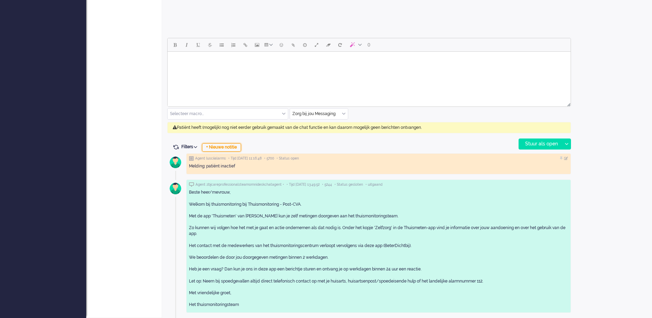
click at [231, 148] on div "+ Nieuwe notitie" at bounding box center [221, 147] width 39 height 8
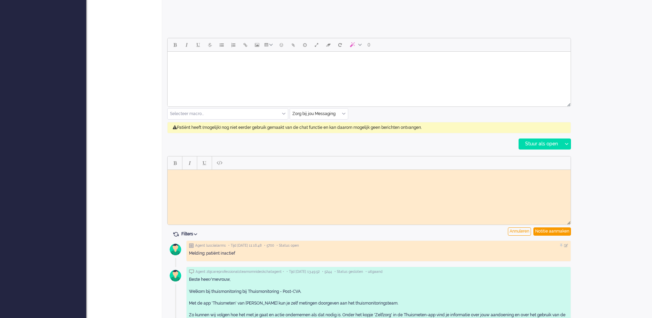
scroll to position [0, 0]
click at [213, 170] on html at bounding box center [368, 175] width 403 height 11
click at [212, 172] on html at bounding box center [368, 175] width 403 height 11
paste body "Rich Text Area. Press ALT-0 for help."
click at [559, 230] on div "Notitie aanmaken" at bounding box center [552, 231] width 38 height 8
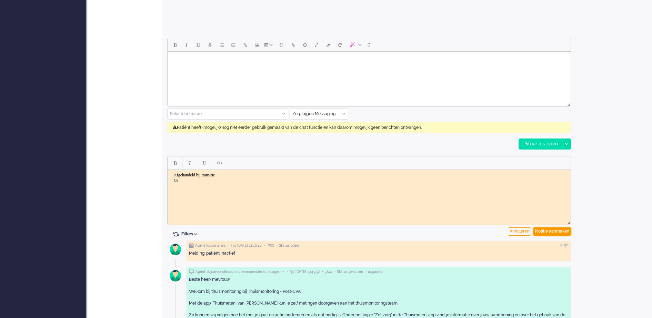
type input "Inactief (2)"
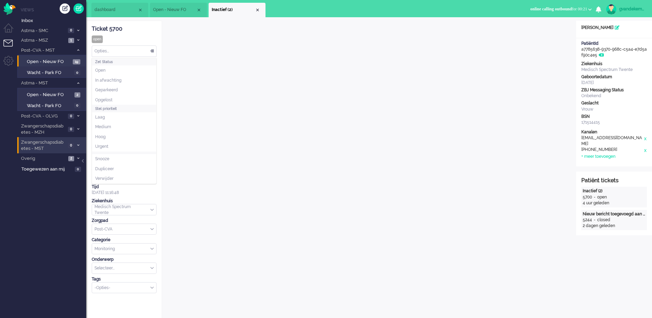
click at [150, 48] on div "Opties..." at bounding box center [124, 51] width 64 height 11
click at [110, 95] on li "Opgelost" at bounding box center [124, 100] width 64 height 10
click at [258, 10] on div "Close tab" at bounding box center [258, 10] width 6 height 6
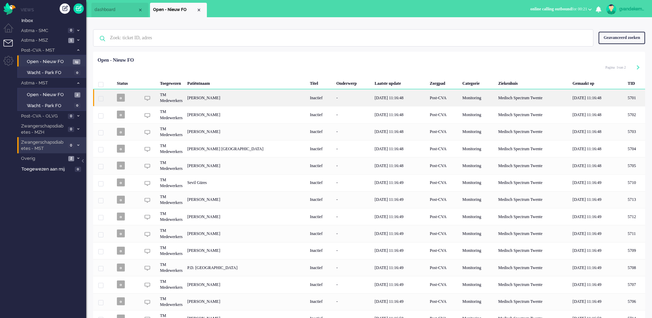
click at [625, 96] on div "Hendrikus Johannes Wesselink" at bounding box center [635, 97] width 20 height 17
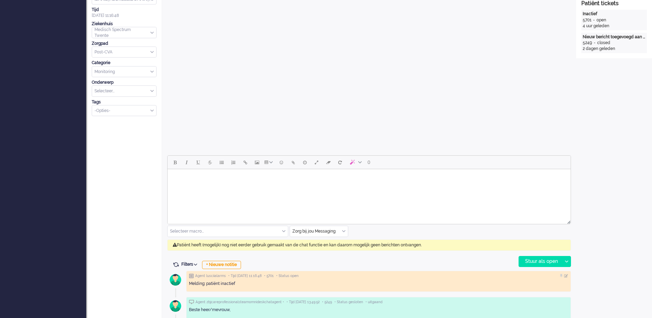
scroll to position [258, 0]
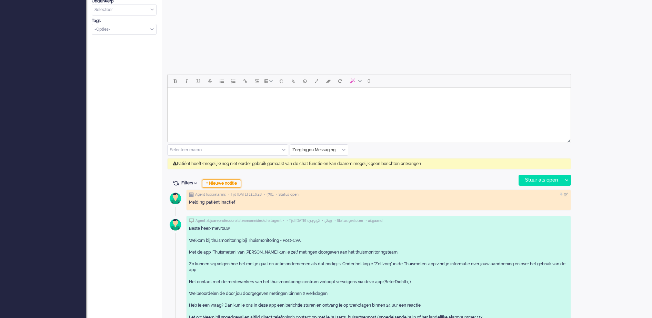
click at [234, 183] on div "+ Nieuwe notitie" at bounding box center [221, 184] width 39 height 8
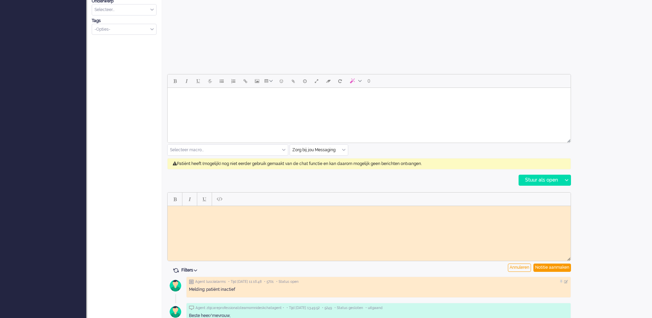
scroll to position [0, 0]
click at [220, 211] on body "Rich Text Area. Press ALT-0 for help." at bounding box center [368, 210] width 397 height 5
click at [557, 269] on div "Notitie aanmaken" at bounding box center [552, 268] width 38 height 8
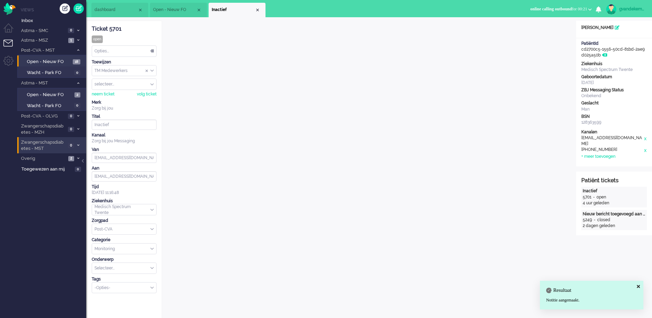
click at [151, 52] on div "Opties..." at bounding box center [124, 51] width 64 height 11
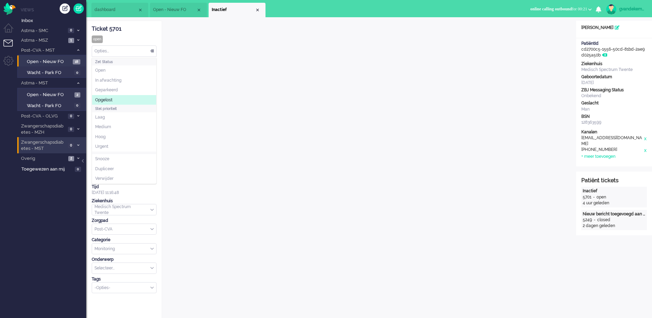
click at [126, 99] on li "Opgelost" at bounding box center [124, 100] width 64 height 10
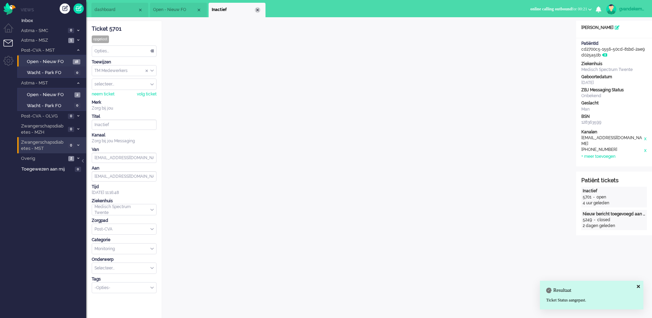
click at [257, 10] on div "Close tab" at bounding box center [258, 10] width 6 height 6
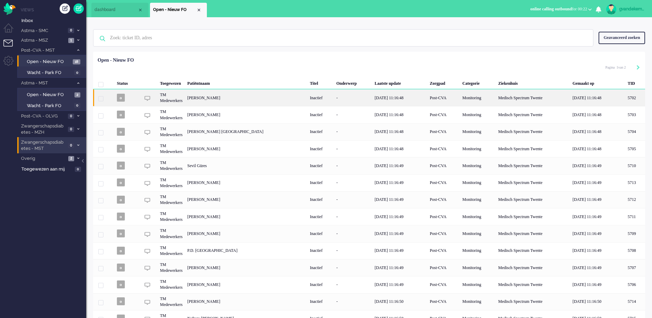
click at [379, 99] on div "14/08/2025 11:16:48" at bounding box center [399, 97] width 55 height 17
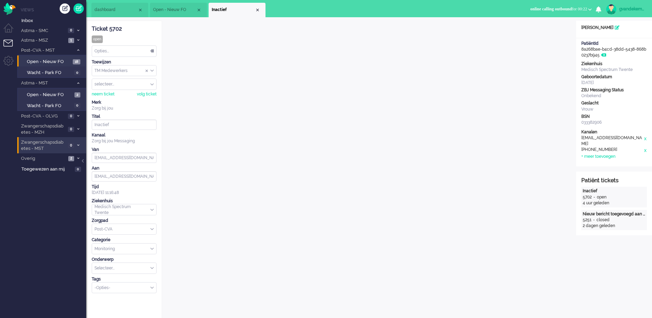
scroll to position [295, 0]
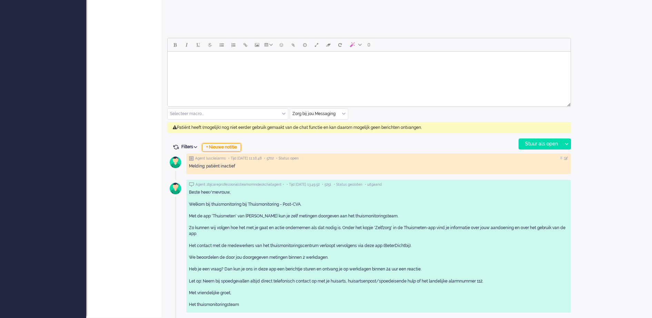
click at [234, 145] on div "+ Nieuwe notitie" at bounding box center [221, 147] width 39 height 8
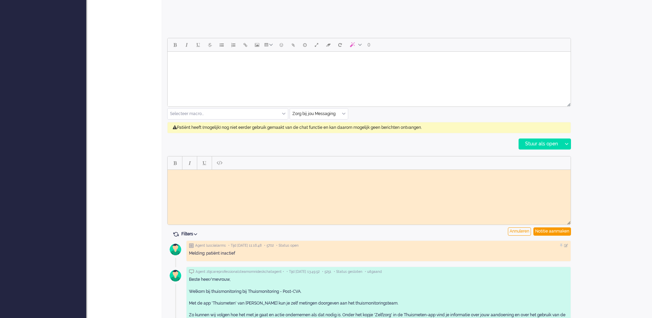
scroll to position [0, 0]
click at [214, 180] on html at bounding box center [368, 175] width 403 height 11
paste body "Rich Text Area. Press ALT-0 for help."
click at [550, 229] on div "Notitie aanmaken" at bounding box center [552, 231] width 38 height 8
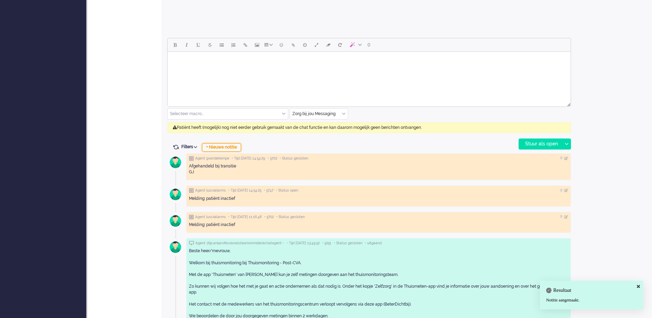
click at [226, 145] on div "+ Nieuwe notitie" at bounding box center [221, 147] width 39 height 8
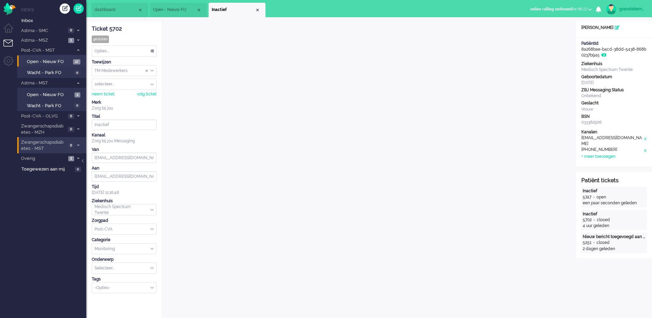
click at [151, 48] on div "Opties..." at bounding box center [124, 51] width 64 height 11
click at [109, 99] on span "Opgelost" at bounding box center [103, 100] width 17 height 6
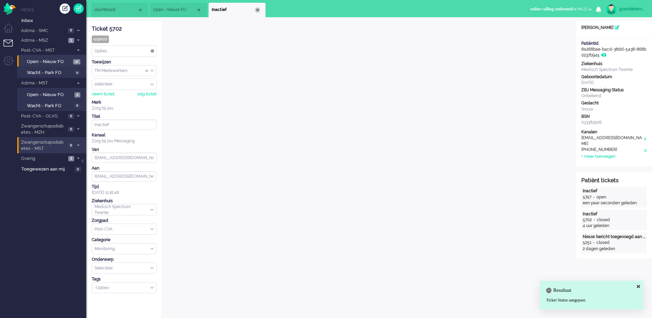
click at [257, 7] on div "Close tab" at bounding box center [258, 10] width 6 height 6
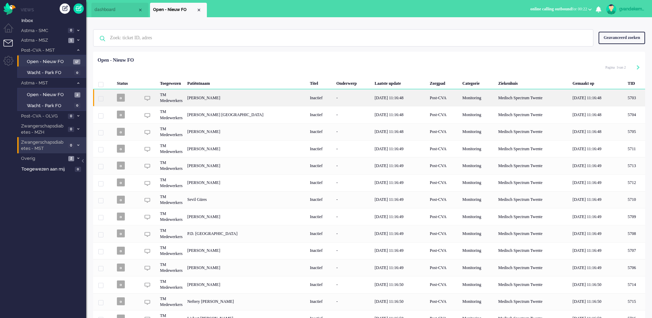
click at [625, 99] on div "Johan Peter Battels" at bounding box center [635, 97] width 20 height 17
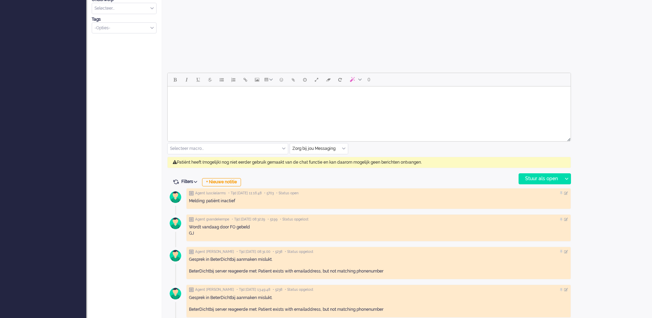
scroll to position [291, 0]
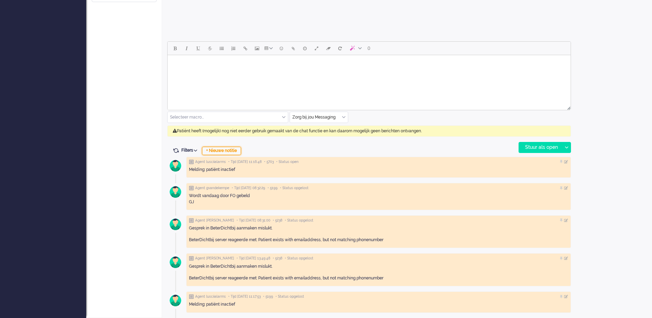
click at [238, 150] on div "+ Nieuwe notitie" at bounding box center [221, 151] width 39 height 8
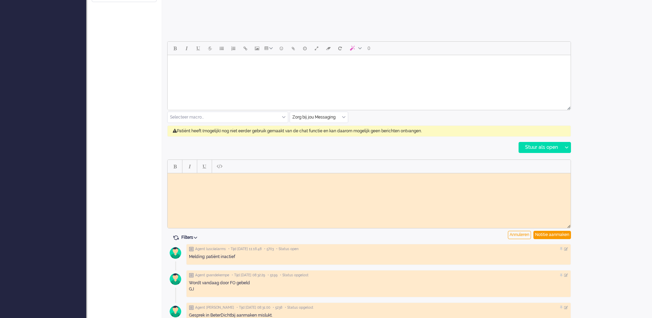
scroll to position [0, 0]
click at [228, 184] on html at bounding box center [368, 178] width 403 height 11
paste body "Rich Text Area. Press ALT-0 for help."
click at [554, 234] on div "Notitie aanmaken" at bounding box center [552, 235] width 38 height 8
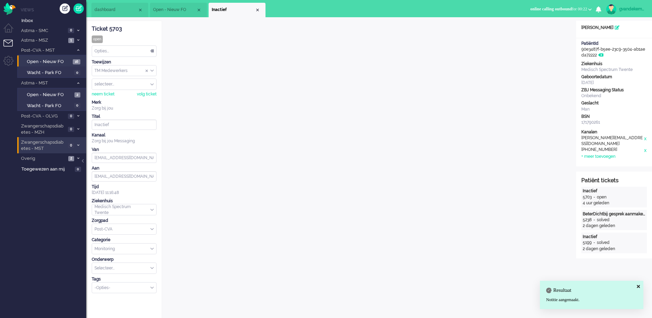
click at [150, 49] on div "Opties..." at bounding box center [124, 51] width 64 height 11
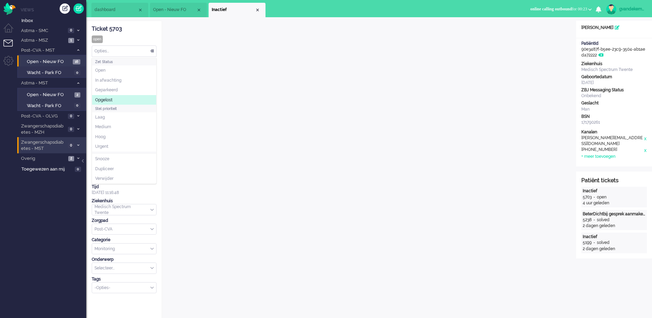
click at [109, 97] on span "Opgelost" at bounding box center [103, 100] width 17 height 6
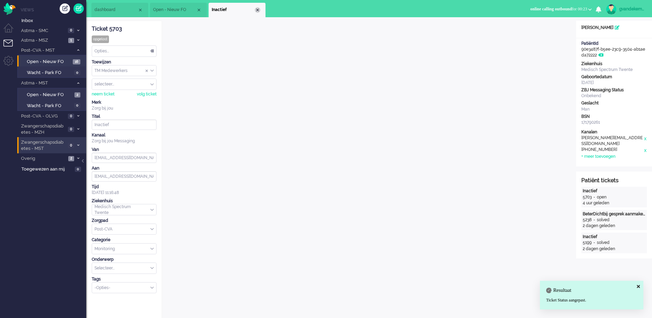
click at [257, 8] on div "Close tab" at bounding box center [258, 10] width 6 height 6
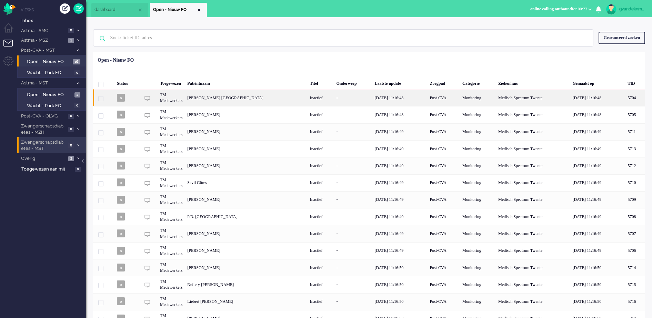
click at [625, 100] on div "J. Sluik" at bounding box center [635, 97] width 20 height 17
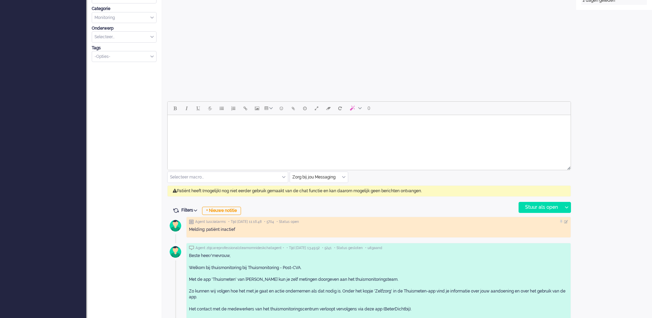
scroll to position [258, 0]
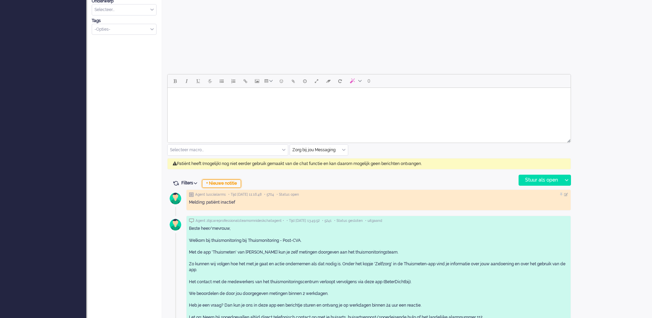
click at [225, 181] on div "+ Nieuwe notitie" at bounding box center [221, 184] width 39 height 8
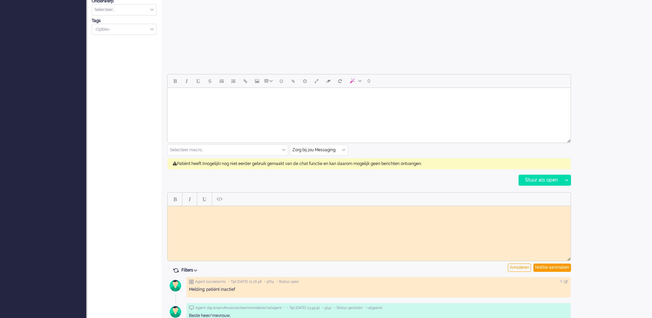
scroll to position [0, 0]
click at [194, 210] on body "Rich Text Area. Press ALT-0 for help." at bounding box center [368, 210] width 397 height 5
click at [551, 267] on div "Notitie aanmaken" at bounding box center [552, 268] width 38 height 8
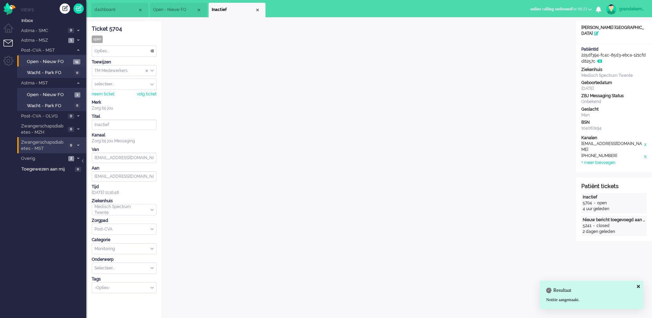
click at [151, 51] on div "Opties..." at bounding box center [124, 51] width 64 height 11
click at [123, 98] on li "Opgelost" at bounding box center [124, 100] width 64 height 10
click at [258, 6] on li "Inactief" at bounding box center [235, 10] width 57 height 14
click at [258, 9] on div "Close tab" at bounding box center [258, 10] width 6 height 6
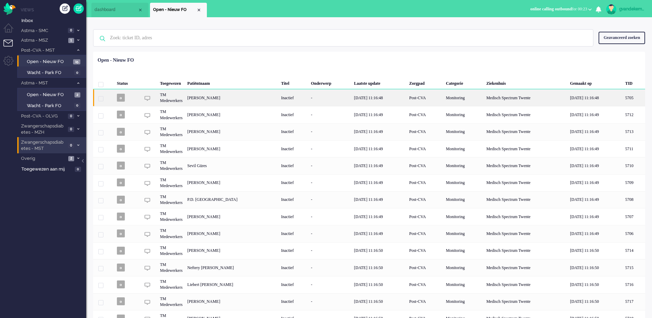
click at [622, 96] on div "Margot Vorstenberg" at bounding box center [633, 97] width 22 height 17
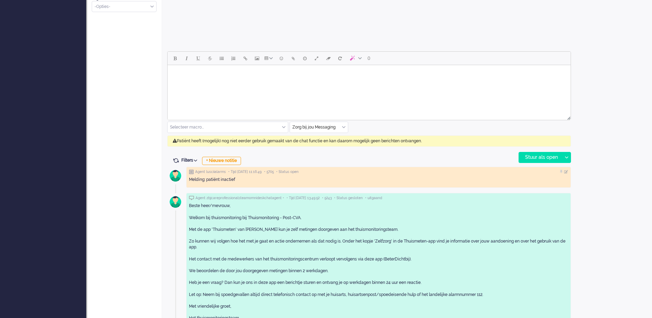
scroll to position [295, 0]
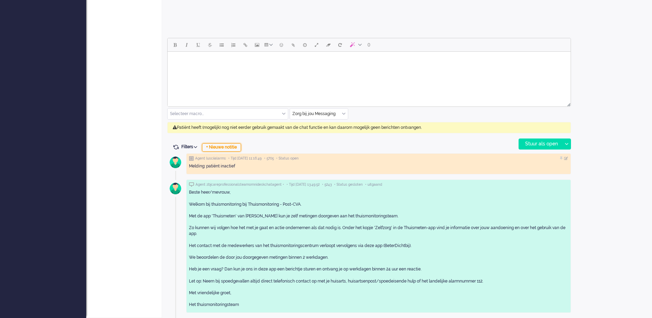
click at [225, 145] on div "+ Nieuwe notitie" at bounding box center [221, 147] width 39 height 8
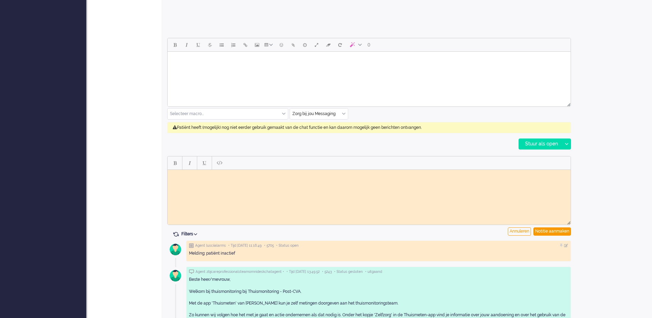
scroll to position [0, 0]
click at [323, 177] on body "Rich Text Area. Press ALT-0 for help." at bounding box center [368, 174] width 397 height 5
click at [544, 229] on div "Notitie aanmaken" at bounding box center [552, 231] width 38 height 8
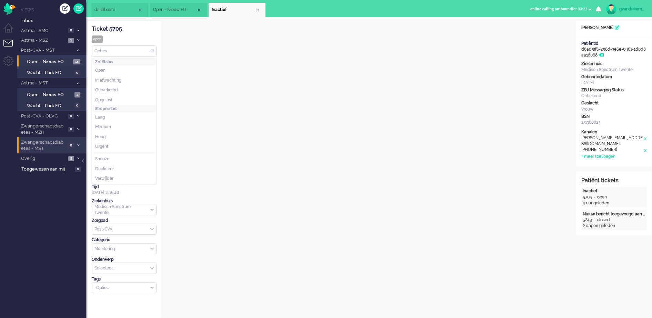
click at [153, 51] on div "Opties..." at bounding box center [124, 51] width 64 height 11
click at [115, 100] on li "Opgelost" at bounding box center [124, 100] width 64 height 10
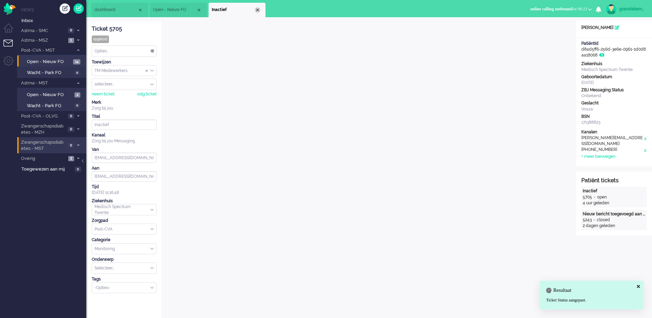
click at [255, 8] on li "Inactief" at bounding box center [236, 10] width 57 height 14
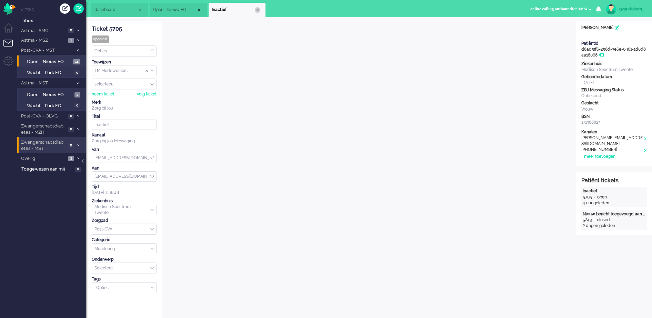
click at [258, 11] on div "Close tab" at bounding box center [258, 10] width 6 height 6
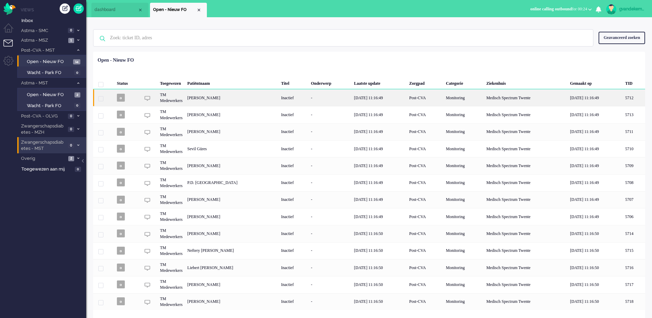
click at [622, 100] on div "Johannes Gerhardus Damink" at bounding box center [633, 97] width 22 height 17
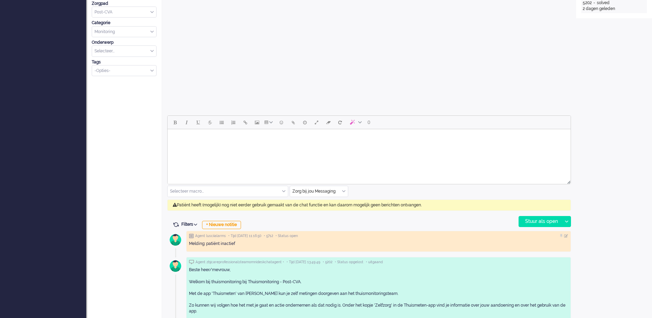
scroll to position [311, 0]
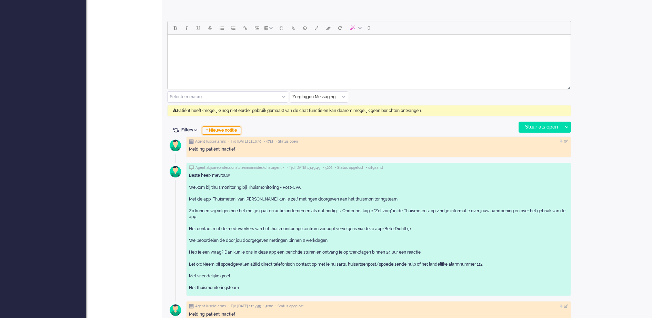
click at [229, 129] on div "+ Nieuwe notitie" at bounding box center [221, 130] width 39 height 8
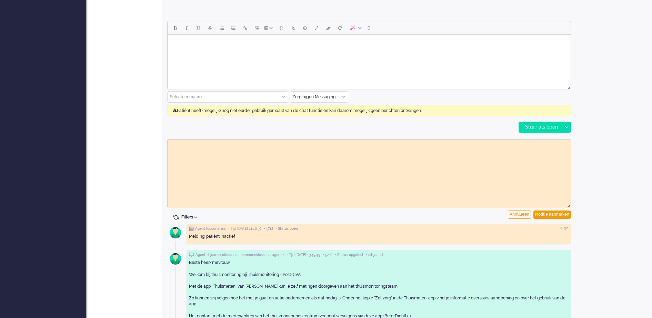
scroll to position [0, 0]
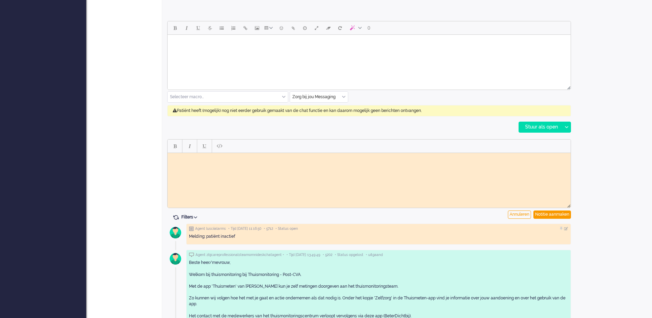
click at [229, 159] on body "Rich Text Area. Press ALT-0 for help." at bounding box center [368, 157] width 397 height 5
click at [548, 213] on div "Notitie aanmaken" at bounding box center [552, 215] width 38 height 8
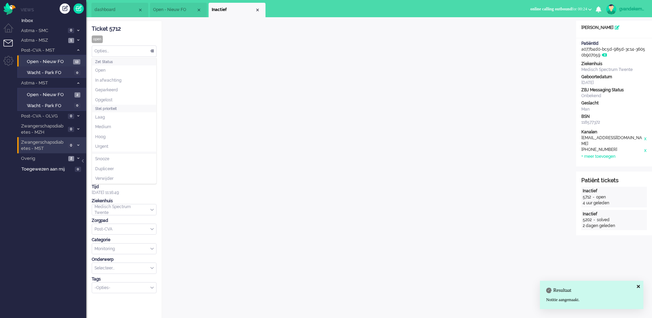
click at [151, 53] on div "Opties..." at bounding box center [124, 51] width 64 height 11
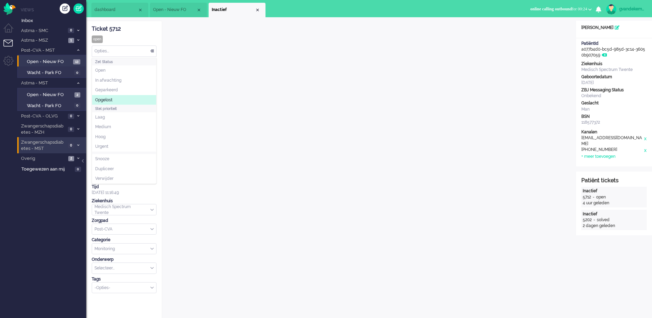
click at [117, 98] on li "Opgelost" at bounding box center [124, 100] width 64 height 10
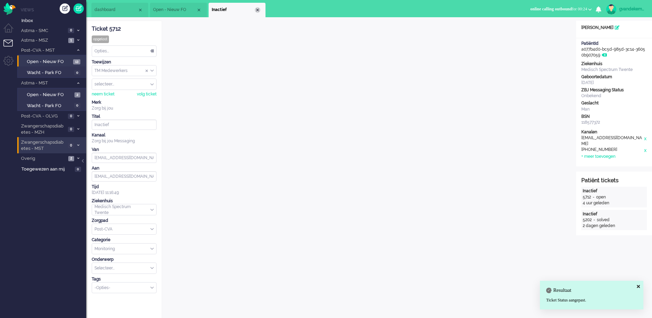
click at [258, 7] on div "Close tab" at bounding box center [258, 10] width 6 height 6
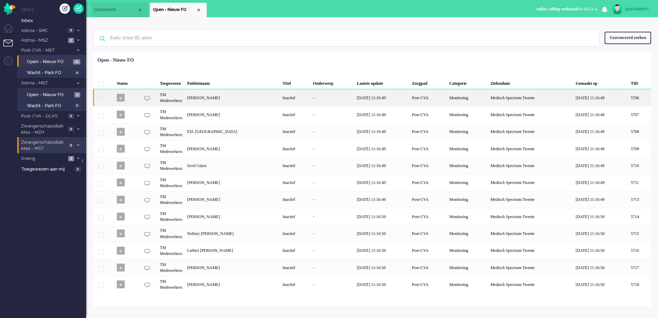
click at [629, 99] on div "Klaas Agelink" at bounding box center [640, 97] width 23 height 17
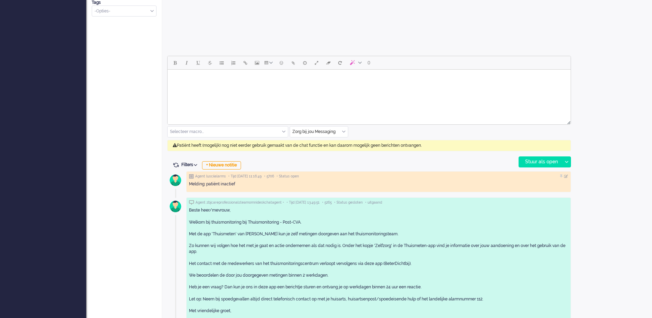
scroll to position [279, 0]
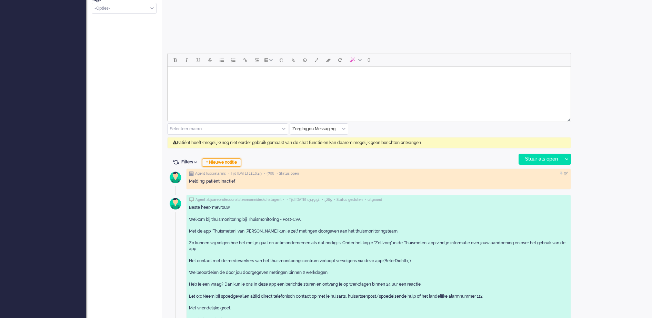
click at [231, 161] on div "+ Nieuwe notitie" at bounding box center [221, 163] width 39 height 8
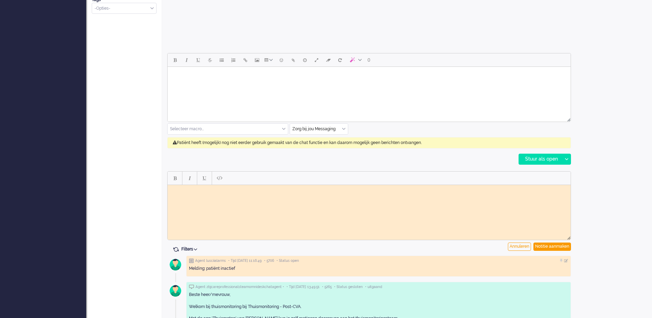
scroll to position [0, 0]
click at [200, 186] on html at bounding box center [368, 190] width 403 height 11
paste body "Rich Text Area. Press ALT-0 for help."
click at [544, 247] on div "Notitie aanmaken" at bounding box center [552, 247] width 38 height 8
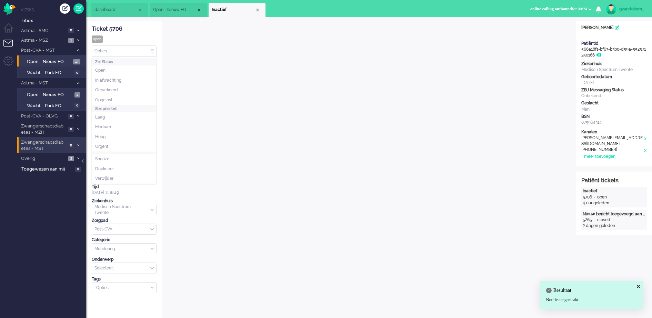
click at [153, 52] on div "Opties..." at bounding box center [124, 51] width 64 height 11
drag, startPoint x: 115, startPoint y: 98, endPoint x: 119, endPoint y: 98, distance: 3.8
click at [116, 98] on li "Opgelost" at bounding box center [124, 100] width 64 height 10
click at [258, 10] on div "Close tab" at bounding box center [258, 10] width 6 height 6
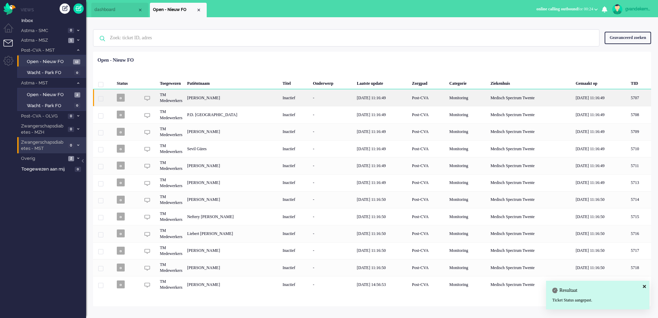
click at [310, 97] on div "Inactief" at bounding box center [295, 97] width 30 height 17
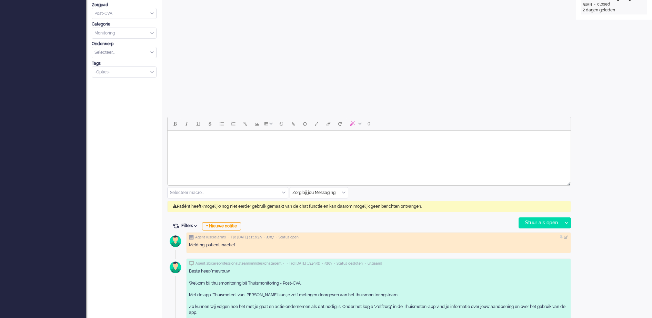
scroll to position [258, 0]
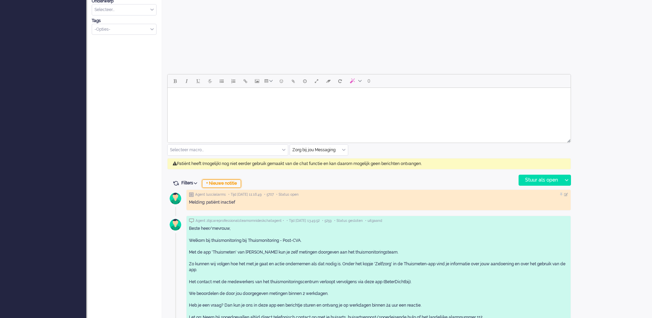
click at [233, 182] on div "+ Nieuwe notitie" at bounding box center [221, 184] width 39 height 8
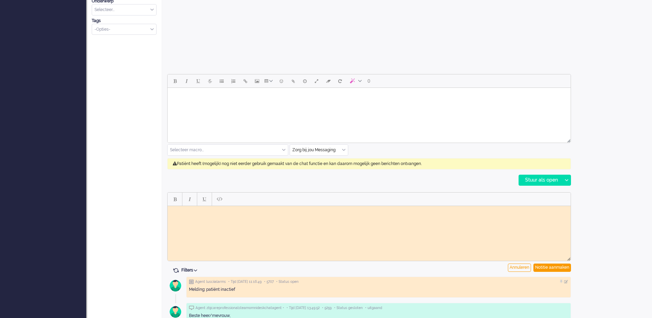
scroll to position [0, 0]
click at [542, 267] on div "Notitie aanmaken" at bounding box center [552, 268] width 38 height 8
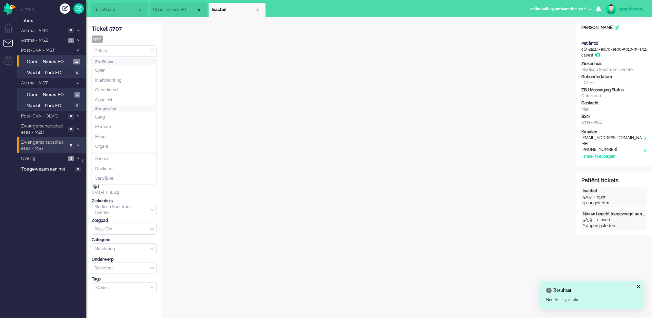
click at [151, 49] on div "Opties..." at bounding box center [124, 51] width 64 height 11
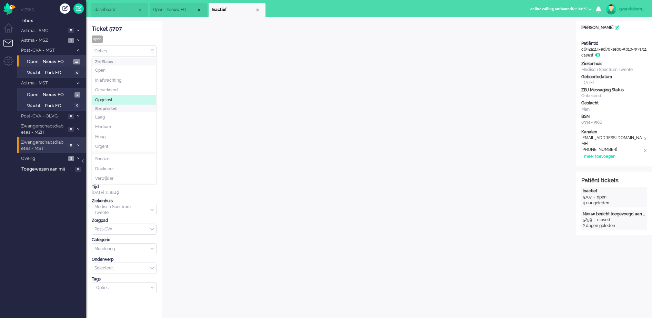
click at [107, 98] on span "Opgelost" at bounding box center [103, 100] width 17 height 6
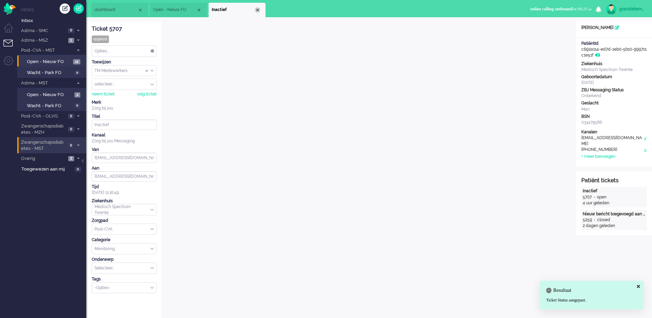
click at [256, 9] on div "Close tab" at bounding box center [258, 10] width 6 height 6
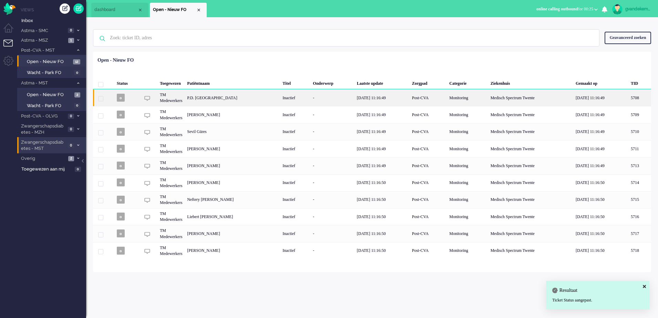
click at [629, 100] on div "P.D. Swam" at bounding box center [640, 97] width 23 height 17
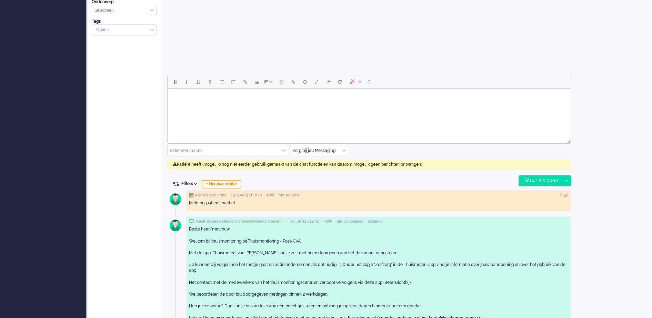
scroll to position [302, 0]
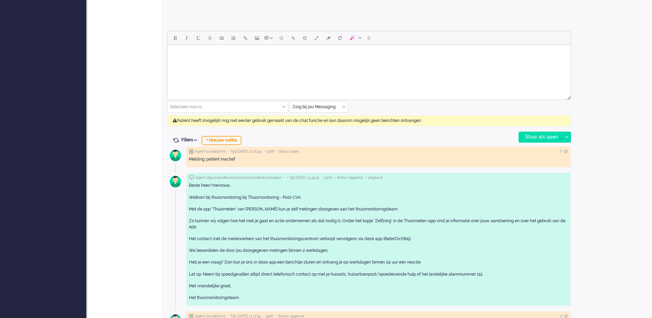
click at [229, 140] on div "+ Nieuwe notitie" at bounding box center [221, 140] width 39 height 8
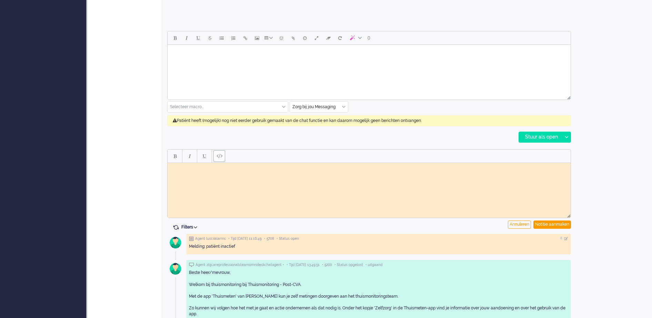
scroll to position [0, 0]
click at [212, 168] on body "Rich Text Area. Press ALT-0 for help." at bounding box center [368, 167] width 397 height 5
click at [554, 222] on div "Notitie aanmaken" at bounding box center [552, 225] width 38 height 8
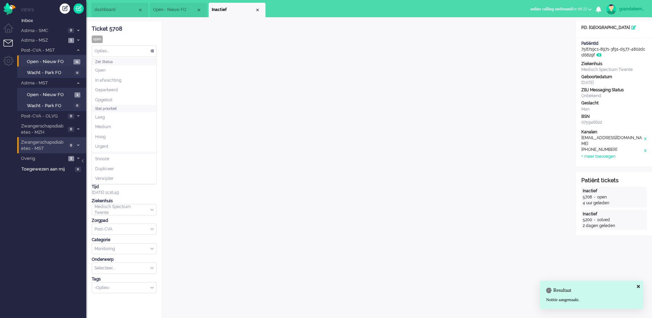
click at [151, 51] on div "Opties..." at bounding box center [124, 51] width 64 height 11
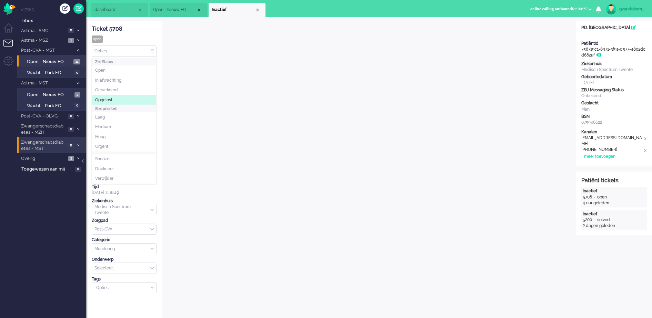
click at [106, 100] on span "Opgelost" at bounding box center [103, 100] width 17 height 6
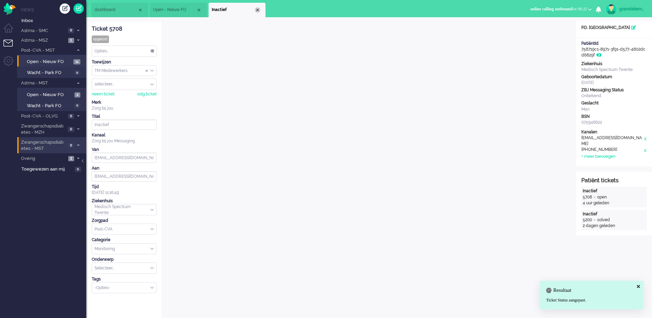
click at [255, 10] on div "Close tab" at bounding box center [258, 10] width 6 height 6
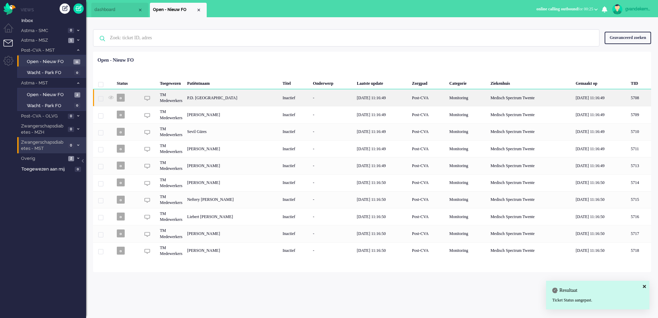
click at [629, 102] on div "P.D. Swam" at bounding box center [640, 97] width 23 height 17
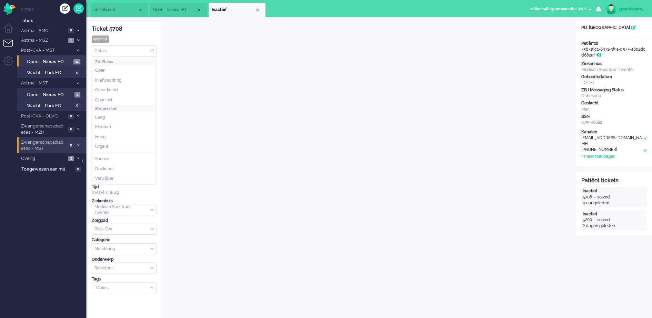
click at [151, 51] on div "Opties..." at bounding box center [124, 51] width 64 height 11
click at [112, 96] on li "Opgelost" at bounding box center [124, 100] width 64 height 10
click at [258, 10] on div "Close tab" at bounding box center [258, 10] width 6 height 6
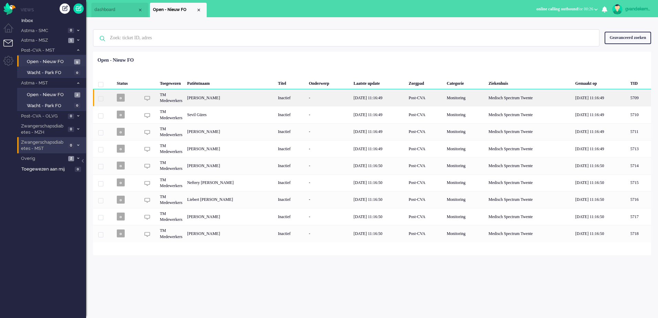
click at [307, 95] on div "Inactief" at bounding box center [291, 97] width 31 height 17
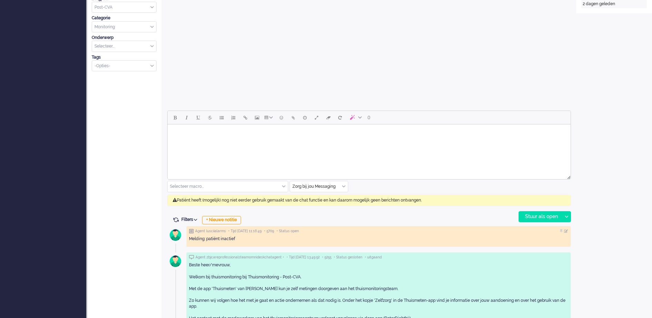
scroll to position [236, 0]
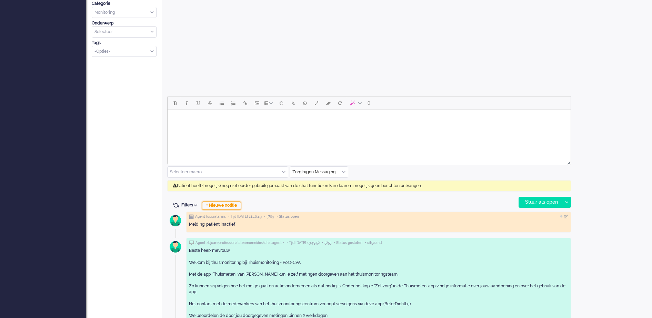
click at [214, 203] on div "+ Nieuwe notitie" at bounding box center [221, 206] width 39 height 8
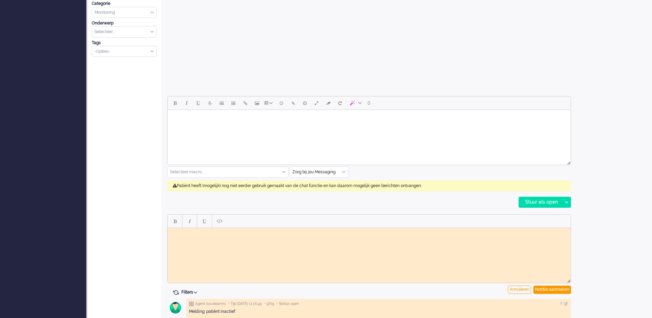
scroll to position [0, 0]
click at [199, 238] on html at bounding box center [368, 233] width 403 height 11
paste body "Rich Text Area. Press ALT-0 for help."
click at [564, 288] on div "Notitie aanmaken" at bounding box center [552, 290] width 38 height 8
type input "Inactief (2)"
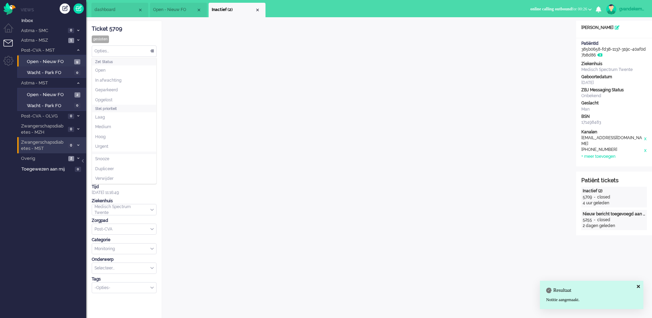
click at [151, 51] on div "Opties..." at bounding box center [124, 51] width 64 height 11
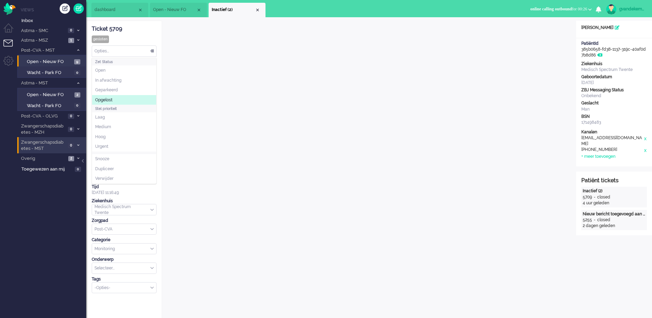
click at [120, 98] on li "Opgelost" at bounding box center [124, 100] width 64 height 10
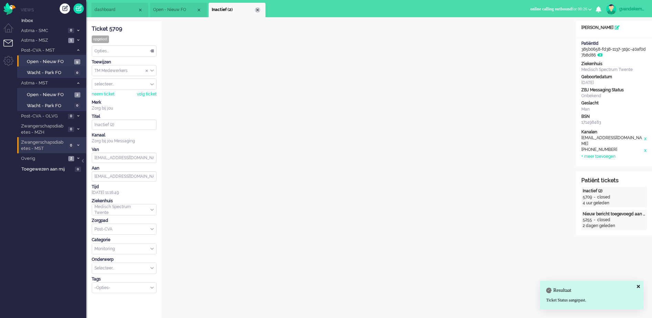
click at [256, 11] on div "Close tab" at bounding box center [258, 10] width 6 height 6
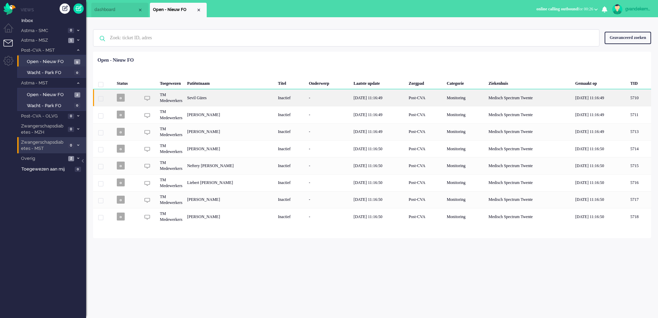
click at [628, 94] on div "Sevil Güres" at bounding box center [639, 97] width 23 height 17
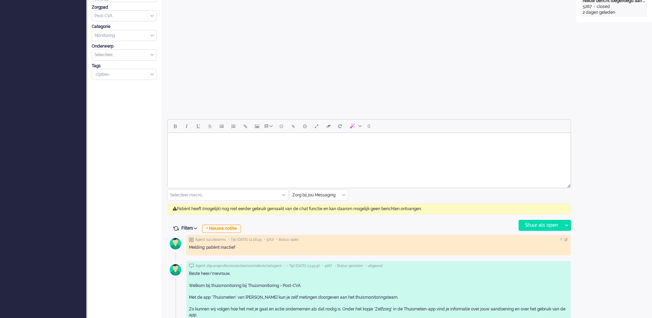
scroll to position [215, 0]
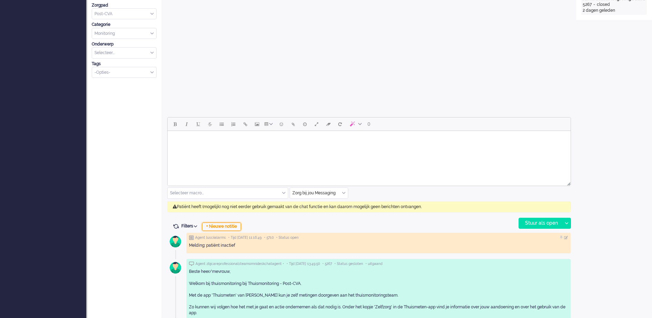
click at [212, 227] on div "+ Nieuwe notitie" at bounding box center [221, 227] width 39 height 8
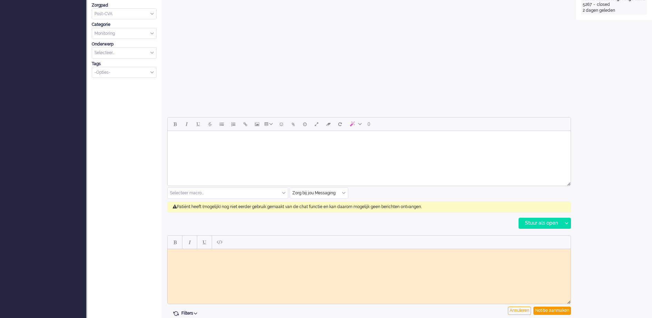
scroll to position [0, 0]
click at [199, 259] on html at bounding box center [368, 254] width 403 height 11
paste body "Rich Text Area. Press ALT-0 for help."
click at [561, 310] on div "Notitie aanmaken" at bounding box center [552, 311] width 38 height 8
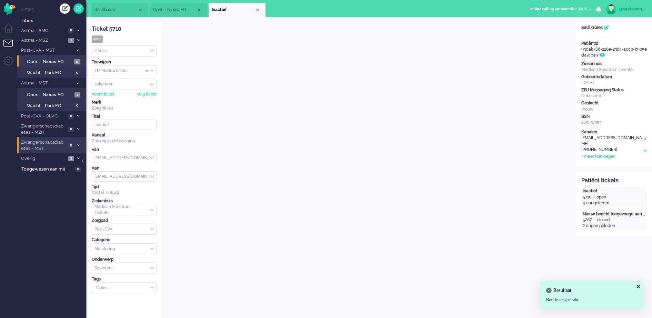
click at [150, 48] on div "Opties..." at bounding box center [124, 51] width 64 height 11
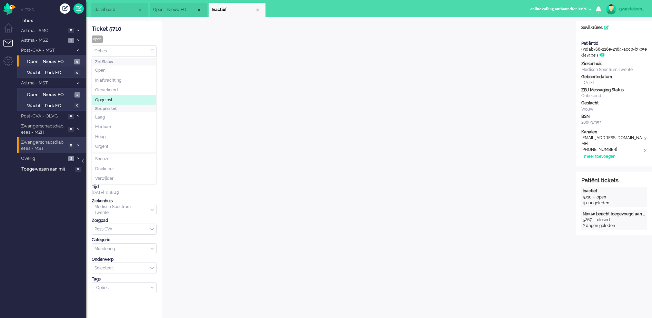
click at [113, 96] on li "Opgelost" at bounding box center [124, 100] width 64 height 10
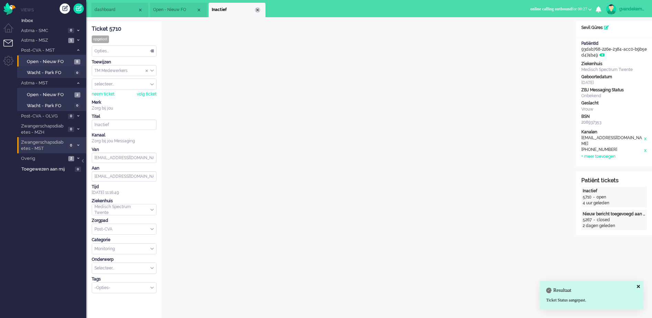
click at [256, 11] on div "Close tab" at bounding box center [258, 10] width 6 height 6
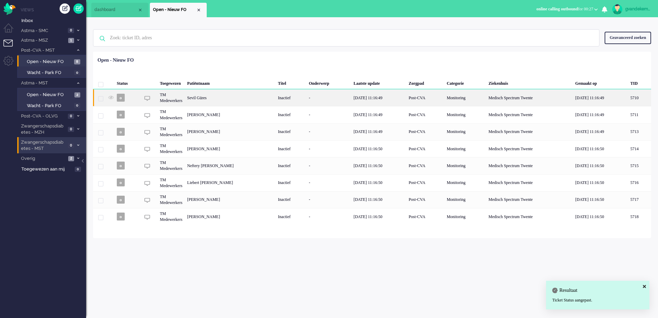
click at [628, 95] on div "Sevil Güres" at bounding box center [639, 97] width 23 height 17
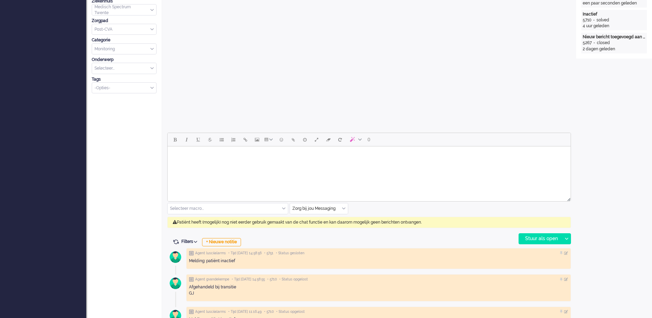
scroll to position [219, 0]
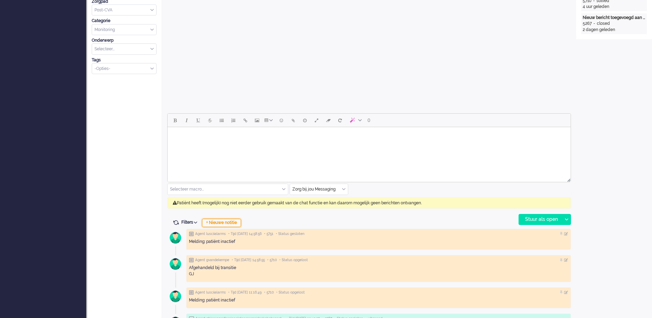
click at [226, 220] on div "+ Nieuwe notitie" at bounding box center [221, 223] width 39 height 8
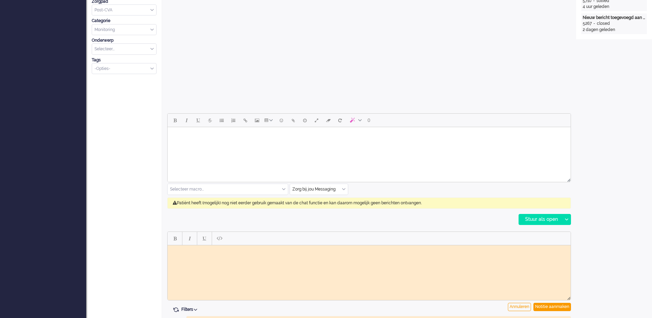
scroll to position [0, 0]
click at [203, 251] on body "Rich Text Area. Press ALT-0 for help." at bounding box center [368, 250] width 397 height 5
click at [555, 308] on div "Notitie aanmaken" at bounding box center [552, 307] width 38 height 8
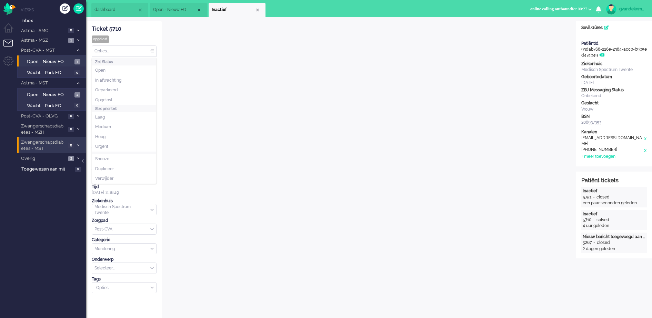
click at [151, 51] on div "Opties..." at bounding box center [124, 51] width 64 height 11
click at [115, 98] on li "Opgelost" at bounding box center [124, 100] width 64 height 10
click at [259, 10] on div "Close tab" at bounding box center [258, 10] width 6 height 6
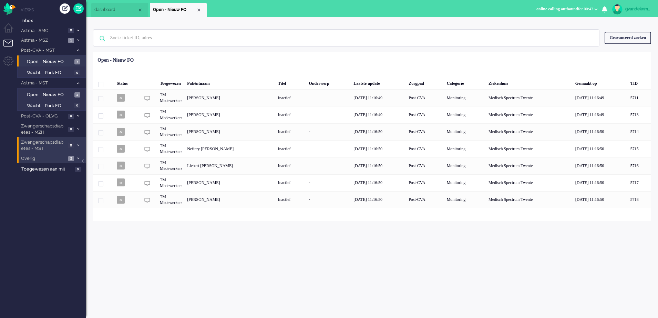
click at [77, 161] on li "Overig 2" at bounding box center [51, 158] width 69 height 10
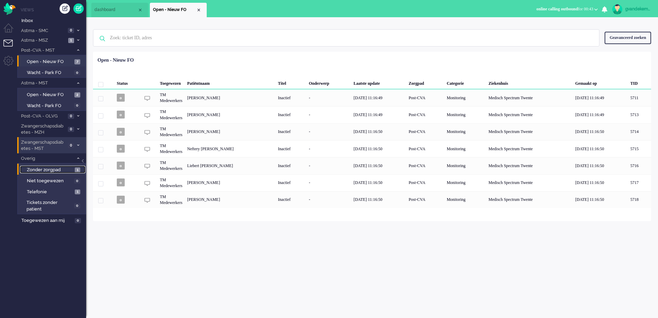
click at [67, 172] on span "Zonder zorgpad" at bounding box center [50, 170] width 46 height 7
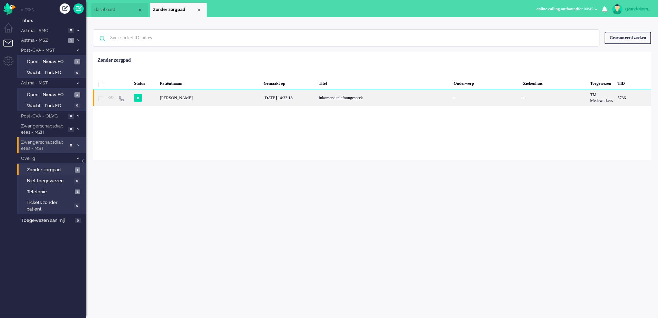
click at [316, 98] on div "14/08/2025 14:33:18" at bounding box center [288, 97] width 55 height 17
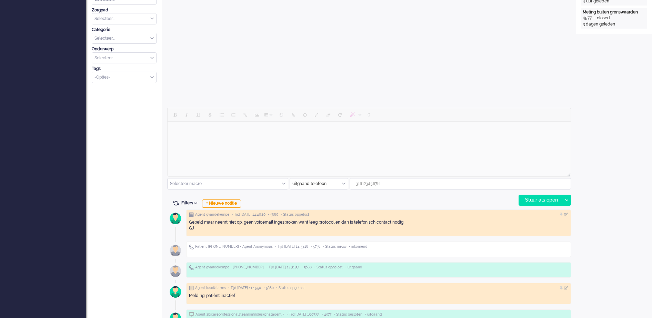
scroll to position [228, 0]
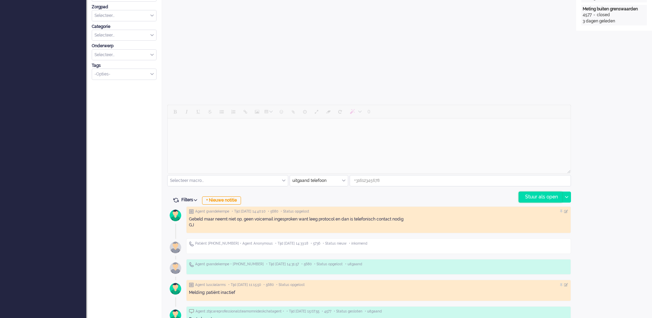
click at [556, 197] on div "Stuur als open" at bounding box center [540, 197] width 43 height 10
type input "+31653754675"
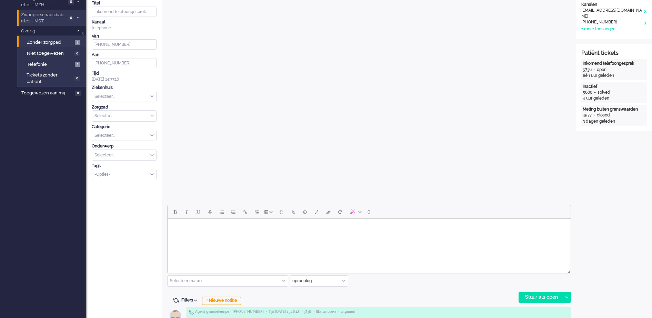
scroll to position [129, 0]
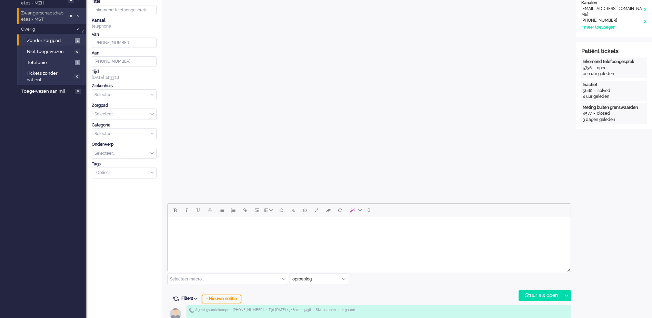
click at [239, 299] on div "+ Nieuwe notitie" at bounding box center [221, 299] width 39 height 8
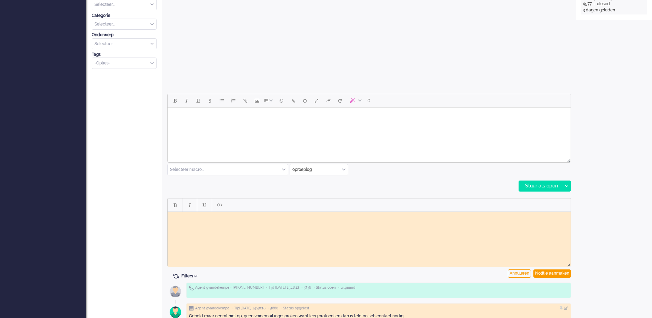
scroll to position [258, 0]
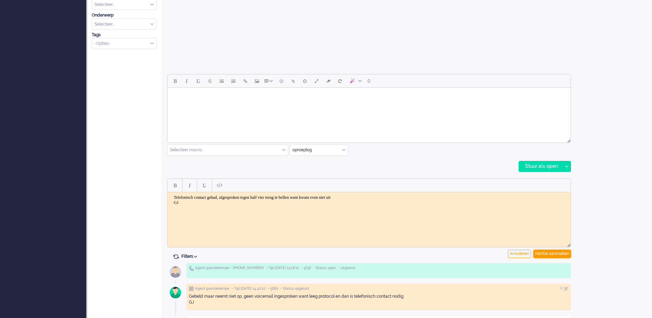
click at [560, 253] on div "Notitie aanmaken" at bounding box center [552, 254] width 38 height 8
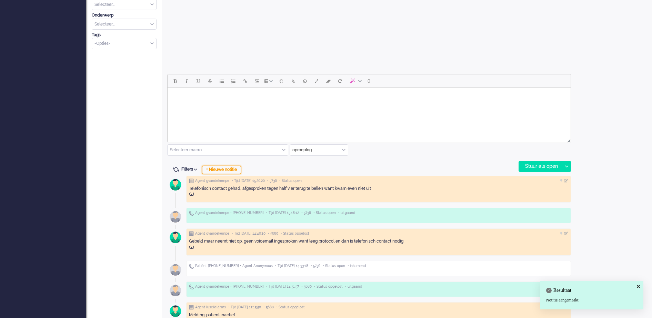
click at [223, 171] on div "+ Nieuwe notitie" at bounding box center [221, 170] width 39 height 8
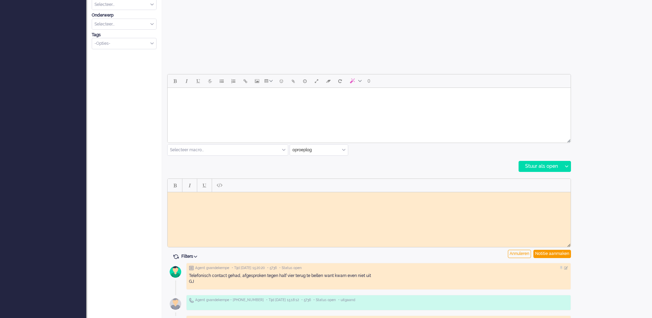
scroll to position [0, 0]
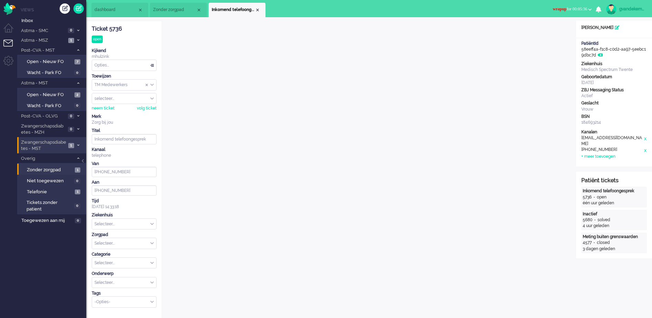
click at [584, 10] on span "wrapup for 00:05:36" at bounding box center [569, 9] width 34 height 5
click at [545, 31] on label "Online" at bounding box center [562, 31] width 54 height 6
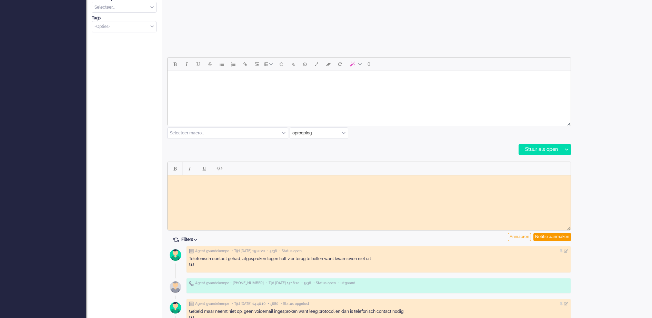
scroll to position [302, 0]
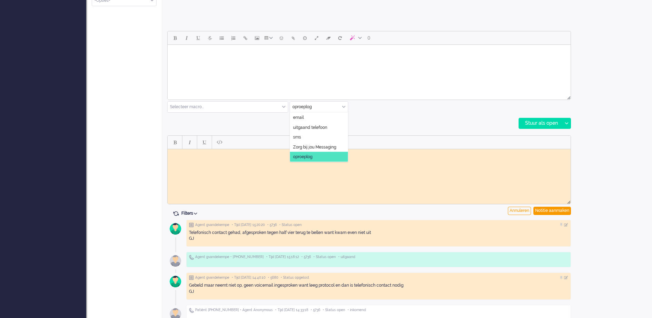
click at [344, 107] on div "oproeplog" at bounding box center [319, 107] width 58 height 11
click at [314, 126] on span "uitgaand telefoon" at bounding box center [310, 127] width 34 height 6
click at [538, 124] on div "Stuur als open" at bounding box center [540, 123] width 43 height 10
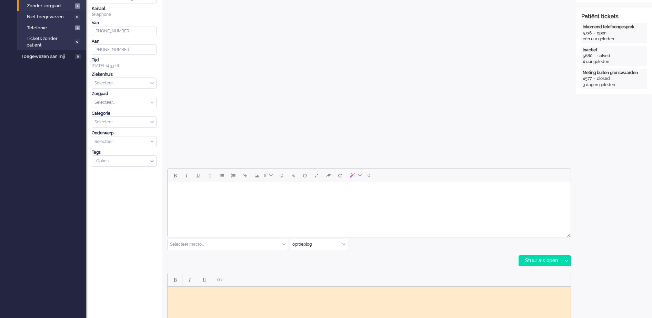
scroll to position [0, 0]
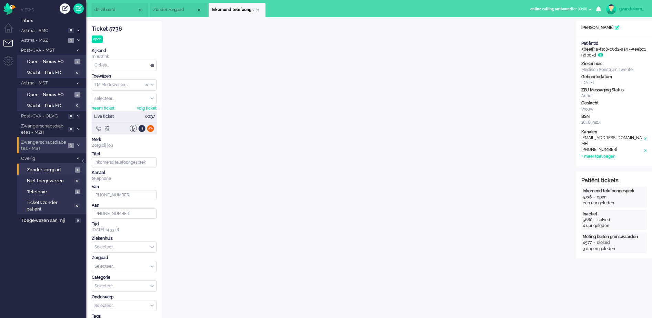
click at [152, 127] on div at bounding box center [150, 128] width 7 height 7
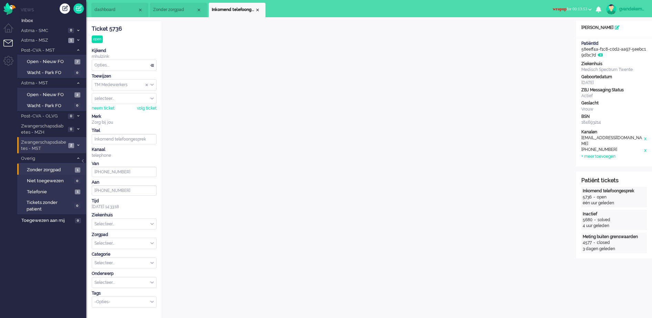
click at [563, 8] on span "wrapup for 00:13:53" at bounding box center [569, 9] width 34 height 5
click at [549, 32] on label "Online" at bounding box center [562, 31] width 54 height 6
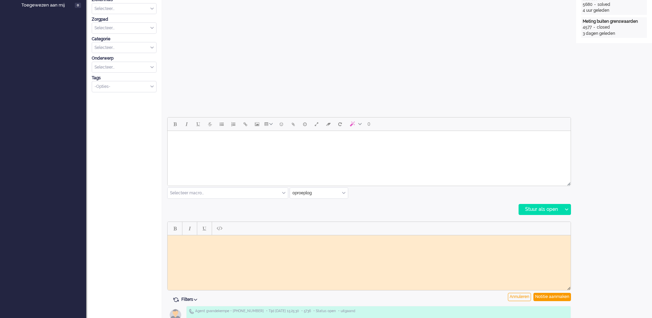
scroll to position [258, 0]
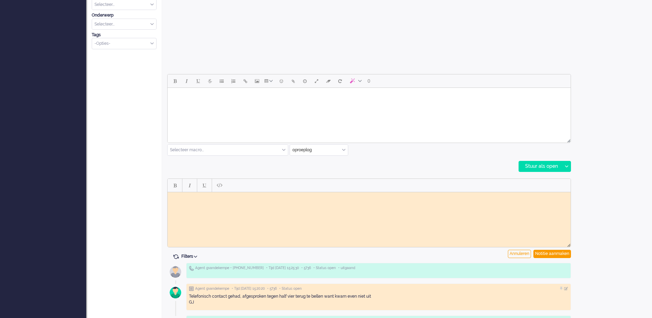
click at [343, 151] on div "oproeplog" at bounding box center [319, 150] width 58 height 11
click at [309, 171] on span "uitgaand telefoon" at bounding box center [310, 170] width 34 height 6
click at [559, 168] on div "Stuur als open" at bounding box center [540, 166] width 43 height 10
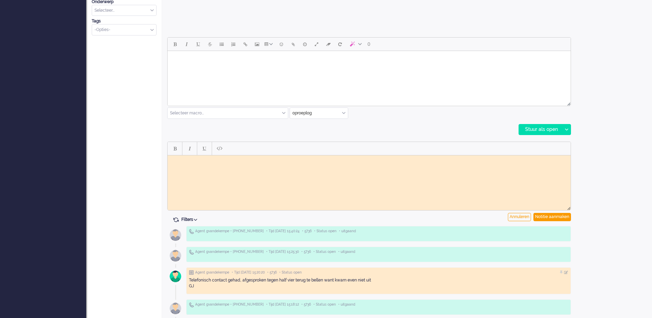
scroll to position [345, 0]
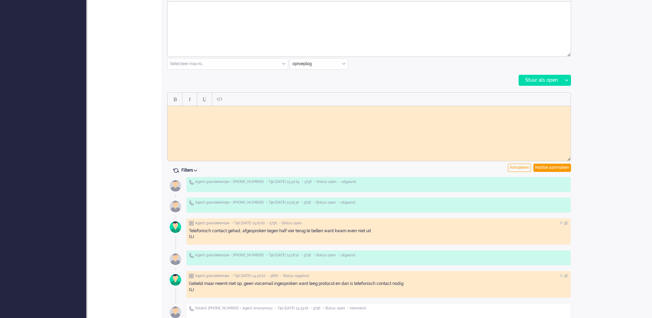
click at [213, 116] on html at bounding box center [368, 111] width 403 height 11
drag, startPoint x: 197, startPoint y: 116, endPoint x: 332, endPoint y: 212, distance: 165.7
click at [167, 106] on html "test met vr gr Gerrit Jan" at bounding box center [368, 114] width 403 height 16
copy body "test met vr gr Gerrit Jan"
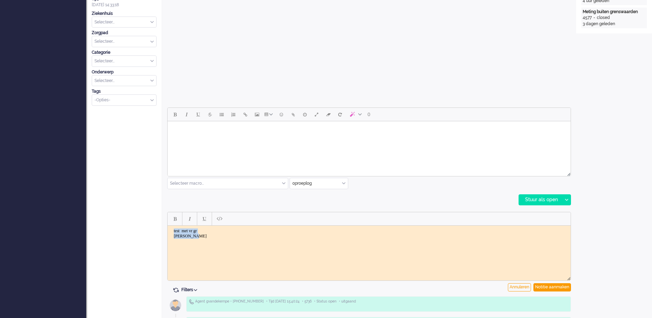
scroll to position [215, 0]
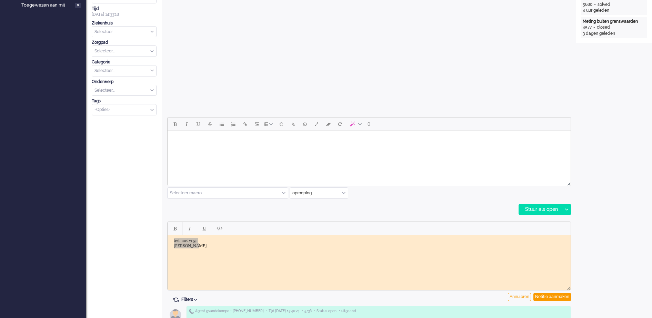
click at [203, 143] on body "Rich Text Area. Press ALT-0 for help." at bounding box center [368, 140] width 397 height 12
click at [343, 195] on div "oproeplog" at bounding box center [319, 193] width 58 height 11
click at [310, 204] on li "email" at bounding box center [319, 204] width 58 height 10
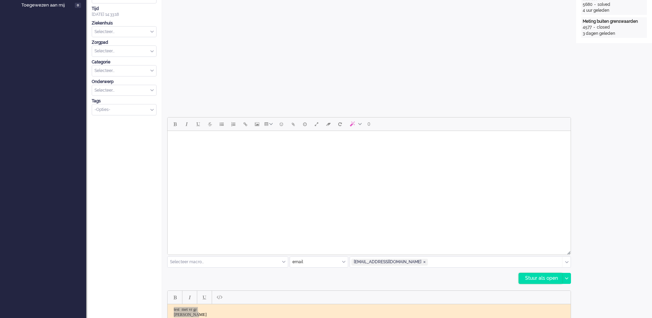
click at [534, 275] on div "Stuur als open" at bounding box center [540, 278] width 43 height 10
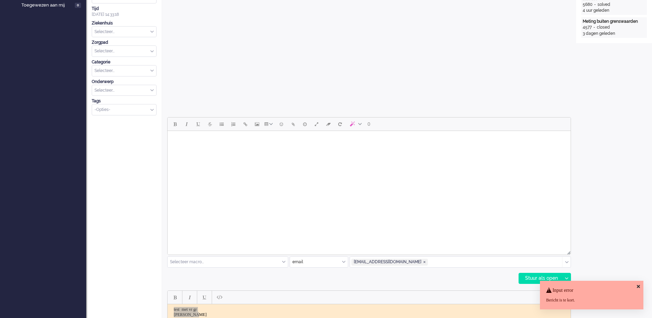
scroll to position [258, 0]
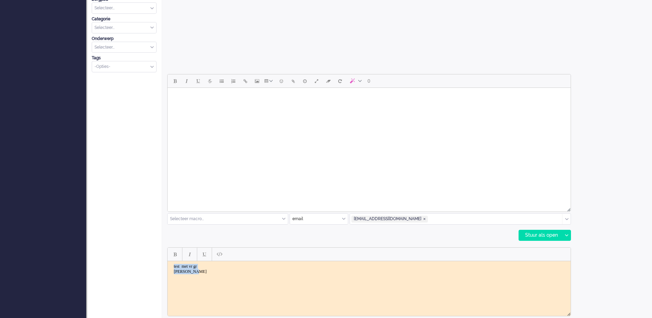
click at [193, 273] on body "test met vr gr Gerrit Jan" at bounding box center [368, 269] width 397 height 10
click at [215, 105] on html at bounding box center [368, 97] width 403 height 18
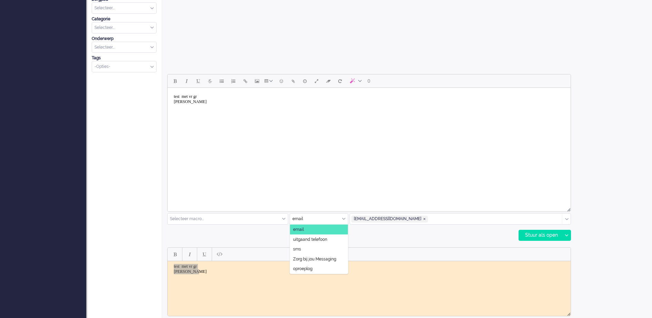
click at [344, 219] on div "email" at bounding box center [319, 219] width 58 height 11
click at [324, 258] on span "Zorg bij jou Messaging" at bounding box center [314, 259] width 43 height 6
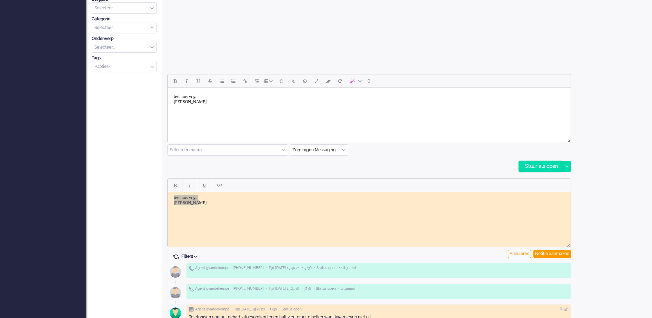
click at [555, 167] on div "Stuur als open" at bounding box center [540, 166] width 43 height 10
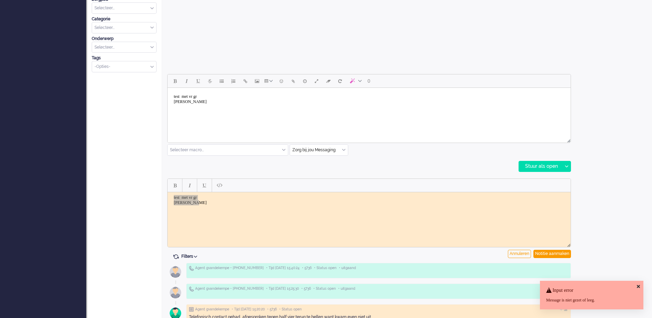
click at [221, 102] on body "test met vr gr Gerrit Jan" at bounding box center [368, 99] width 397 height 17
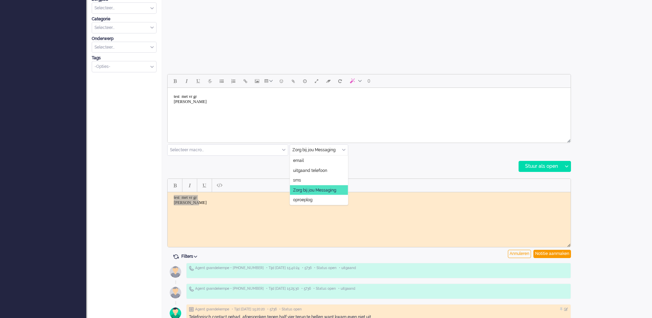
click at [345, 152] on input "text" at bounding box center [319, 150] width 58 height 11
click at [224, 105] on body "test met vr gr Gerrit Jan" at bounding box center [368, 99] width 397 height 17
click at [199, 100] on body "test met vr gr Gerrit Jan" at bounding box center [368, 99] width 397 height 17
click at [347, 149] on input "text" at bounding box center [319, 150] width 58 height 11
click at [380, 111] on html "test met vr gr Gerrit Jan" at bounding box center [368, 99] width 403 height 23
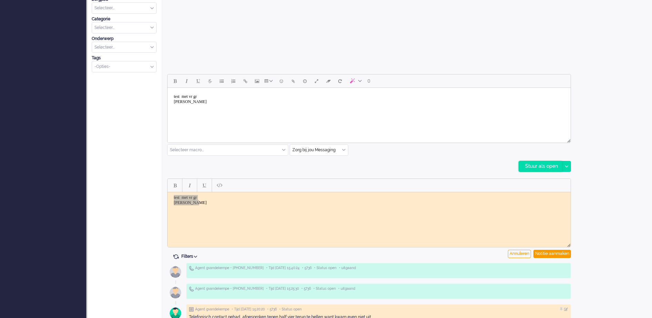
click at [544, 167] on div "Stuur als open" at bounding box center [540, 166] width 43 height 10
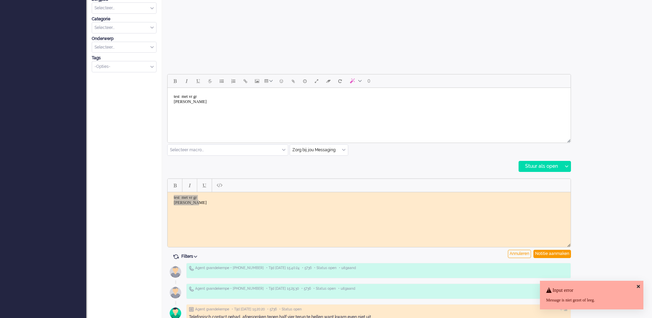
click at [197, 108] on body "test met vr gr Gerrit Jan" at bounding box center [368, 99] width 397 height 17
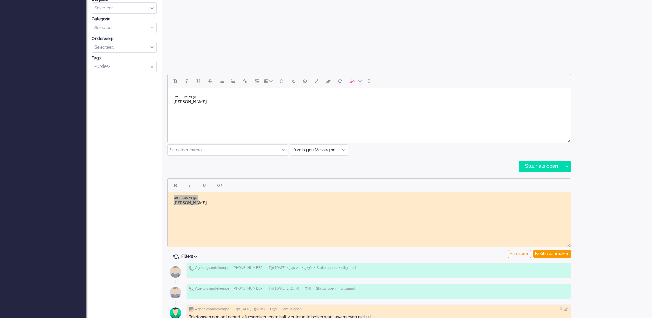
click at [180, 110] on html "test met vr gr Gerrit Jan" at bounding box center [368, 99] width 403 height 23
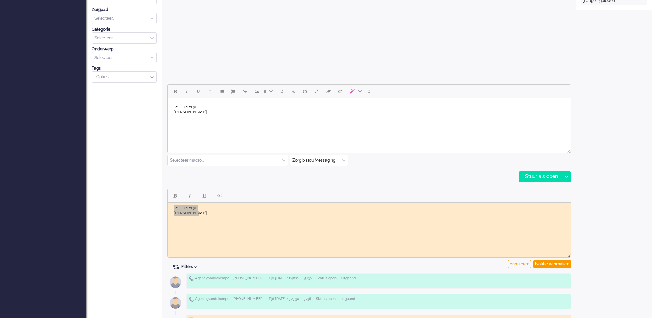
scroll to position [215, 0]
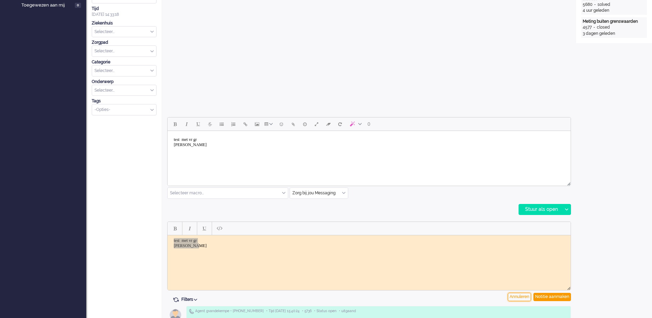
click at [521, 299] on div "Annuleren" at bounding box center [519, 297] width 23 height 8
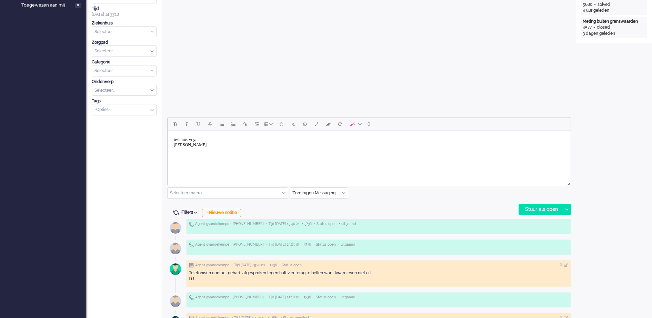
click at [185, 141] on body "test met vr gr Gerrit Jan" at bounding box center [368, 142] width 397 height 17
click at [543, 208] on div "Stuur als open" at bounding box center [540, 209] width 43 height 10
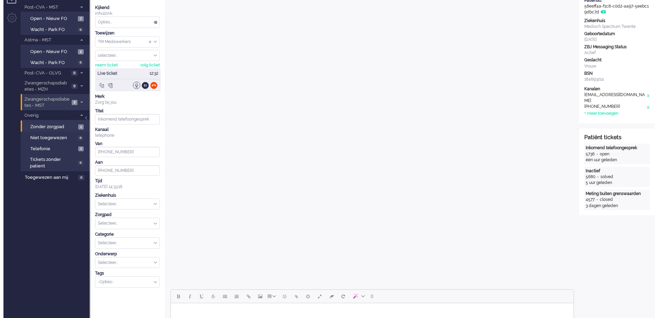
scroll to position [0, 0]
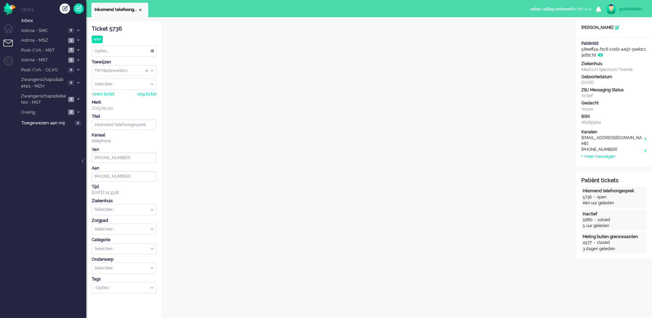
click at [590, 11] on button "wrapup for 00:00:16" at bounding box center [571, 9] width 47 height 10
click at [542, 30] on label "Online" at bounding box center [562, 31] width 54 height 6
click at [76, 110] on li "Overig 2" at bounding box center [51, 112] width 69 height 10
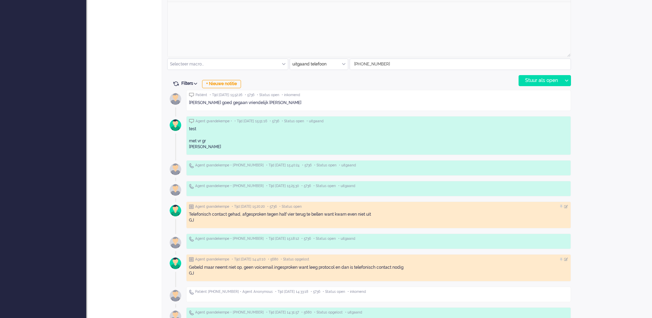
scroll to position [345, 0]
click at [216, 82] on div "+ Nieuwe notitie" at bounding box center [221, 84] width 39 height 8
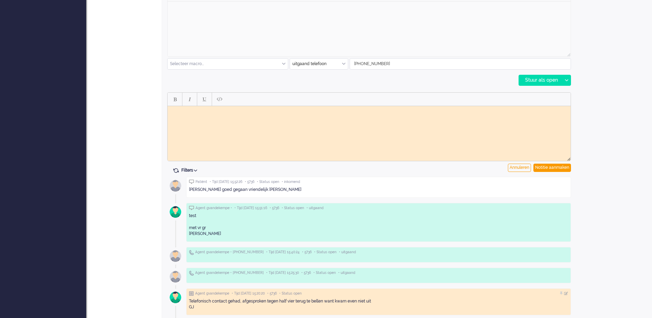
scroll to position [0, 0]
click at [213, 112] on body "Lang gesprek, mw wil niet dat haar gegevens worden gebruikt voor wetenschappeli…" at bounding box center [368, 111] width 397 height 5
click at [545, 111] on body "Lang gesprek, mwn stond op leeg protocol dus heb ververst nadat ze opnam. Mw wi…" at bounding box center [368, 111] width 397 height 5
click at [275, 114] on body "Lang gesprek, mwn stond op leeg protocol dus heb ververst nadat ze opnam. Mw wi…" at bounding box center [368, 111] width 397 height 5
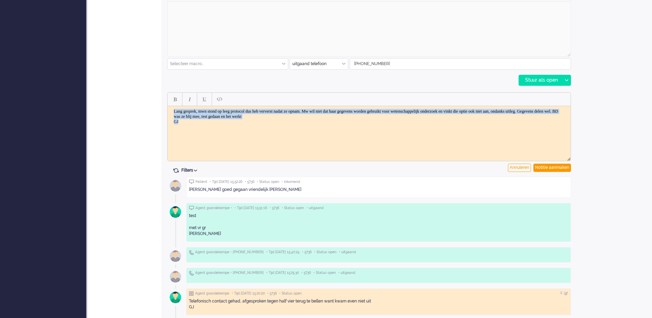
drag, startPoint x: 190, startPoint y: 122, endPoint x: 340, endPoint y: 211, distance: 174.3
click at [173, 106] on html "Lang gesprek, mwn stond op leeg protocol dus heb ververst nadat ze opnam. Mw wi…" at bounding box center [368, 116] width 403 height 21
copy body "Lang gesprek, mwn stond op leeg protocol dus heb ververst nadat ze opnam. Mw wi…"
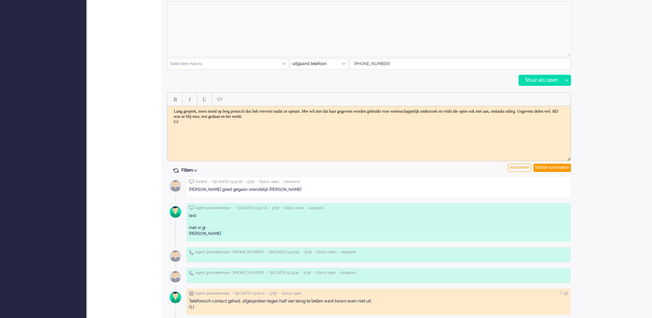
click at [499, 125] on html "Lang gesprek, mwn stond op leeg protocol dus heb ververst nadat ze opnam. Mw wi…" at bounding box center [368, 116] width 403 height 21
click at [558, 169] on div "Notitie aanmaken" at bounding box center [552, 168] width 38 height 8
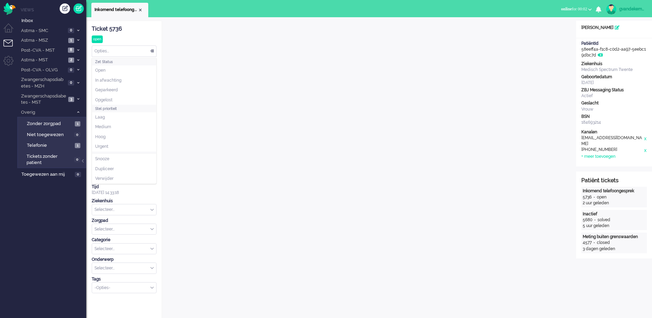
click at [151, 49] on div "Opties..." at bounding box center [124, 51] width 64 height 11
click at [115, 101] on li "Opgelost" at bounding box center [124, 100] width 64 height 10
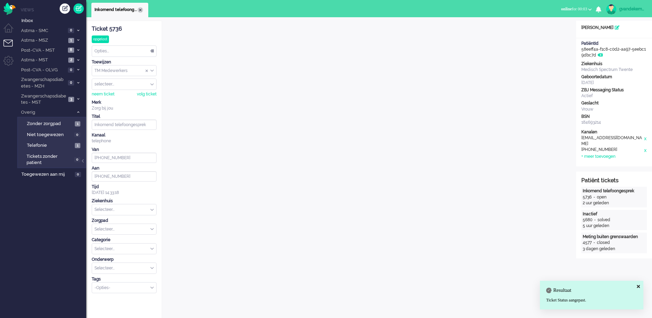
click at [138, 8] on li "Inkomend telefoongesprek" at bounding box center [119, 10] width 57 height 14
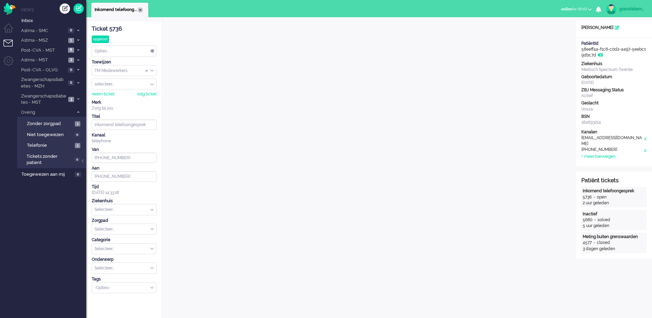
click at [141, 10] on div "Close tab" at bounding box center [140, 10] width 6 height 6
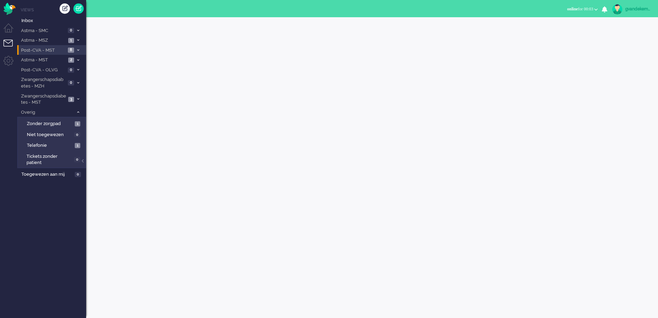
click at [53, 52] on span "Post-CVA - MST" at bounding box center [43, 50] width 46 height 7
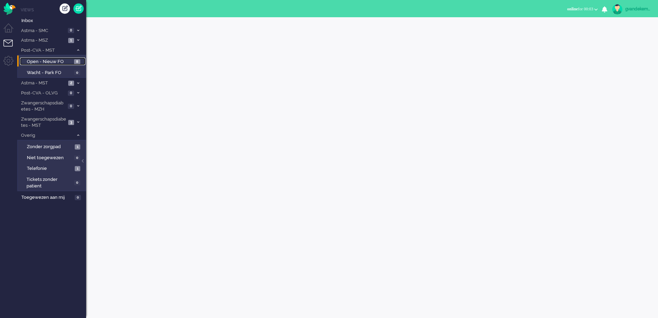
click at [51, 59] on span "Open - Nieuw FO" at bounding box center [49, 62] width 45 height 7
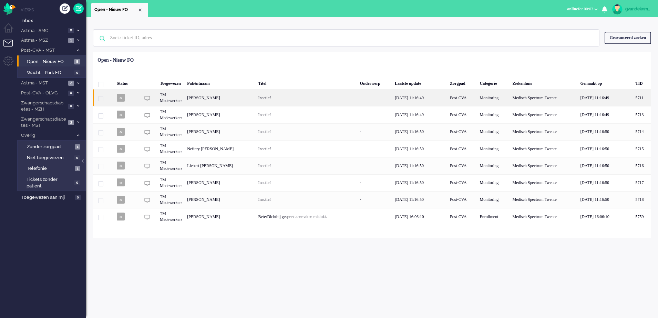
click at [633, 95] on div "[PERSON_NAME]" at bounding box center [642, 97] width 18 height 17
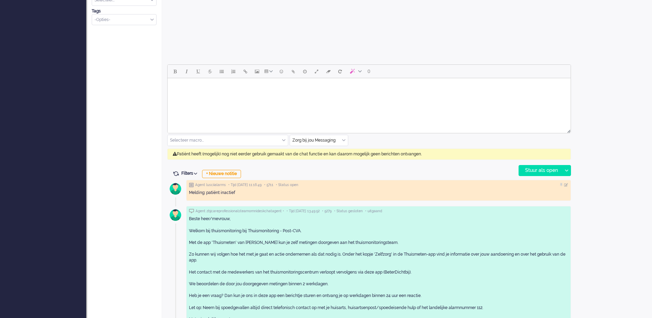
scroll to position [208, 0]
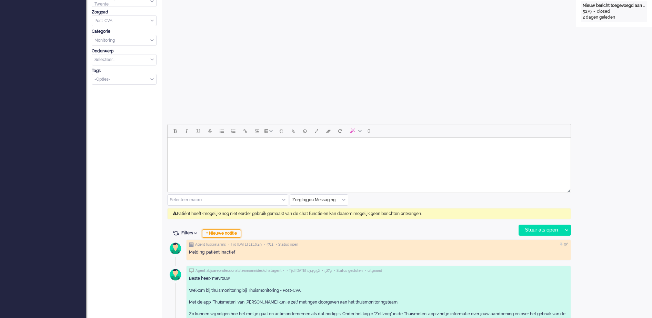
click at [235, 232] on div "+ Nieuwe notitie" at bounding box center [221, 233] width 39 height 8
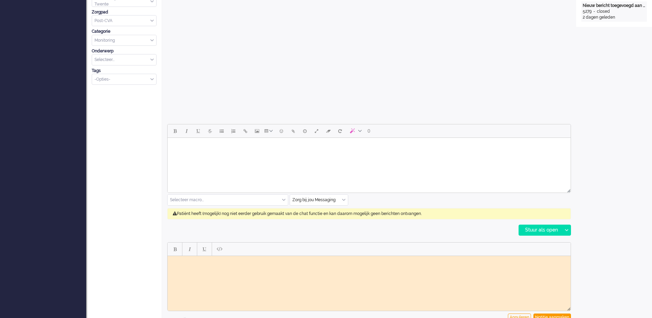
scroll to position [0, 0]
click at [234, 264] on html at bounding box center [368, 261] width 403 height 11
paste body "Rich Text Area. Press ALT-0 for help."
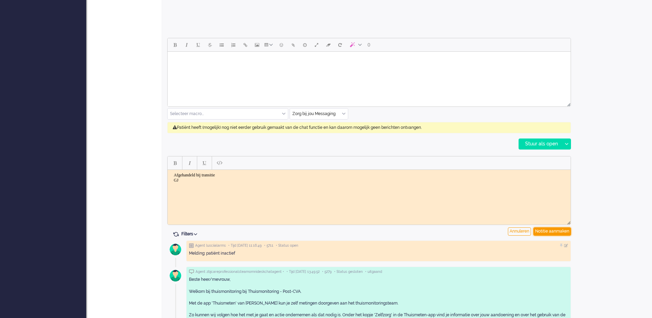
click at [553, 231] on div "Notitie aanmaken" at bounding box center [552, 231] width 38 height 8
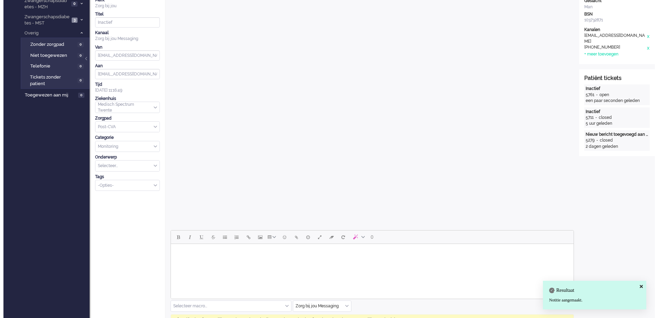
scroll to position [0, 0]
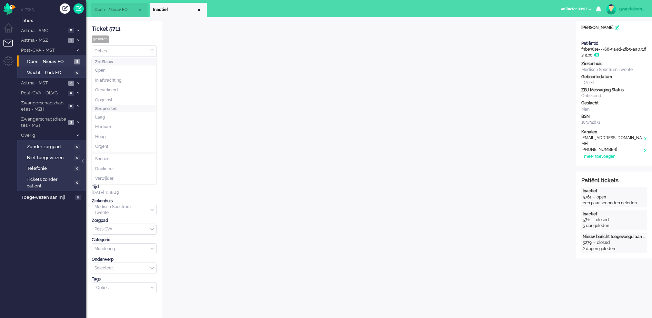
click at [152, 50] on div "Opties..." at bounding box center [124, 51] width 64 height 11
click at [104, 95] on li "Opgelost" at bounding box center [124, 100] width 64 height 10
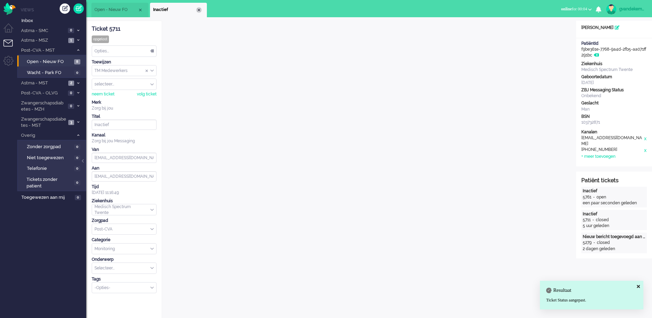
click at [198, 9] on div "Close tab" at bounding box center [199, 10] width 6 height 6
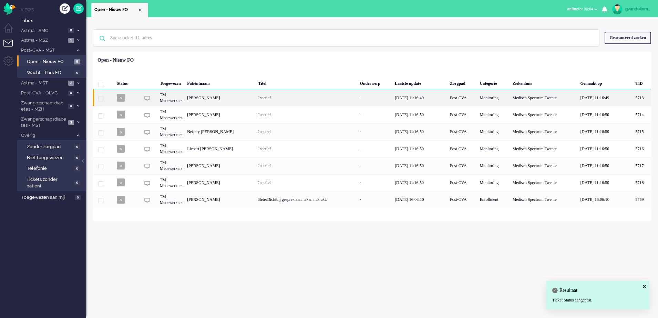
click at [633, 98] on div "[PERSON_NAME]" at bounding box center [642, 97] width 18 height 17
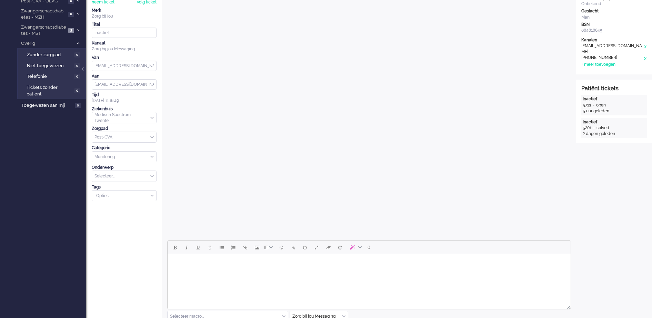
scroll to position [321, 0]
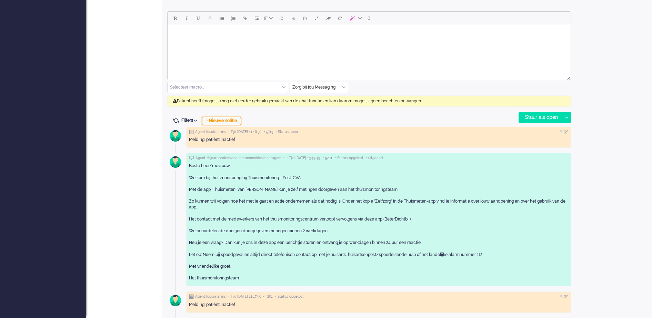
click at [220, 120] on div "+ Nieuwe notitie" at bounding box center [221, 121] width 39 height 8
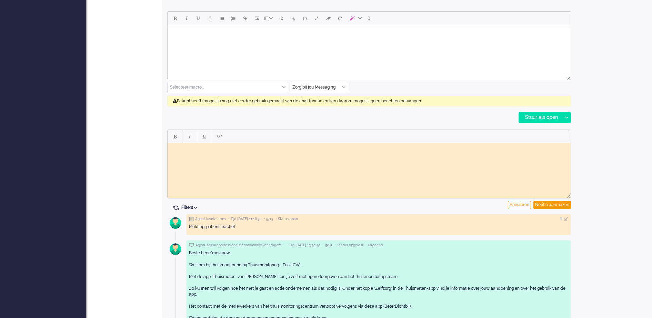
scroll to position [0, 0]
click at [195, 146] on body "Rich Text Area. Press ALT-0 for help." at bounding box center [368, 148] width 397 height 5
click at [557, 203] on div "Notitie aanmaken" at bounding box center [552, 205] width 38 height 8
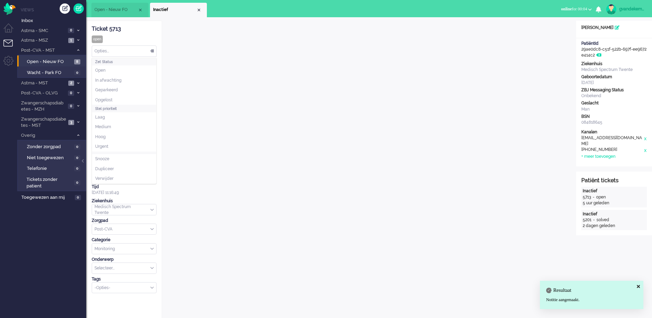
click at [150, 51] on div "Opties..." at bounding box center [124, 51] width 64 height 11
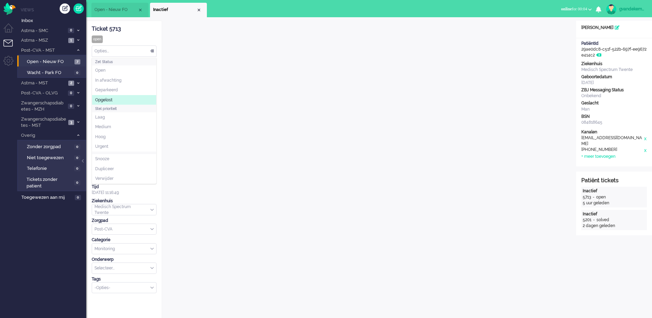
click at [120, 97] on li "Opgelost" at bounding box center [124, 100] width 64 height 10
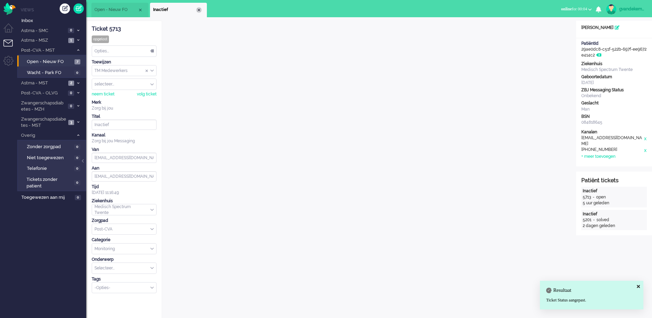
click at [198, 10] on div "Close tab" at bounding box center [199, 10] width 6 height 6
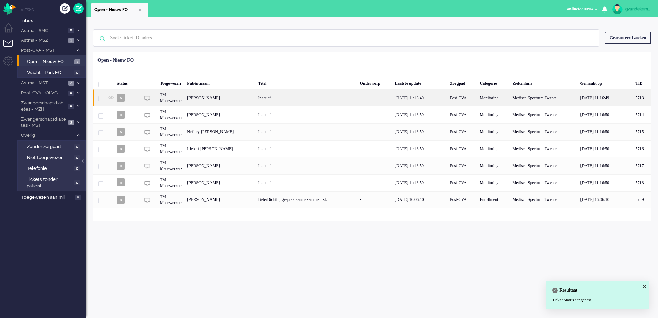
click at [633, 98] on div "[PERSON_NAME]" at bounding box center [642, 97] width 18 height 17
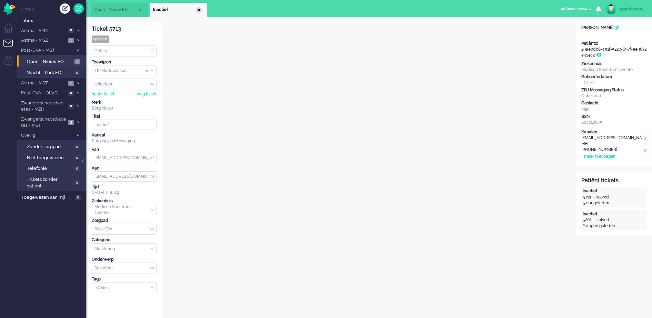
click at [197, 8] on div "Close tab" at bounding box center [199, 10] width 6 height 6
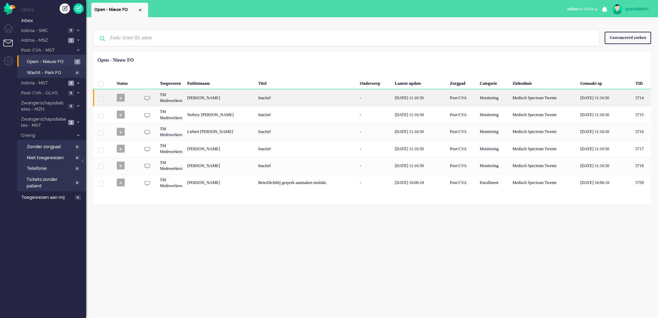
click at [633, 95] on div "[PERSON_NAME]" at bounding box center [642, 97] width 18 height 17
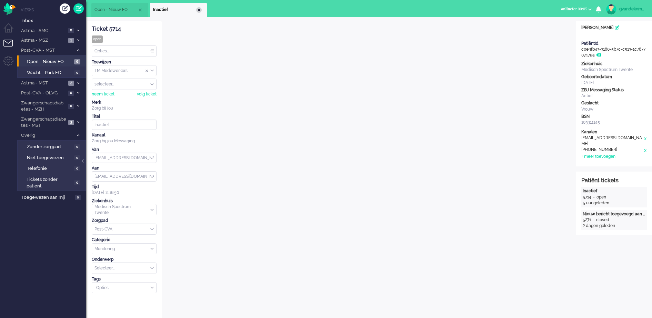
click at [197, 11] on div "Close tab" at bounding box center [199, 10] width 6 height 6
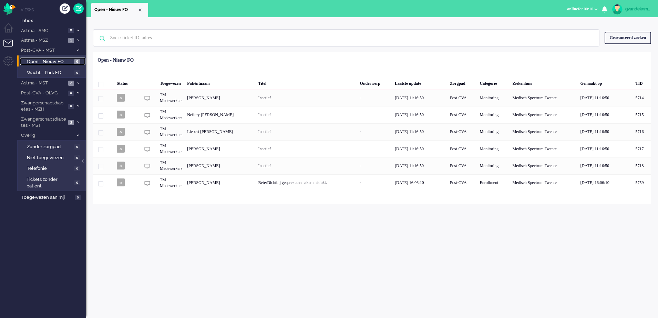
click at [61, 61] on span "Open - Nieuw FO" at bounding box center [49, 62] width 45 height 7
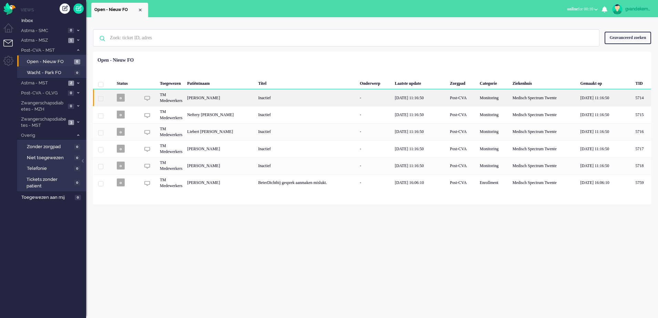
click at [633, 101] on div "[PERSON_NAME]" at bounding box center [642, 97] width 18 height 17
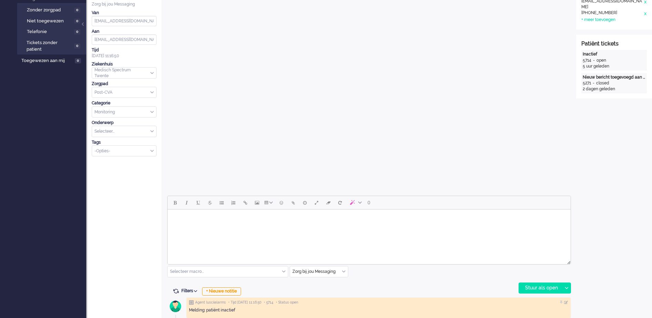
scroll to position [236, 0]
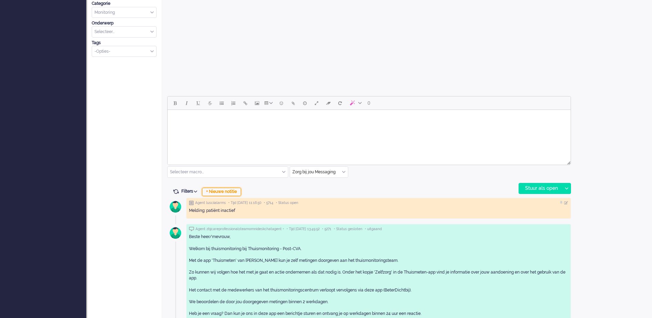
click at [224, 192] on div "+ Nieuwe notitie" at bounding box center [221, 192] width 39 height 8
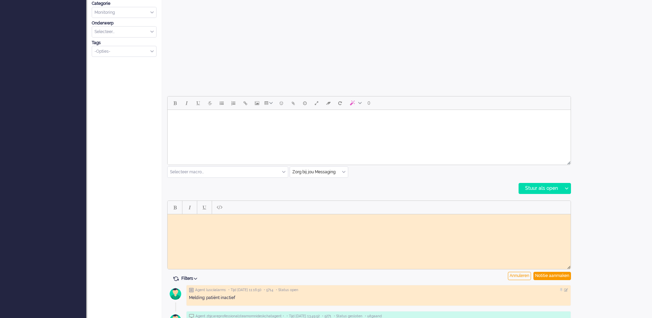
scroll to position [0, 0]
click at [203, 223] on html at bounding box center [368, 219] width 403 height 11
paste body "Rich Text Area. Press ALT-0 for help."
click at [540, 273] on div "Notitie aanmaken" at bounding box center [552, 276] width 38 height 8
type input "Inactief (2)"
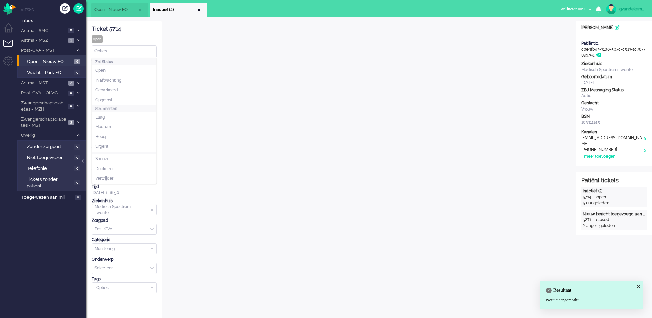
click at [150, 50] on div "Opties..." at bounding box center [124, 51] width 64 height 11
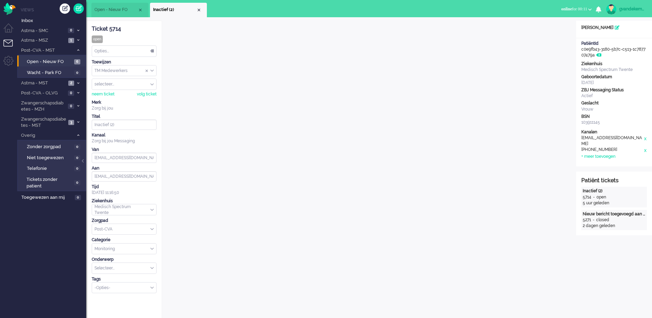
click at [153, 51] on div "Opties..." at bounding box center [124, 51] width 64 height 11
click at [114, 100] on li "Opgelost" at bounding box center [124, 100] width 64 height 10
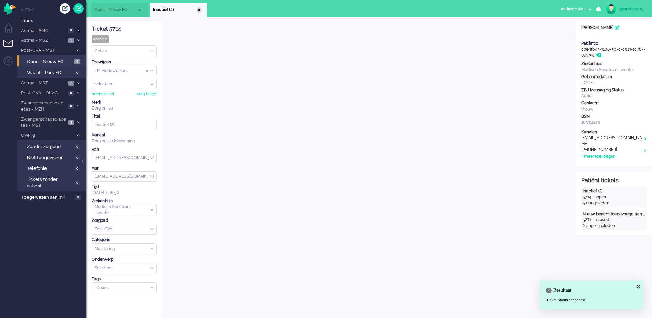
click at [200, 10] on div "Close tab" at bounding box center [199, 10] width 6 height 6
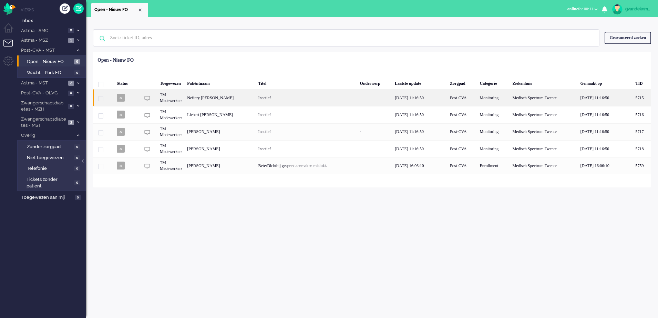
click at [633, 100] on div "Neftery [PERSON_NAME]" at bounding box center [642, 97] width 18 height 17
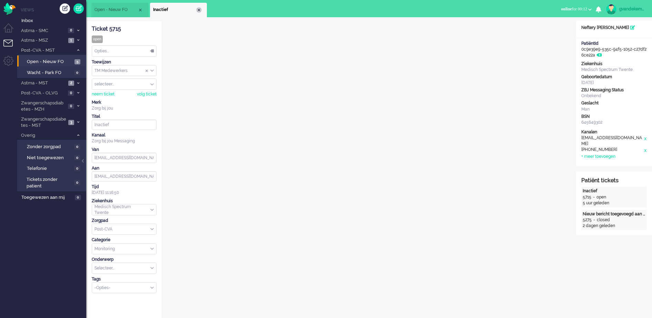
click at [199, 10] on div "Close tab" at bounding box center [199, 10] width 6 height 6
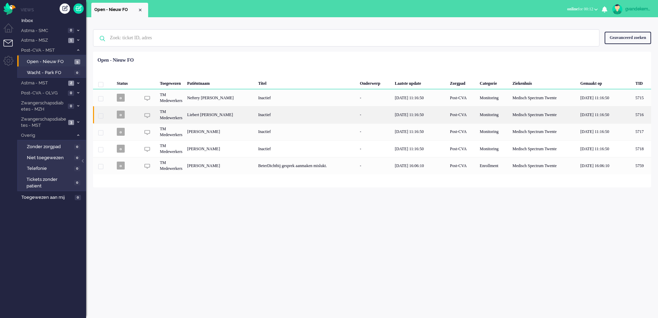
click at [633, 113] on div "Liebert [PERSON_NAME]" at bounding box center [642, 114] width 18 height 17
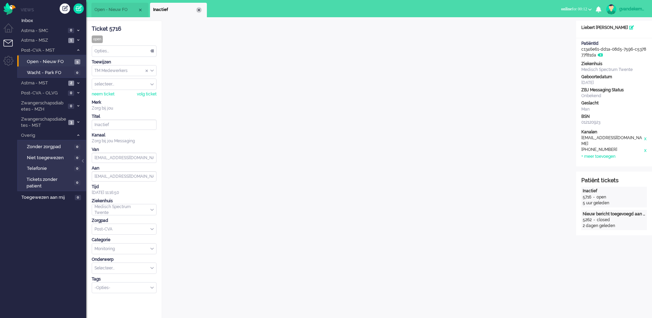
click at [200, 10] on div "Close tab" at bounding box center [199, 10] width 6 height 6
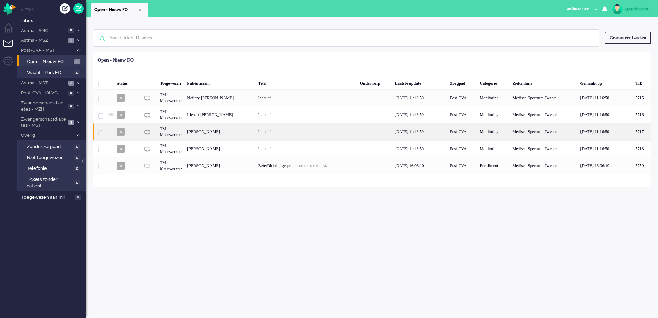
click at [633, 135] on div "[PERSON_NAME]" at bounding box center [642, 131] width 18 height 17
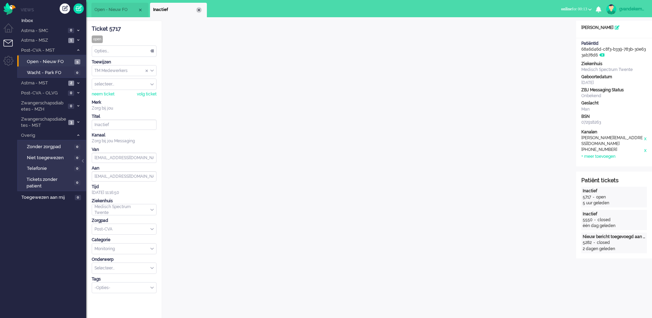
click at [201, 11] on div "Close tab" at bounding box center [199, 10] width 6 height 6
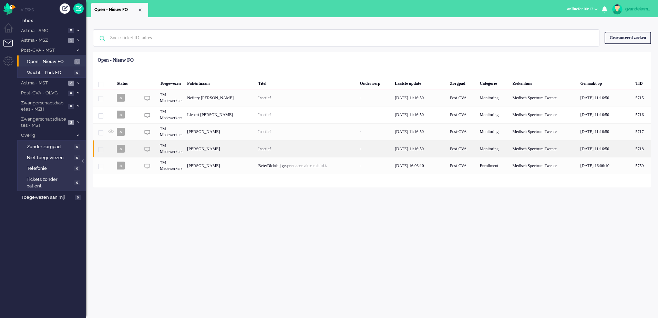
click at [633, 151] on div "[PERSON_NAME]" at bounding box center [642, 148] width 18 height 17
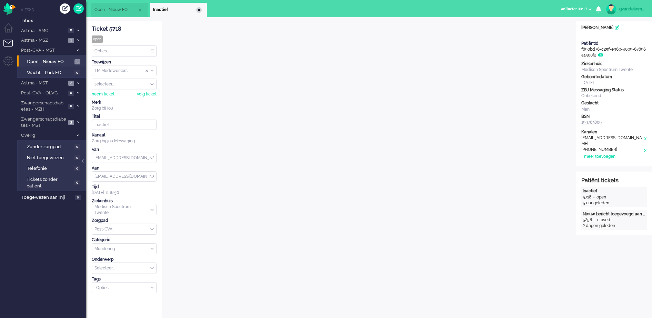
click at [200, 10] on div "Close tab" at bounding box center [199, 10] width 6 height 6
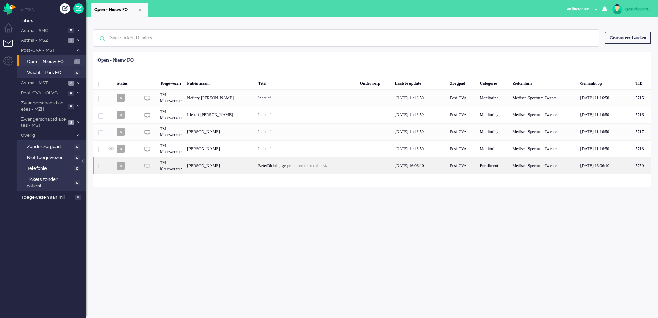
click at [633, 167] on div "Johan Peter Battels" at bounding box center [642, 165] width 18 height 17
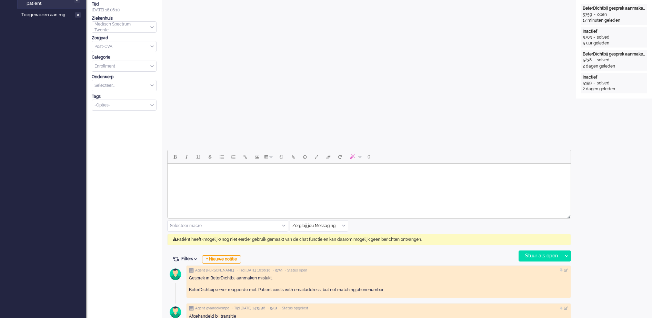
scroll to position [21, 0]
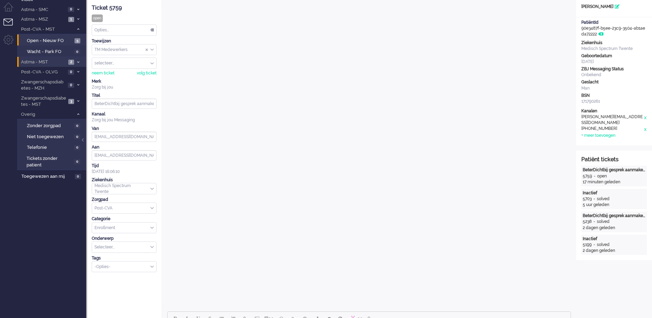
click at [60, 61] on span "Astma - MST" at bounding box center [43, 62] width 46 height 7
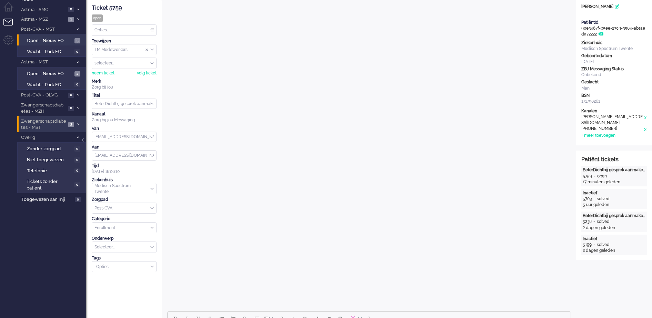
click at [77, 124] on icon at bounding box center [78, 124] width 2 height 2
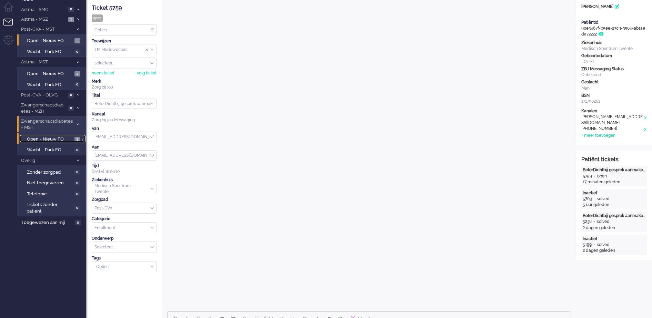
click at [67, 139] on span "Open - Nieuw FO" at bounding box center [50, 139] width 46 height 7
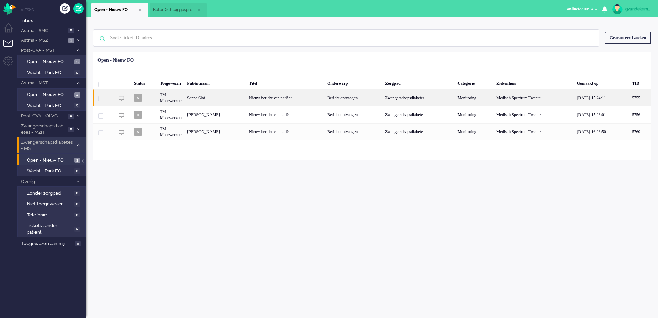
click at [337, 101] on div "Bericht ontvangen" at bounding box center [354, 97] width 58 height 17
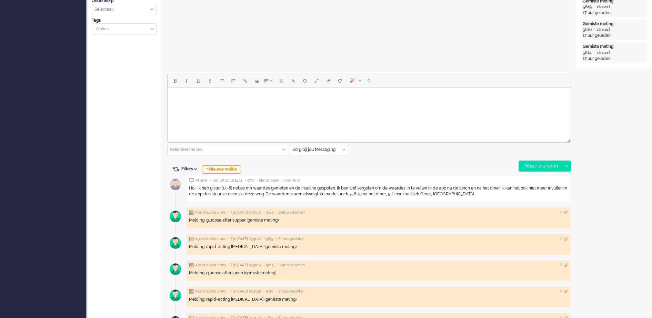
scroll to position [279, 0]
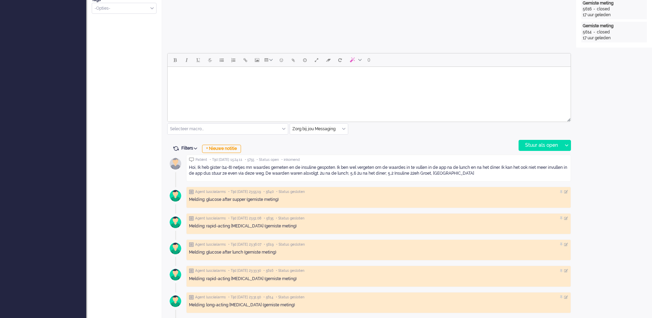
click at [222, 75] on body "Rich Text Area. Press ALT-0 for help." at bounding box center [368, 76] width 397 height 12
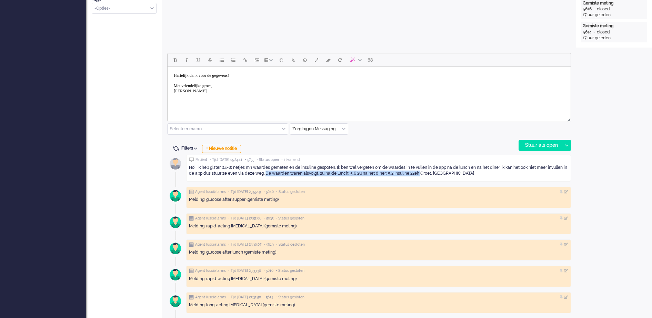
drag, startPoint x: 425, startPoint y: 172, endPoint x: 271, endPoint y: 171, distance: 154.4
click at [271, 171] on div "Hoi, Ik heb gister (14-8) netjes mn waardes gemeten en de insuline gespoten. Ik…" at bounding box center [378, 171] width 379 height 12
copy div "De waarden waren alsvolgt. 2u na de lunch; 5,6 2u na het diner; 5,2 Insuline 22…"
click at [473, 171] on div "Hoi, Ik heb gister (14-8) netjes mn waardes gemeten en de insuline gespoten. Ik…" at bounding box center [378, 171] width 379 height 12
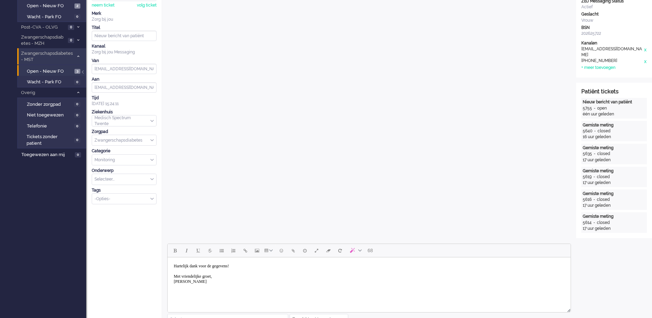
scroll to position [215, 0]
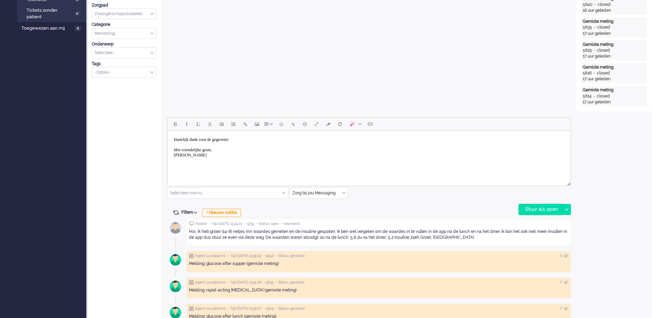
click at [555, 209] on div "Stuur als open" at bounding box center [540, 209] width 43 height 10
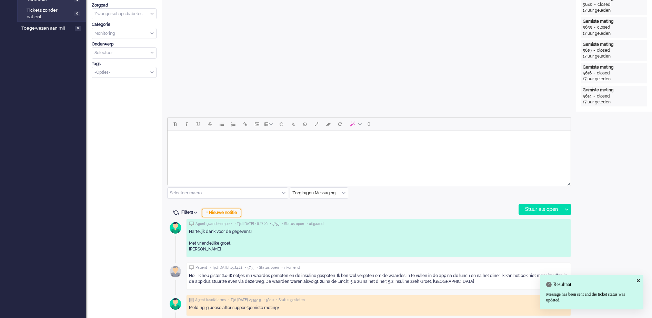
click at [221, 213] on div "+ Nieuwe notitie" at bounding box center [221, 213] width 39 height 8
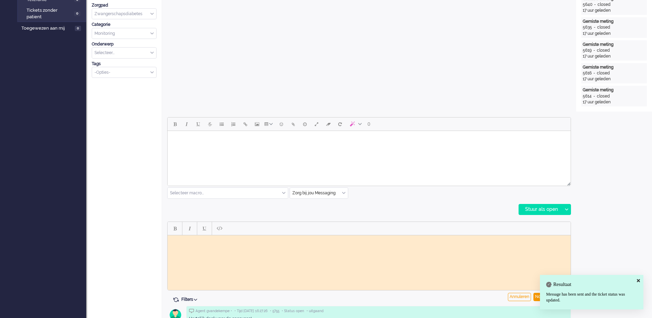
scroll to position [0, 0]
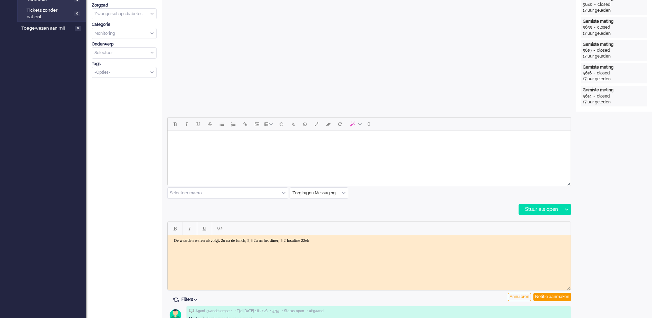
click at [346, 238] on body "De waarden waren alsvolgt. 2u na de lunch; 5,6 2u na het diner; 5,2 Insuline 22…" at bounding box center [368, 240] width 397 height 5
drag, startPoint x: 350, startPoint y: 239, endPoint x: 153, endPoint y: 241, distance: 197.1
click at [167, 241] on html "De waarden waren alsvolgt. 2u na de lunch; 5,6 2u na het diner; 5,2 Insuline 22…" at bounding box center [368, 240] width 403 height 11
click at [560, 294] on div "Notitie aanmaken" at bounding box center [552, 297] width 38 height 8
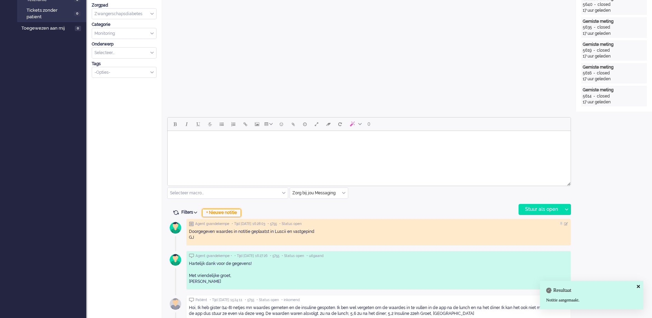
click at [227, 211] on div "+ Nieuwe notitie" at bounding box center [221, 213] width 39 height 8
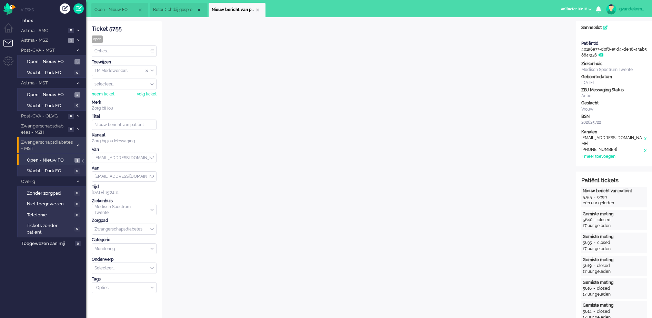
click at [151, 52] on div "Opties..." at bounding box center [124, 51] width 64 height 11
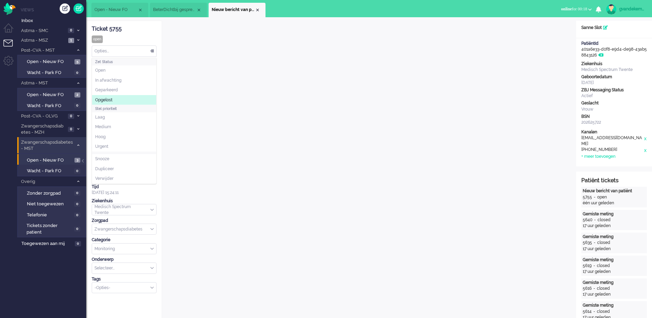
click at [110, 98] on span "Opgelost" at bounding box center [103, 100] width 17 height 6
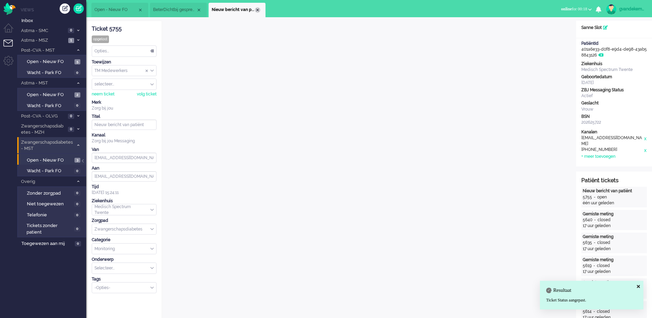
click at [257, 9] on div "Close tab" at bounding box center [258, 10] width 6 height 6
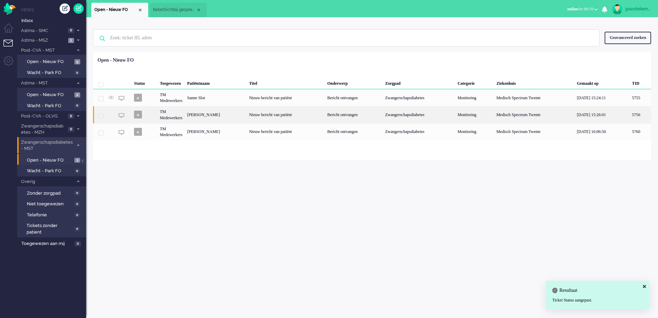
click at [224, 117] on div "Derya Demirtas Nguon" at bounding box center [216, 114] width 62 height 17
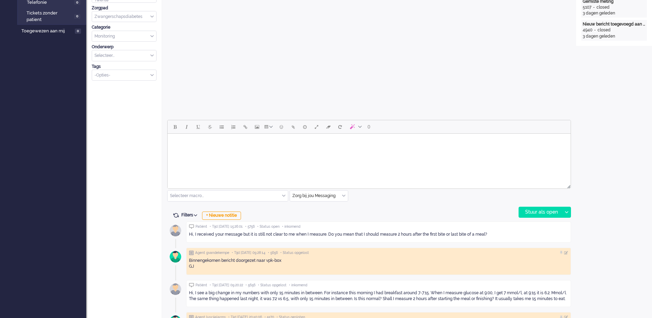
scroll to position [236, 0]
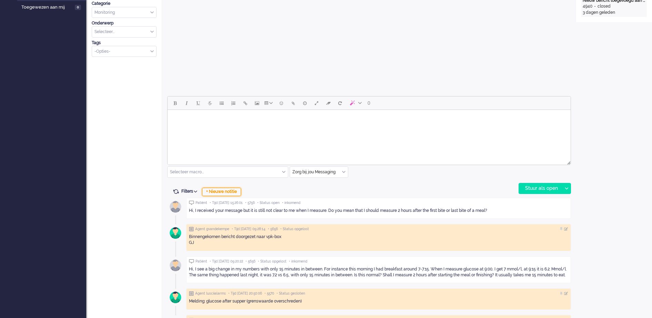
click at [222, 190] on div "+ Nieuwe notitie" at bounding box center [221, 192] width 39 height 8
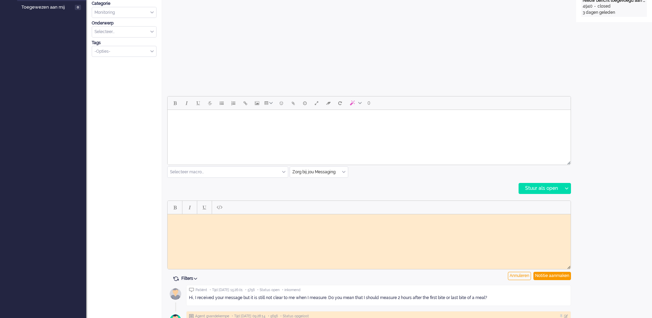
scroll to position [0, 0]
click at [546, 276] on div "Notitie aanmaken" at bounding box center [552, 276] width 38 height 8
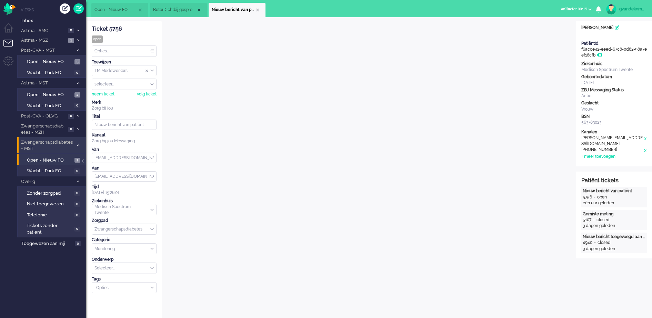
click at [151, 71] on div "TM Medewerkers" at bounding box center [124, 70] width 64 height 11
click at [136, 91] on span "TM Verpleegkundigen" at bounding box center [116, 91] width 42 height 6
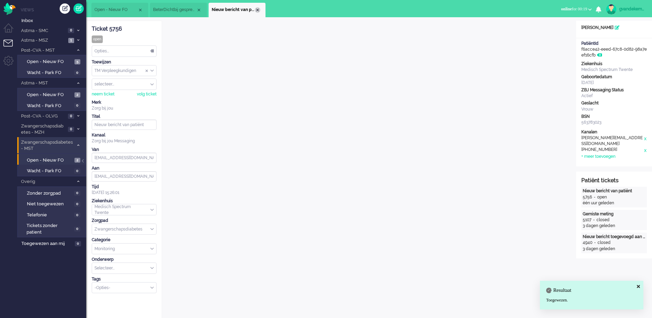
click at [257, 10] on div "Close tab" at bounding box center [258, 10] width 6 height 6
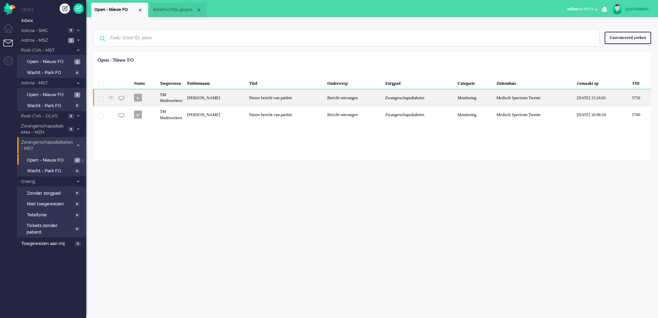
click at [295, 98] on div "Nieuw bericht van patiënt" at bounding box center [286, 97] width 78 height 17
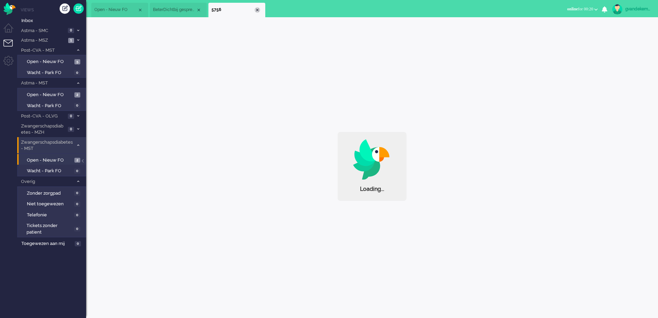
click at [259, 10] on div "Close tab" at bounding box center [258, 10] width 6 height 6
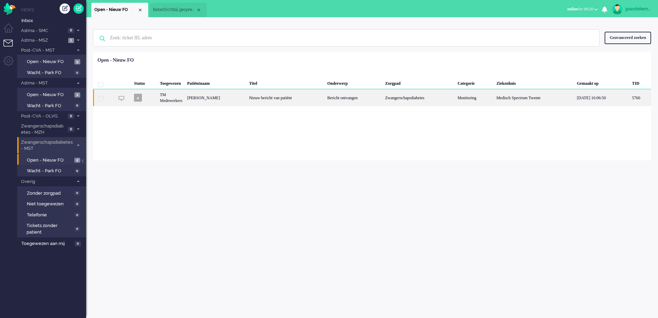
click at [240, 99] on div "Nikolett Vass-Senger" at bounding box center [216, 97] width 62 height 17
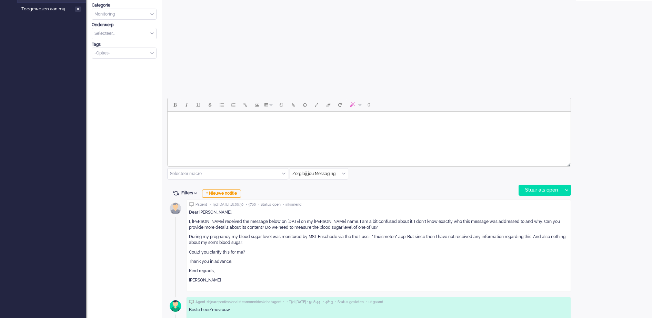
scroll to position [279, 0]
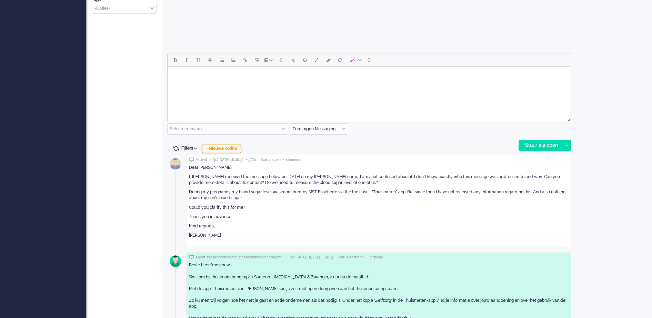
click at [226, 147] on div "+ Nieuwe notitie" at bounding box center [221, 149] width 39 height 8
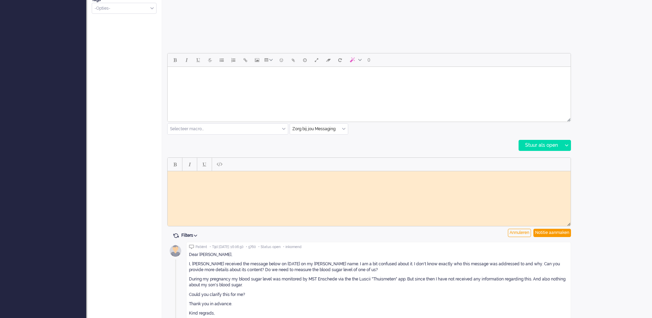
scroll to position [0, 0]
click at [205, 175] on body "Rich Text Area. Press ALT-0 for help." at bounding box center [368, 176] width 397 height 5
click at [550, 234] on div "Notitie aanmaken" at bounding box center [552, 233] width 38 height 8
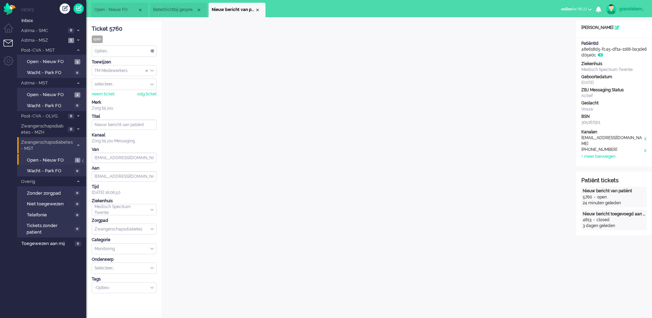
click at [152, 72] on div "TM Medewerkers" at bounding box center [124, 70] width 64 height 11
drag, startPoint x: 141, startPoint y: 91, endPoint x: 111, endPoint y: 88, distance: 29.8
click at [111, 88] on li "TM Verpleegkundigen" at bounding box center [124, 91] width 64 height 10
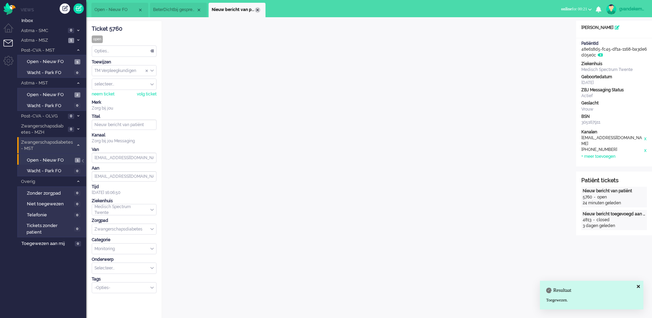
click at [258, 8] on div "Close tab" at bounding box center [258, 10] width 6 height 6
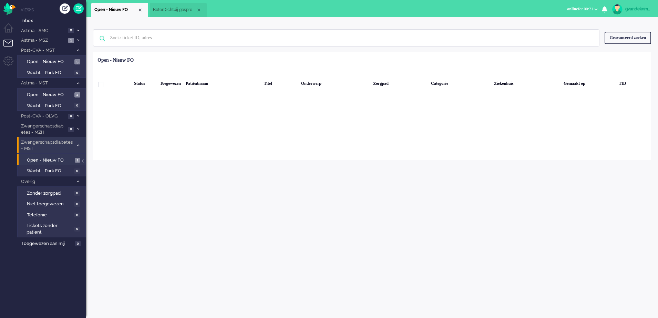
click at [179, 7] on span "BeterDichtbij gesprek aanmaken mislukt." at bounding box center [174, 10] width 43 height 6
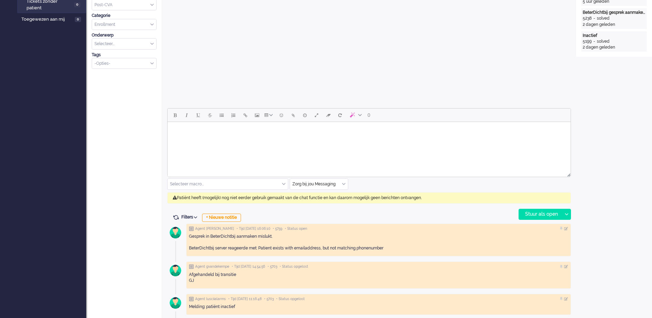
scroll to position [258, 0]
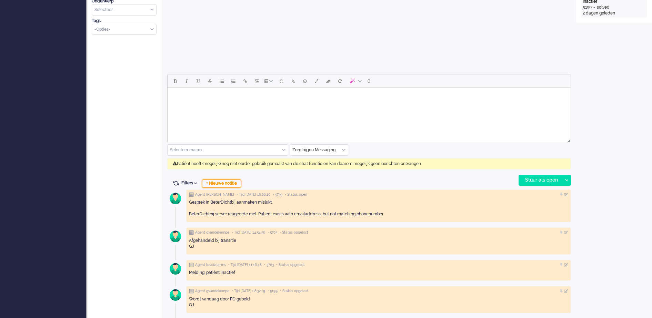
click at [228, 183] on div "+ Nieuwe notitie" at bounding box center [221, 184] width 39 height 8
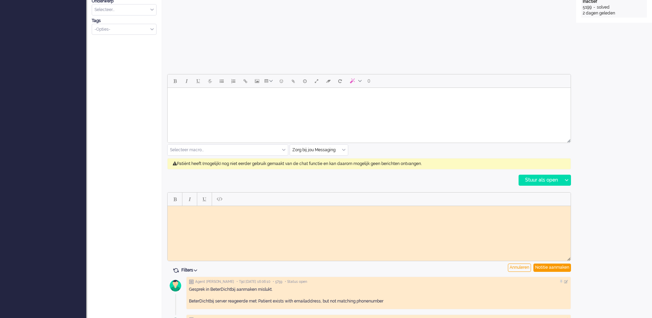
scroll to position [0, 0]
click at [194, 213] on body "Rich Text Area. Press ALT-0 for help." at bounding box center [368, 210] width 397 height 5
click at [558, 266] on div "Notitie aanmaken" at bounding box center [552, 268] width 38 height 8
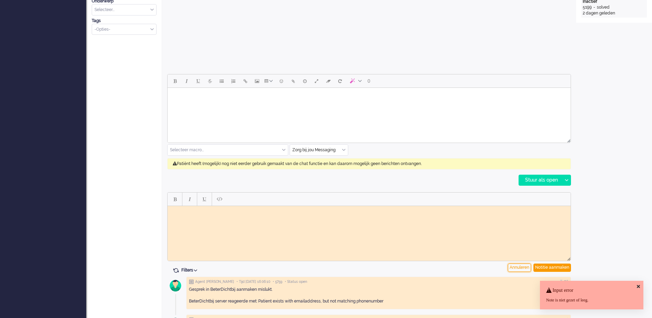
click at [524, 267] on div "Annuleren" at bounding box center [519, 268] width 23 height 8
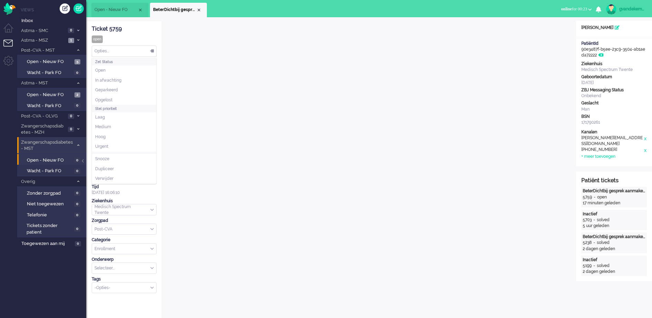
click at [151, 51] on div "Opties..." at bounding box center [124, 51] width 64 height 11
click at [103, 100] on span "Opgelost" at bounding box center [103, 100] width 17 height 6
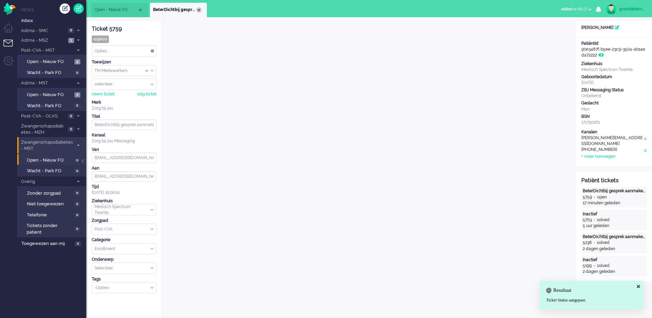
click at [198, 10] on div "Close tab" at bounding box center [199, 10] width 6 height 6
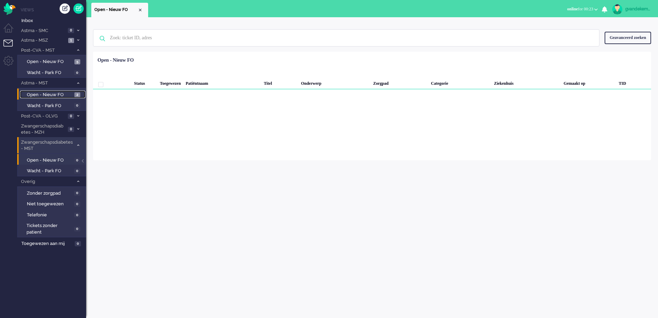
click at [46, 92] on span "Open - Nieuw FO" at bounding box center [50, 95] width 46 height 7
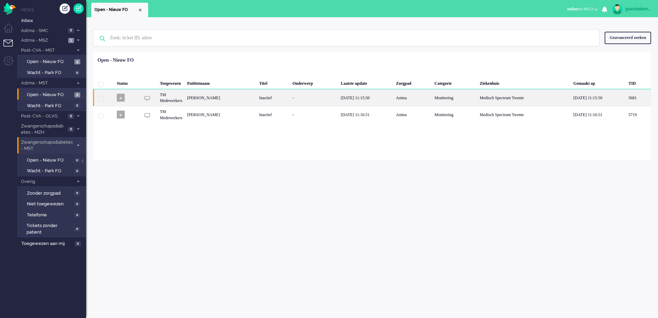
click at [296, 100] on div "-" at bounding box center [314, 97] width 48 height 17
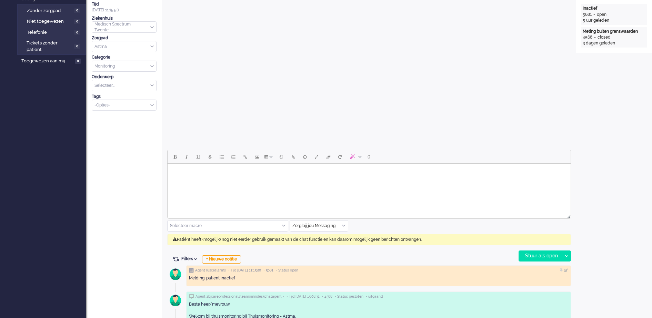
scroll to position [21, 0]
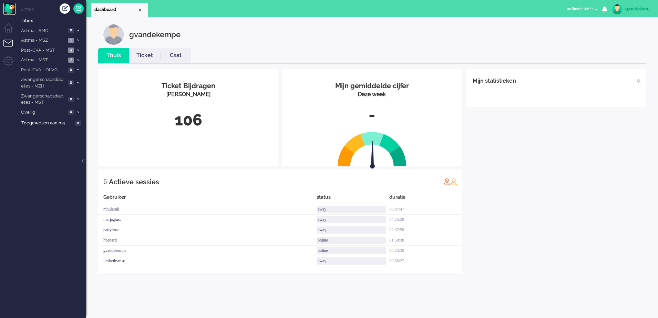
click at [7, 6] on img "Omnidesk" at bounding box center [9, 9] width 12 height 12
click at [75, 61] on li "Astma - MST 2" at bounding box center [51, 60] width 69 height 10
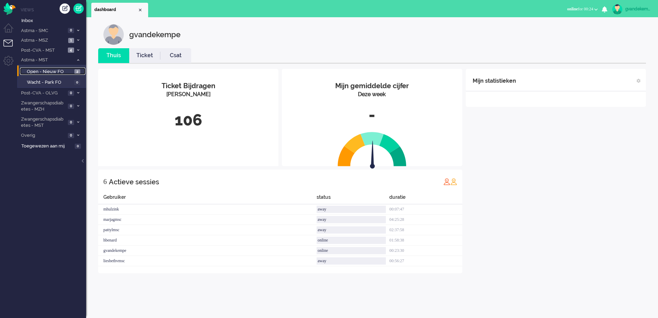
click at [61, 72] on span "Open - Nieuw FO" at bounding box center [50, 72] width 46 height 7
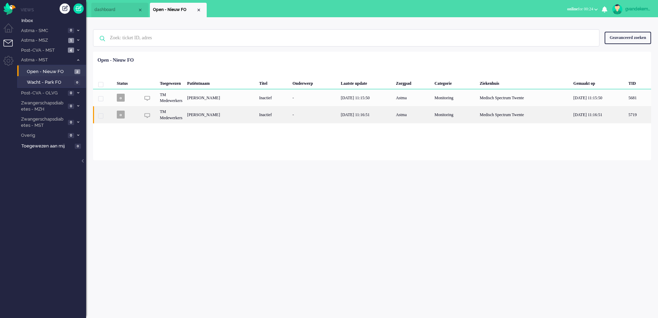
click at [626, 111] on div "[PERSON_NAME]" at bounding box center [638, 114] width 25 height 17
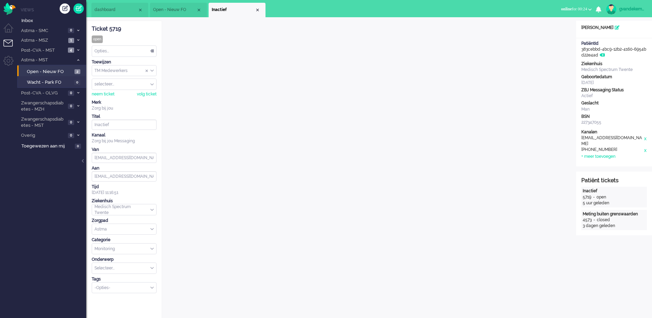
scroll to position [12, 0]
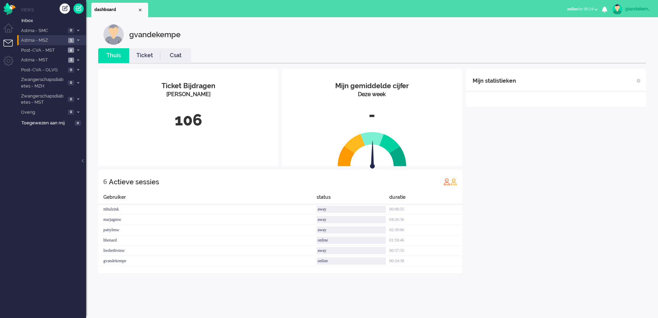
click at [64, 39] on span "Astma - MSZ" at bounding box center [43, 40] width 46 height 7
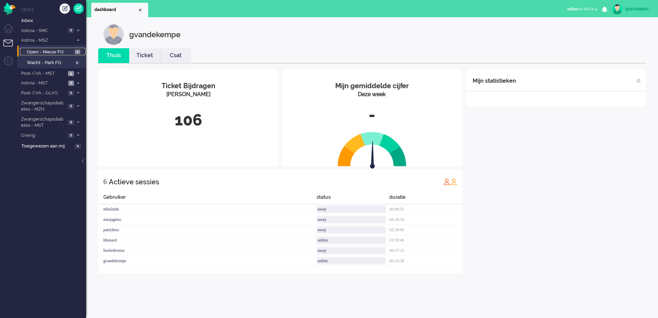
click at [62, 51] on span "Open - Nieuw FO" at bounding box center [50, 52] width 46 height 7
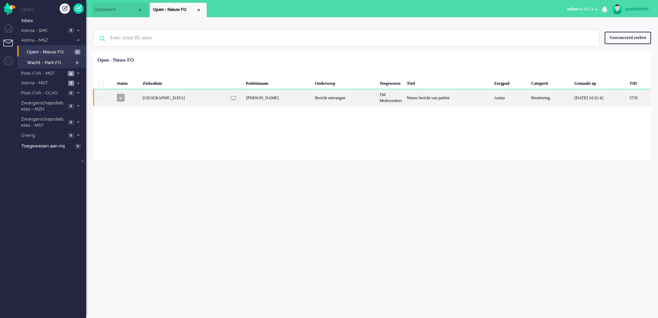
click at [357, 96] on div "Bericht ontvangen" at bounding box center [345, 97] width 64 height 17
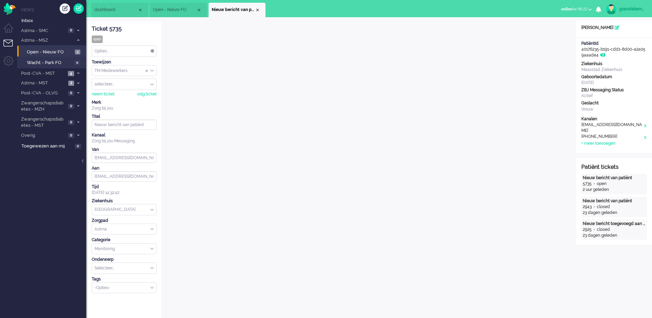
click at [152, 50] on div "Opties..." at bounding box center [124, 51] width 64 height 11
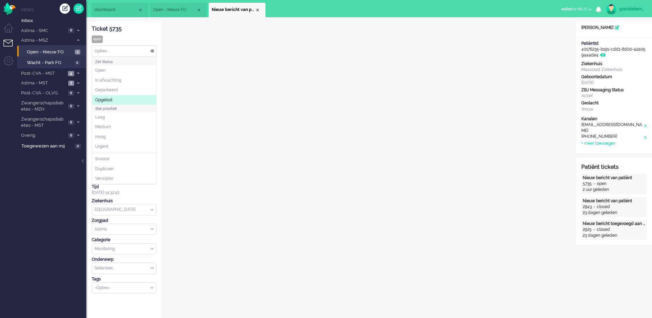
click at [106, 99] on span "Opgelost" at bounding box center [103, 100] width 17 height 6
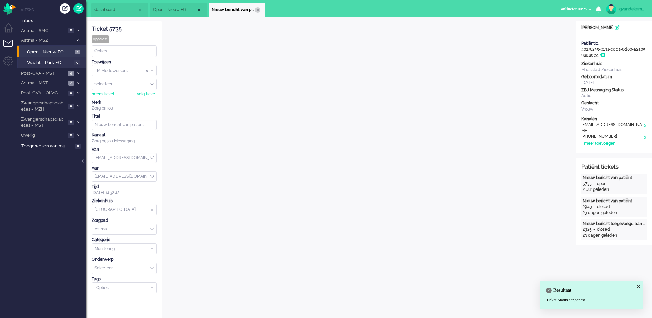
click at [256, 9] on div "Close tab" at bounding box center [258, 10] width 6 height 6
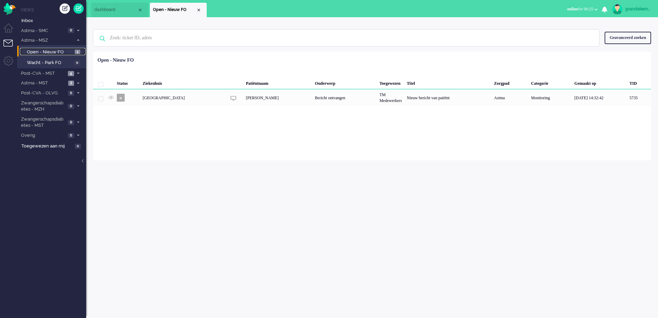
click at [58, 50] on span "Open - Nieuw FO" at bounding box center [50, 52] width 46 height 7
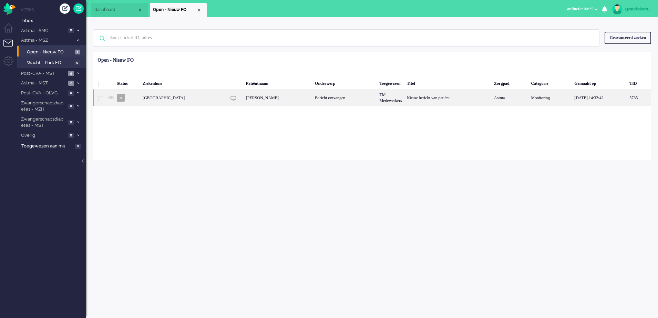
click at [252, 95] on div "[PERSON_NAME]" at bounding box center [278, 97] width 69 height 17
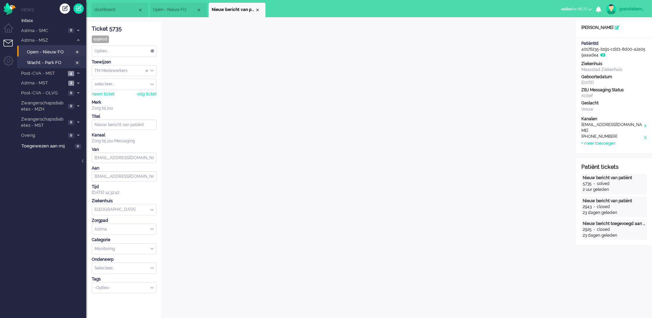
click at [152, 51] on div "Opties..." at bounding box center [124, 51] width 64 height 11
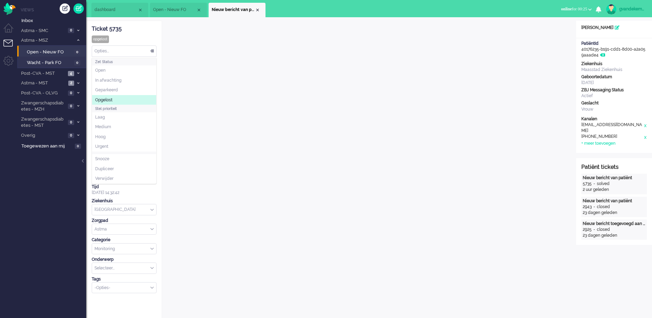
click at [110, 96] on li "Opgelost" at bounding box center [124, 100] width 64 height 10
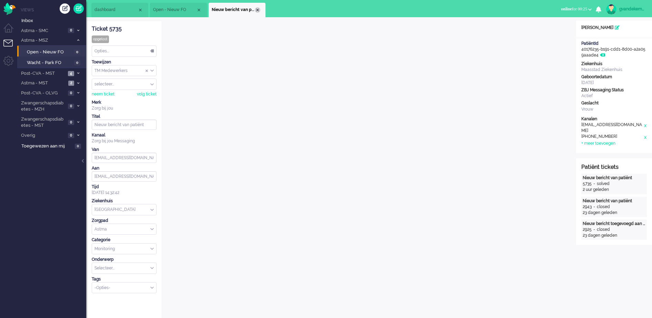
click at [257, 9] on div "Close tab" at bounding box center [258, 10] width 6 height 6
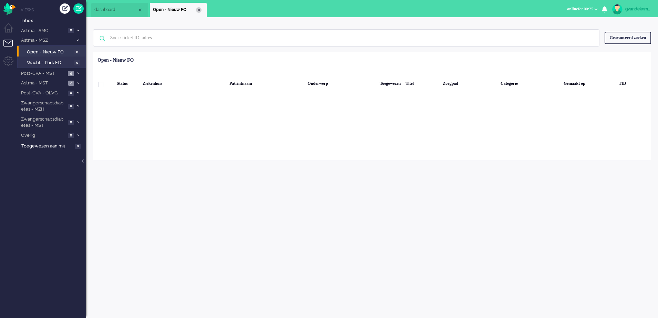
click at [197, 9] on div "Close tab" at bounding box center [199, 10] width 6 height 6
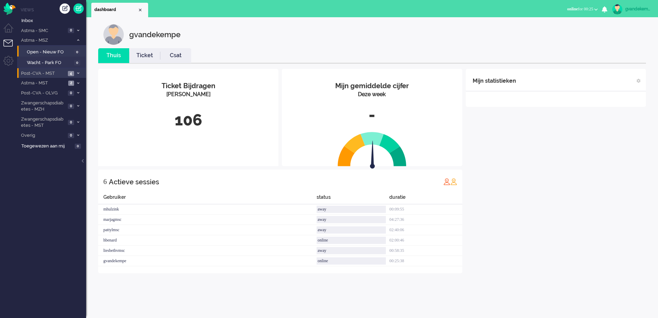
click at [44, 73] on span "Post-CVA - MST" at bounding box center [43, 73] width 46 height 7
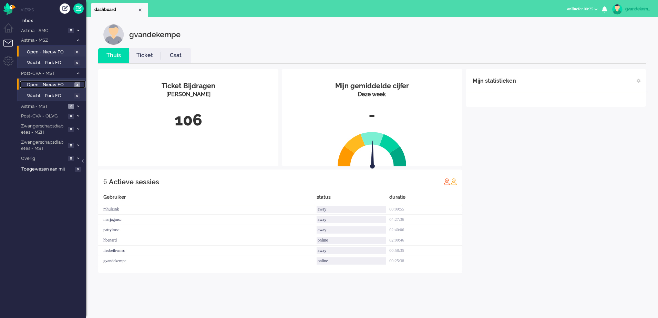
click at [60, 84] on span "Open - Nieuw FO" at bounding box center [50, 85] width 46 height 7
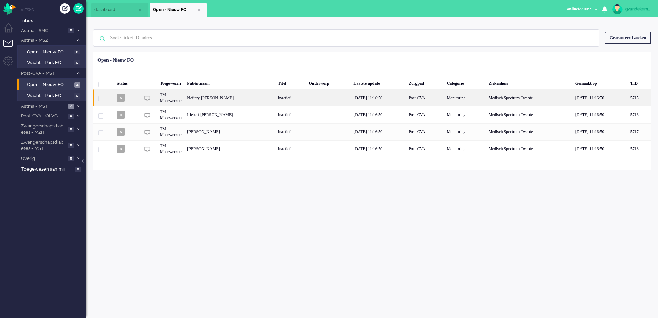
click at [307, 100] on div "Inactief" at bounding box center [291, 97] width 31 height 17
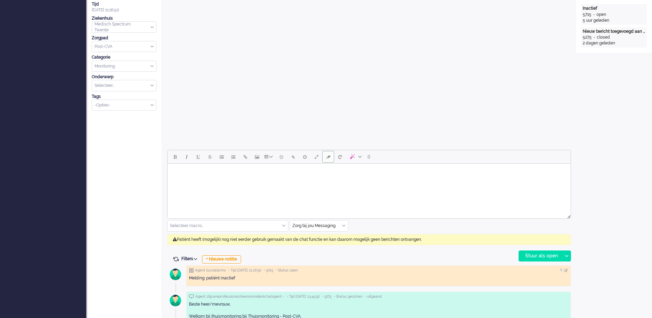
scroll to position [21, 0]
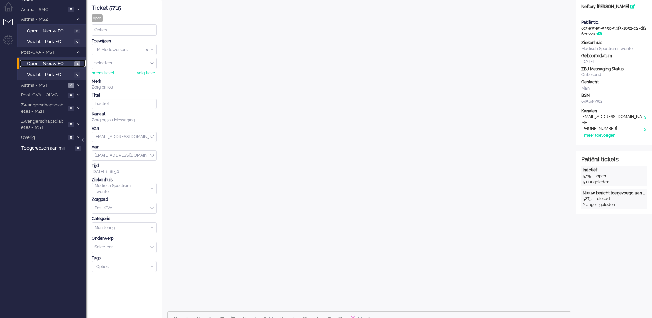
click at [39, 62] on span "Open - Nieuw FO" at bounding box center [50, 64] width 46 height 7
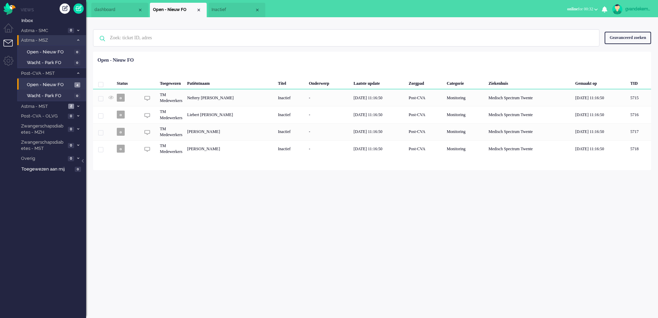
click at [76, 38] on li "Astma - MSZ 0" at bounding box center [51, 40] width 69 height 10
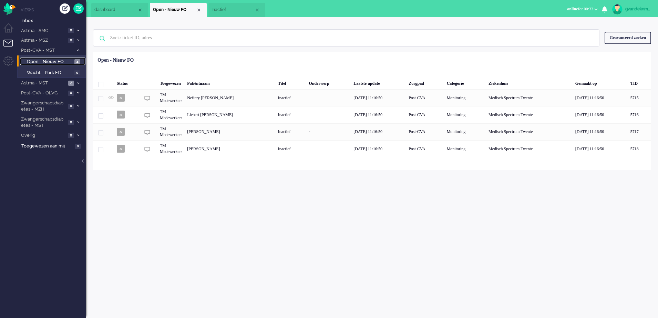
click at [52, 64] on span "Open - Nieuw FO" at bounding box center [50, 62] width 46 height 7
click at [258, 9] on div "Close tab" at bounding box center [258, 10] width 6 height 6
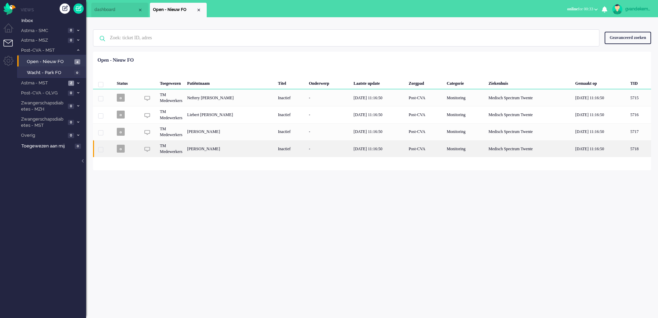
click at [445, 149] on div "TM Medewerkers" at bounding box center [466, 148] width 42 height 17
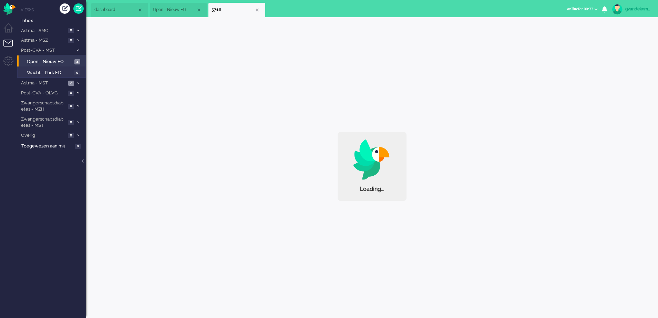
click at [162, 149] on div "Loading..." at bounding box center [372, 166] width 572 height 69
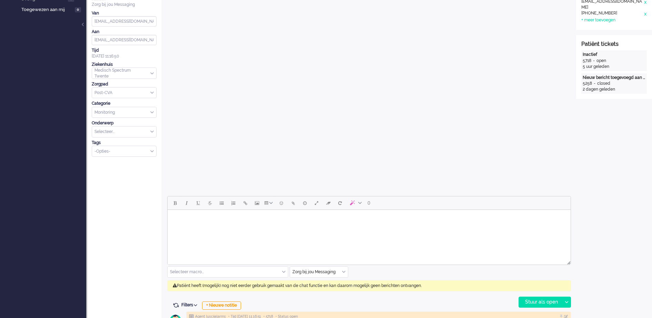
scroll to position [193, 0]
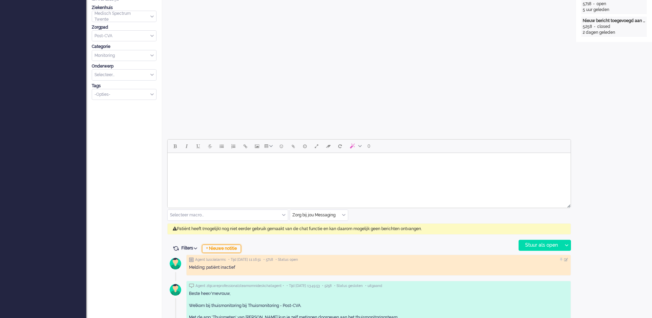
click at [223, 249] on div "+ Nieuwe notitie" at bounding box center [221, 249] width 39 height 8
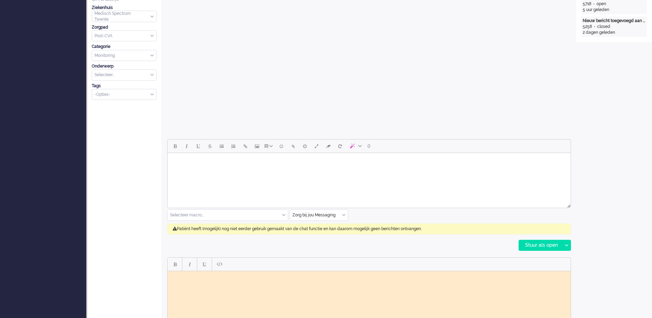
scroll to position [0, 0]
click at [229, 275] on body "Onterechte melding; heeft ingevuld GJ" at bounding box center [368, 279] width 397 height 10
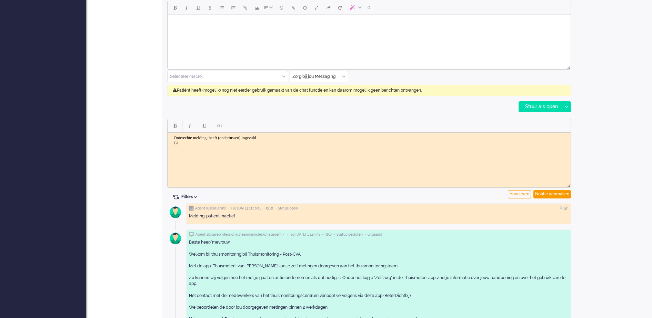
scroll to position [366, 0]
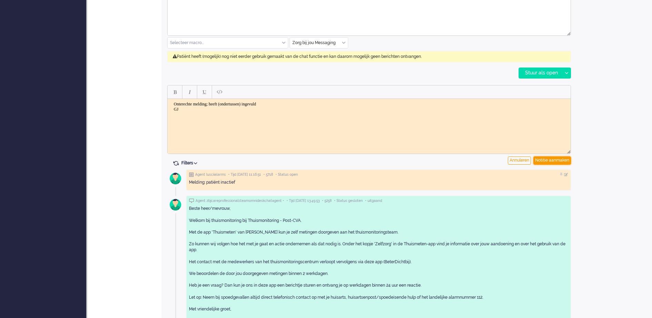
click at [564, 161] on div "Notitie aanmaken" at bounding box center [552, 160] width 38 height 8
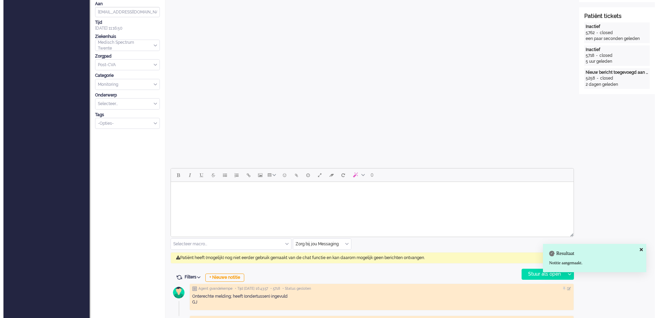
scroll to position [0, 0]
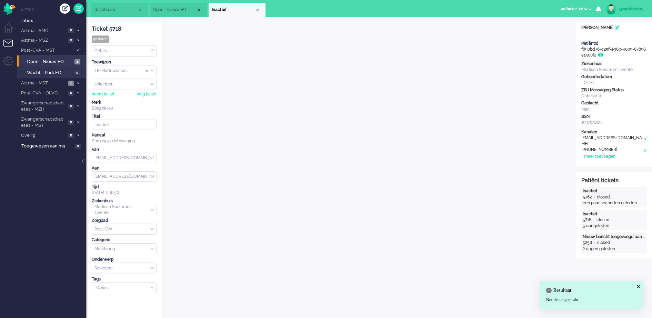
click at [150, 51] on div "Opties..." at bounding box center [124, 51] width 64 height 11
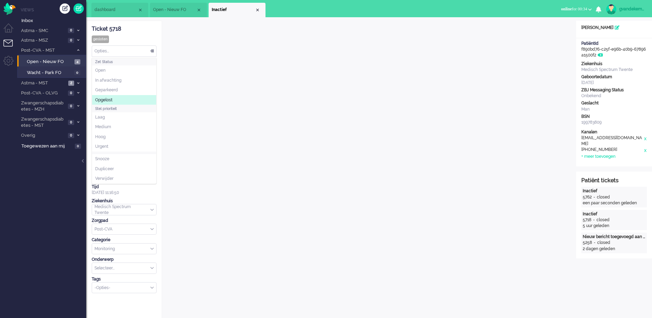
click at [113, 98] on li "Opgelost" at bounding box center [124, 100] width 64 height 10
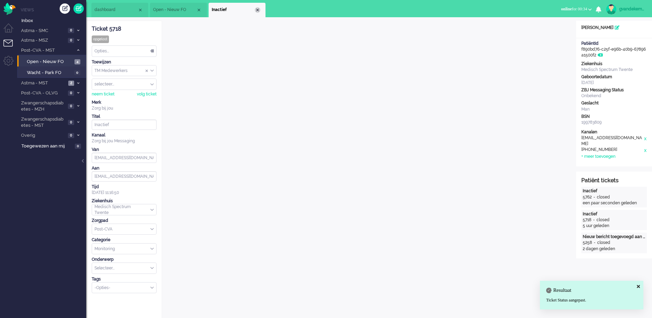
click at [255, 9] on div "Close tab" at bounding box center [258, 10] width 6 height 6
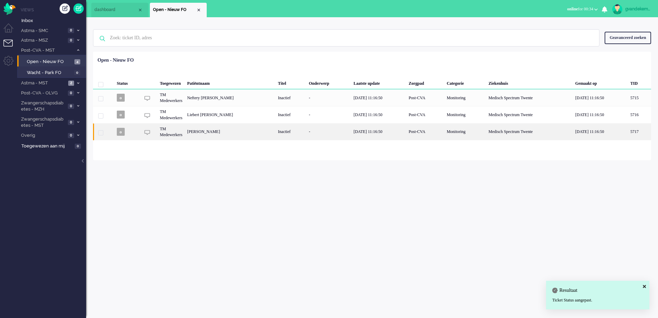
click at [628, 130] on div "[PERSON_NAME]" at bounding box center [639, 131] width 23 height 17
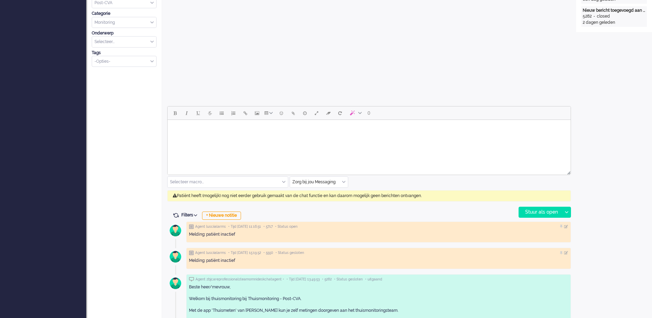
scroll to position [271, 0]
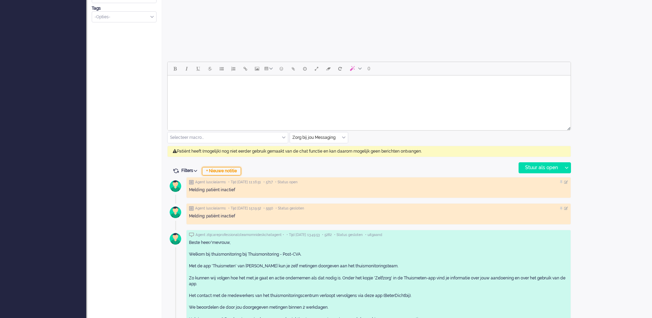
click at [226, 173] on div "+ Nieuwe notitie" at bounding box center [221, 171] width 39 height 8
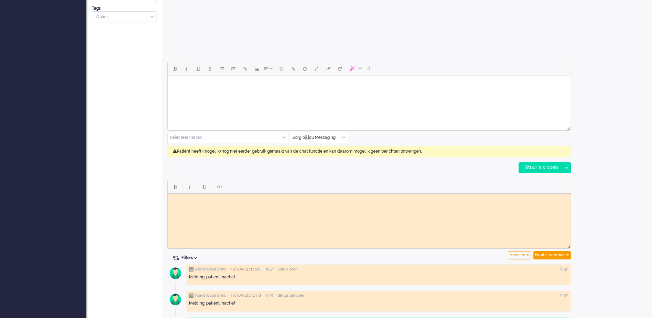
scroll to position [0, 0]
click at [228, 197] on body "Onterechte melding; heeft ingevuld GJ" at bounding box center [368, 201] width 397 height 10
click at [563, 255] on div "Notitie aanmaken" at bounding box center [552, 255] width 38 height 8
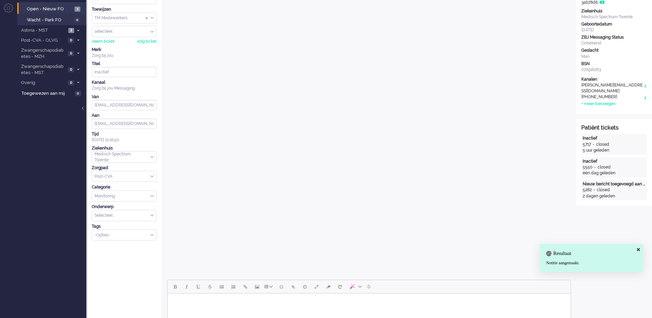
scroll to position [12, 0]
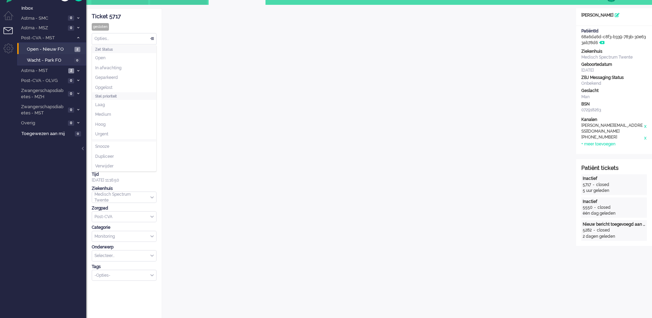
click at [152, 38] on div "Opties..." at bounding box center [124, 38] width 64 height 11
click at [116, 85] on li "Opgelost" at bounding box center [124, 88] width 64 height 10
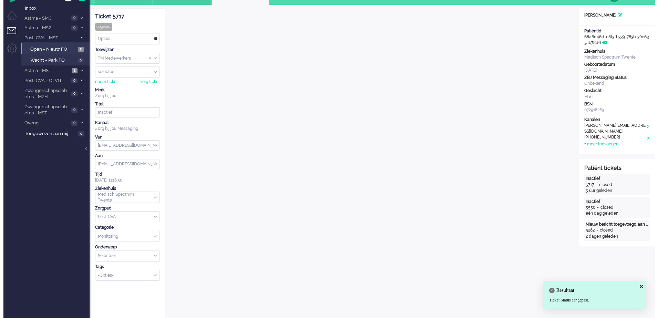
scroll to position [0, 0]
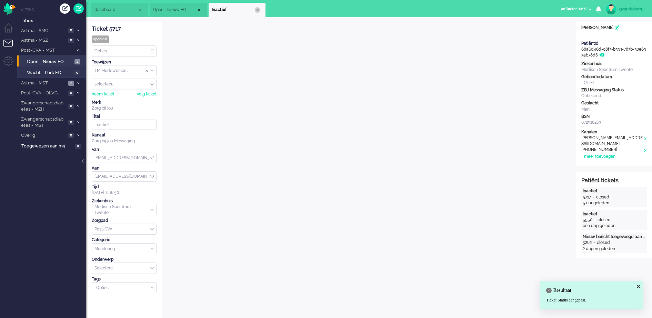
click at [255, 10] on div "Close tab" at bounding box center [258, 10] width 6 height 6
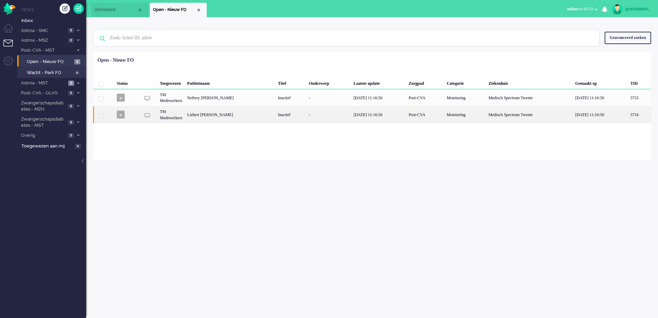
click at [628, 119] on div "Liebert [PERSON_NAME]" at bounding box center [639, 114] width 23 height 17
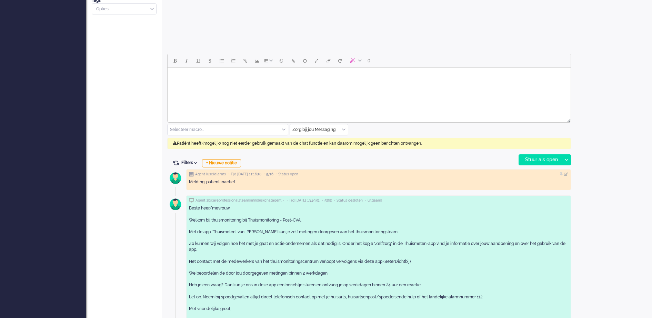
scroll to position [279, 0]
click at [233, 165] on div "+ Nieuwe notitie" at bounding box center [221, 163] width 39 height 8
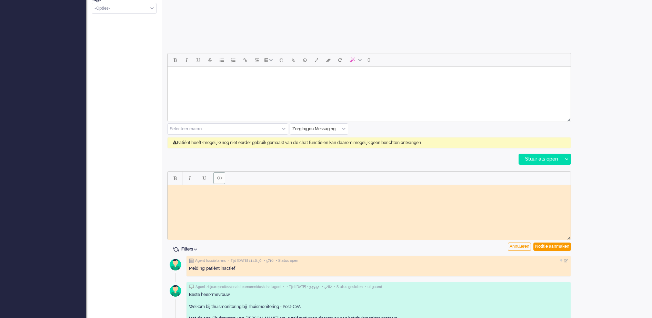
scroll to position [0, 0]
click at [205, 195] on html at bounding box center [368, 190] width 403 height 11
paste body "Rich Text Area. Press ALT-0 for help."
click at [543, 245] on div "Notitie aanmaken" at bounding box center [552, 247] width 38 height 8
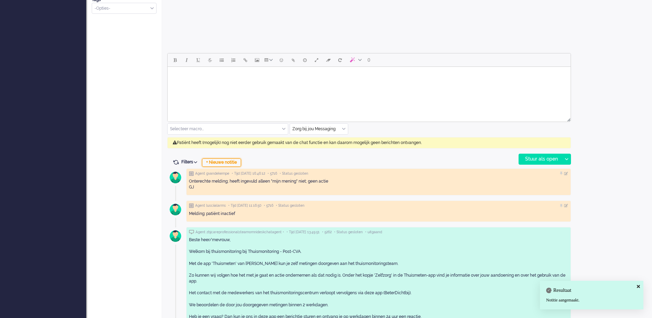
click at [227, 162] on div "+ Nieuwe notitie" at bounding box center [221, 163] width 39 height 8
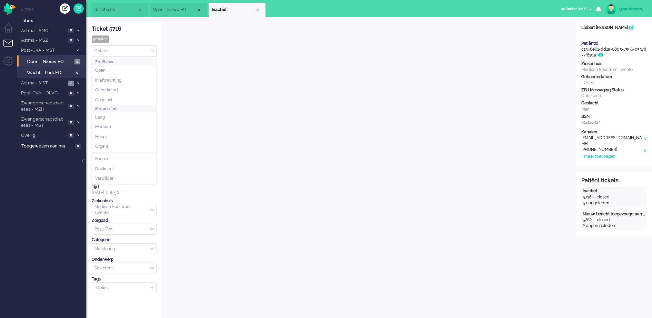
click at [154, 50] on div "Opties..." at bounding box center [124, 51] width 64 height 11
click at [116, 97] on li "Opgelost" at bounding box center [124, 100] width 64 height 10
click at [151, 51] on div "Opties..." at bounding box center [124, 51] width 64 height 11
click at [112, 99] on span "Opgelost" at bounding box center [103, 100] width 17 height 6
click at [257, 11] on div "Close tab" at bounding box center [258, 10] width 6 height 6
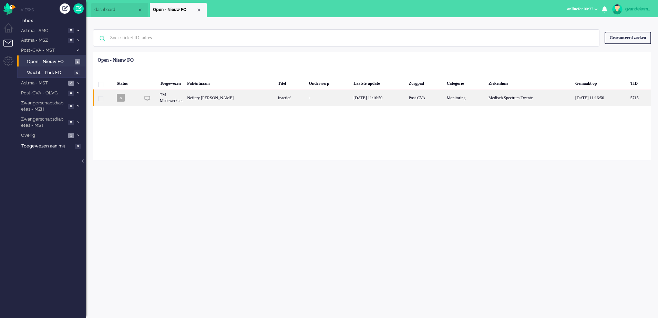
click at [628, 99] on div "Neftery [PERSON_NAME]" at bounding box center [639, 97] width 23 height 17
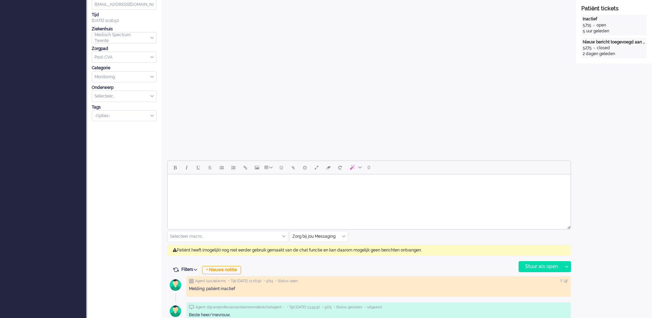
scroll to position [172, 0]
click at [235, 271] on div "+ Nieuwe notitie" at bounding box center [221, 270] width 39 height 8
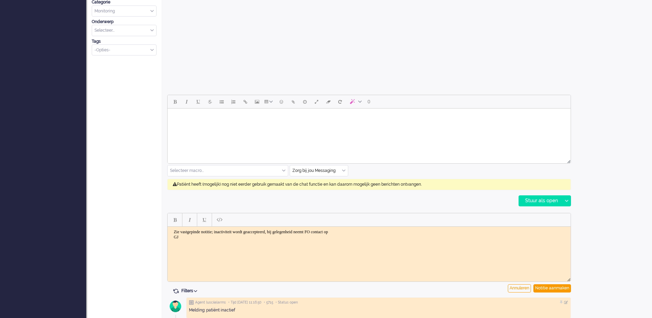
scroll to position [258, 0]
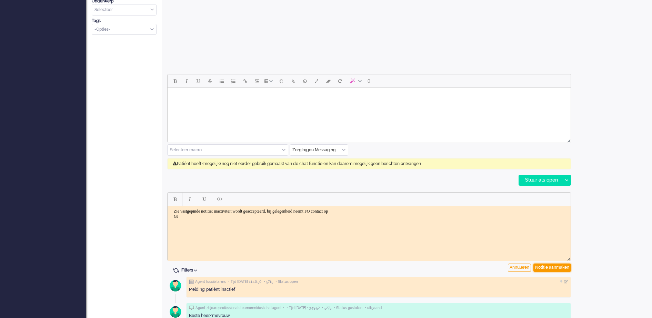
click at [550, 266] on div "Notitie aanmaken" at bounding box center [552, 268] width 38 height 8
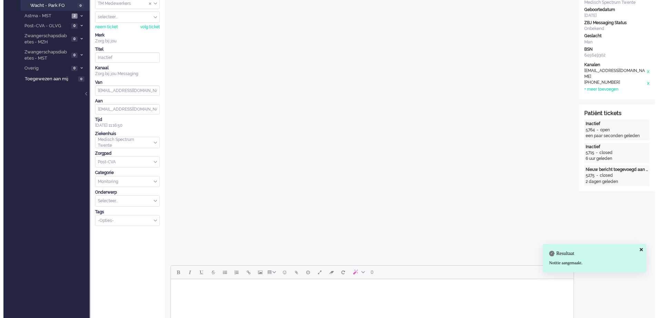
scroll to position [0, 0]
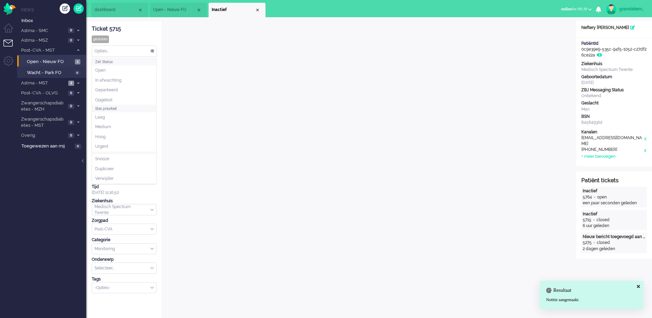
click at [151, 51] on div "Opties..." at bounding box center [124, 51] width 64 height 11
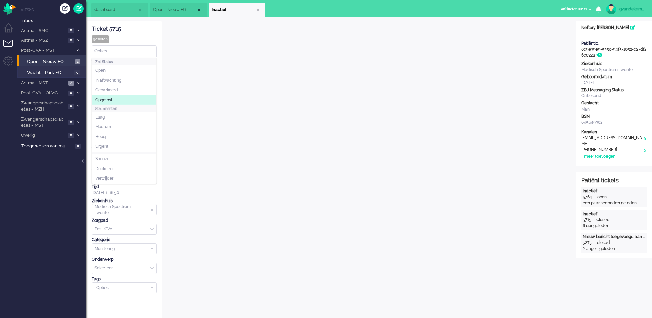
click at [133, 96] on li "Opgelost" at bounding box center [124, 100] width 64 height 10
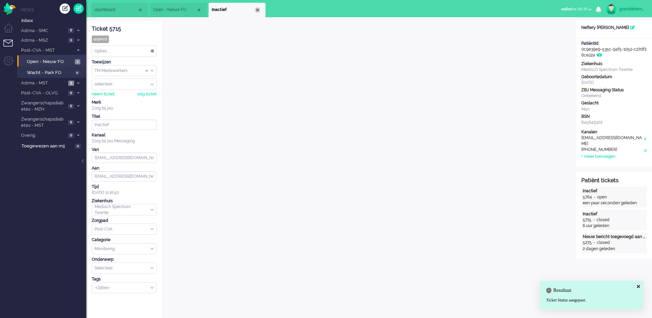
click at [258, 11] on div "Close tab" at bounding box center [258, 10] width 6 height 6
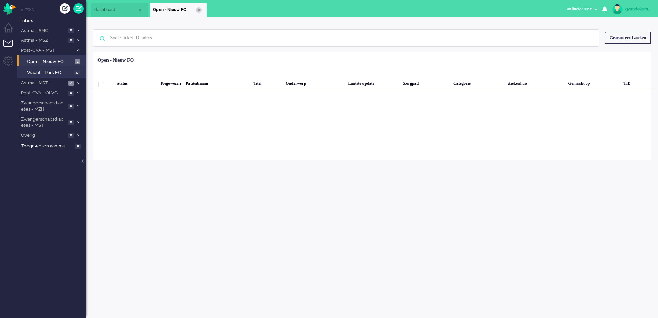
click at [200, 10] on div "Close tab" at bounding box center [199, 10] width 6 height 6
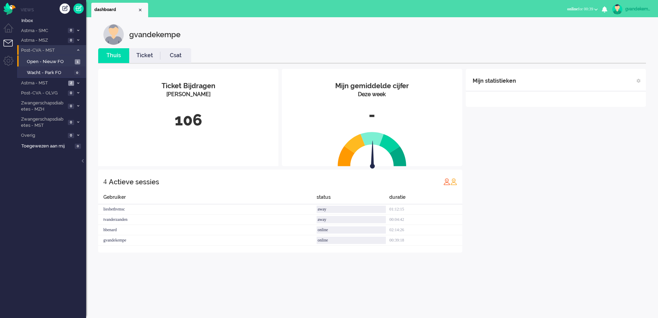
click at [77, 49] on icon at bounding box center [78, 50] width 2 height 2
click at [77, 59] on icon at bounding box center [78, 60] width 2 height 2
click at [57, 71] on span "Open - Nieuw FO" at bounding box center [50, 72] width 46 height 7
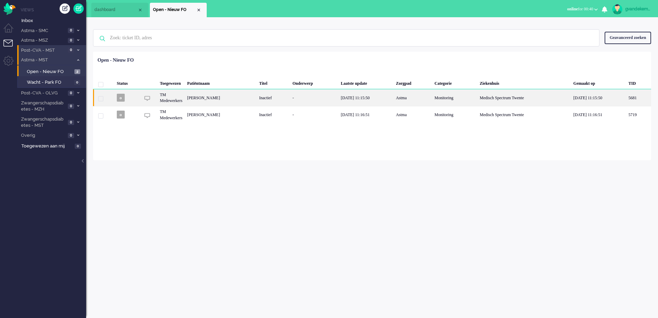
click at [626, 104] on div "[PERSON_NAME]" at bounding box center [638, 97] width 25 height 17
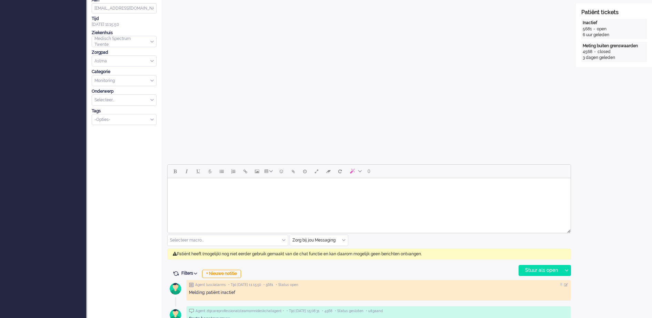
scroll to position [215, 0]
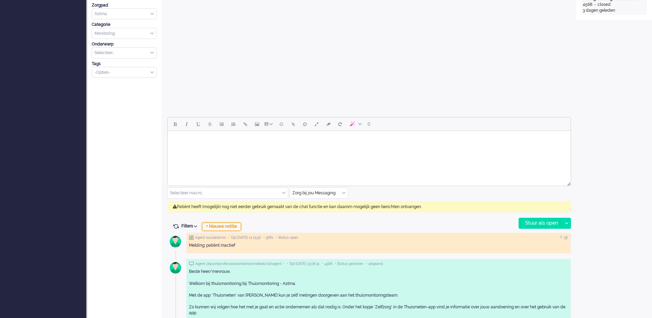
click at [221, 226] on div "+ Nieuwe notitie" at bounding box center [221, 227] width 39 height 8
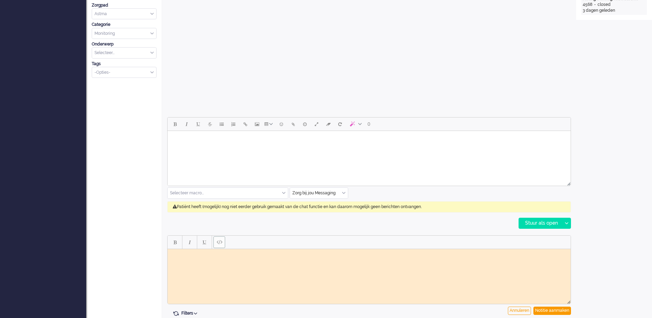
scroll to position [0, 0]
click at [202, 259] on html at bounding box center [368, 254] width 403 height 11
paste body "Rich Text Area. Press ALT-0 for help."
click at [556, 313] on div "Notitie aanmaken" at bounding box center [552, 311] width 38 height 8
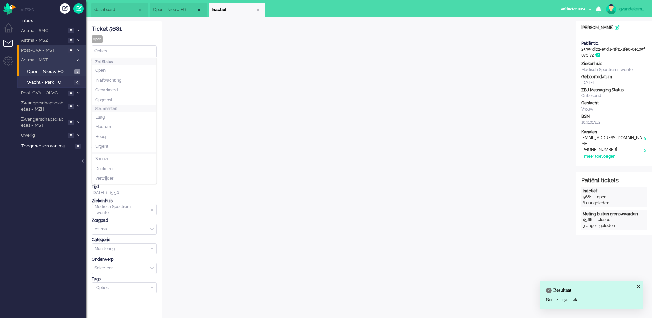
click at [151, 50] on div "Opties..." at bounding box center [124, 51] width 64 height 11
click at [120, 96] on li "Opgelost" at bounding box center [124, 100] width 64 height 10
click at [255, 8] on div "Close tab" at bounding box center [258, 10] width 6 height 6
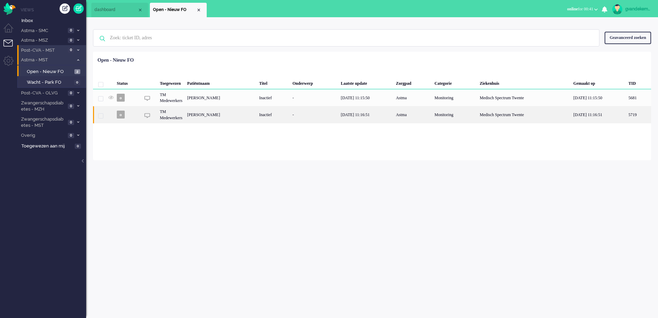
click at [626, 116] on div "[PERSON_NAME]" at bounding box center [638, 114] width 25 height 17
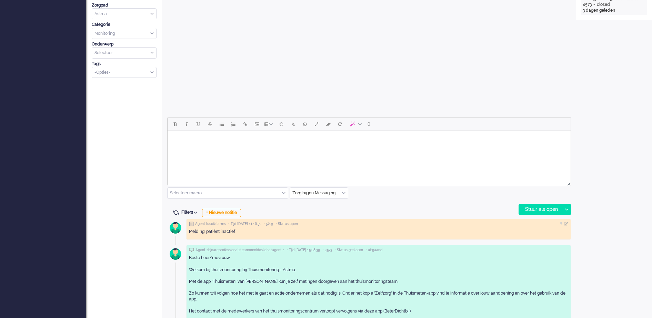
scroll to position [236, 0]
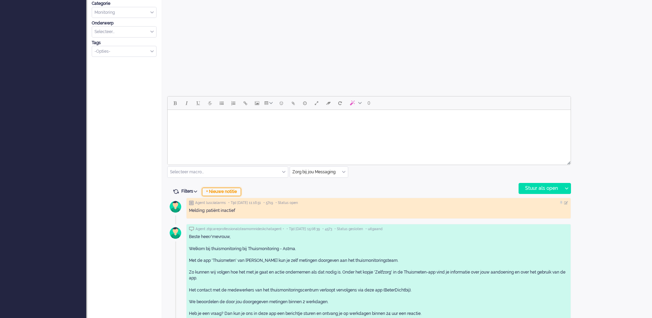
click at [230, 194] on div "+ Nieuwe notitie" at bounding box center [221, 192] width 39 height 8
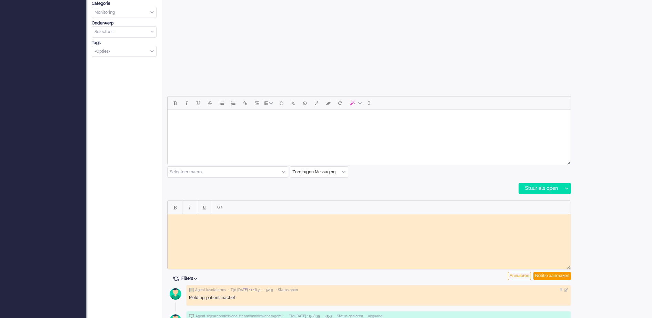
scroll to position [0, 0]
click at [212, 218] on body "Rich Text Area. Press ALT-0 for help." at bounding box center [368, 219] width 397 height 5
click at [558, 275] on div "Notitie aanmaken" at bounding box center [552, 276] width 38 height 8
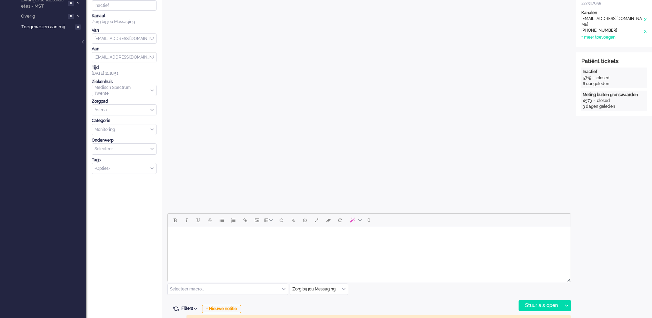
scroll to position [172, 0]
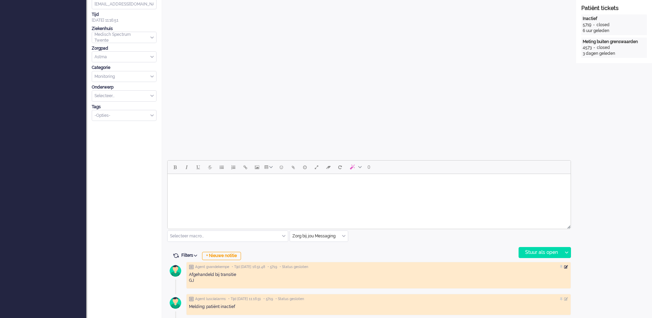
click at [566, 268] on div at bounding box center [566, 267] width 4 height 4
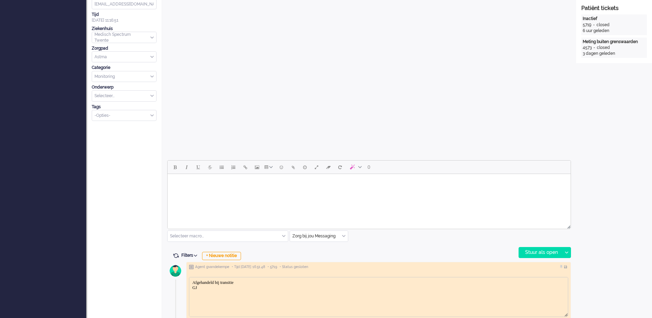
scroll to position [0, 0]
drag, startPoint x: 202, startPoint y: 291, endPoint x: 378, endPoint y: 558, distance: 320.0
click at [189, 280] on html "Afgehandeld bij transitie GJ" at bounding box center [378, 285] width 378 height 16
drag, startPoint x: 204, startPoint y: 286, endPoint x: 185, endPoint y: 282, distance: 20.1
click at [189, 282] on html "Afgehandeld bij transitie GJ" at bounding box center [378, 285] width 378 height 16
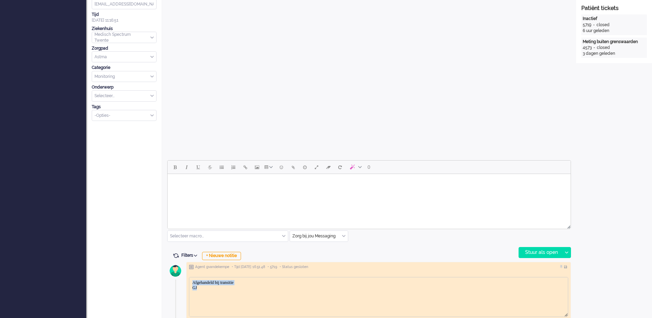
paste body "Rich Text Area. Press ALT-0 for help."
click at [199, 279] on html "09348326" at bounding box center [378, 282] width 378 height 11
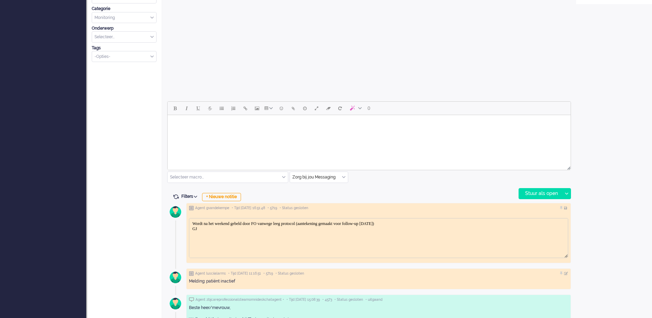
scroll to position [258, 0]
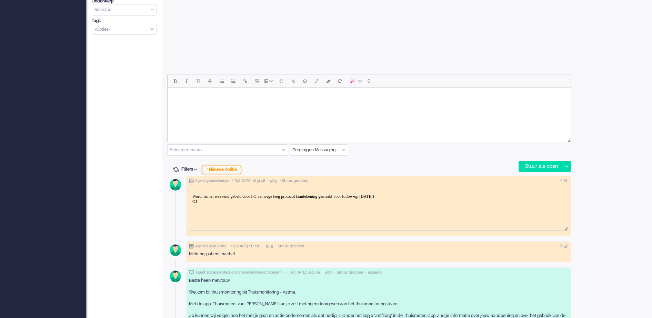
click at [231, 169] on div "+ Nieuwe notitie" at bounding box center [221, 170] width 39 height 8
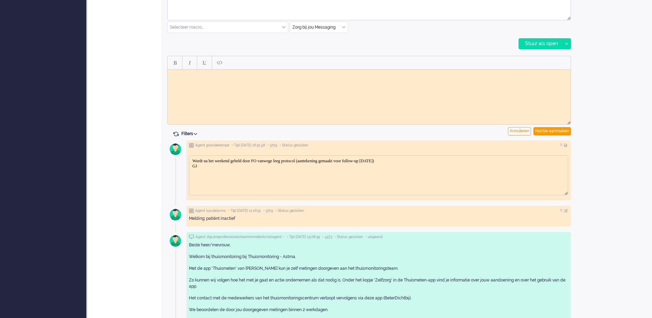
scroll to position [388, 0]
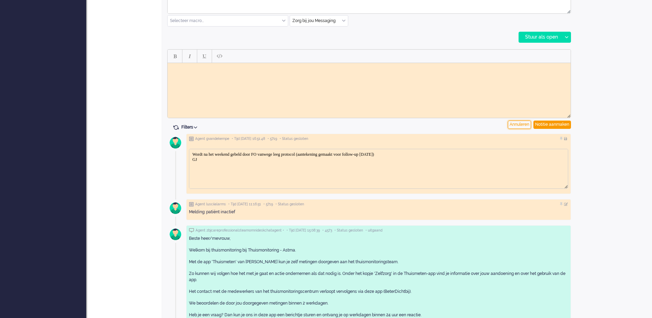
click at [527, 125] on div "Annuleren" at bounding box center [519, 125] width 23 height 8
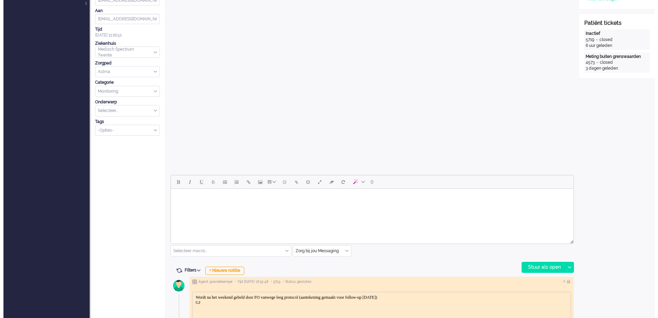
scroll to position [0, 0]
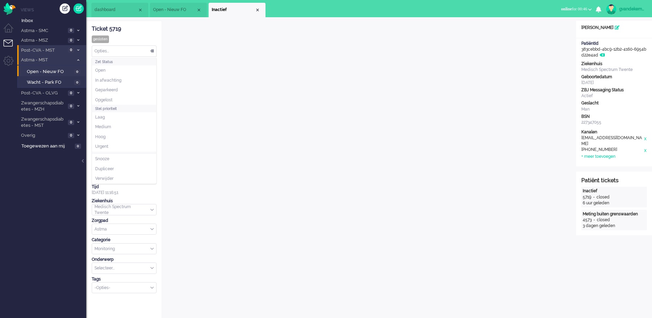
click at [152, 51] on div "Opties..." at bounding box center [124, 51] width 64 height 11
click at [110, 98] on span "Opgelost" at bounding box center [103, 100] width 17 height 6
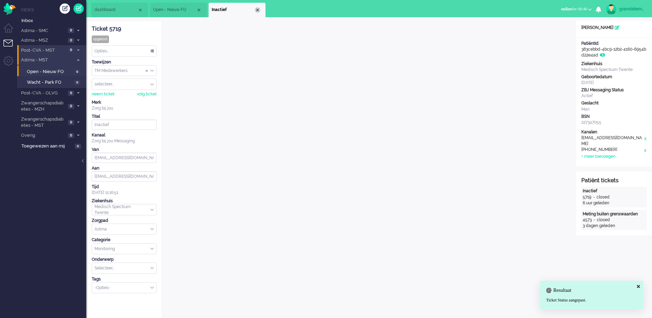
click at [259, 9] on div "Close tab" at bounding box center [258, 10] width 6 height 6
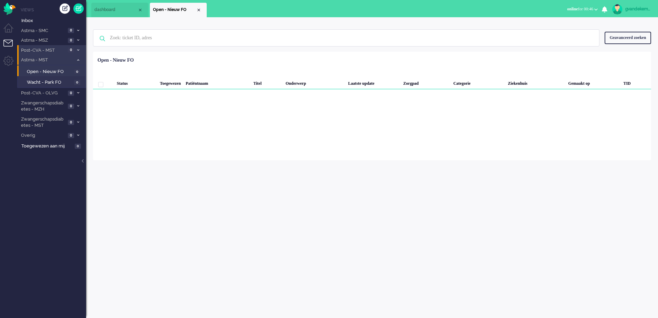
click at [78, 60] on icon at bounding box center [78, 60] width 2 height 2
click at [199, 8] on div "Close tab" at bounding box center [199, 10] width 6 height 6
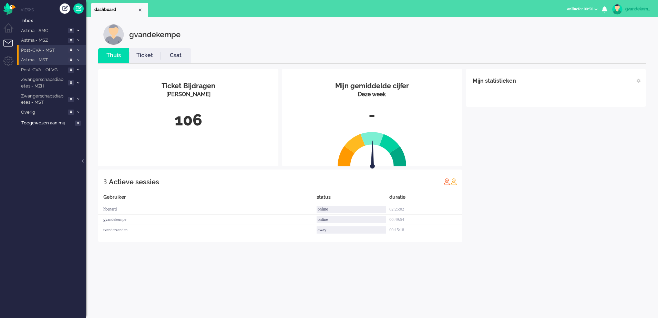
click at [631, 10] on div "gvandekempe" at bounding box center [638, 9] width 26 height 7
click at [617, 53] on link "Uitloggen" at bounding box center [628, 55] width 51 height 7
